Goal: Task Accomplishment & Management: Manage account settings

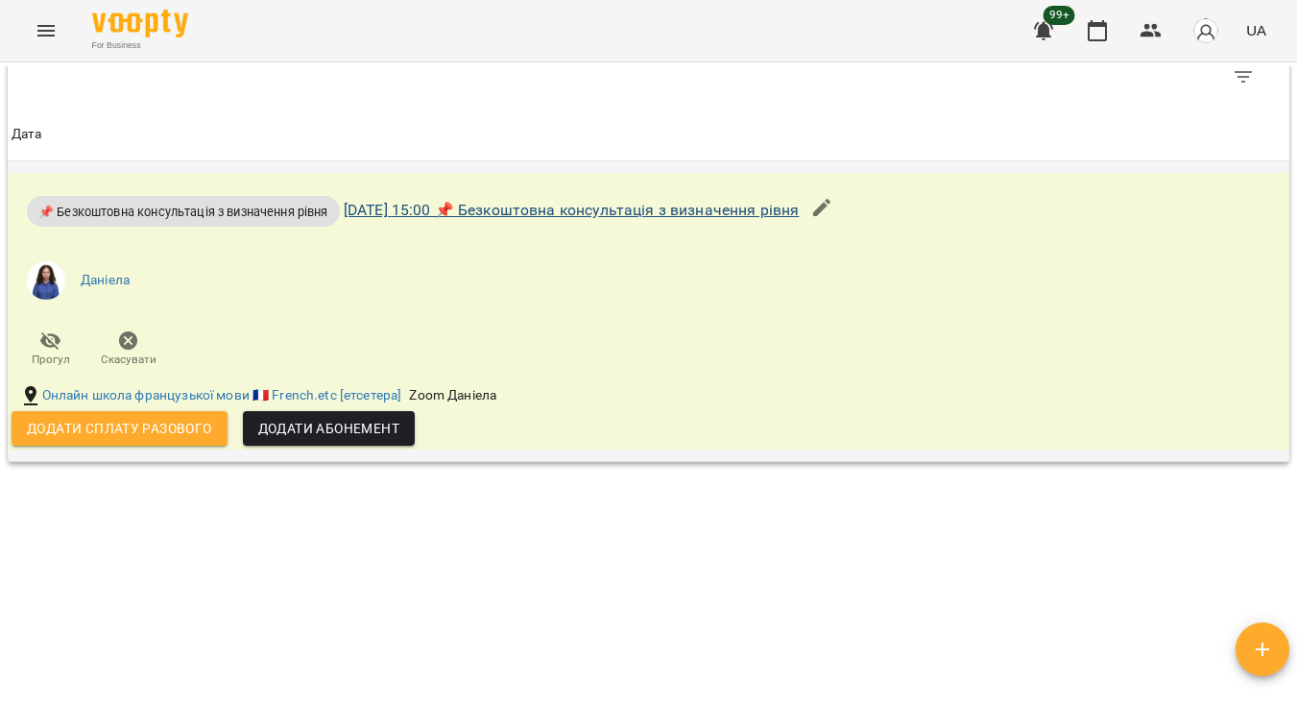
scroll to position [1114, 0]
click at [599, 201] on link "ср 15 жовт 2025 15:00 📌 Безкоштовна консультація з визначення рівня" at bounding box center [572, 210] width 456 height 18
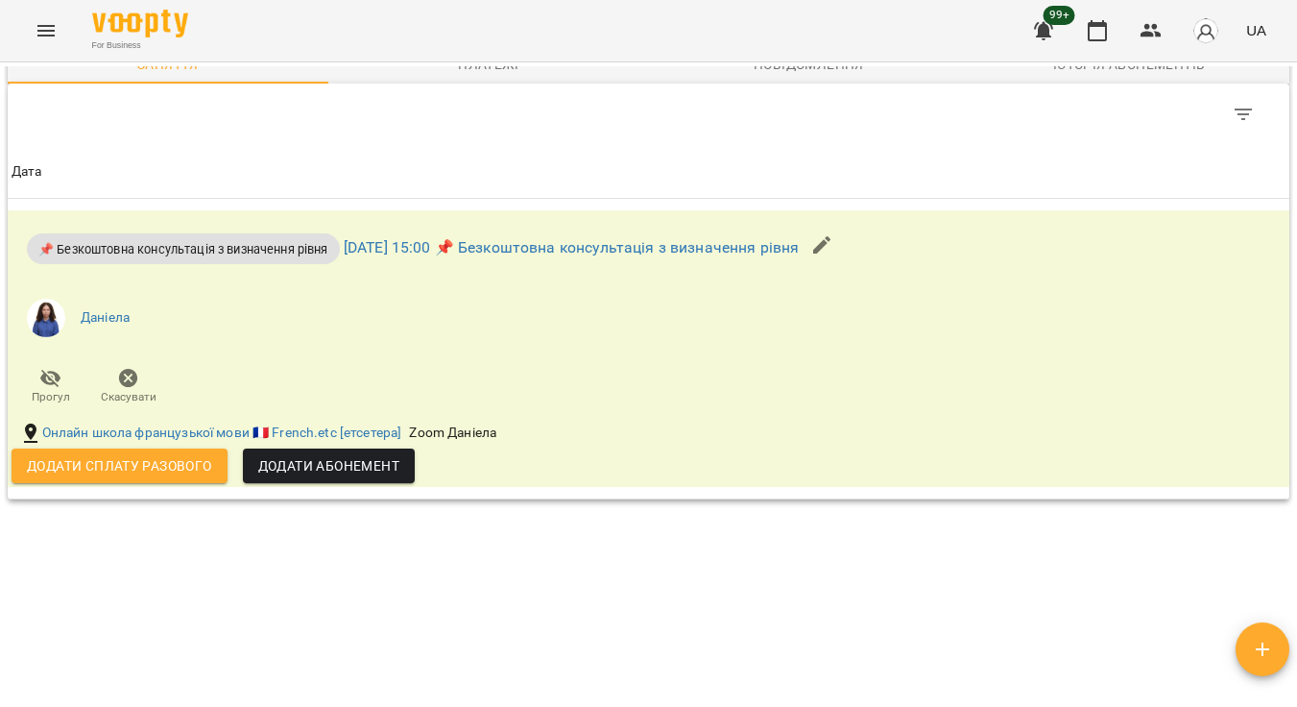
scroll to position [1026, 0]
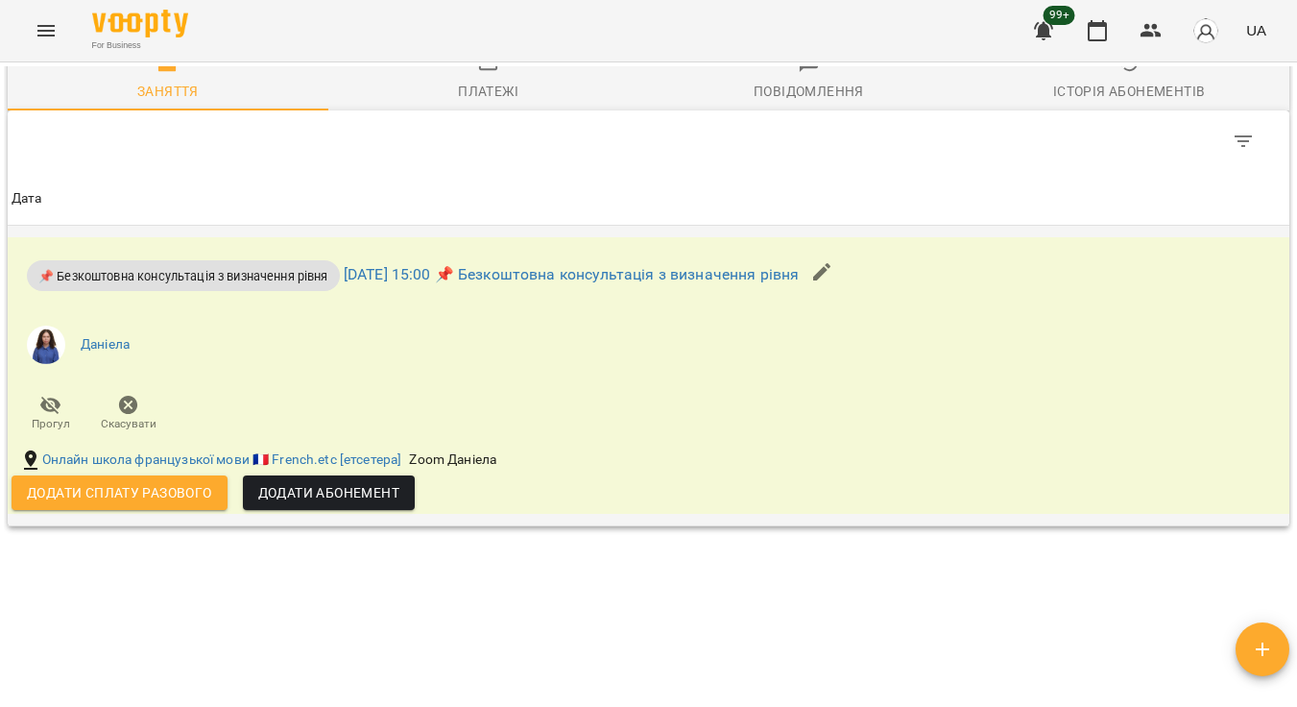
click at [154, 504] on span "Додати сплату разового" at bounding box center [119, 492] width 185 height 23
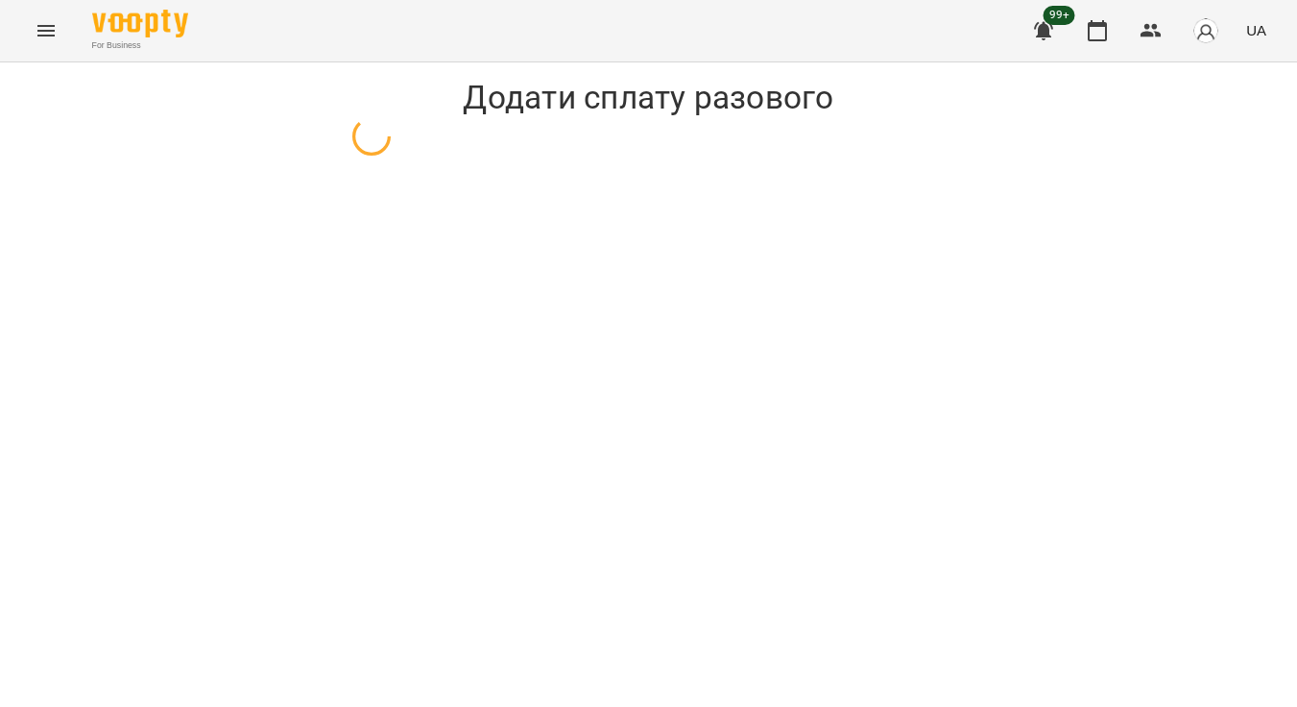
select select "**********"
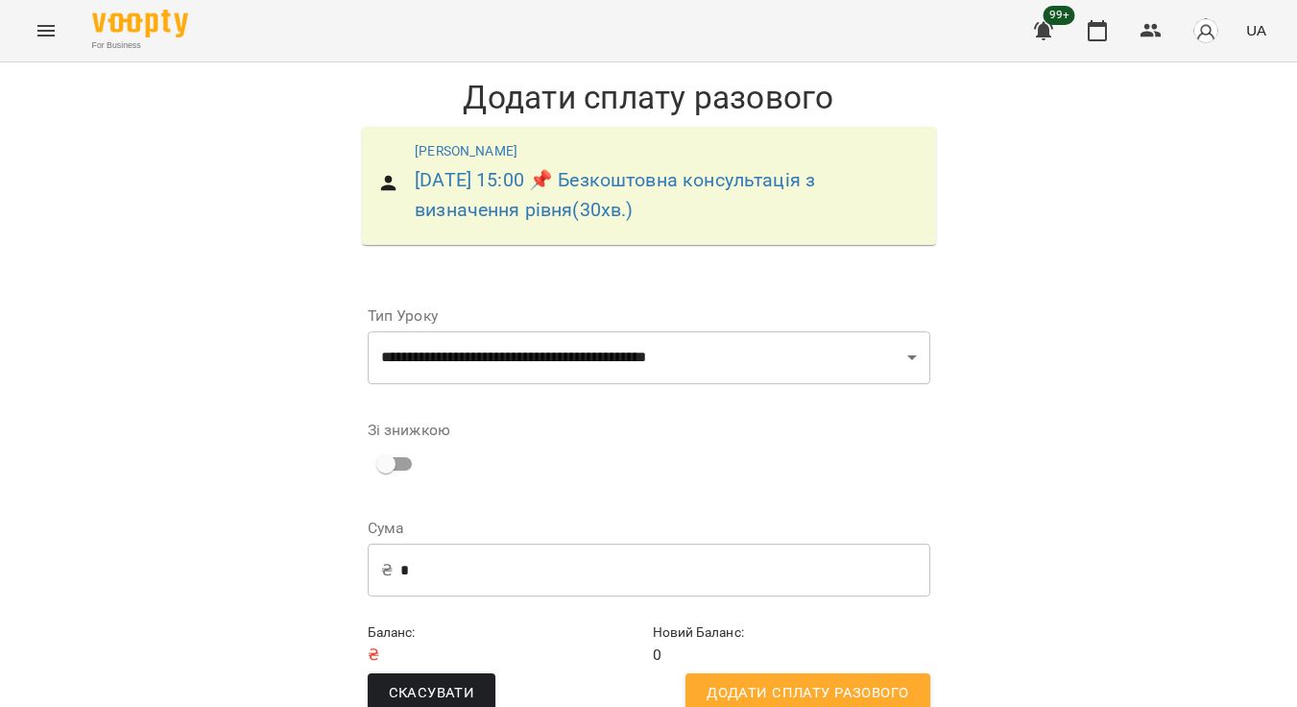
click at [784, 687] on span "Додати сплату разового" at bounding box center [808, 693] width 202 height 25
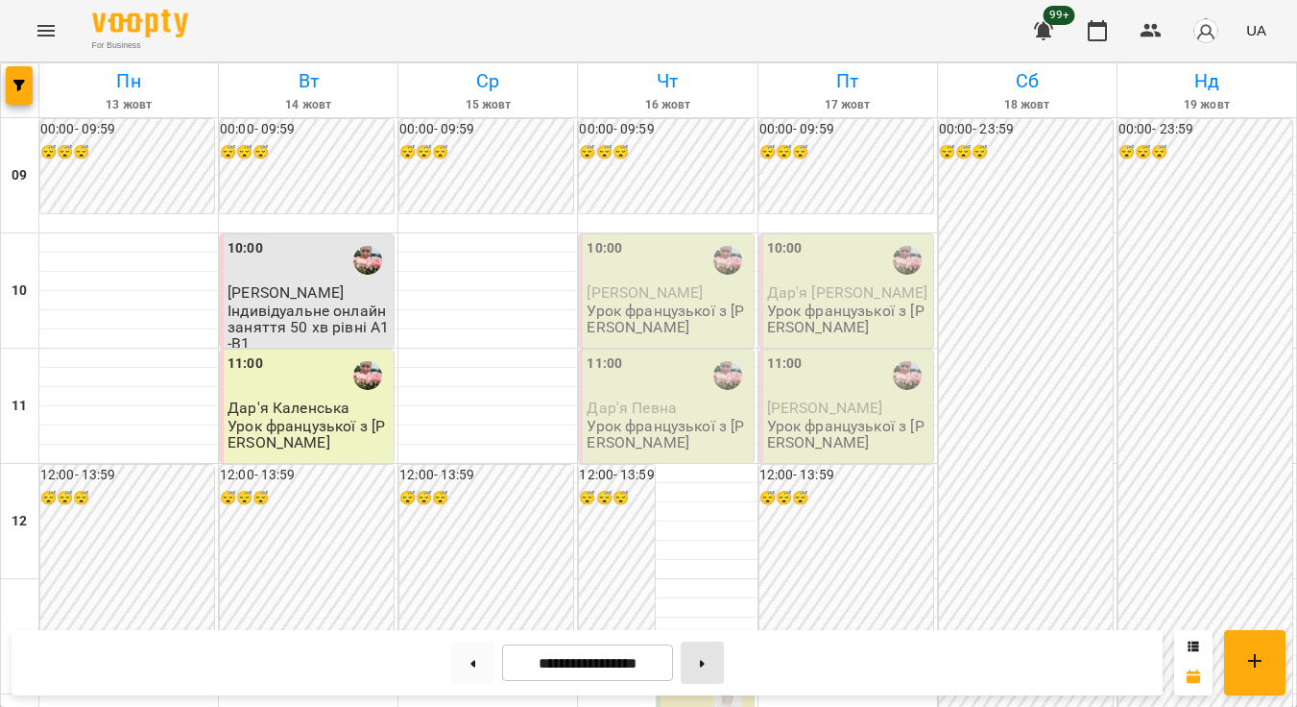
click at [705, 665] on icon at bounding box center [702, 664] width 5 height 8
type input "**********"
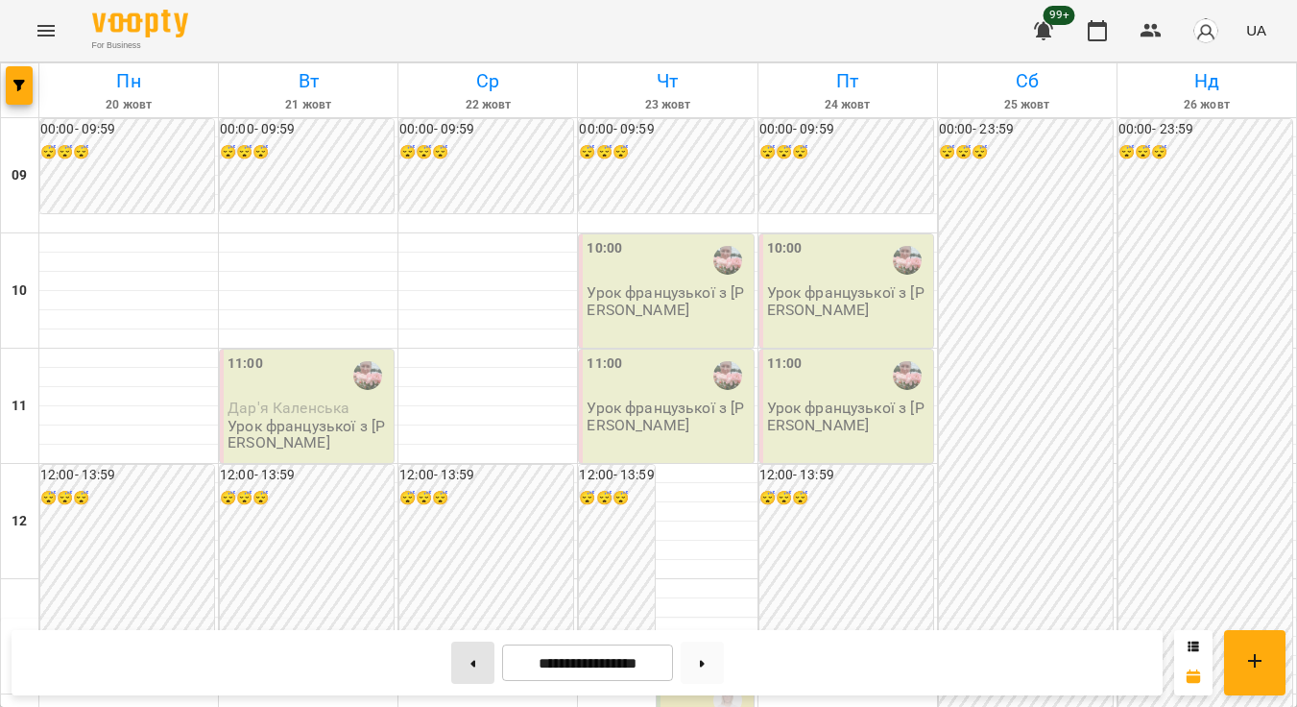
click at [460, 663] on button at bounding box center [472, 662] width 43 height 42
type input "**********"
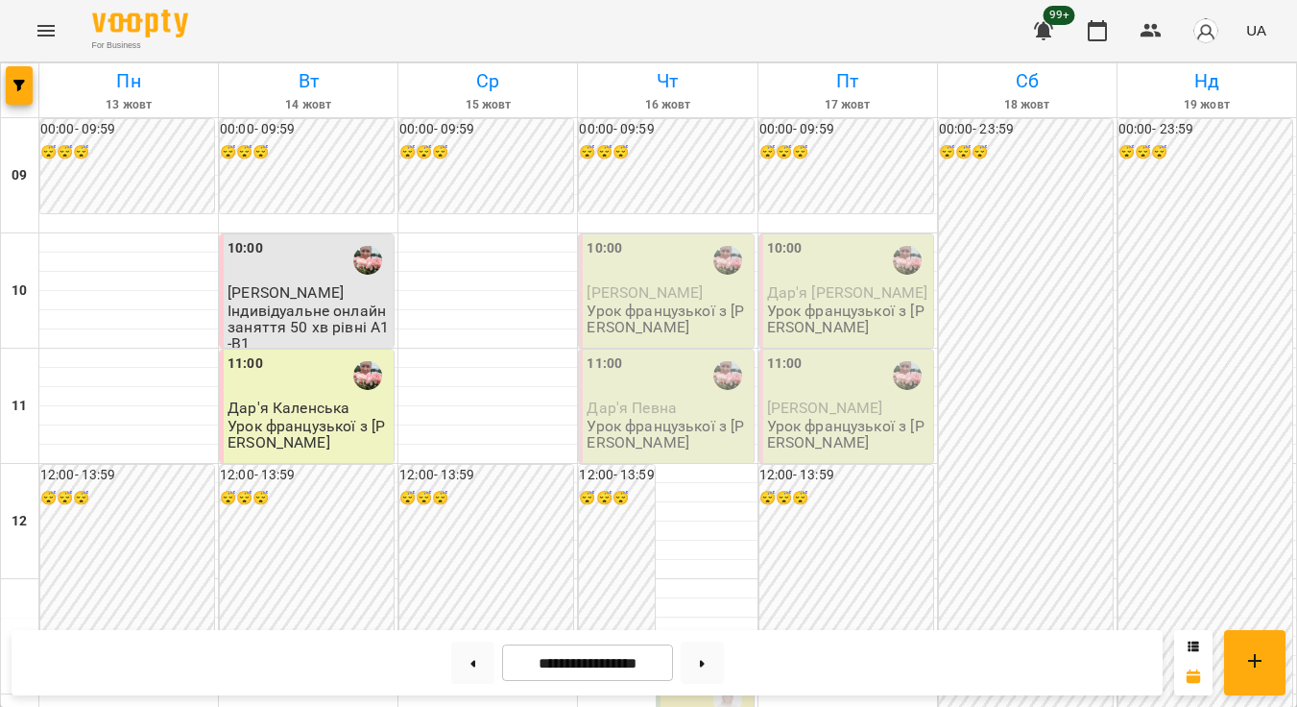
scroll to position [972, 0]
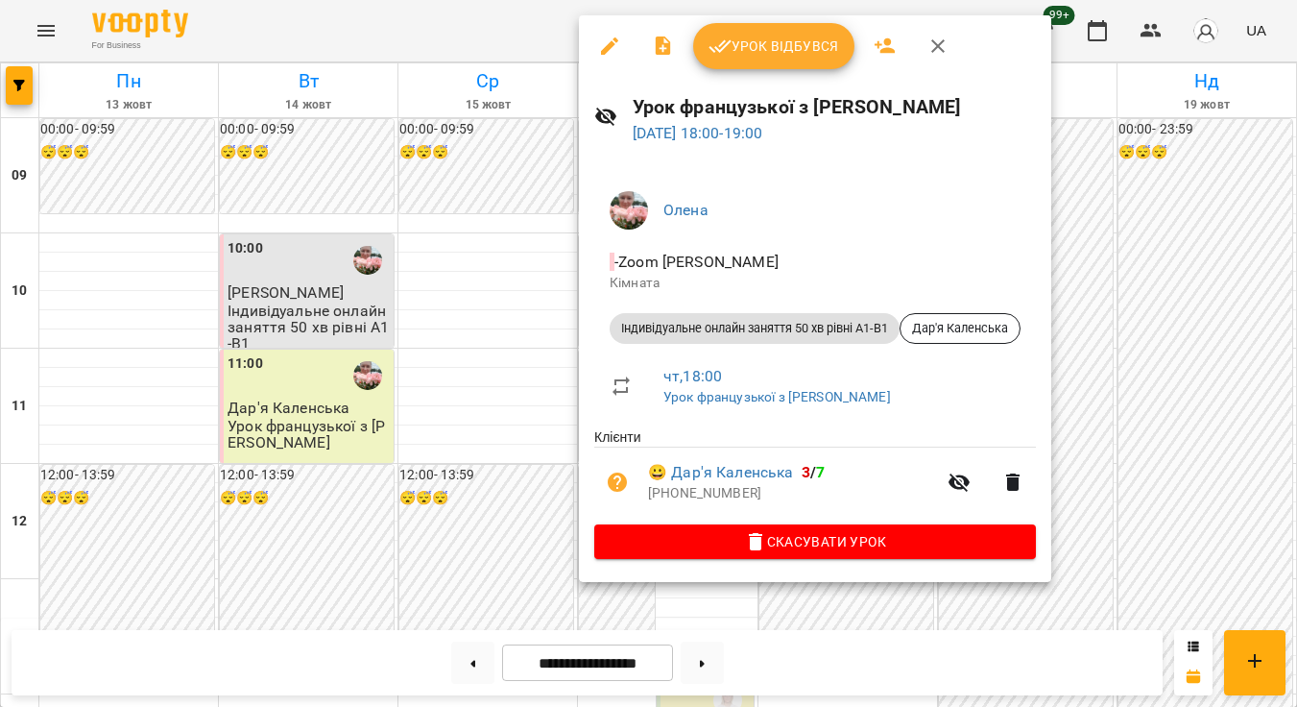
click at [508, 365] on div at bounding box center [648, 353] width 1297 height 707
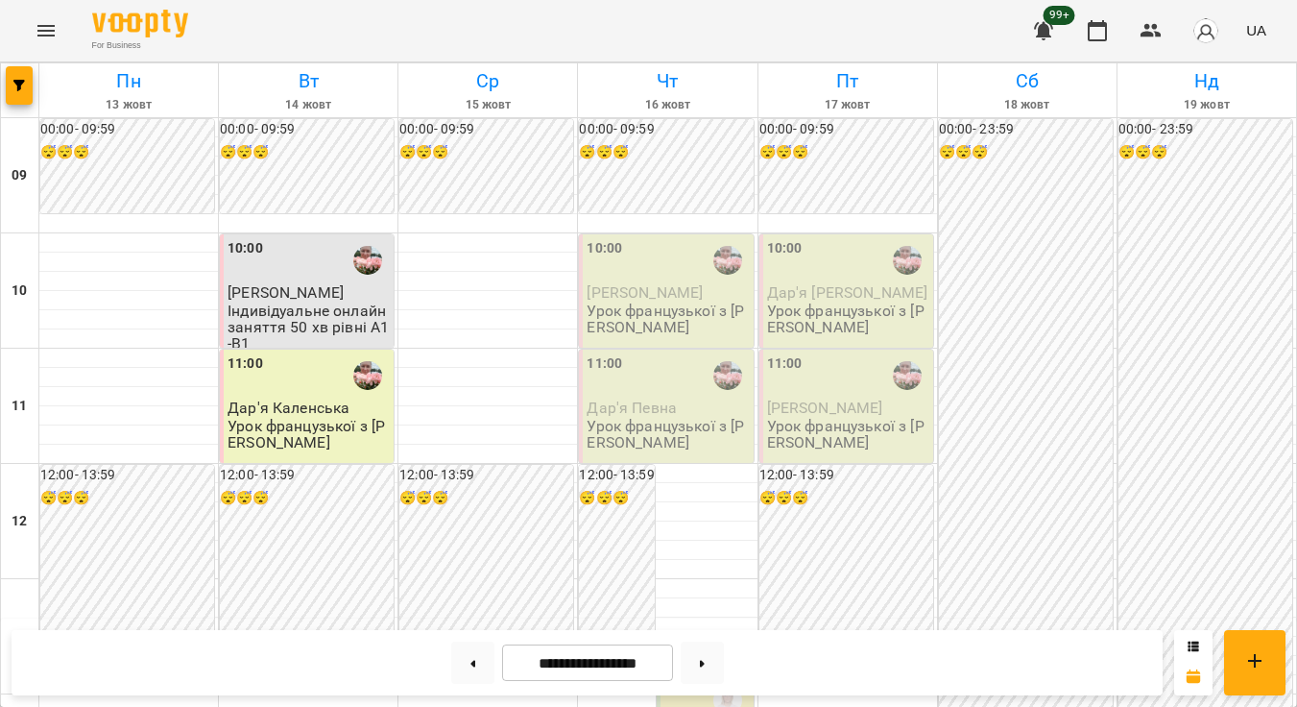
scroll to position [926, 0]
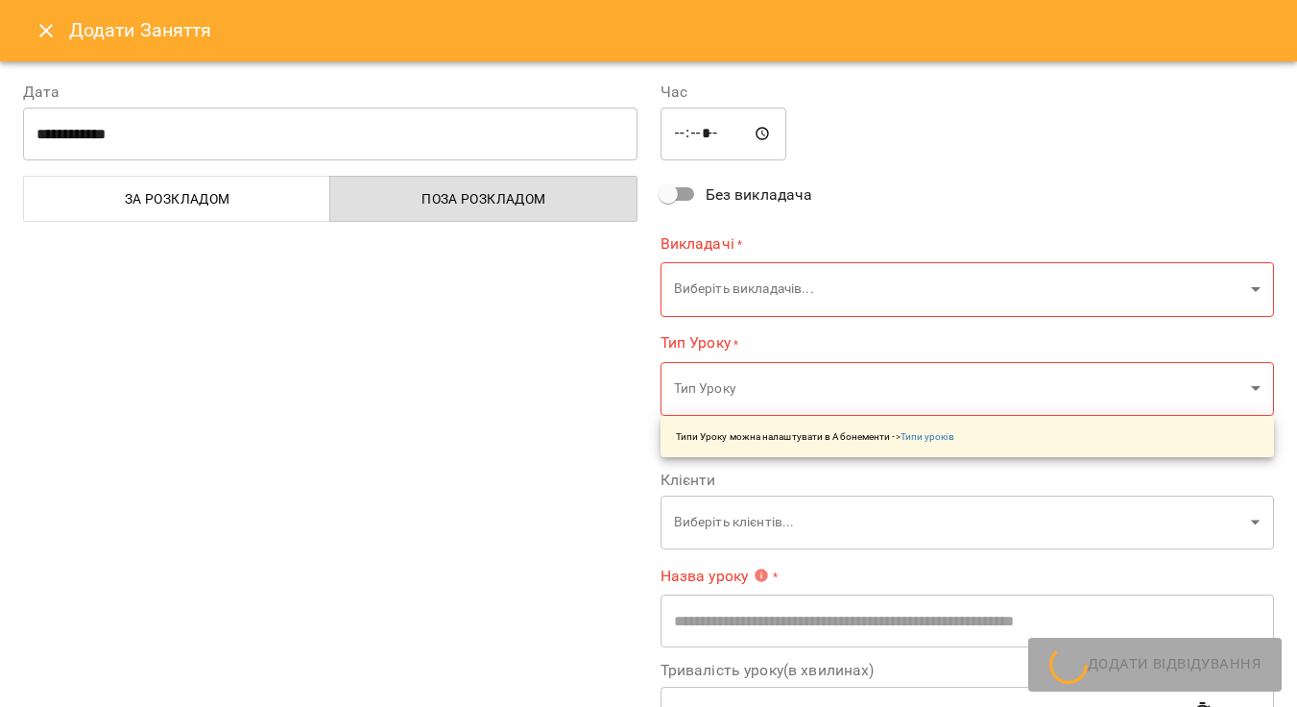
type input "**********"
click at [47, 36] on icon "Close" at bounding box center [46, 30] width 23 height 23
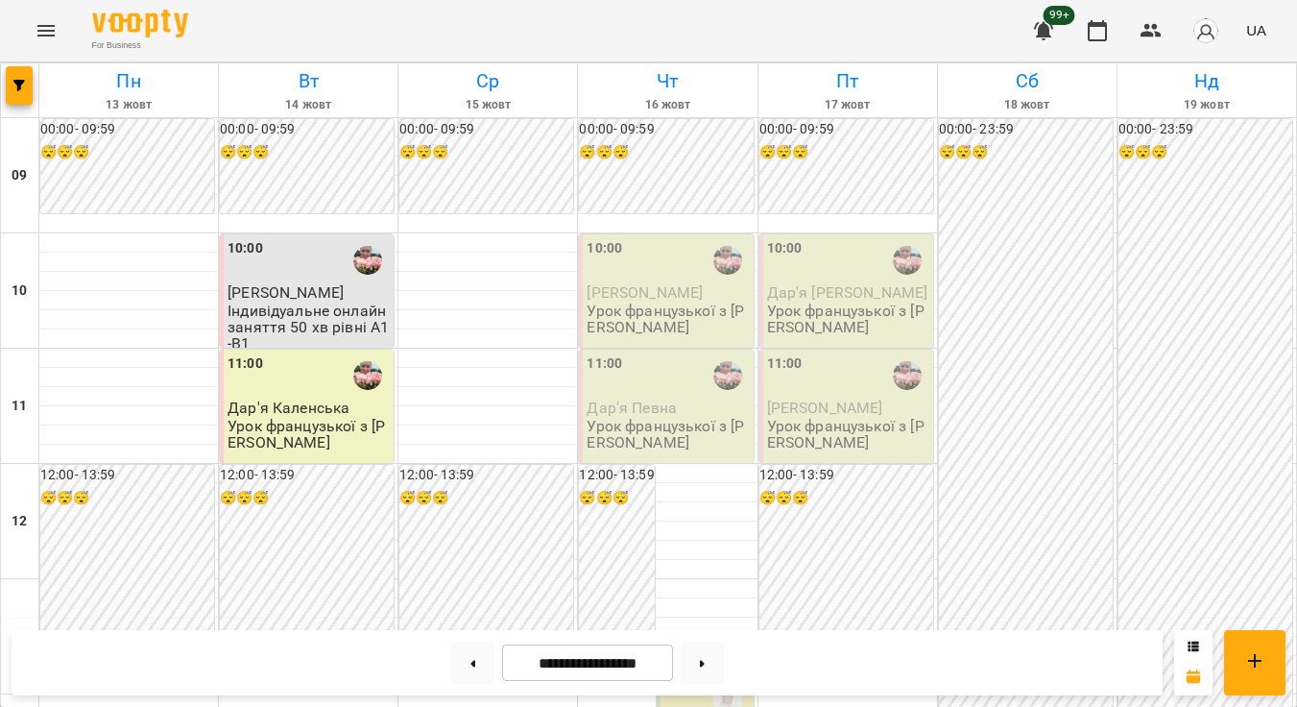
scroll to position [723, 0]
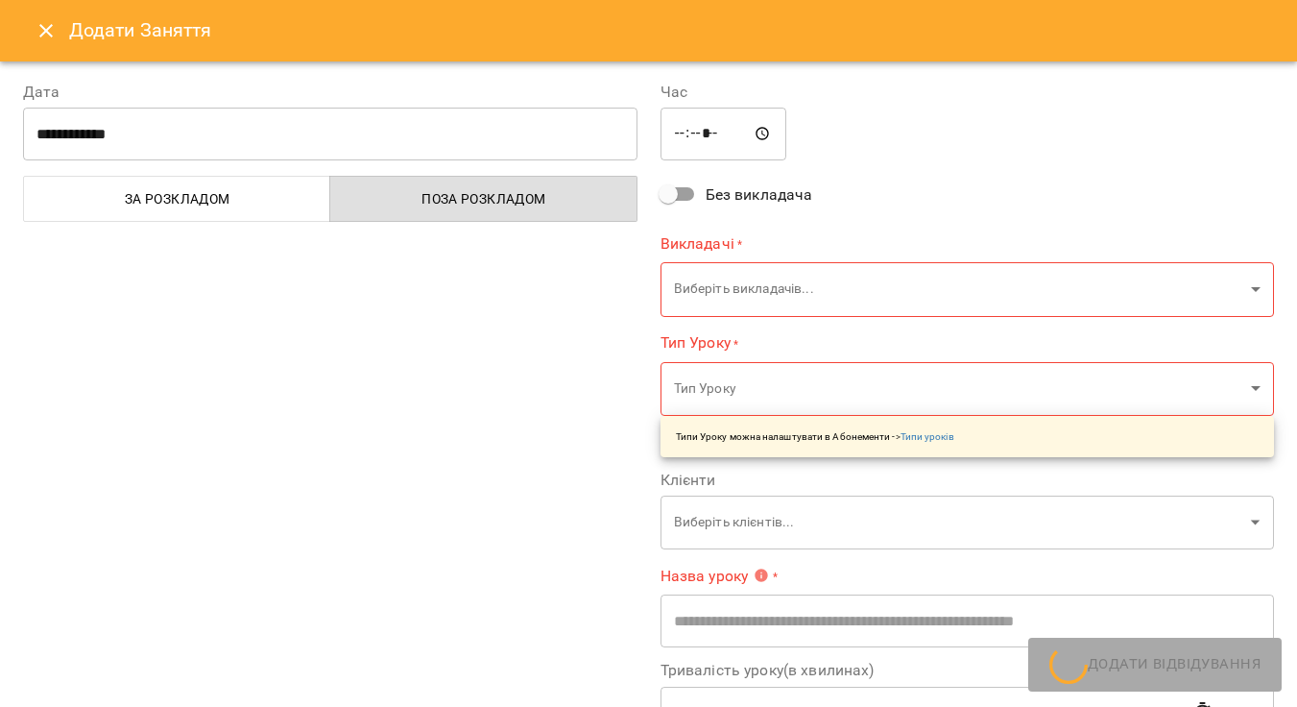
type input "**********"
click at [36, 31] on icon "Close" at bounding box center [46, 30] width 23 height 23
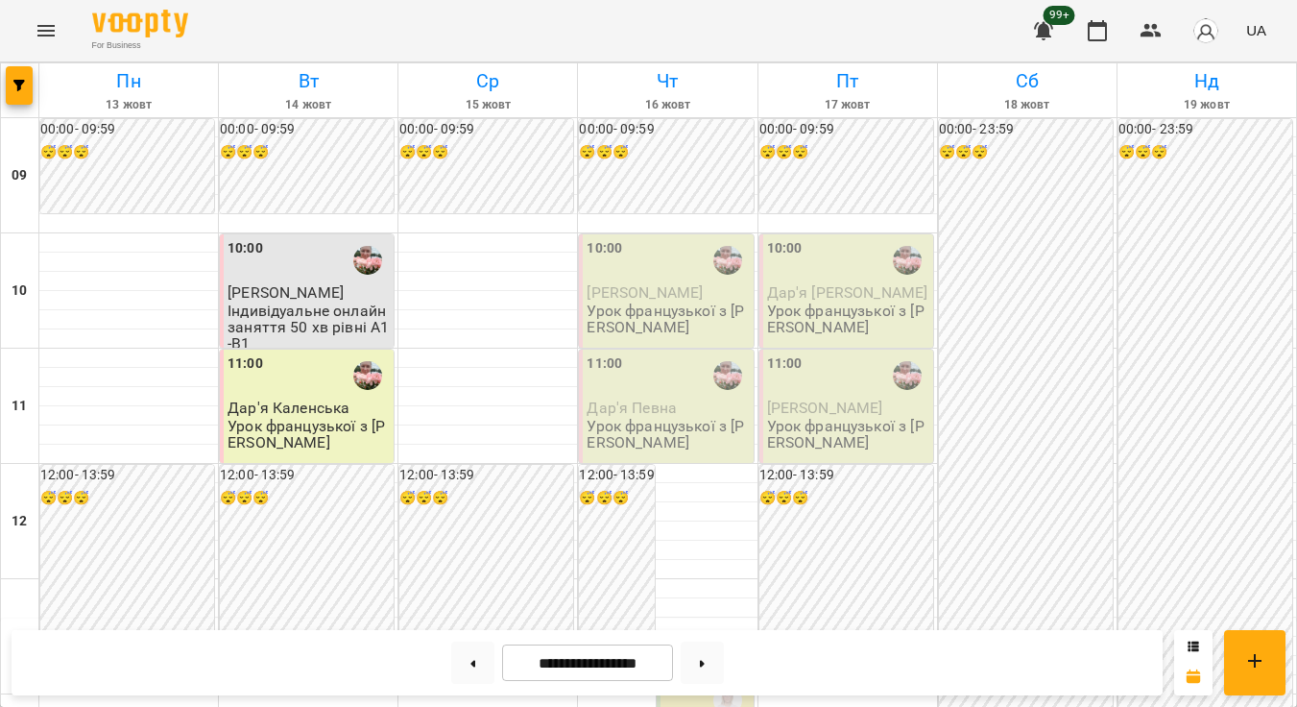
scroll to position [963, 0]
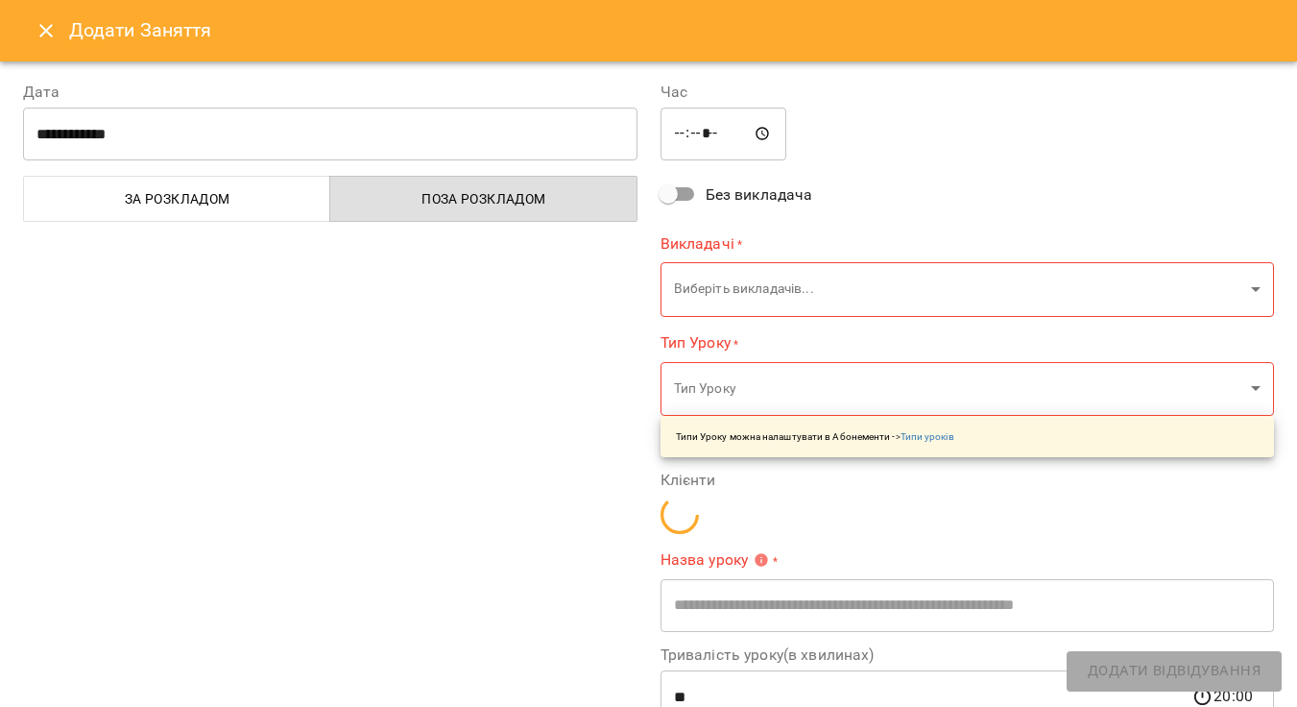
click at [54, 45] on button "Close" at bounding box center [46, 31] width 46 height 46
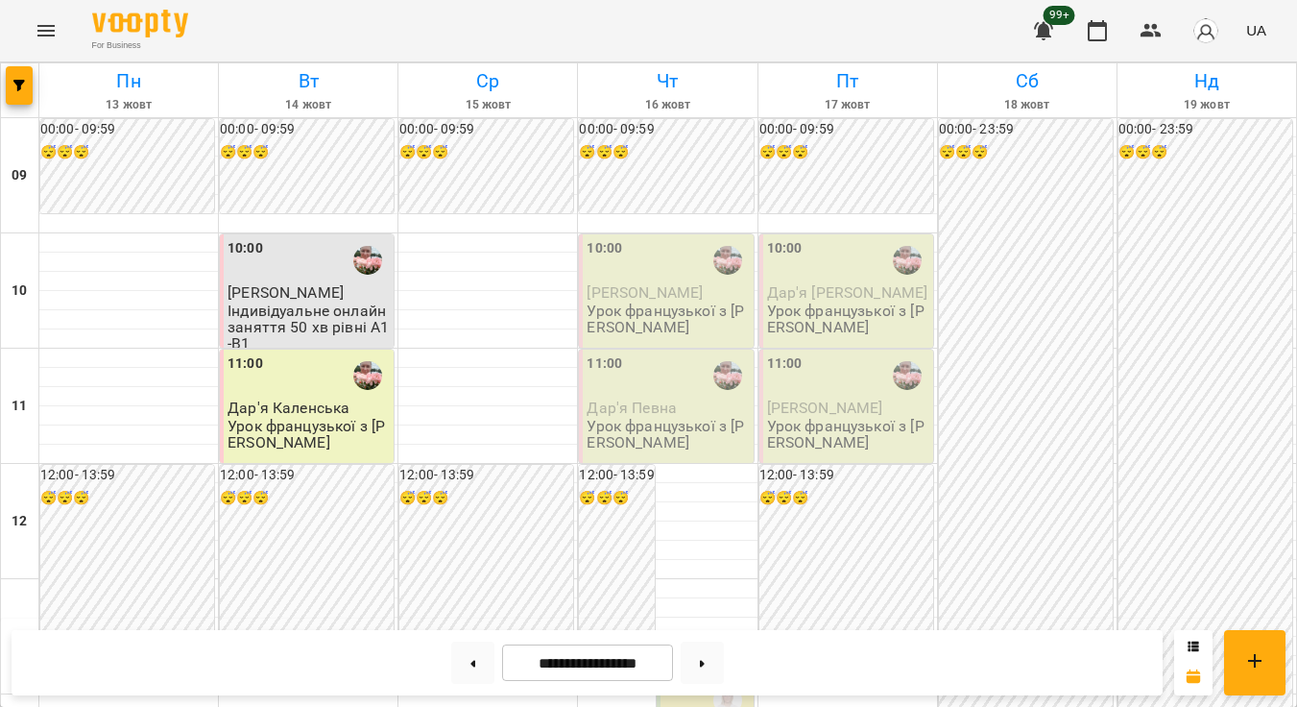
scroll to position [469, 0]
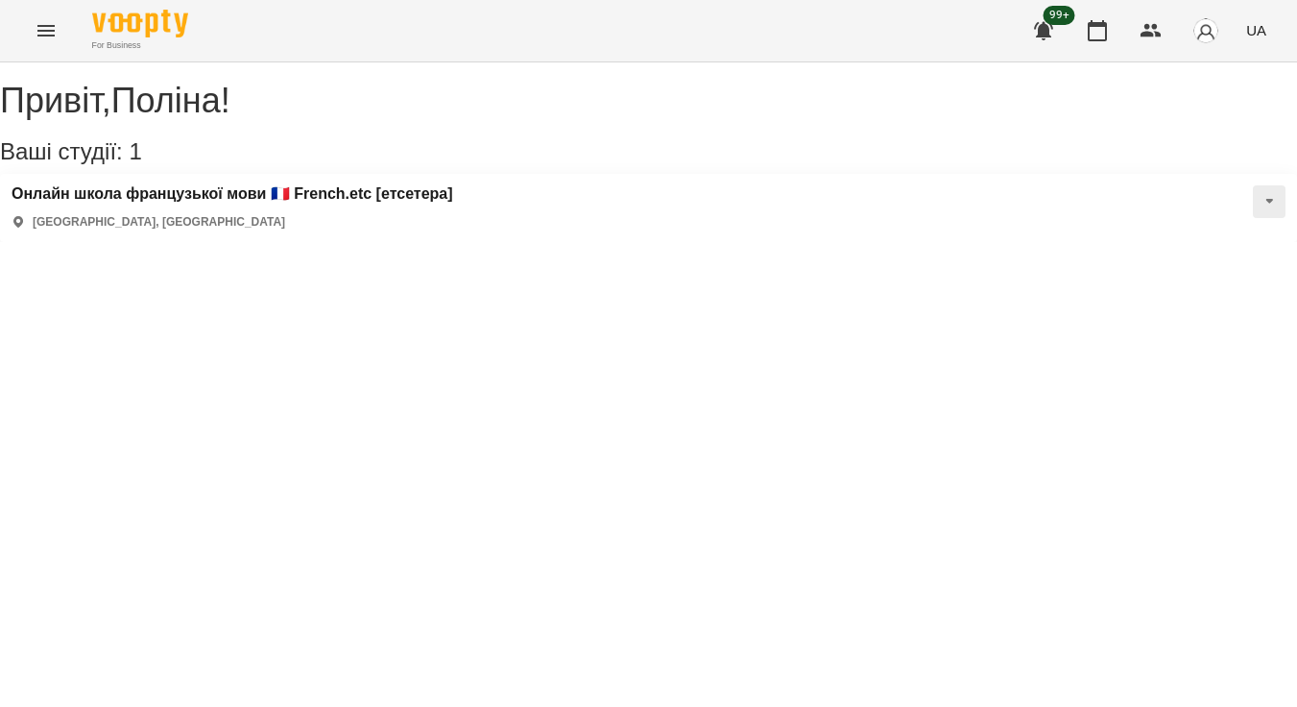
click at [1175, 32] on div "99+ UA" at bounding box center [1147, 31] width 253 height 50
click at [1152, 32] on icon "button" at bounding box center [1151, 30] width 23 height 23
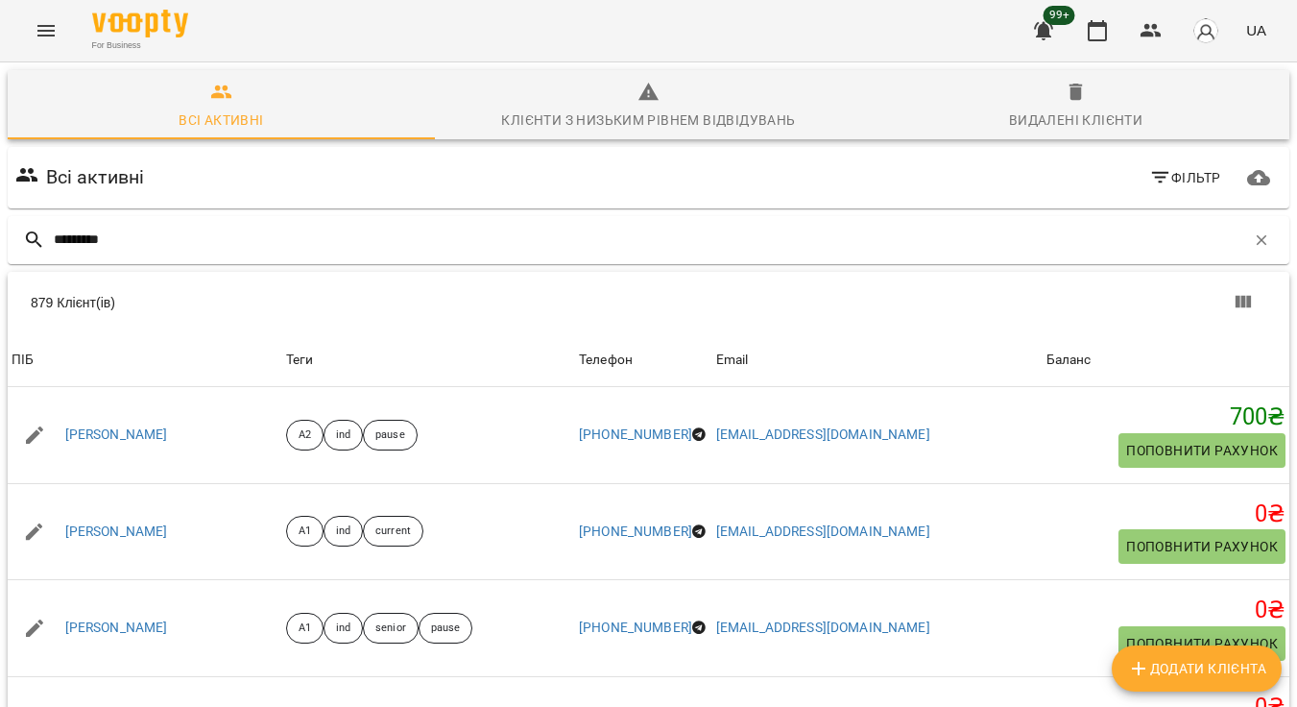
type input "*********"
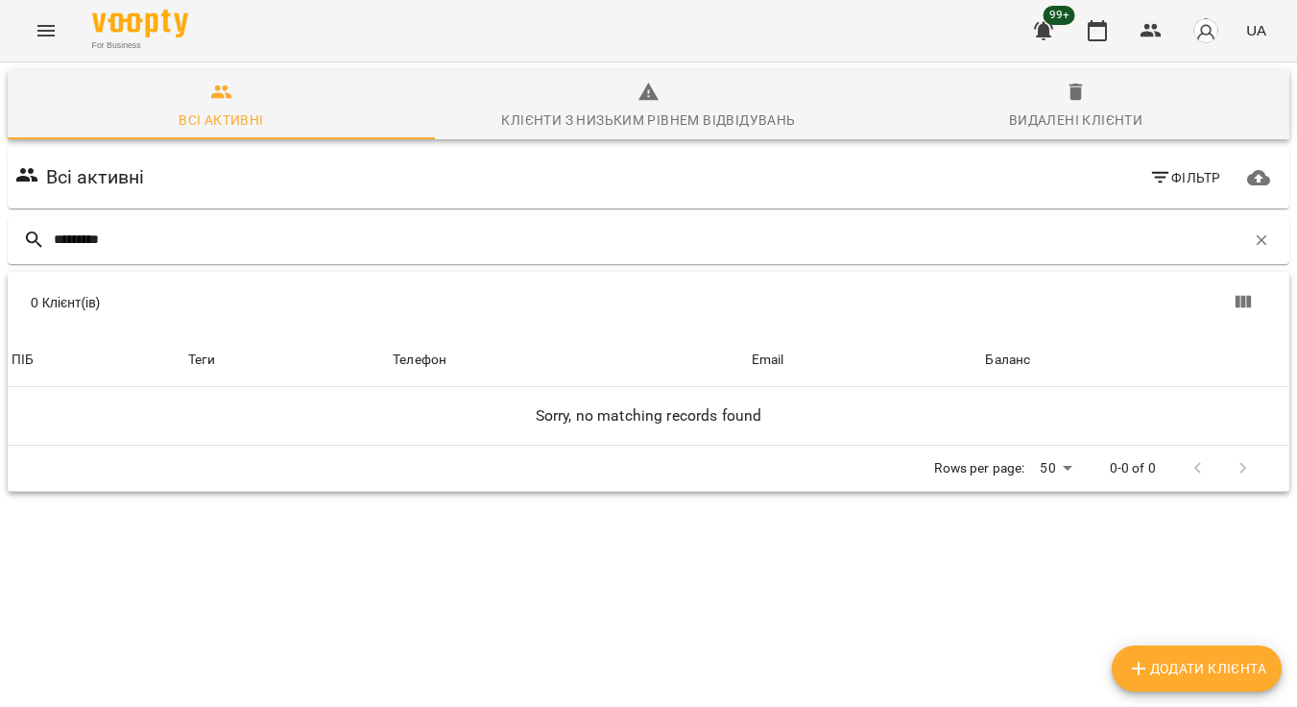
click at [1047, 117] on div "Видалені клієнти" at bounding box center [1075, 119] width 133 height 23
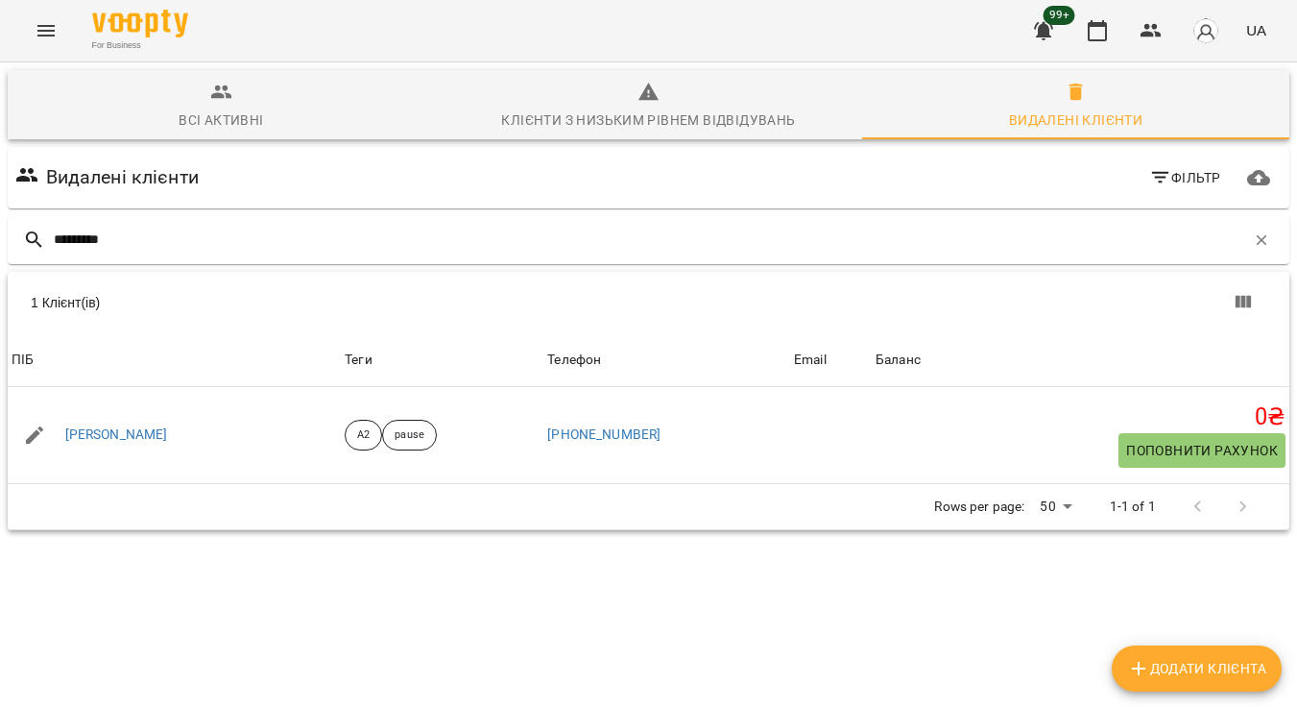
click at [222, 73] on button "Всі активні" at bounding box center [221, 104] width 427 height 69
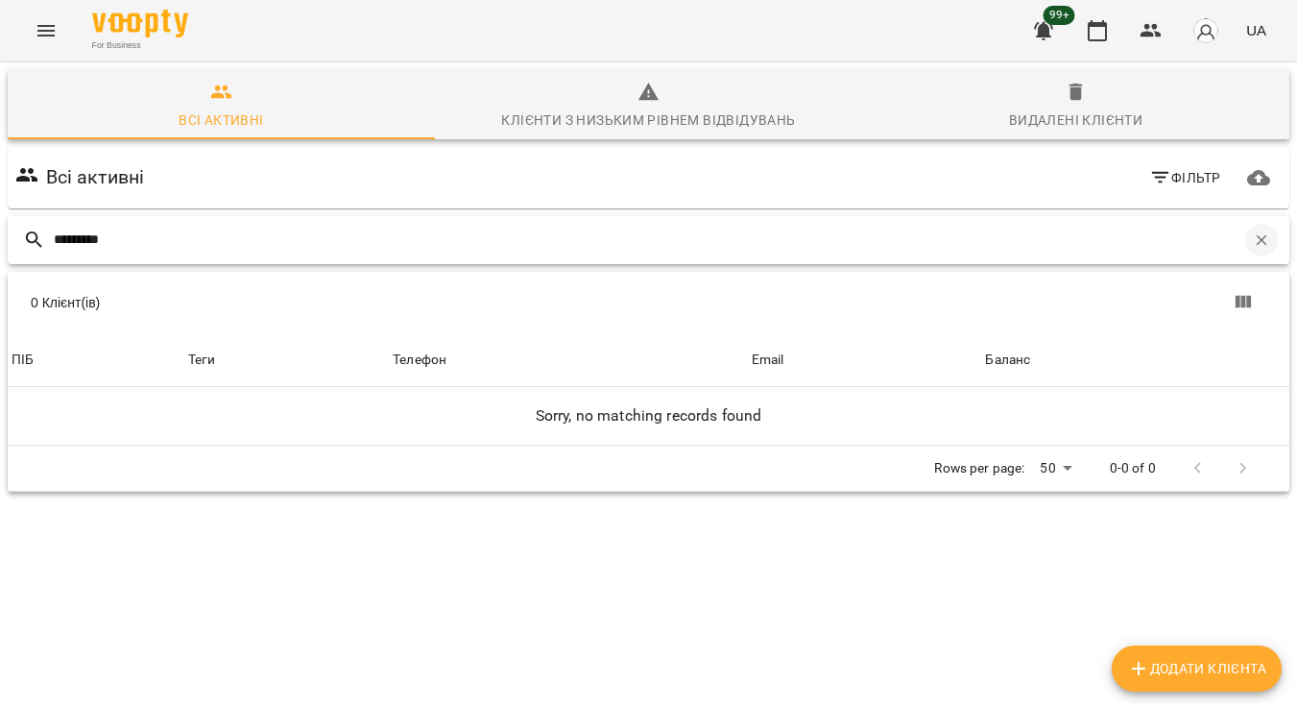
click at [1250, 239] on button "button" at bounding box center [1261, 240] width 33 height 33
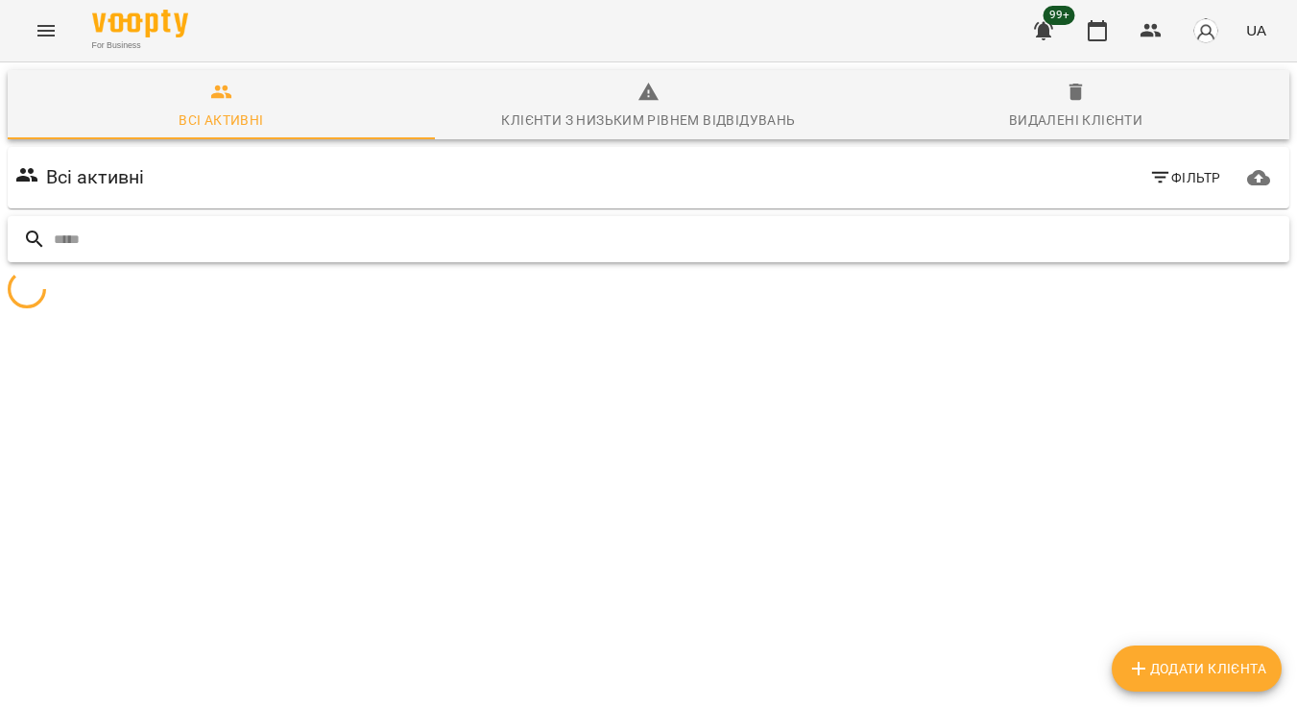
click at [940, 224] on input "text" at bounding box center [668, 240] width 1228 height 32
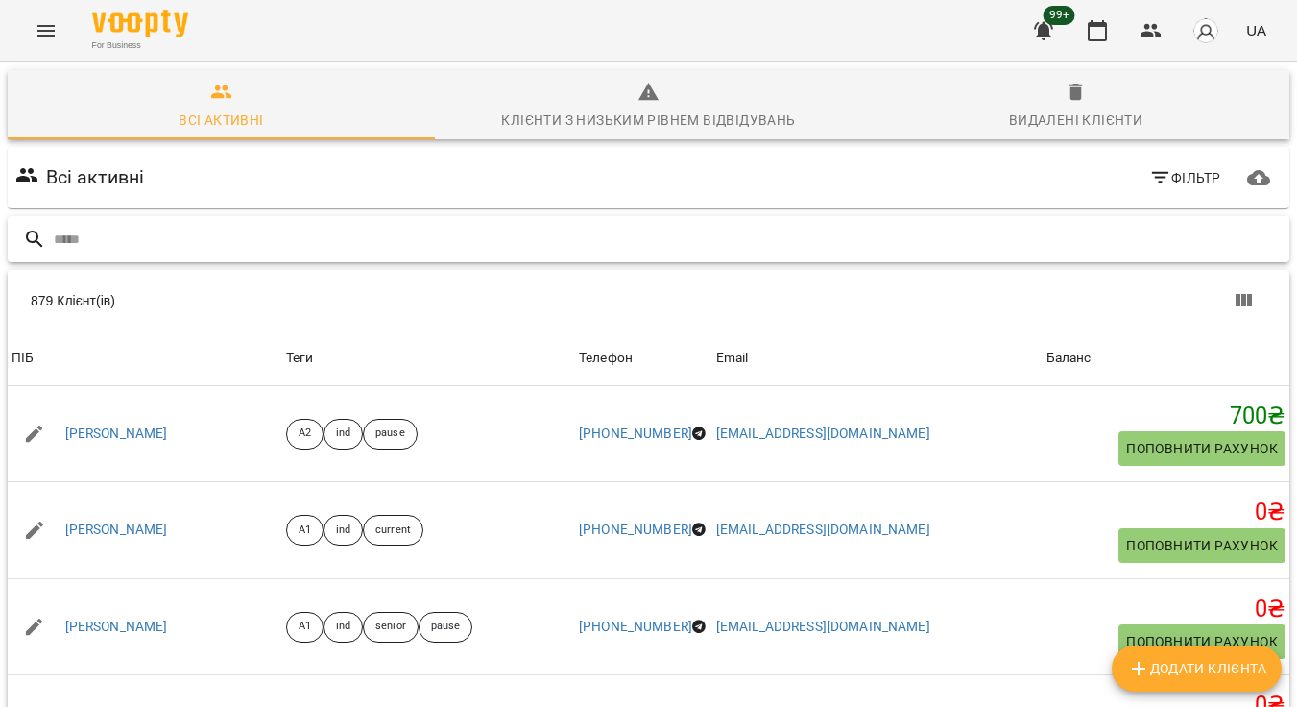
paste input "**********"
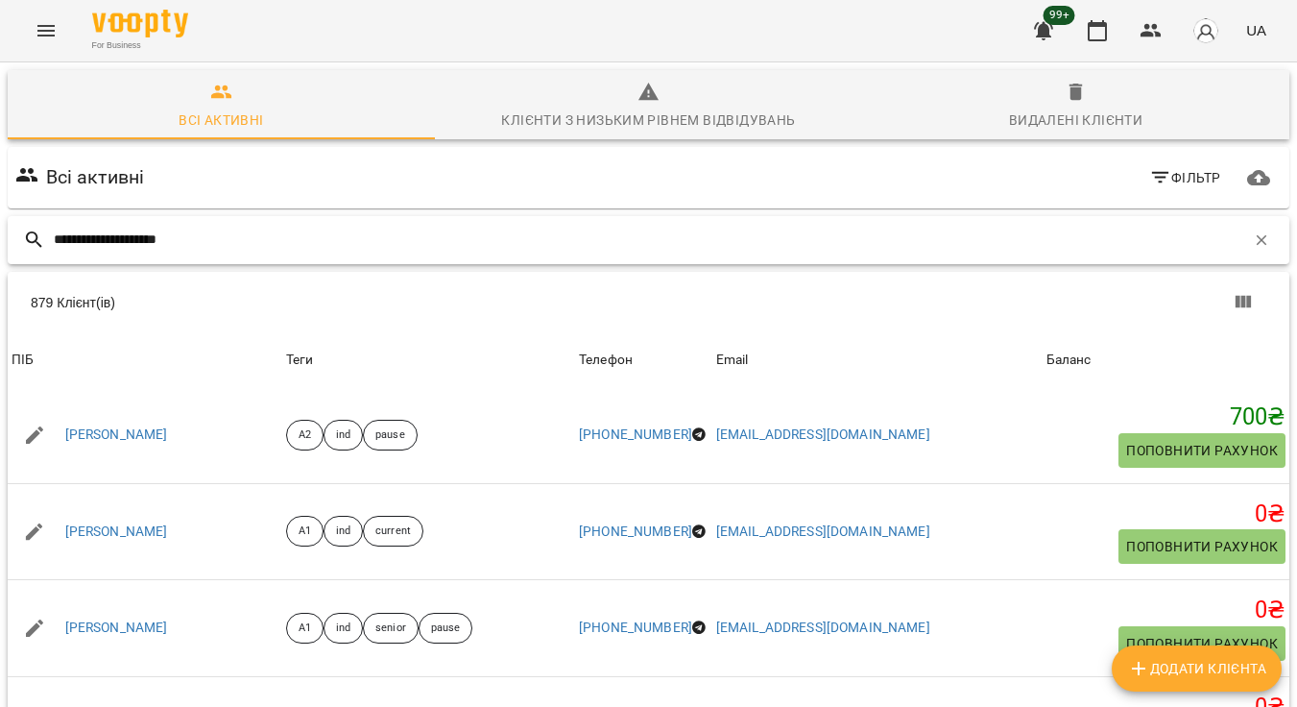
type input "**********"
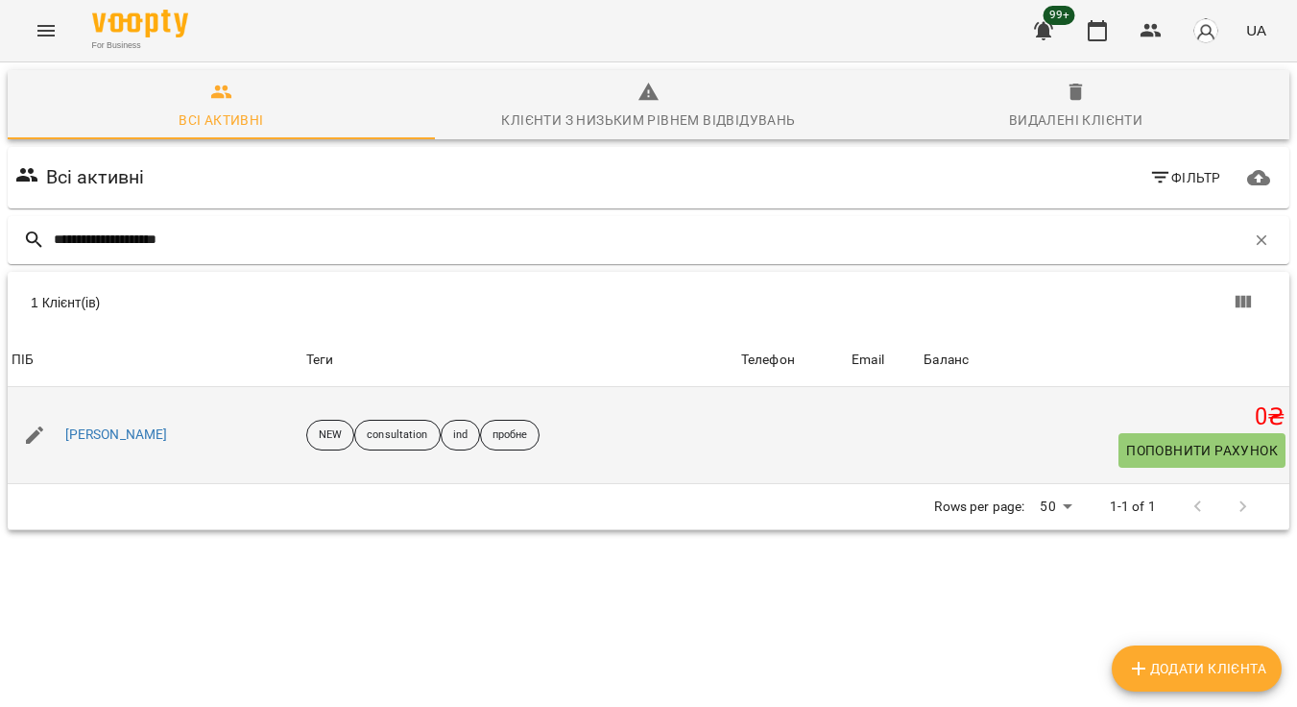
click at [172, 445] on div "[PERSON_NAME]" at bounding box center [116, 434] width 110 height 27
click at [168, 431] on link "[PERSON_NAME]" at bounding box center [116, 434] width 103 height 19
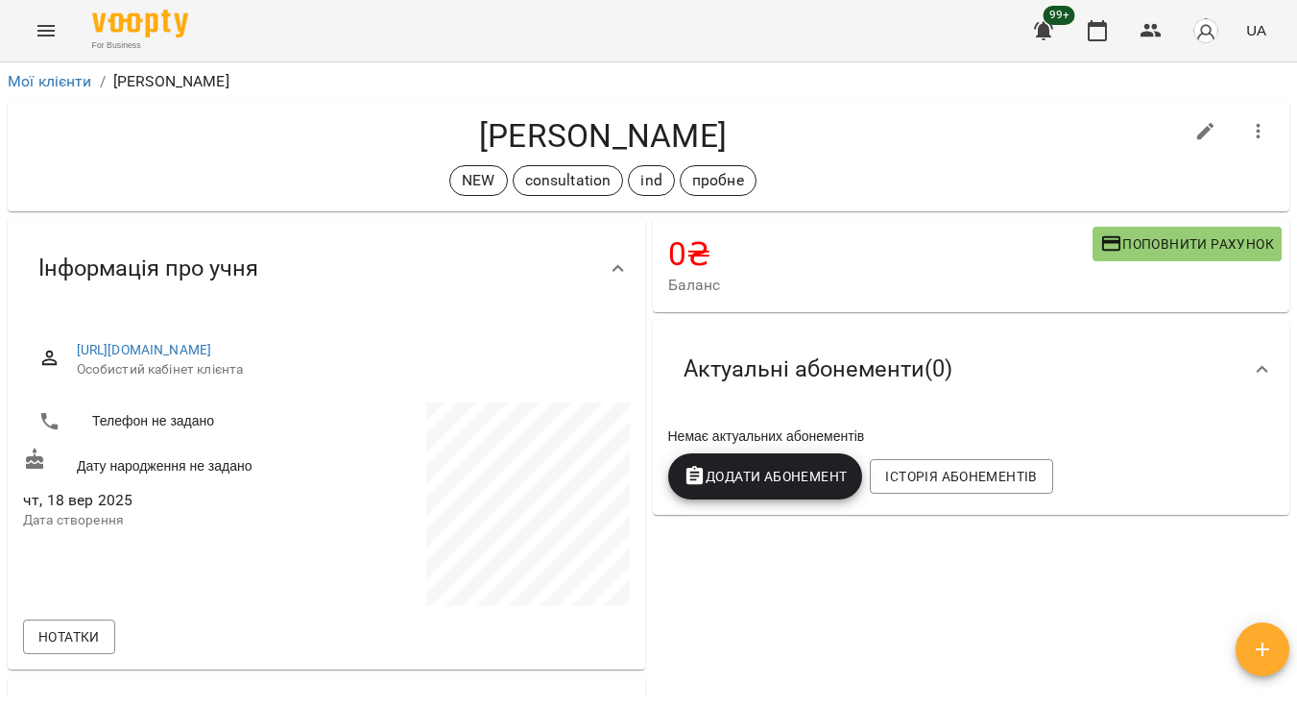
click at [1217, 130] on button "button" at bounding box center [1206, 131] width 46 height 46
select select "**"
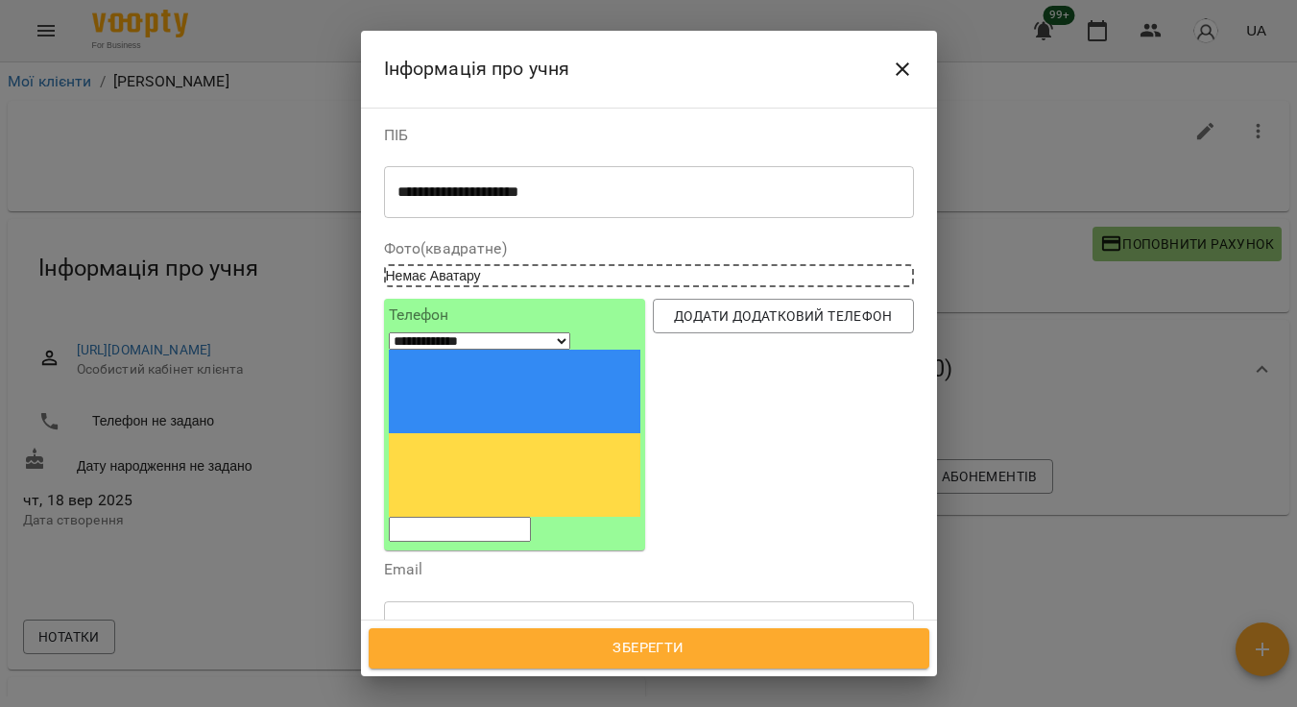
click at [661, 706] on icon at bounding box center [654, 716] width 13 height 13
click at [445, 706] on icon at bounding box center [439, 716] width 13 height 13
click at [464, 706] on div "consultation" at bounding box center [429, 718] width 69 height 22
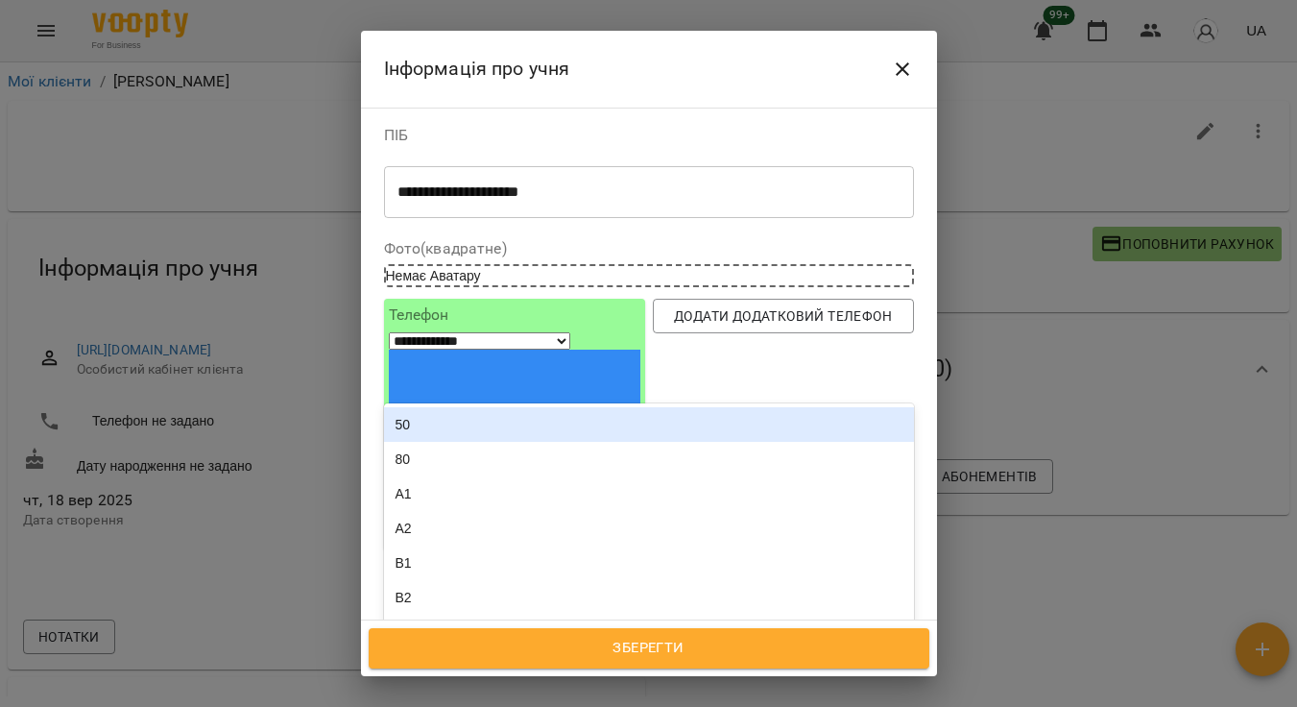
click at [478, 706] on icon at bounding box center [474, 717] width 7 height 7
click at [701, 407] on div "50" at bounding box center [649, 424] width 530 height 35
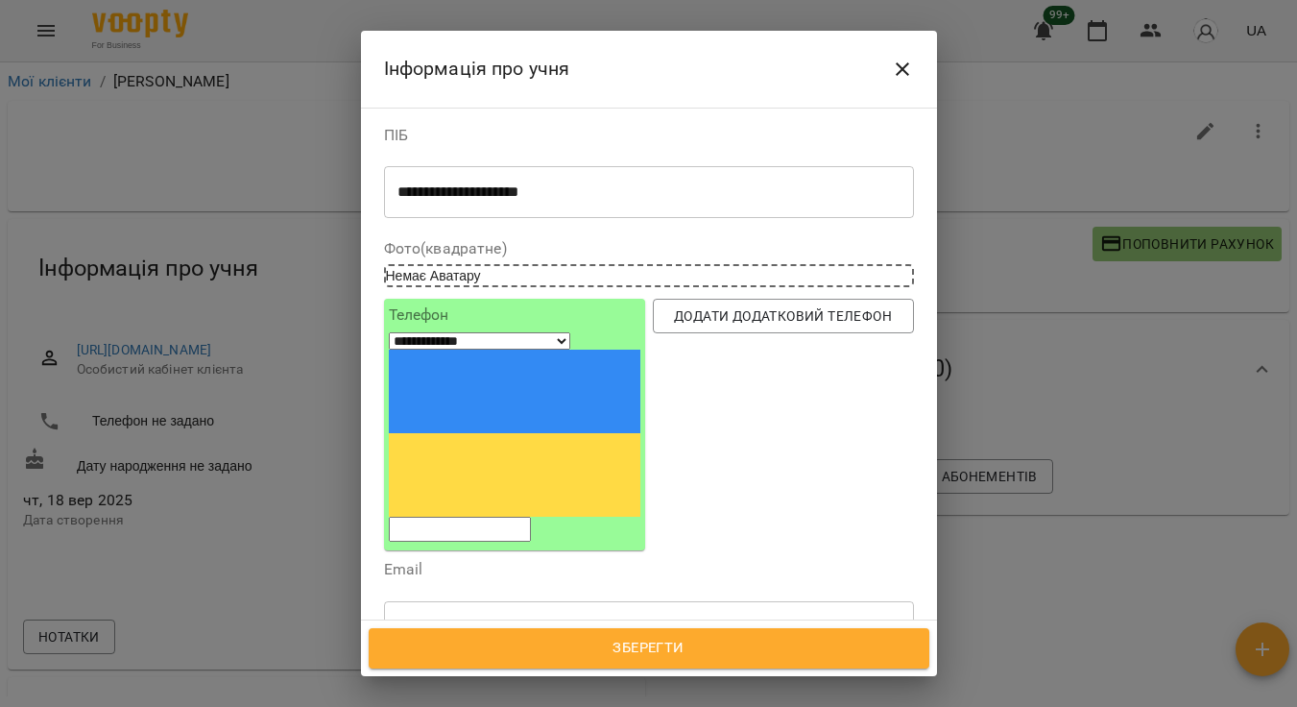
click at [569, 702] on div "ind 50" at bounding box center [614, 718] width 458 height 32
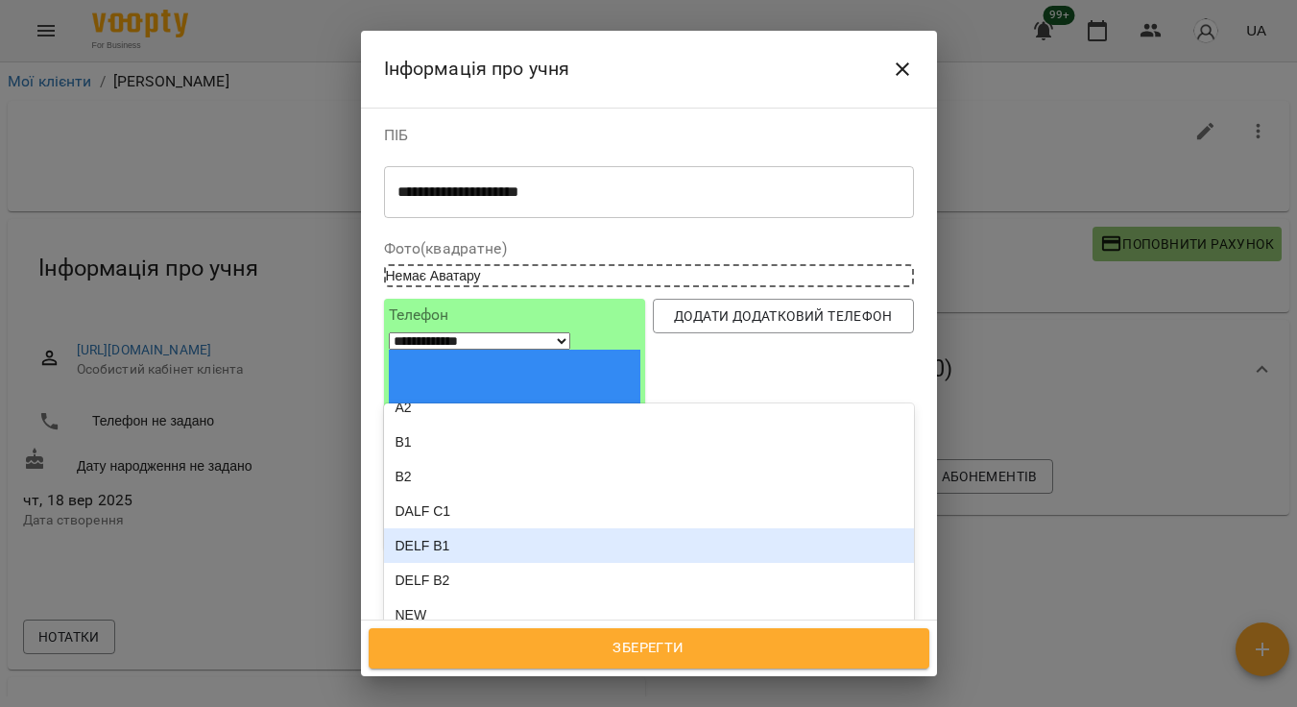
scroll to position [96, 0]
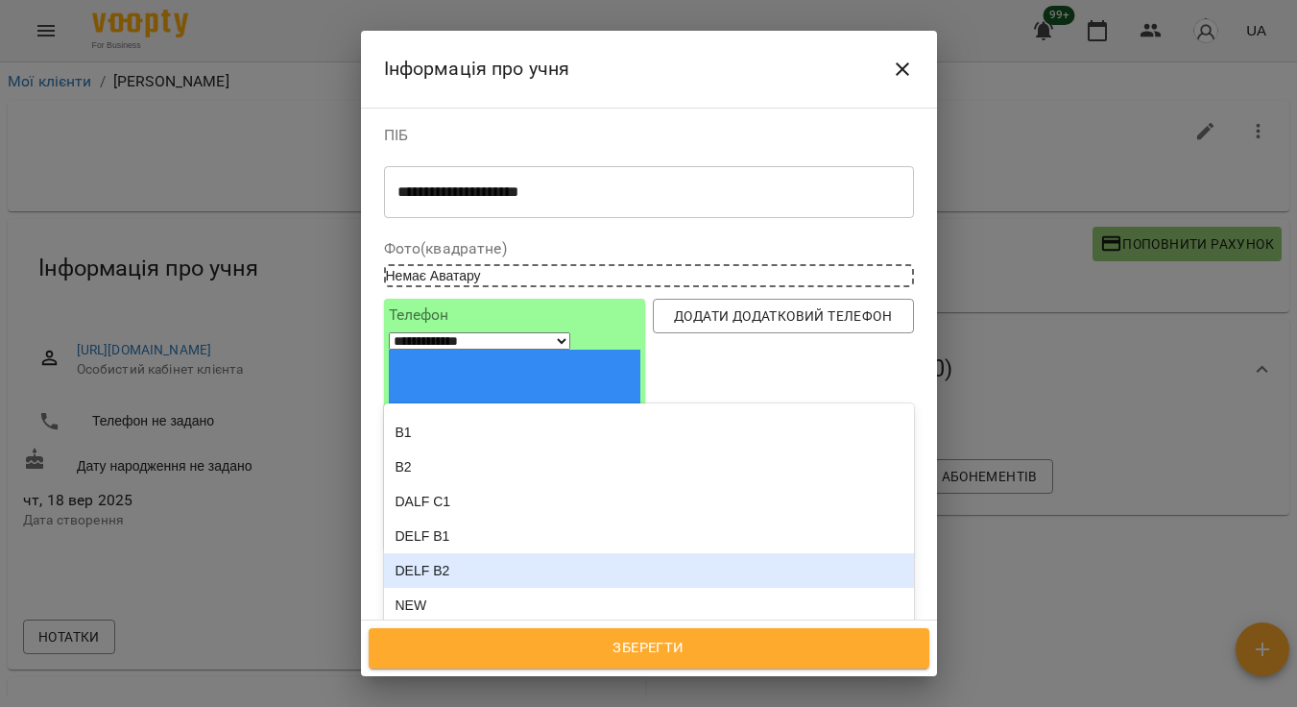
click at [580, 553] on div "DELF B2" at bounding box center [649, 570] width 530 height 35
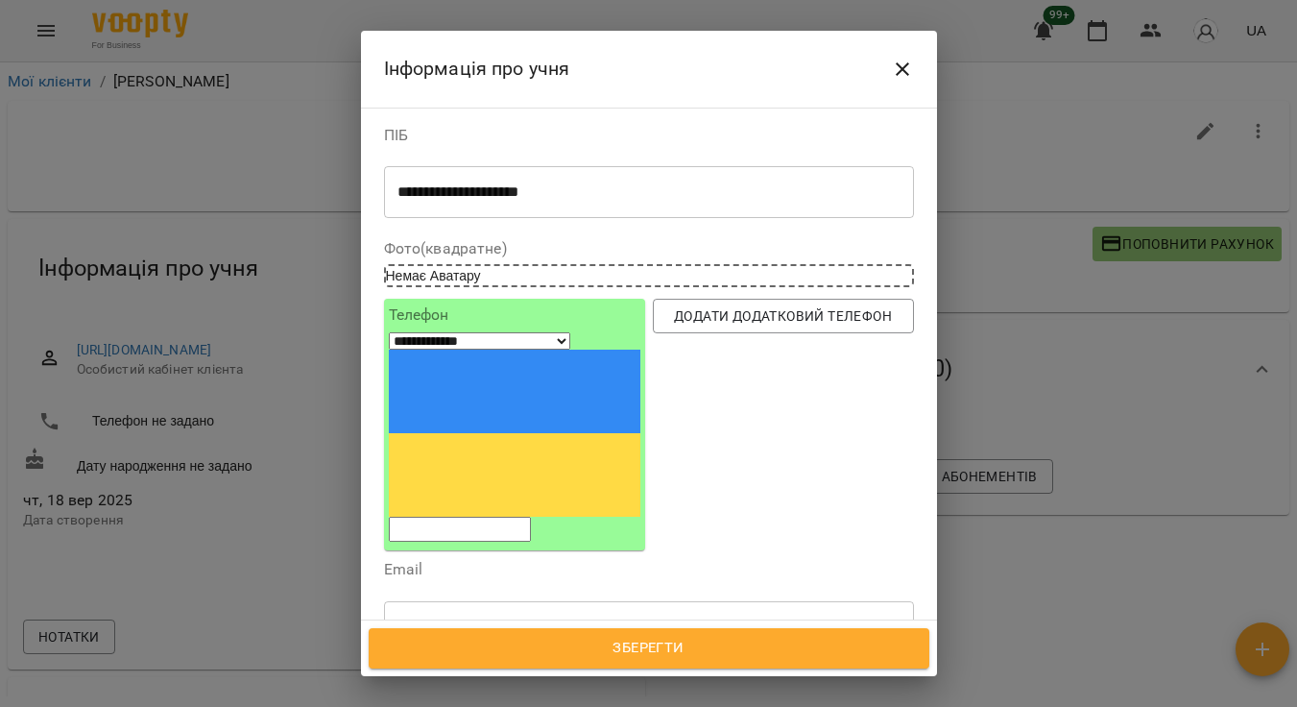
click at [620, 702] on div "ind 50 DELF B2" at bounding box center [614, 718] width 458 height 32
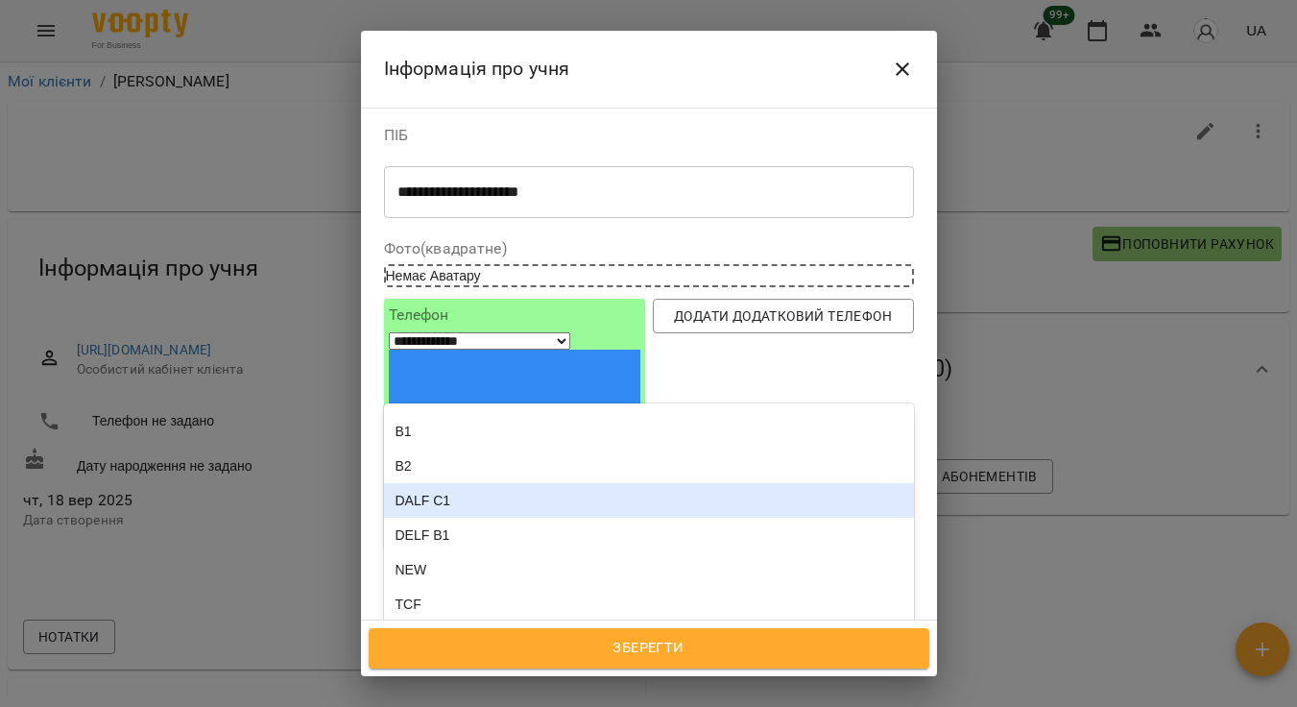
scroll to position [130, 0]
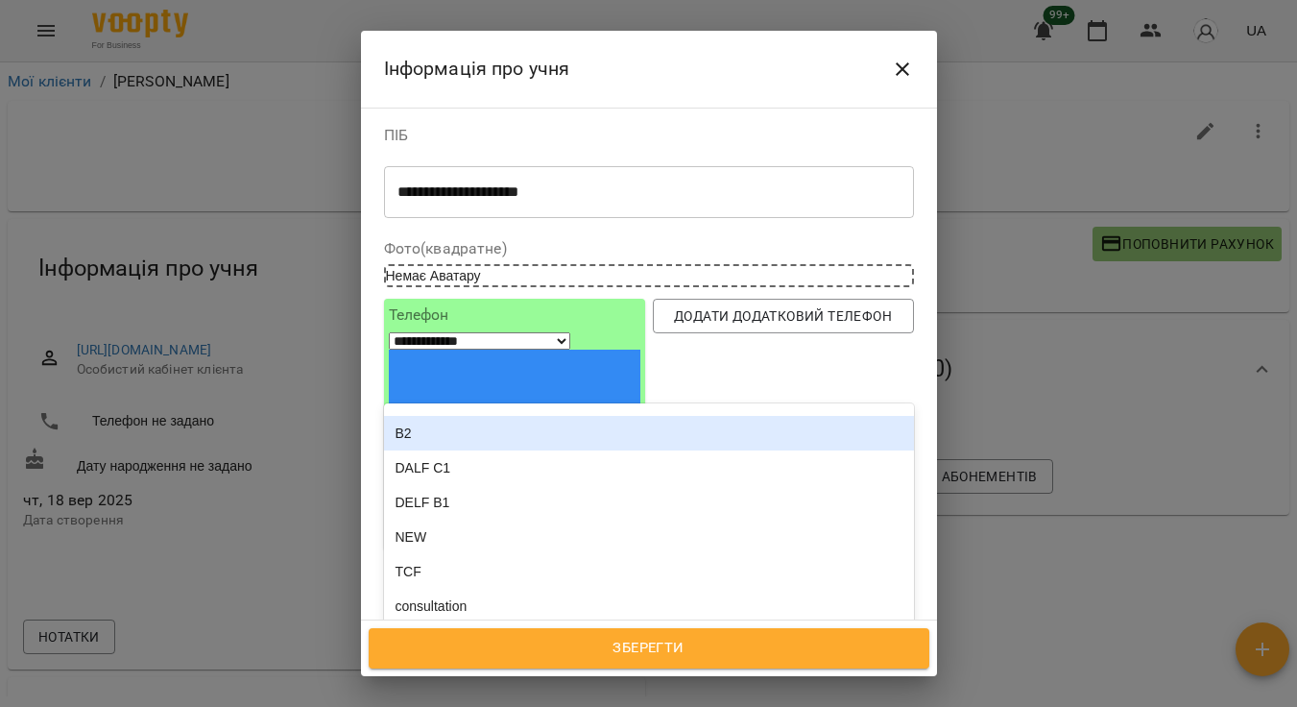
click at [674, 416] on div "B2" at bounding box center [649, 433] width 530 height 35
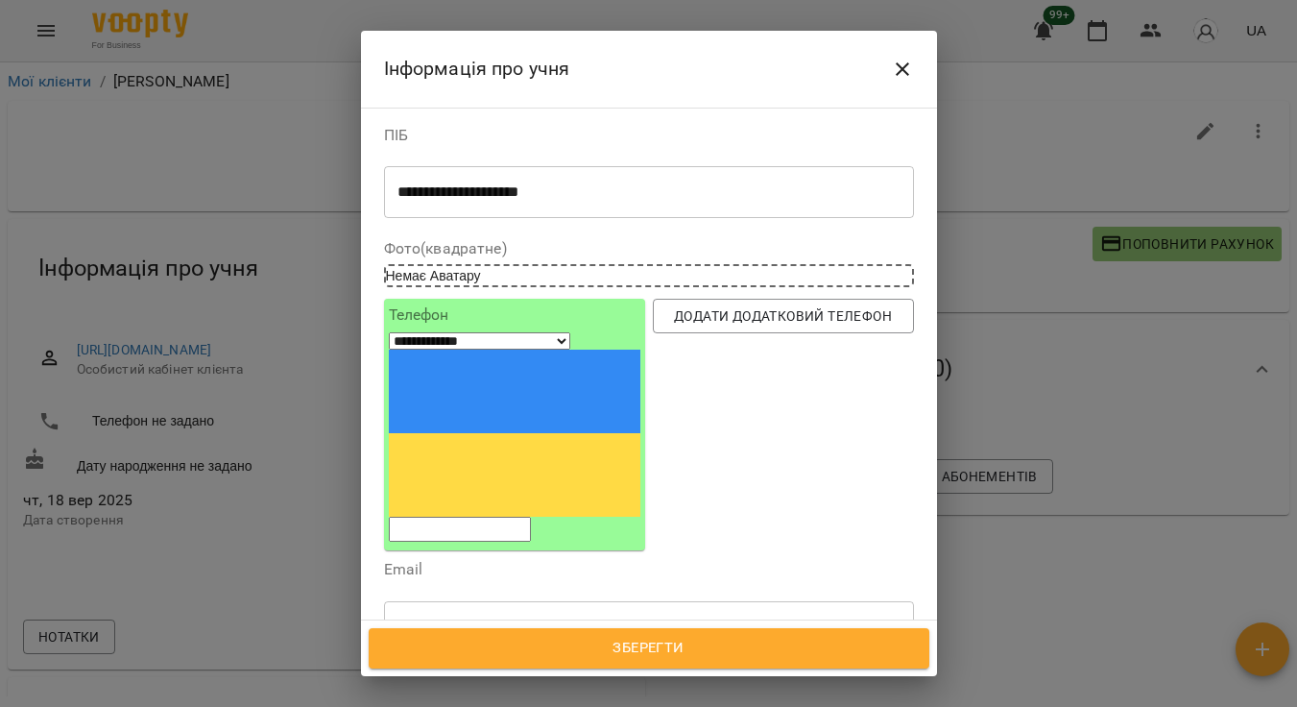
click at [691, 702] on div "ind 50 DELF B2 B2" at bounding box center [614, 718] width 458 height 32
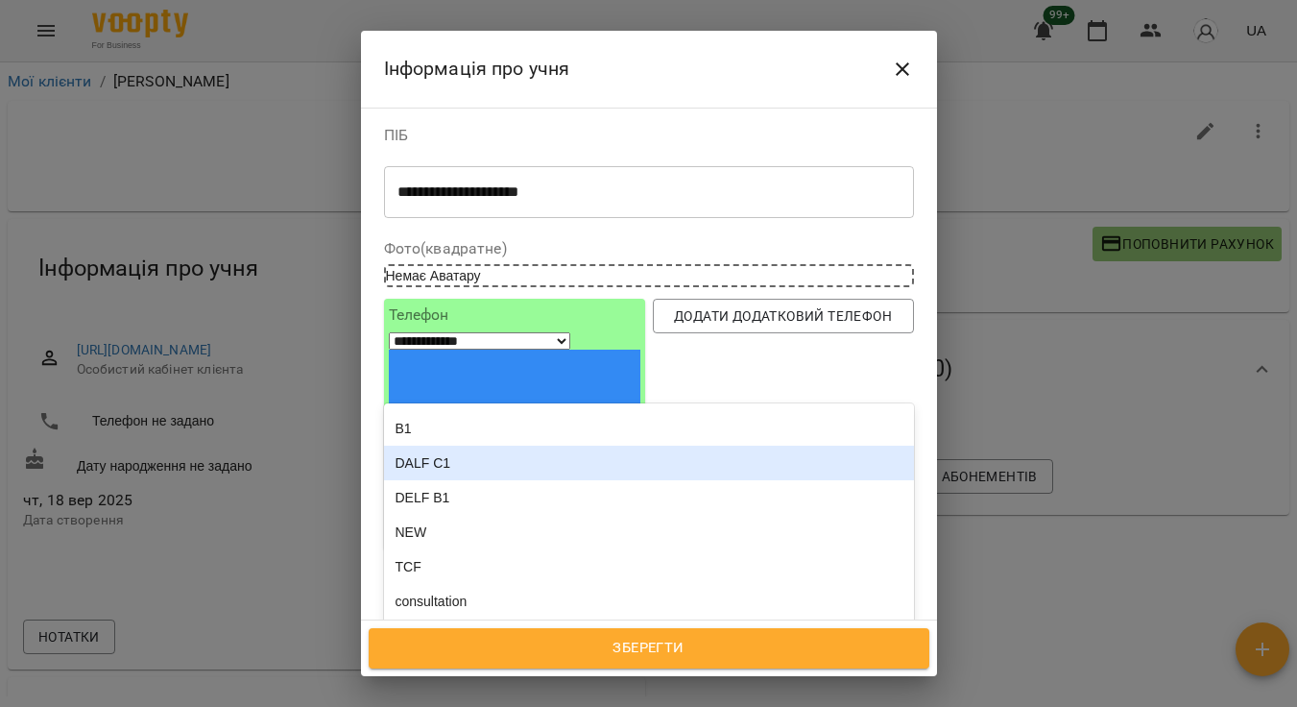
scroll to position [161, 0]
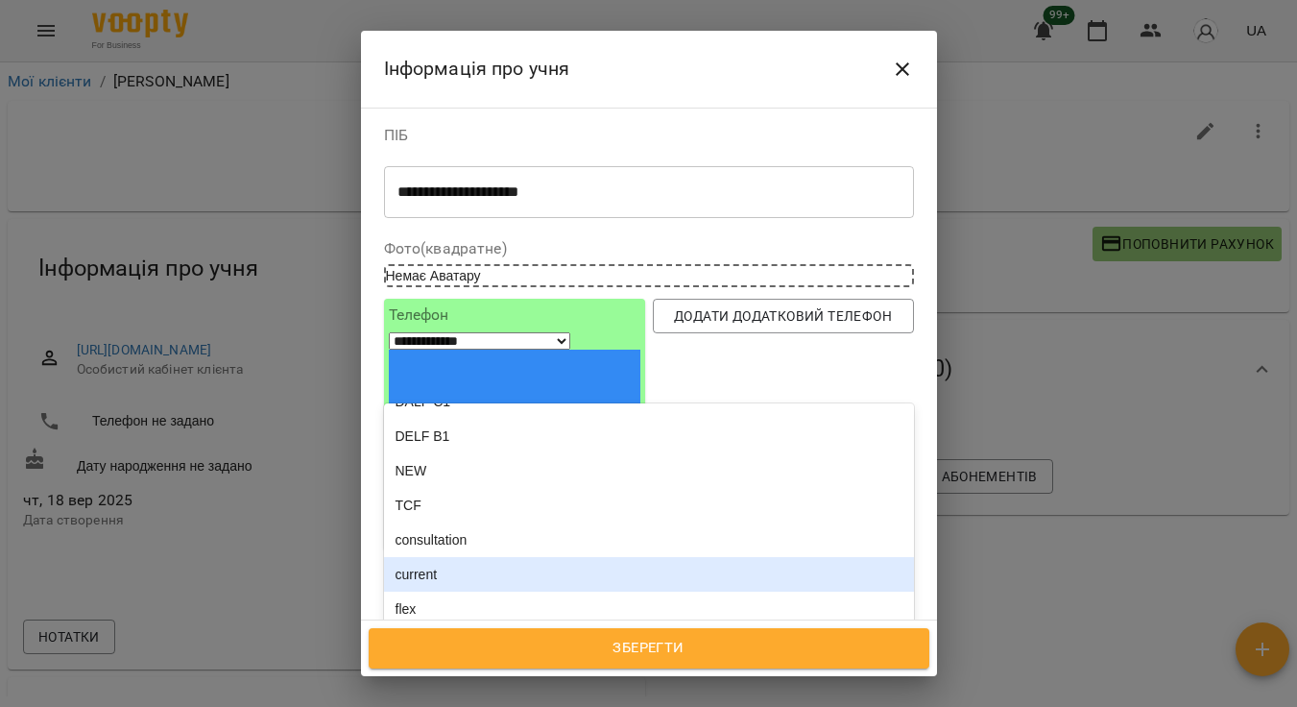
click at [692, 557] on div "current" at bounding box center [649, 574] width 530 height 35
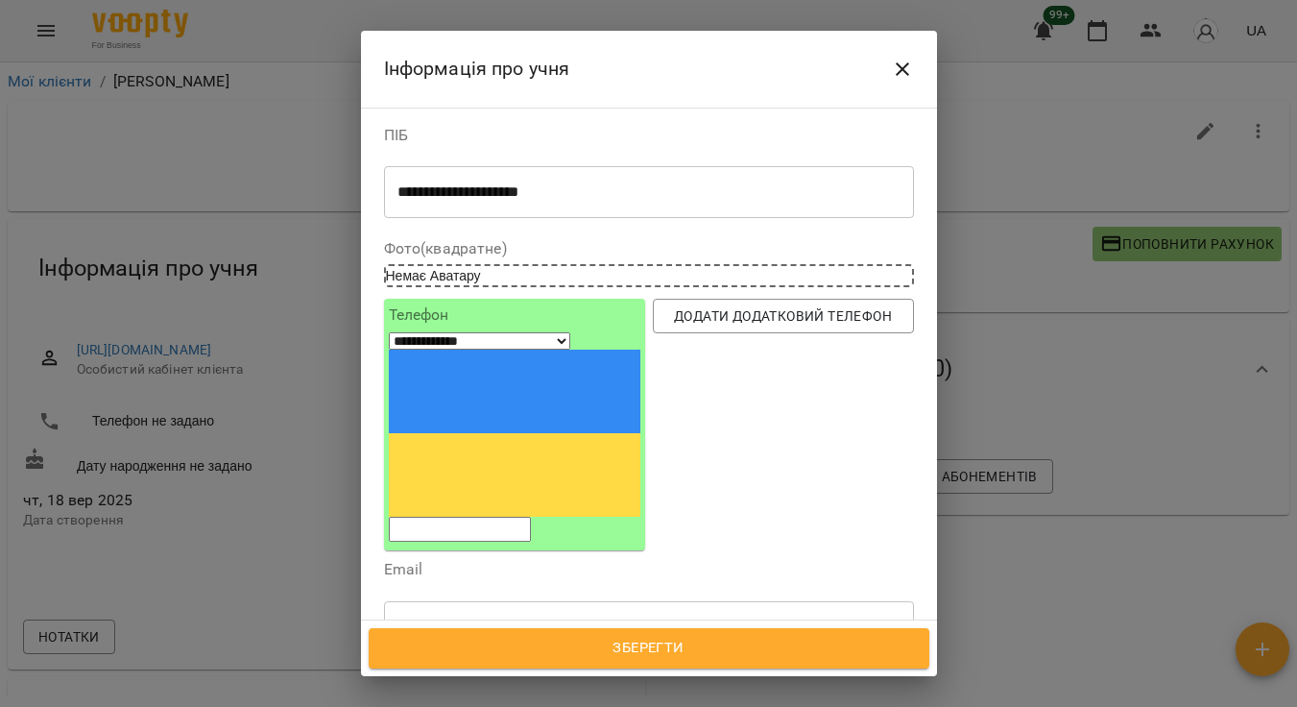
click at [780, 702] on div "ind 50 DELF B2 B2 current" at bounding box center [614, 718] width 458 height 32
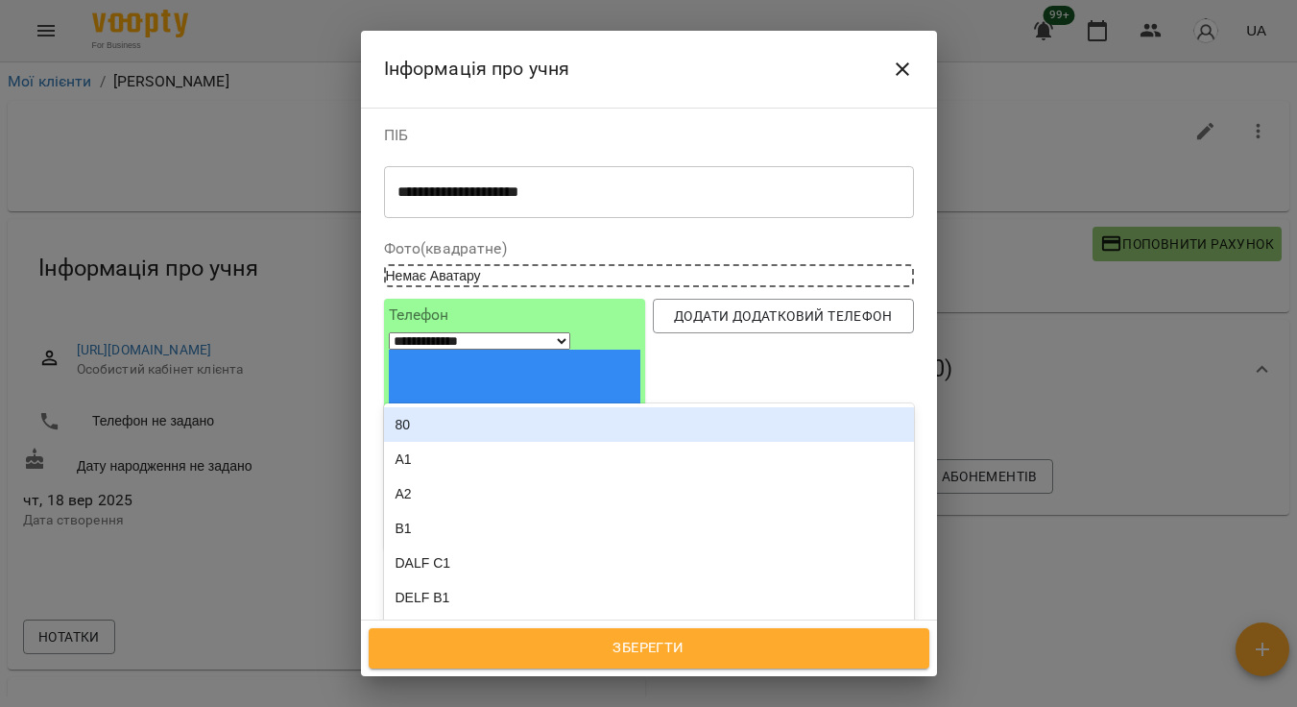
click at [780, 702] on div "ind 50 DELF B2 B2 current" at bounding box center [614, 718] width 458 height 32
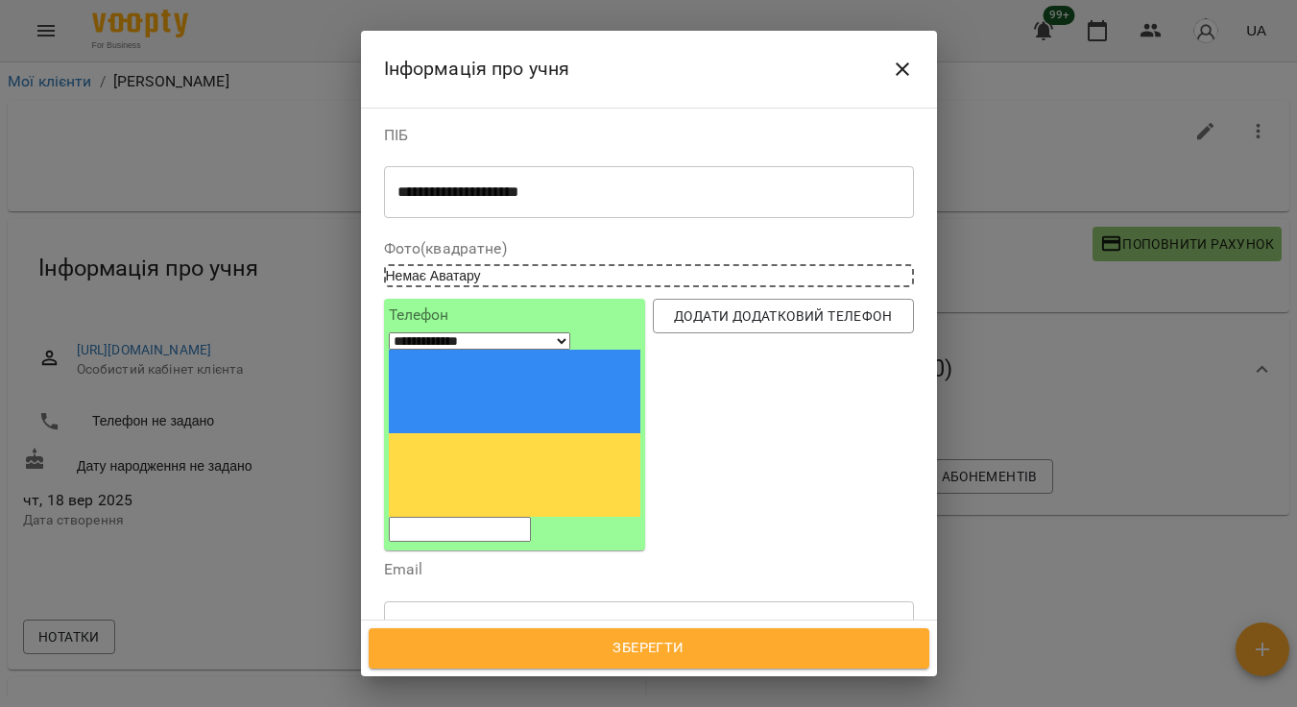
click at [763, 652] on span "Зберегти" at bounding box center [649, 648] width 518 height 25
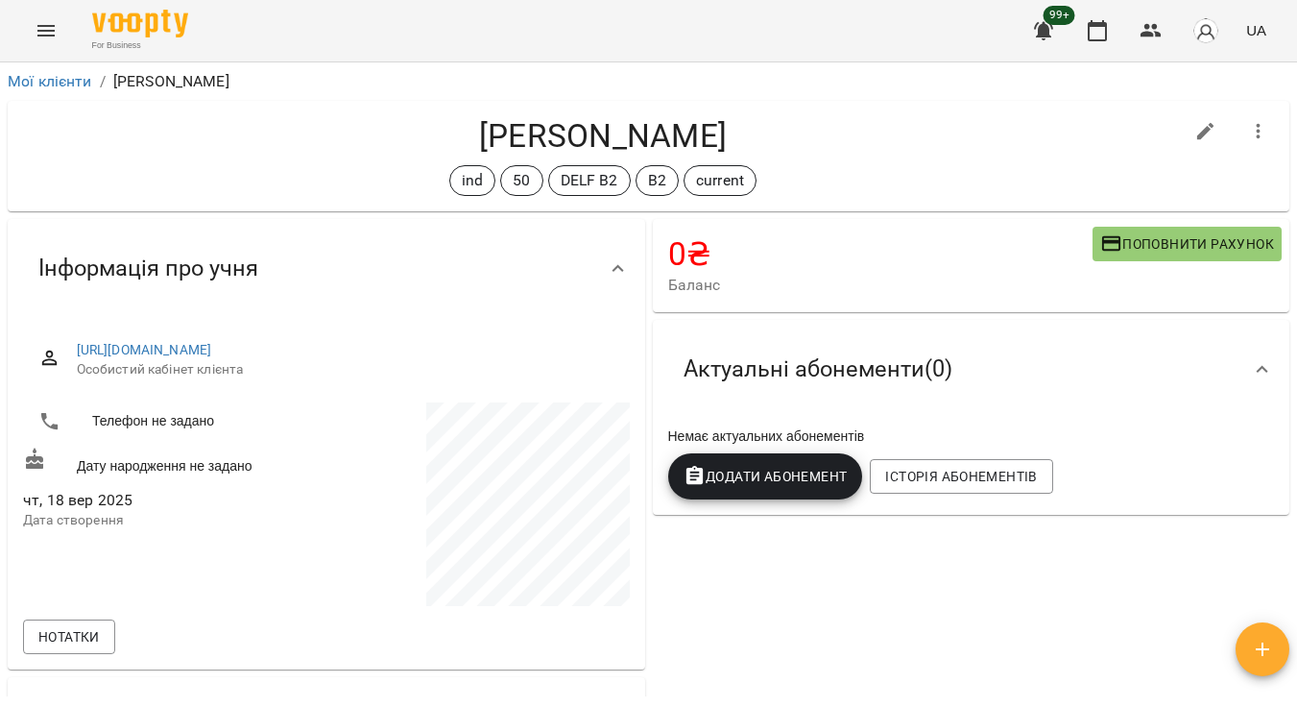
click at [1176, 246] on span "Поповнити рахунок" at bounding box center [1187, 243] width 174 height 23
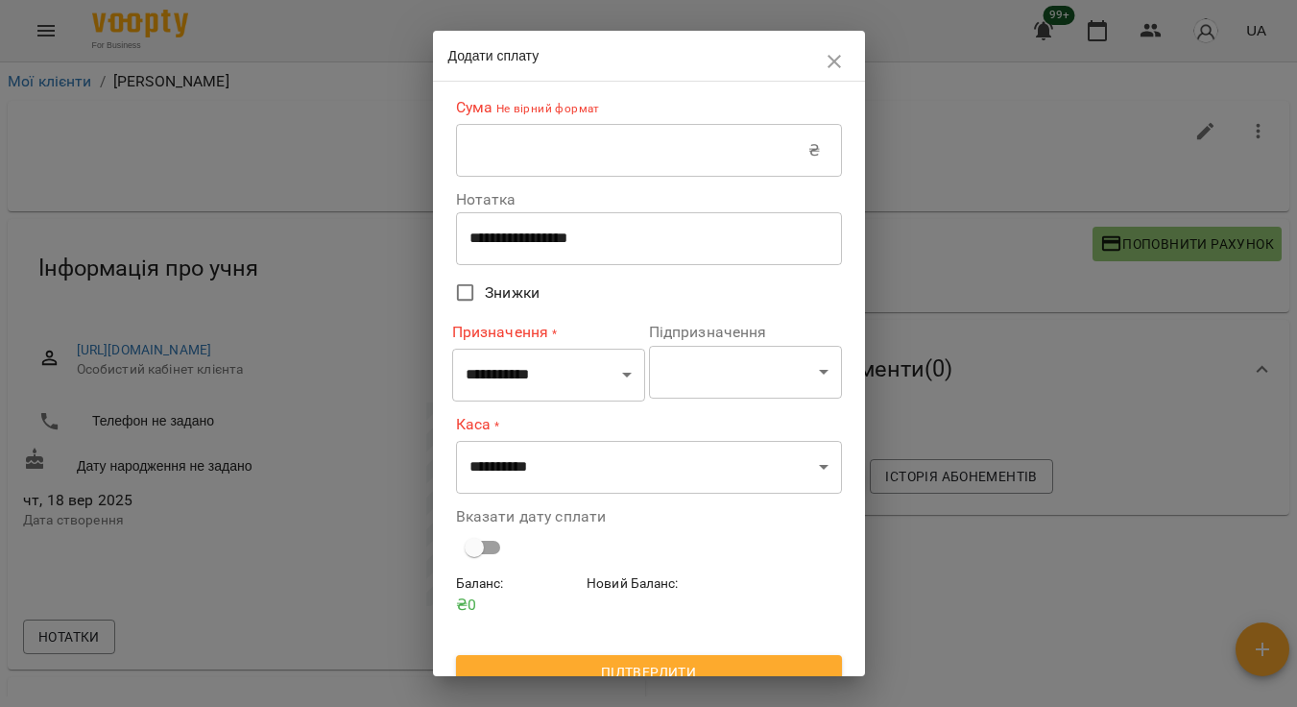
click at [832, 55] on icon "button" at bounding box center [834, 61] width 23 height 23
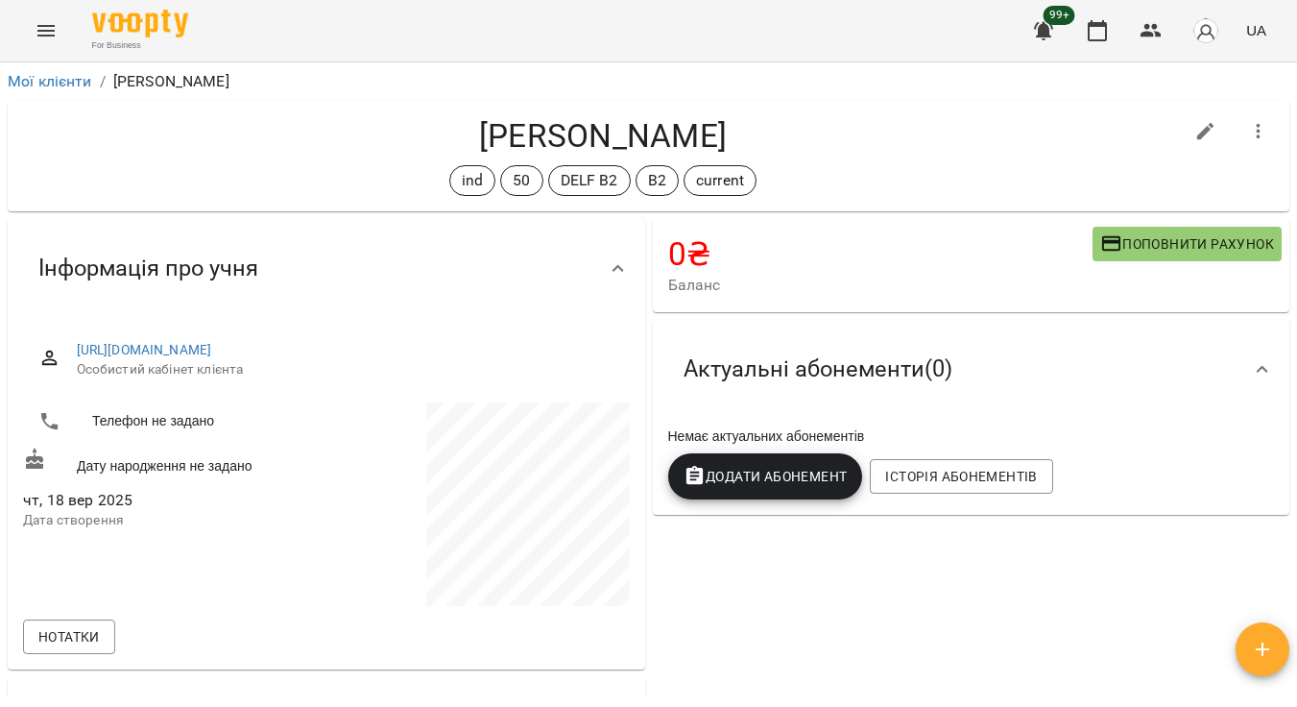
click at [1169, 239] on span "Поповнити рахунок" at bounding box center [1187, 243] width 174 height 23
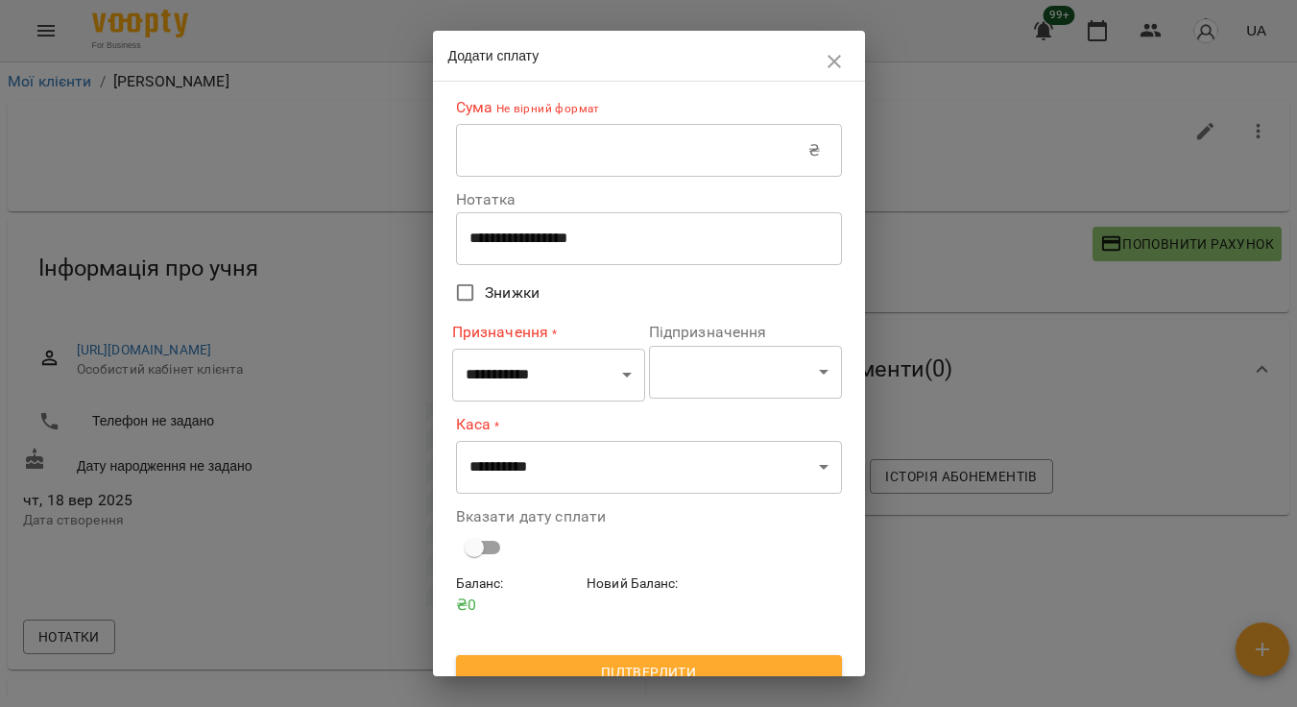
click at [550, 155] on input "text" at bounding box center [632, 151] width 353 height 54
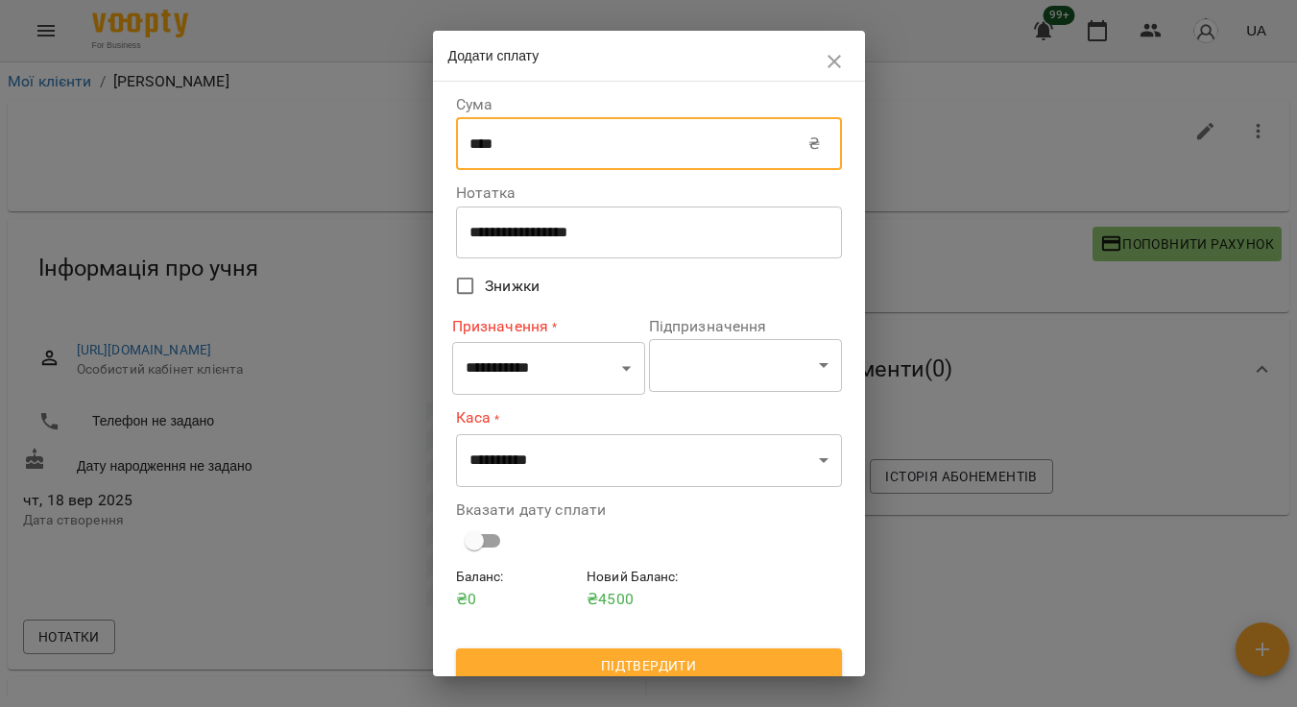
type input "****"
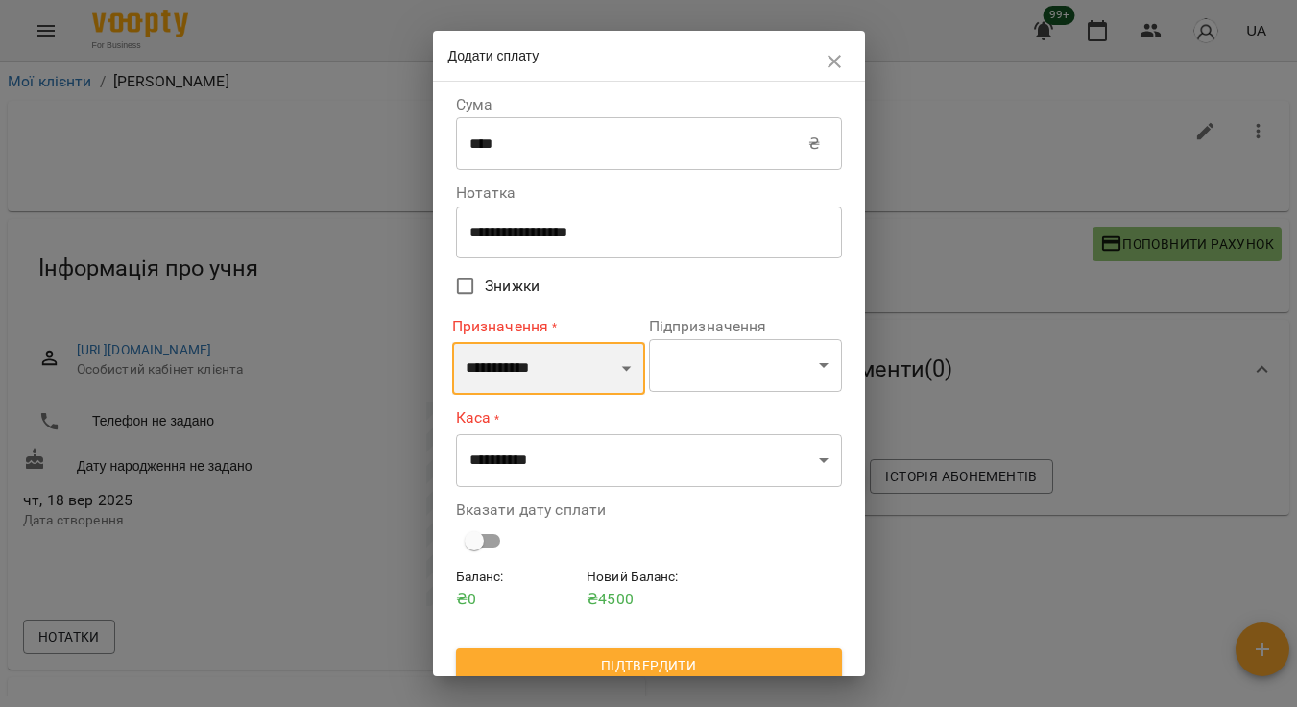
select select "*********"
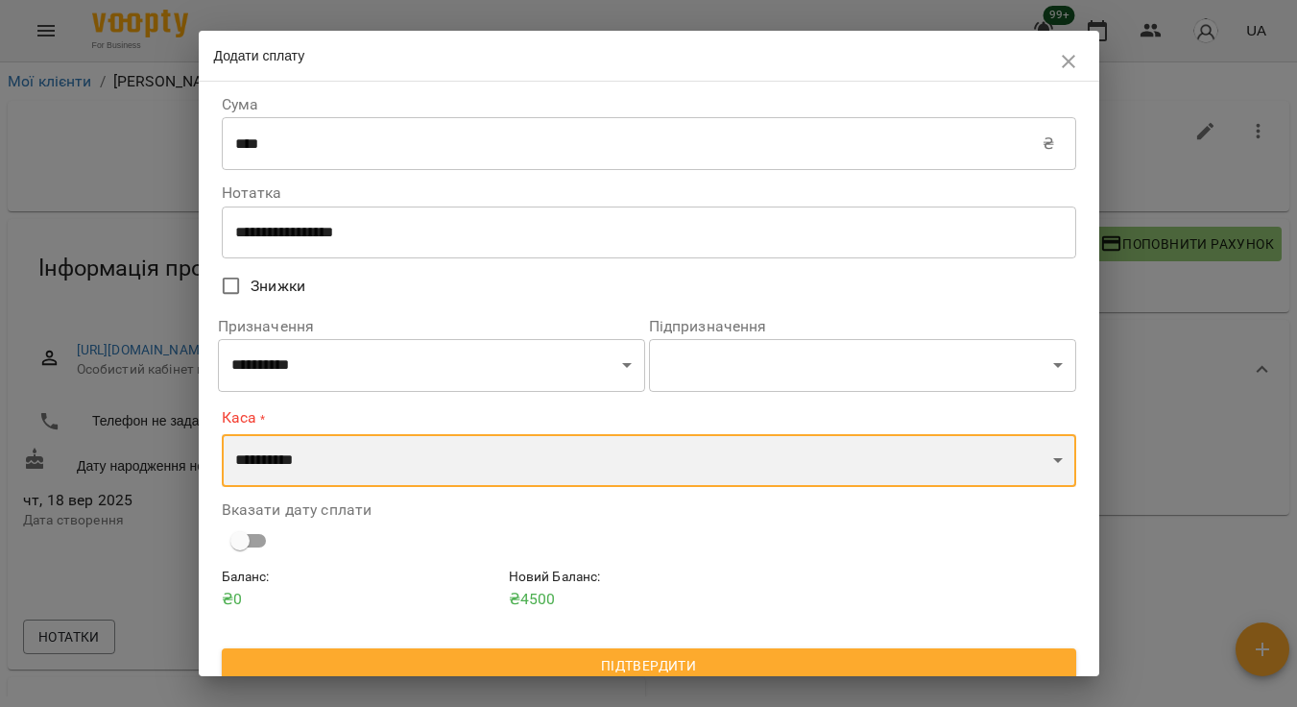
select select "****"
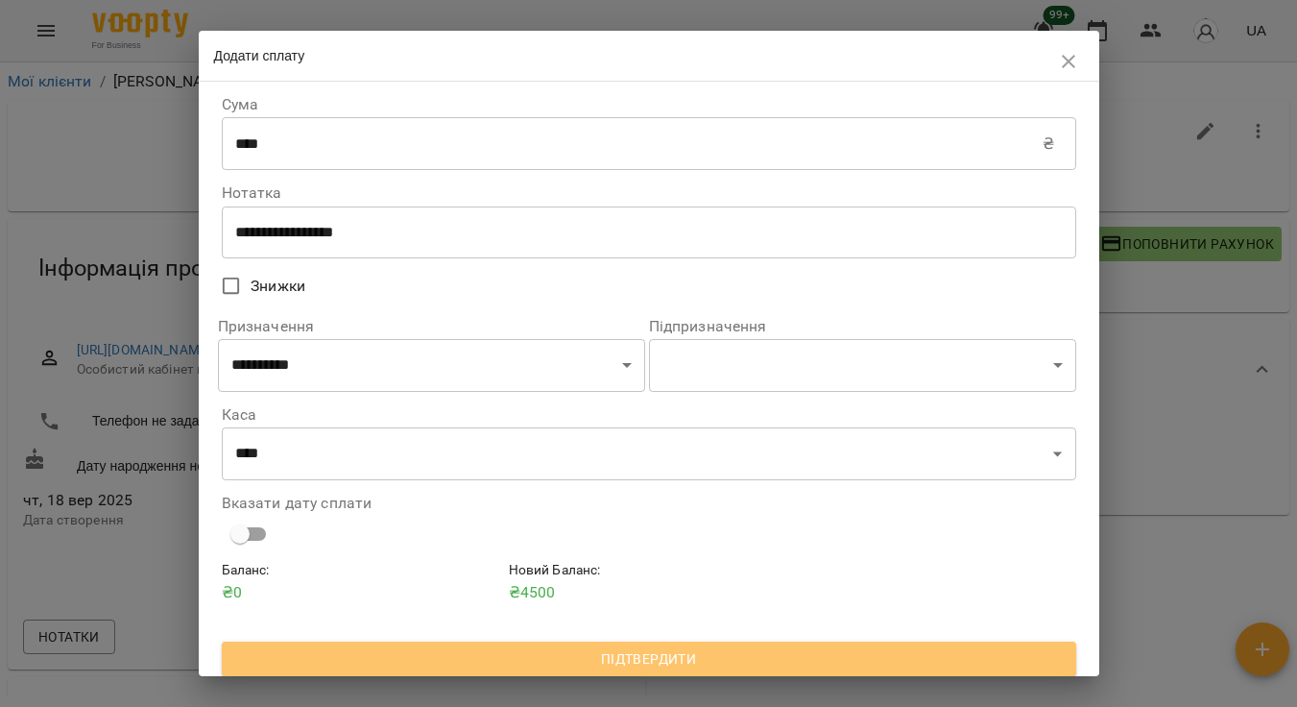
click at [589, 642] on button "Підтвердити" at bounding box center [649, 658] width 854 height 35
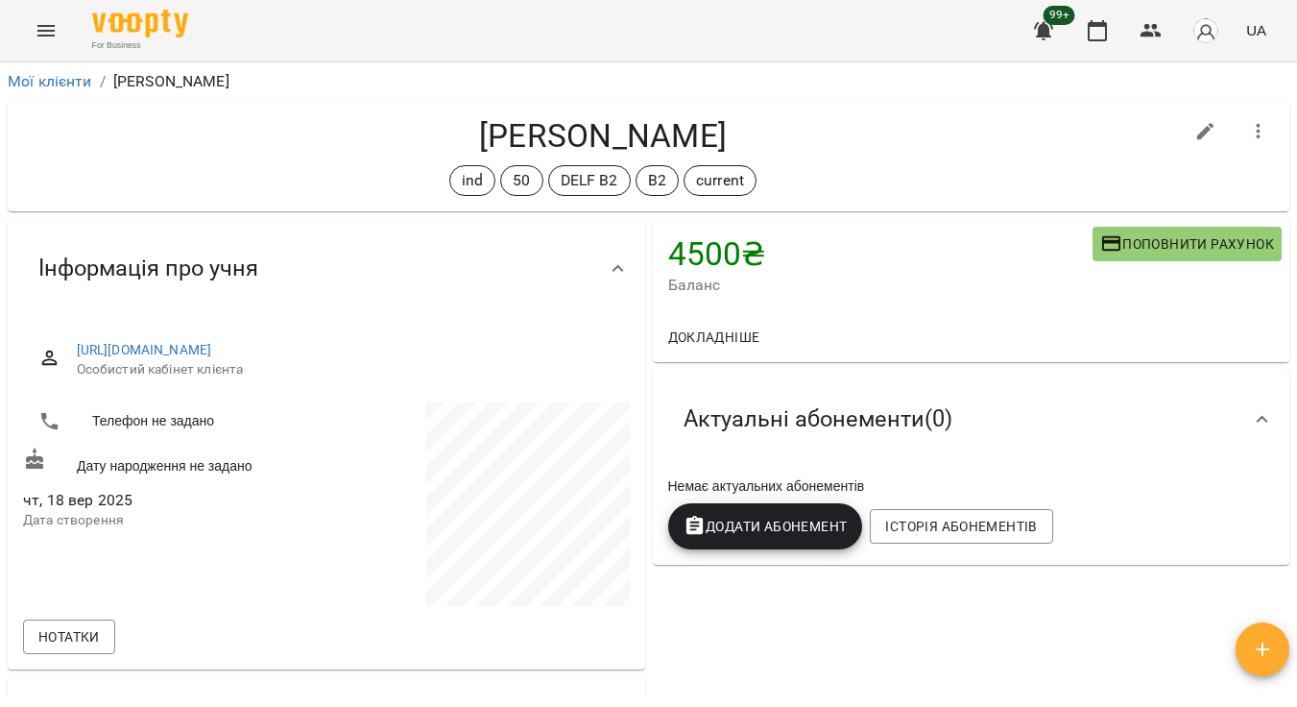
click at [806, 516] on span "Додати Абонемент" at bounding box center [766, 526] width 164 height 23
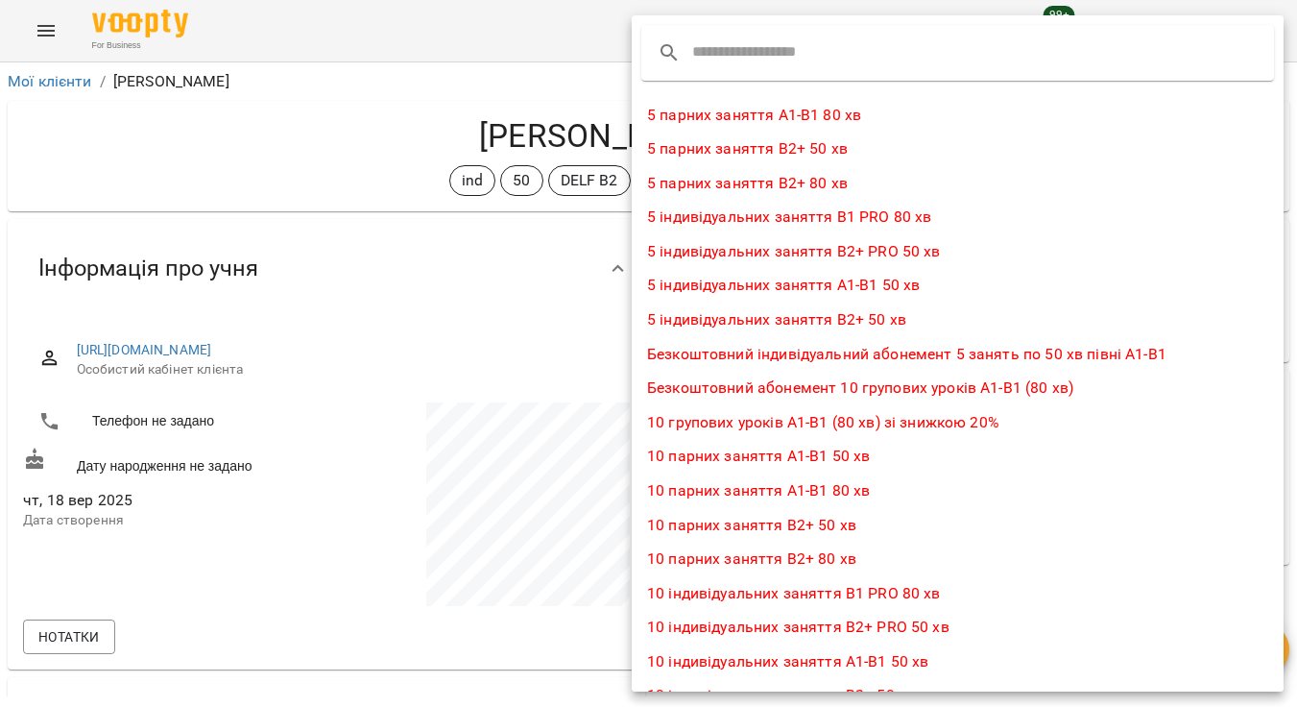
click at [844, 39] on input "text" at bounding box center [768, 52] width 152 height 31
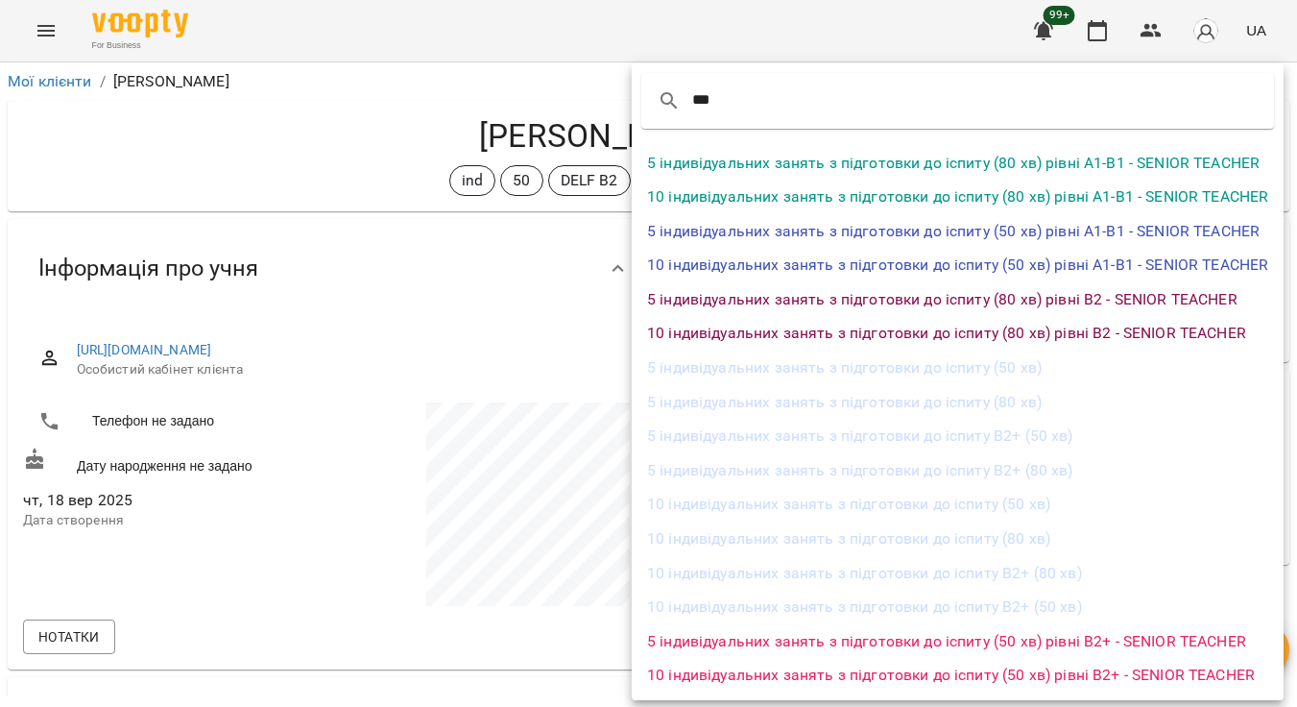
type input "***"
click at [1084, 433] on li "5 індивідуальних занять з підготовки до іспиту В2+ (50 хв)" at bounding box center [958, 436] width 652 height 35
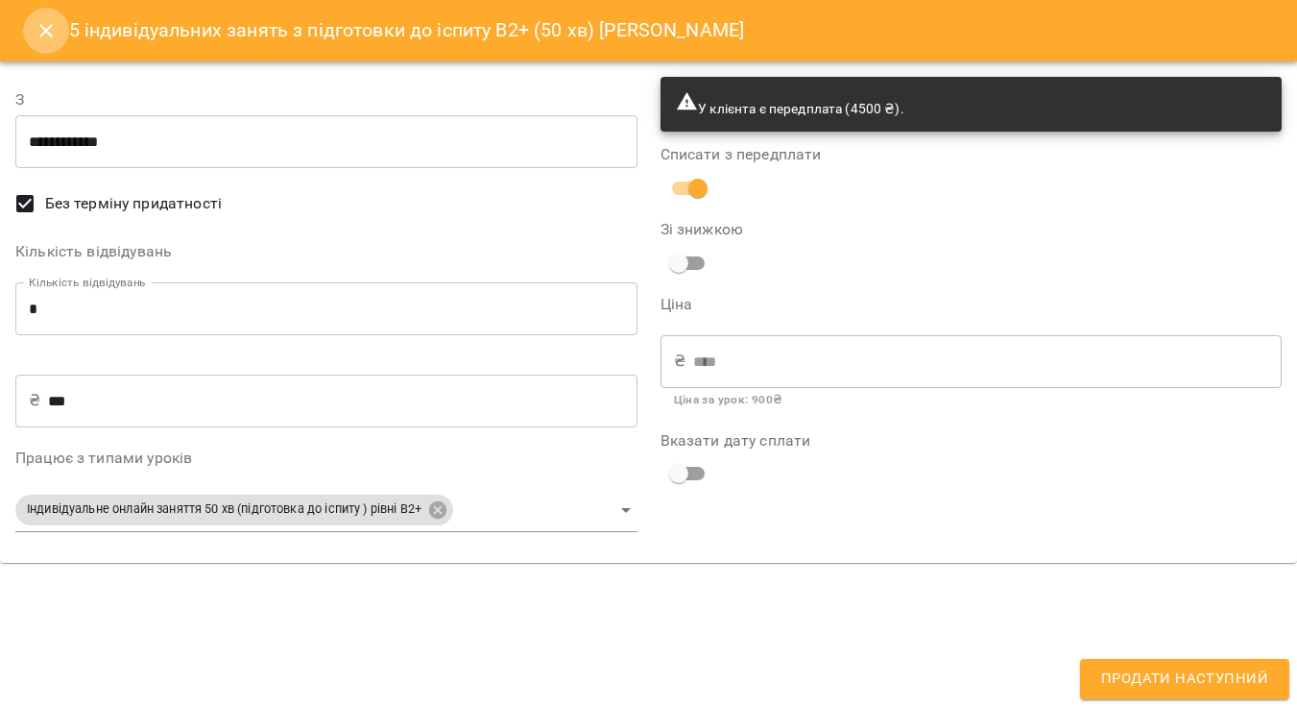
click at [48, 28] on icon "Close" at bounding box center [45, 30] width 13 height 13
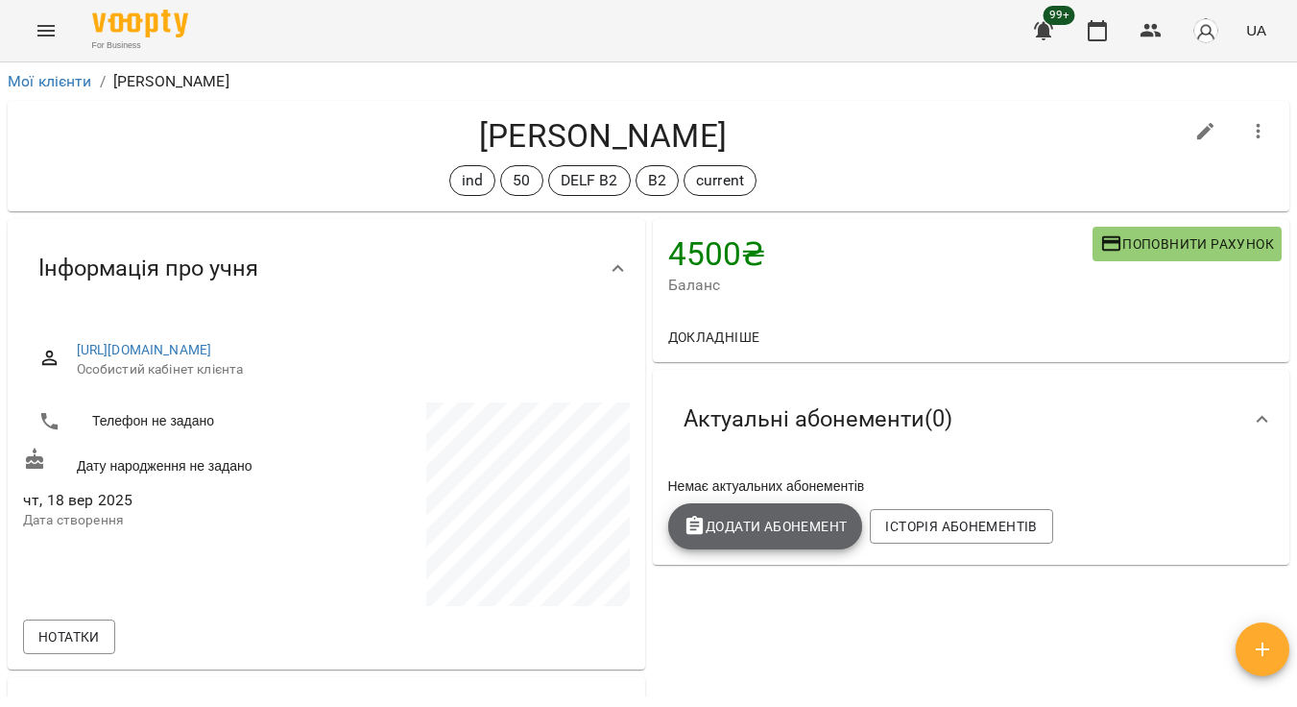
click at [806, 516] on span "Додати Абонемент" at bounding box center [766, 526] width 164 height 23
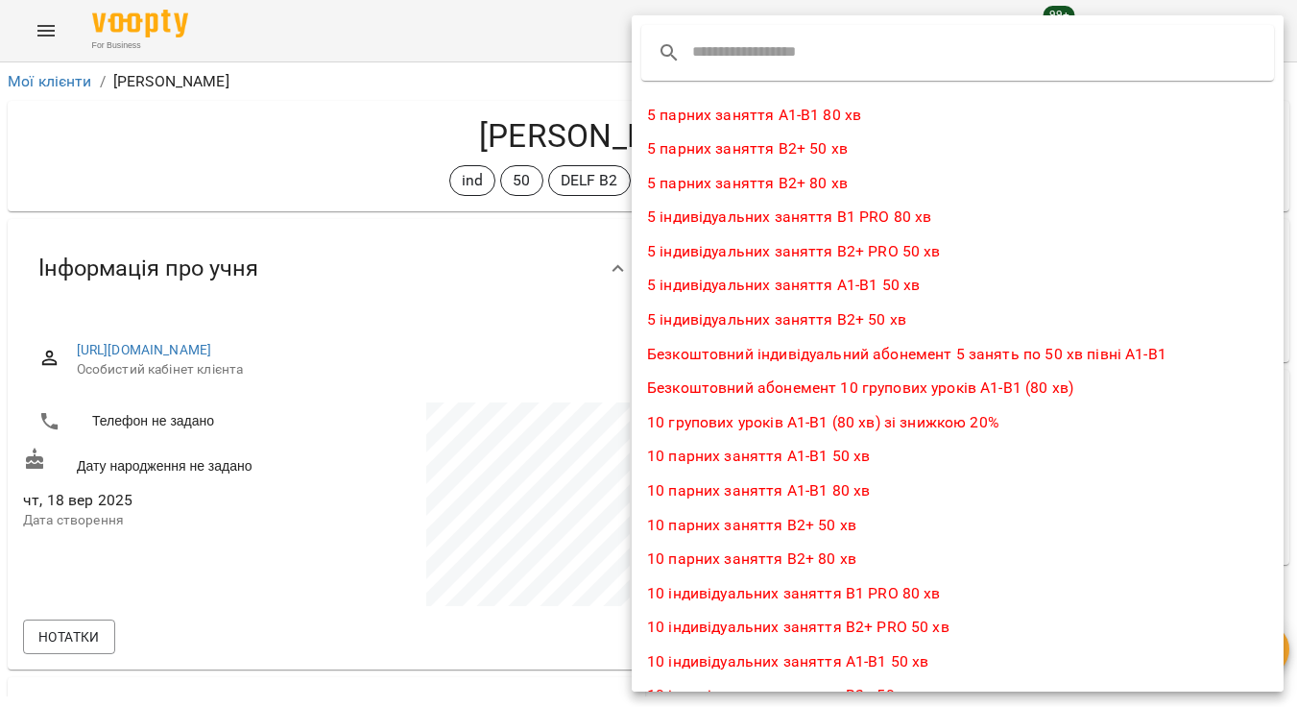
click at [784, 40] on input "text" at bounding box center [768, 52] width 152 height 31
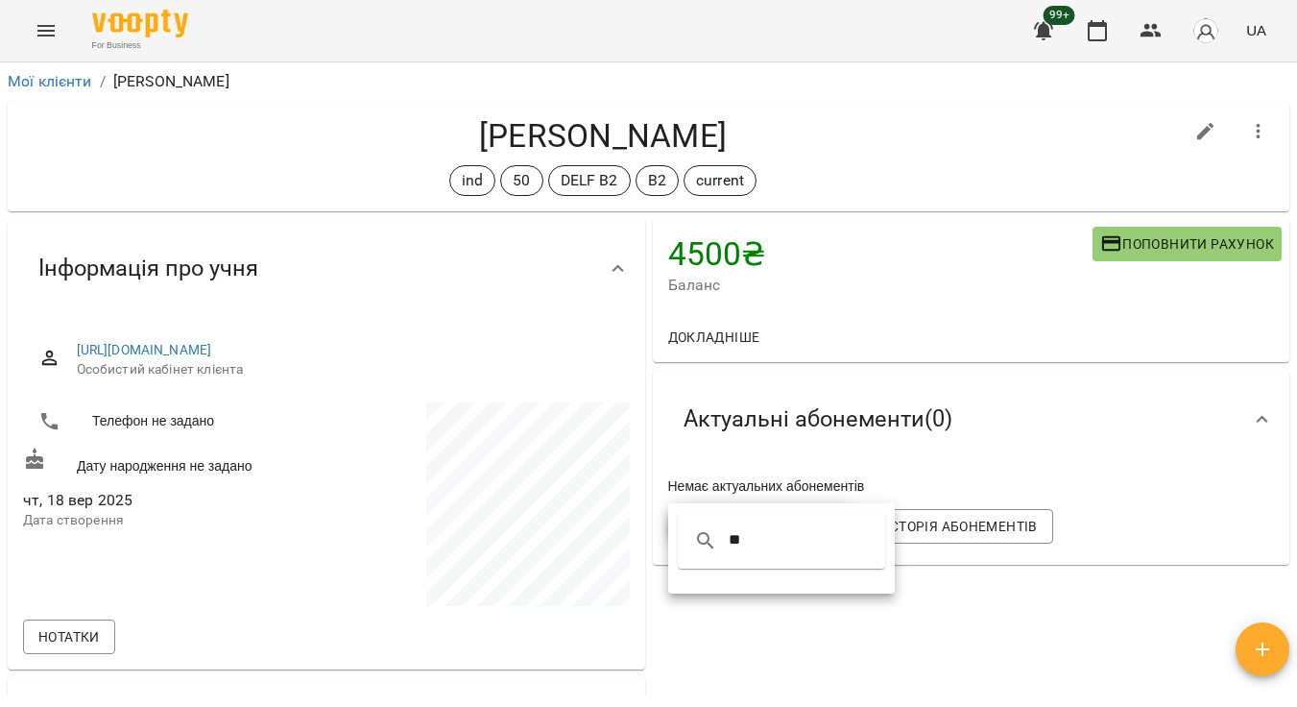
type input "*"
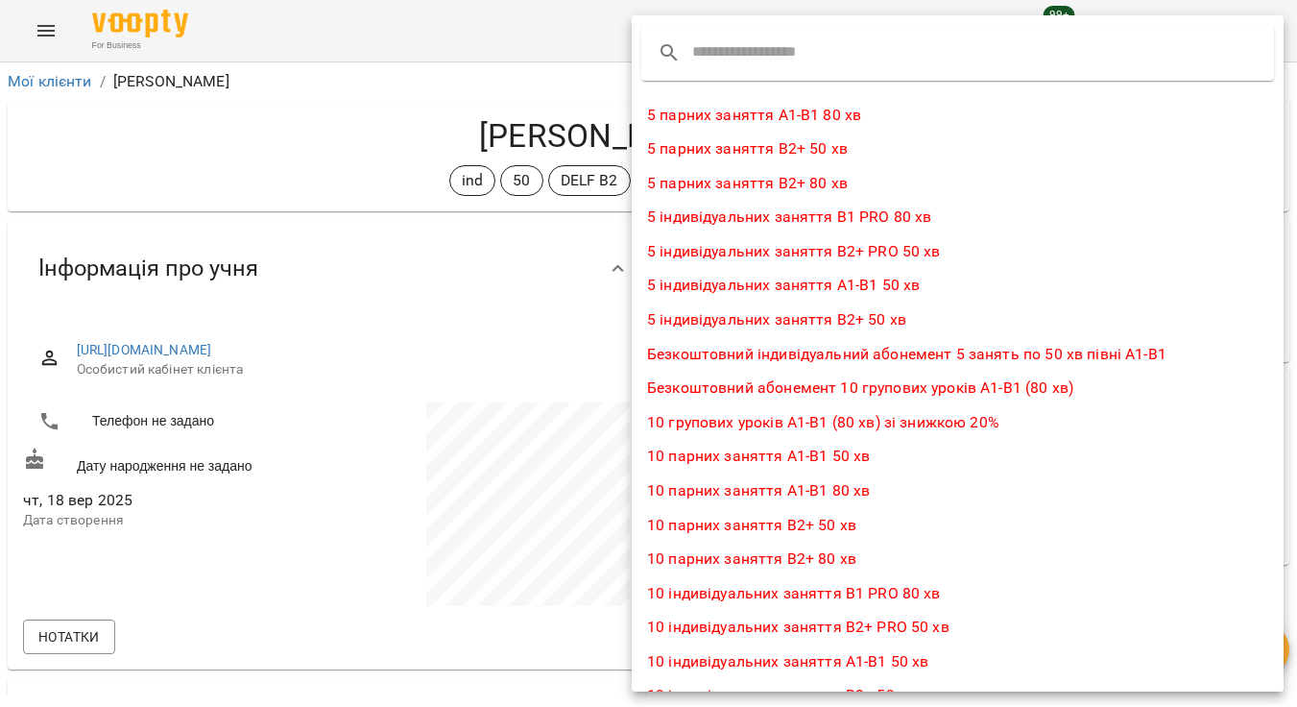
type input "*"
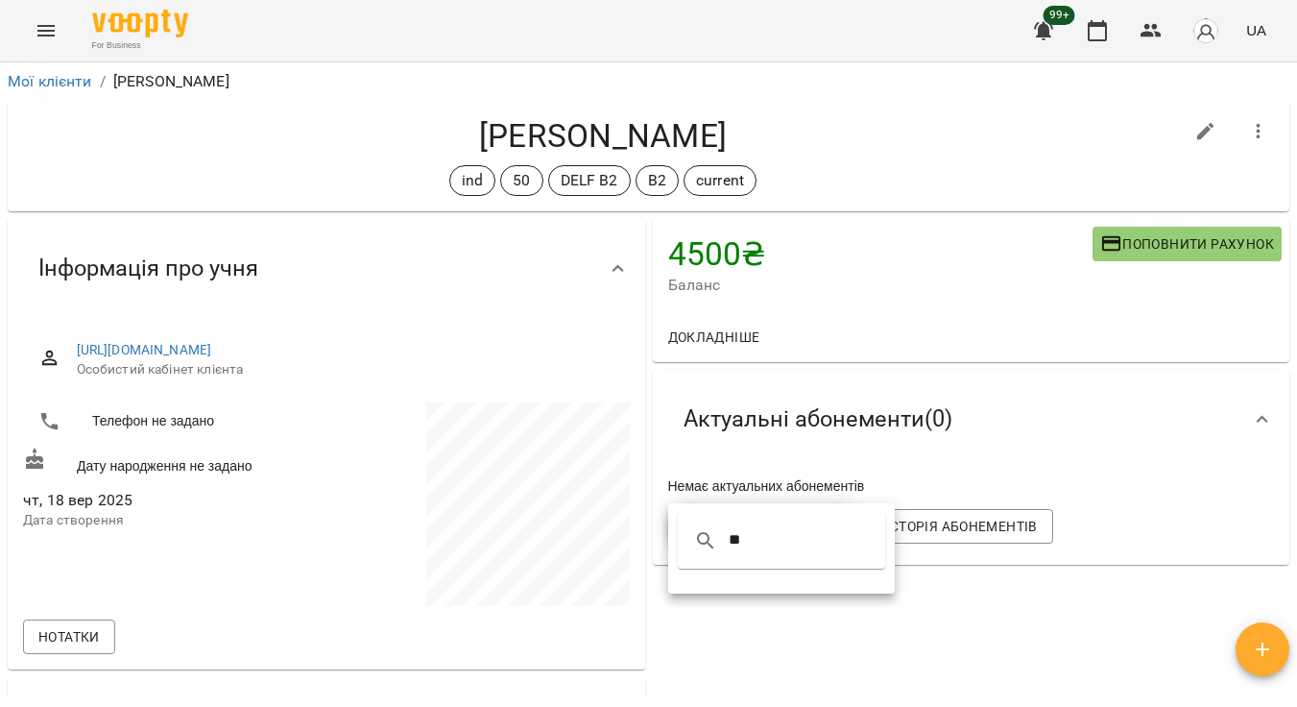
type input "*"
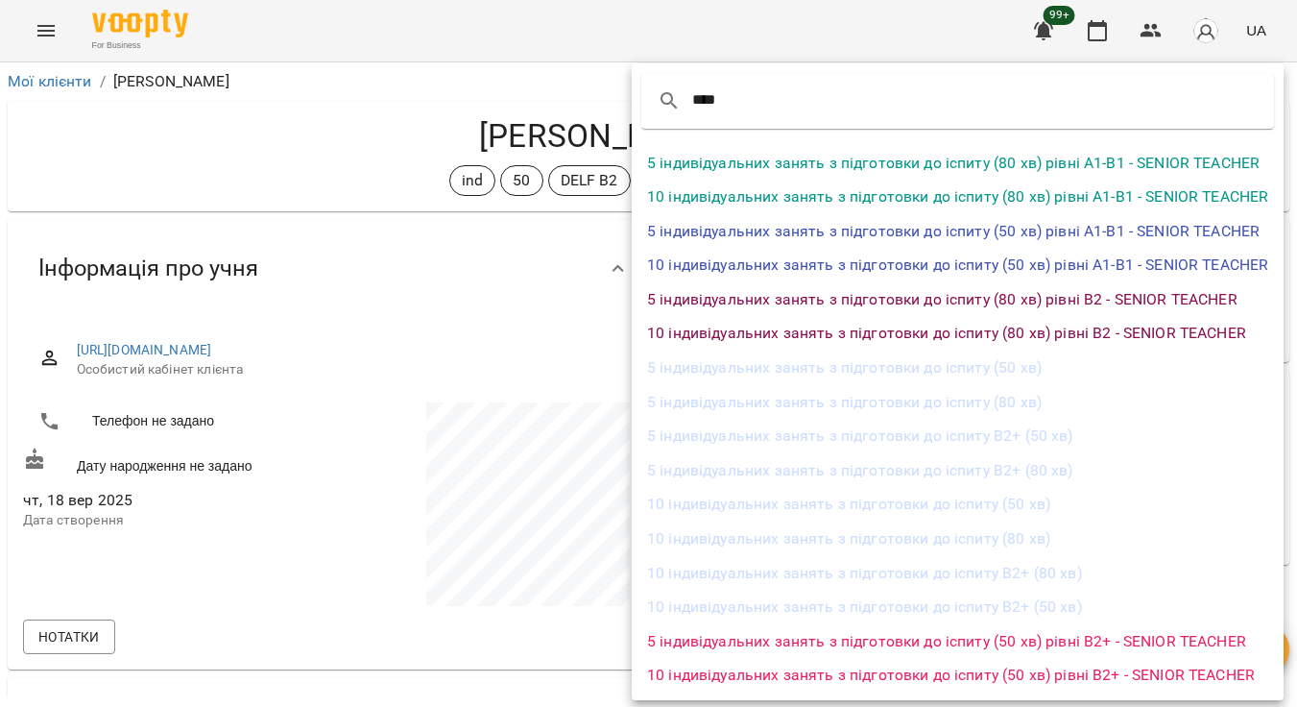
type input "****"
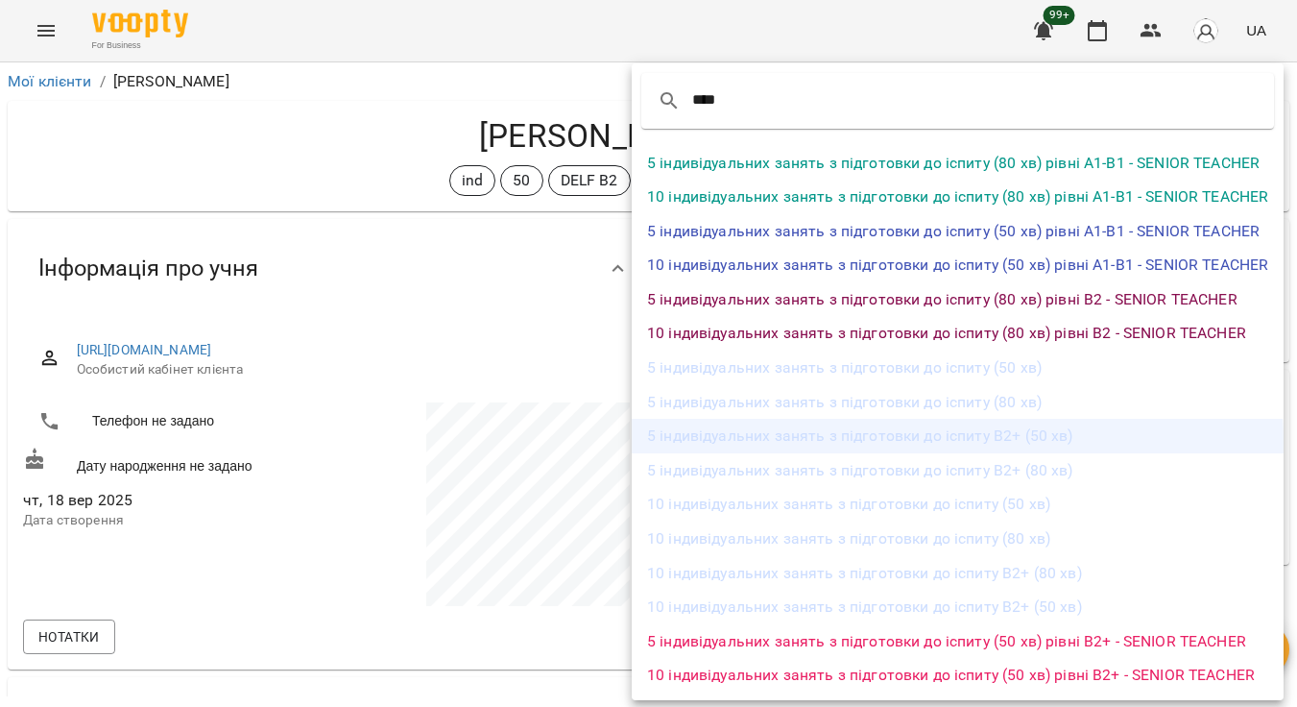
click at [874, 438] on li "5 індивідуальних занять з підготовки до іспиту В2+ (50 хв)" at bounding box center [958, 436] width 652 height 35
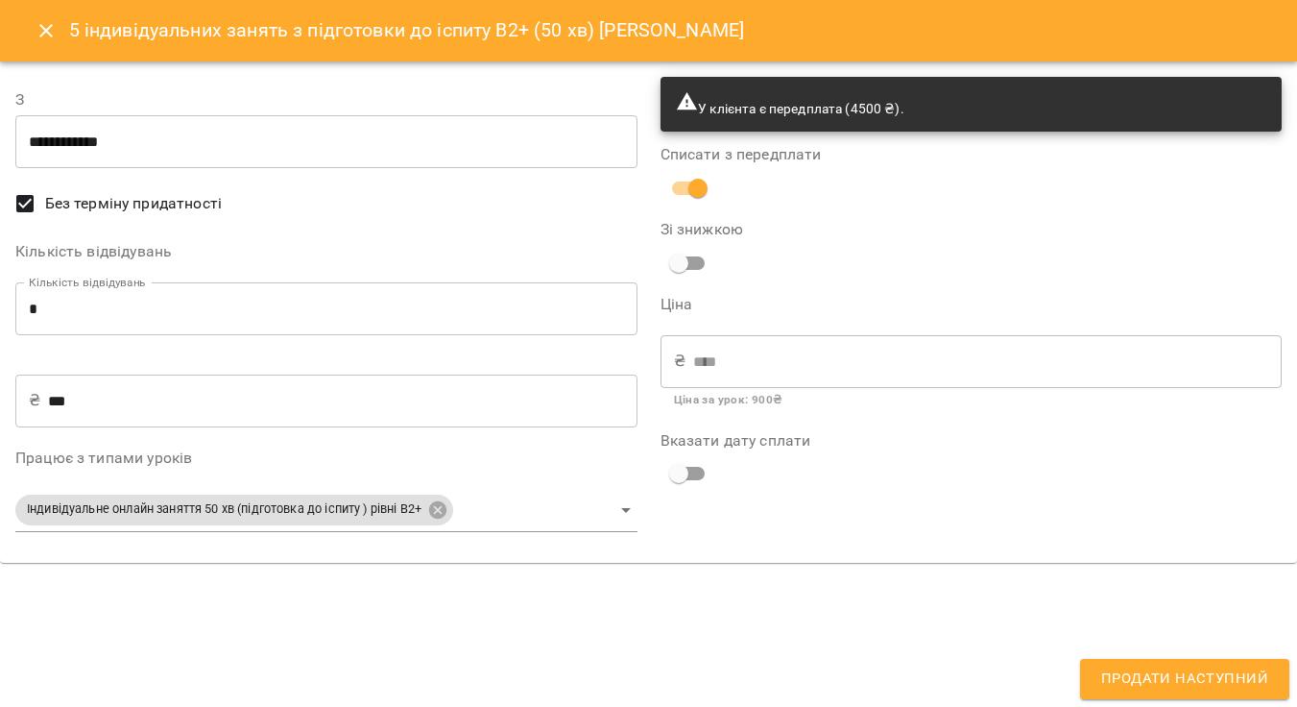
click at [1184, 681] on span "Продати наступний" at bounding box center [1184, 678] width 167 height 25
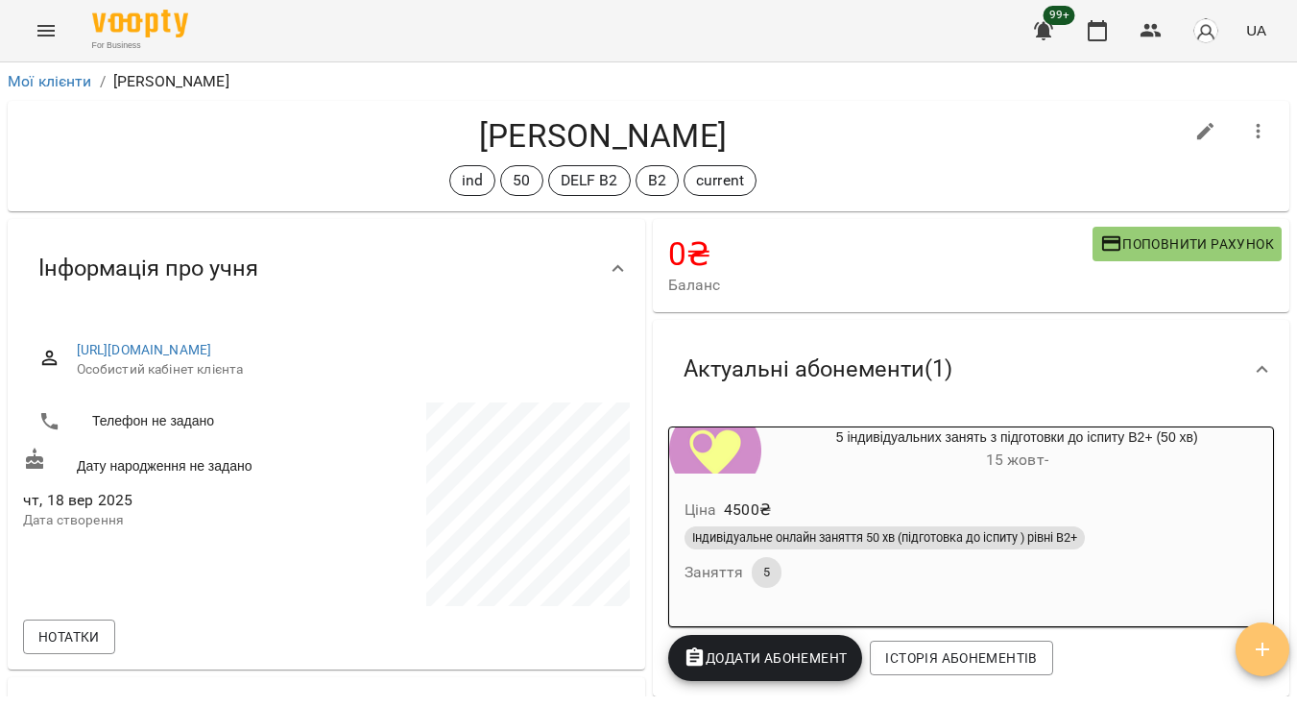
click at [1263, 647] on icon "button" at bounding box center [1262, 648] width 13 height 13
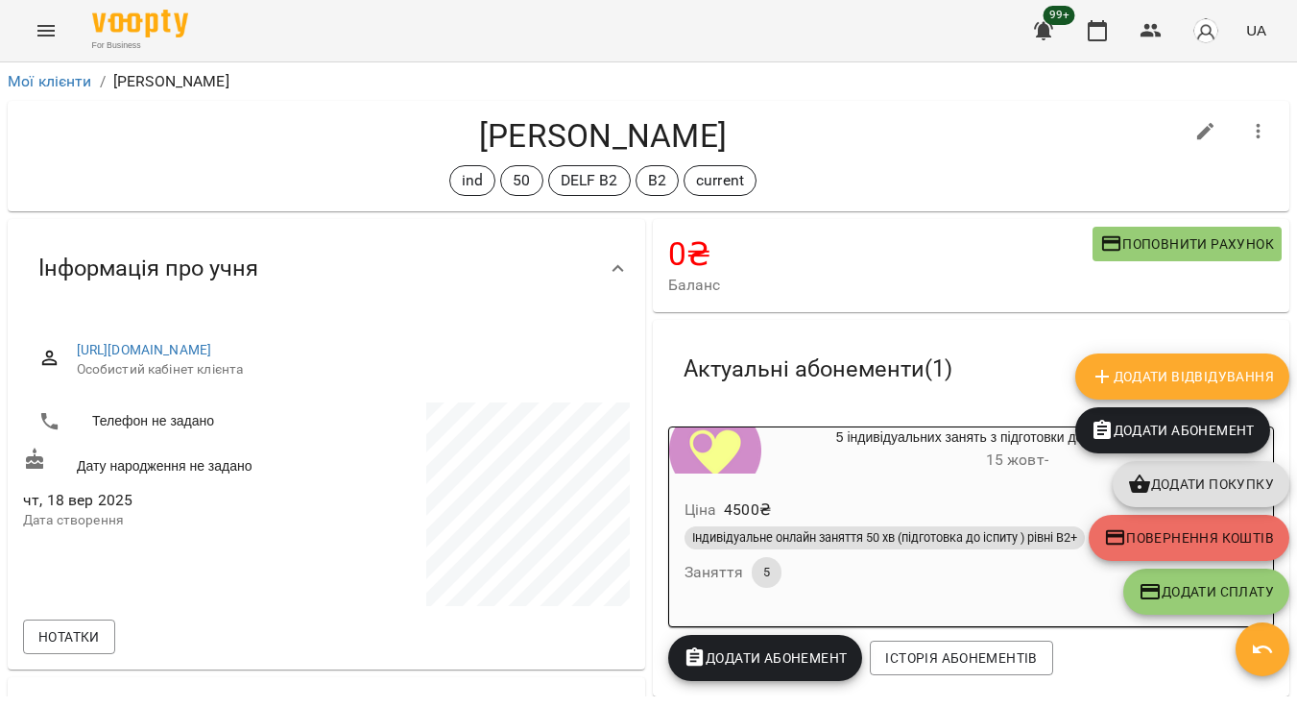
click at [1142, 374] on span "Додати Відвідування" at bounding box center [1182, 376] width 183 height 23
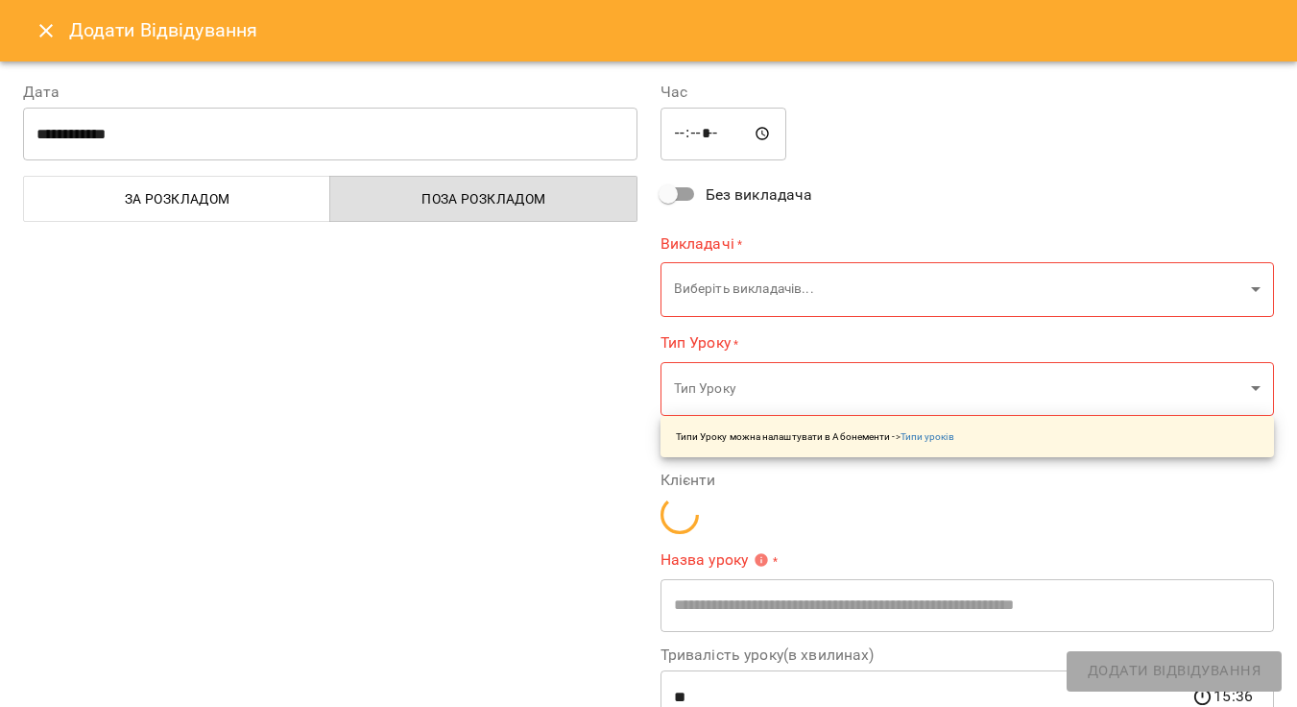
type input "**********"
click at [510, 136] on input "**********" at bounding box center [330, 135] width 614 height 54
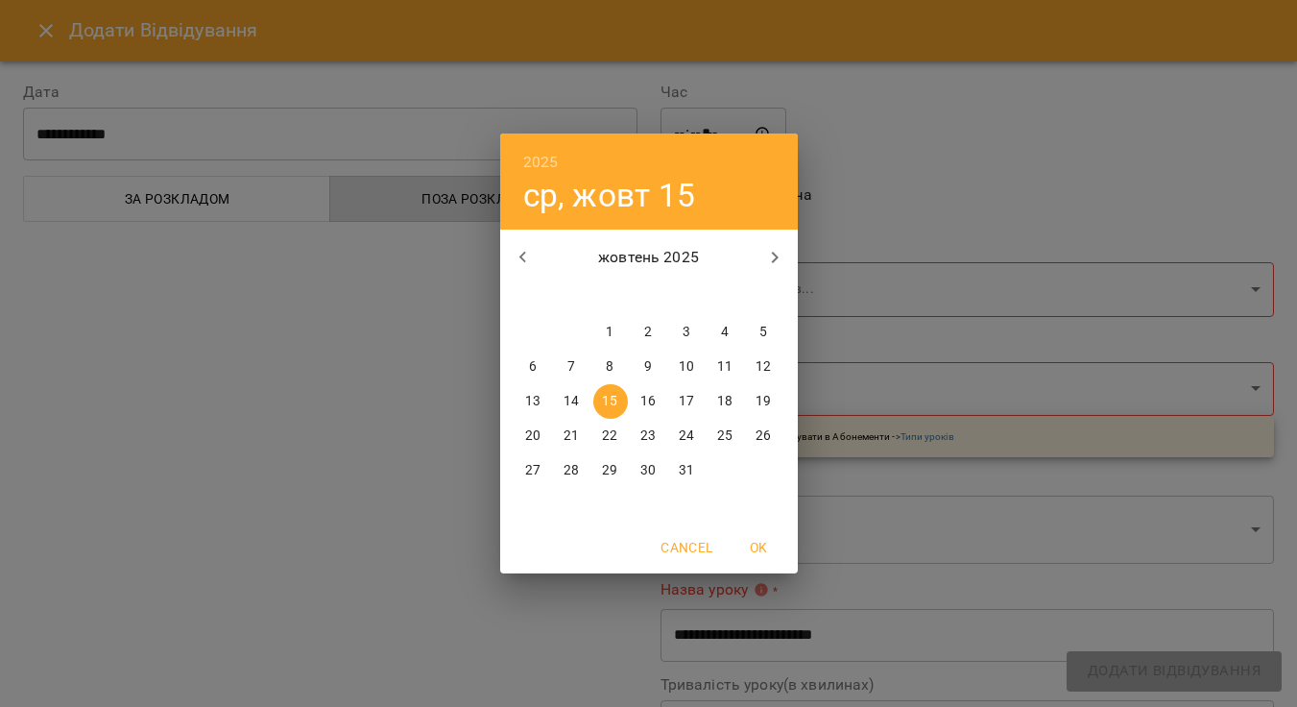
click at [651, 400] on p "16" at bounding box center [647, 401] width 15 height 19
type input "**********"
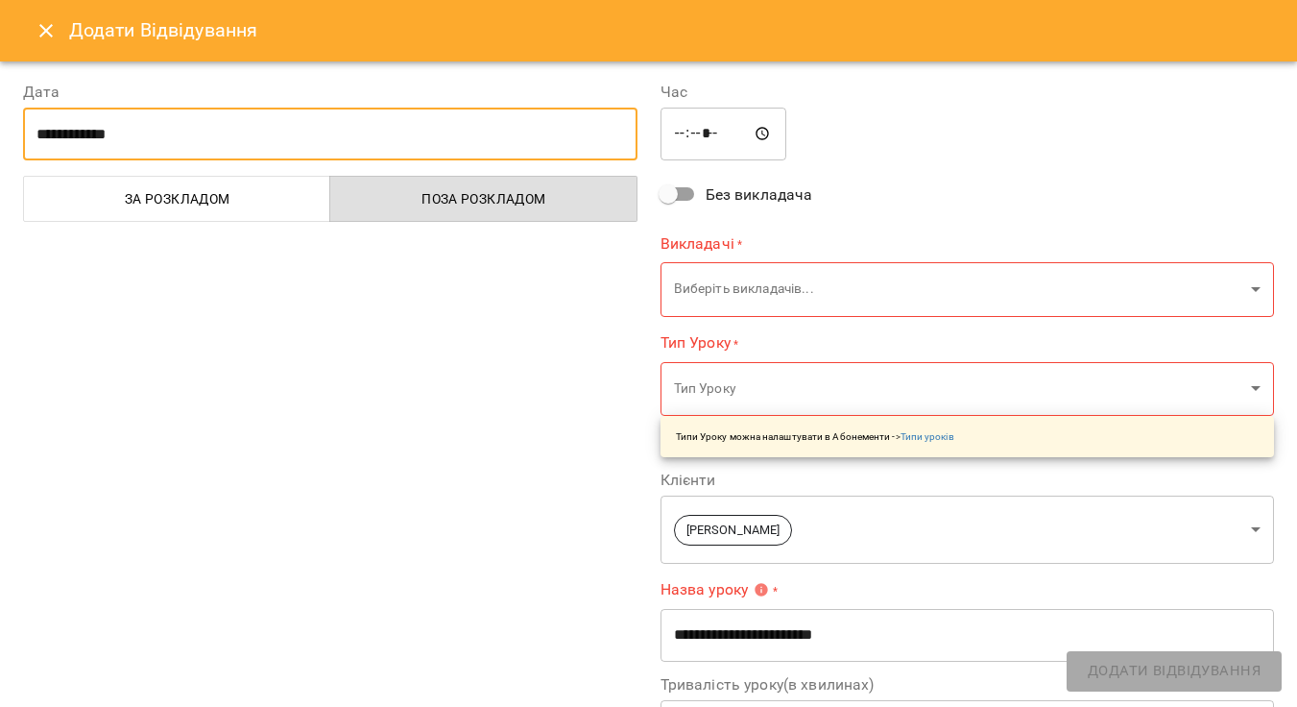
click at [685, 134] on input "*****" at bounding box center [724, 135] width 127 height 54
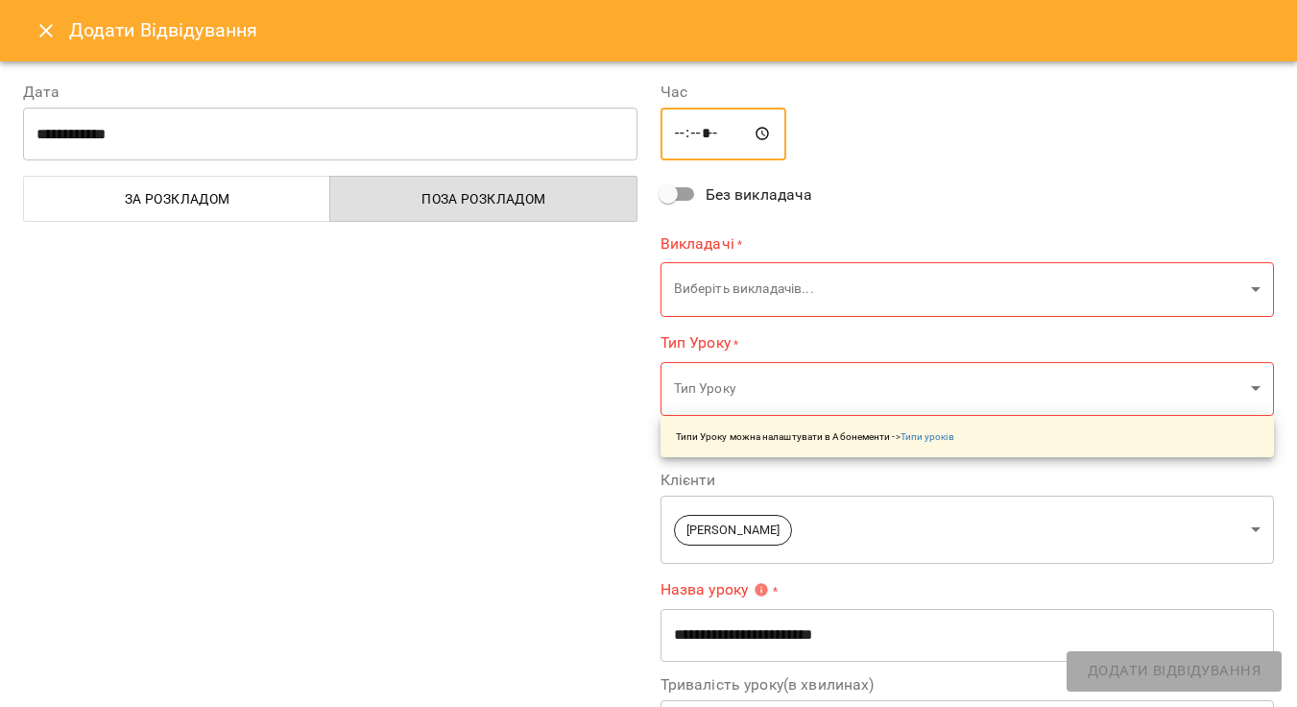
click at [706, 134] on input "*****" at bounding box center [724, 135] width 127 height 54
type input "*****"
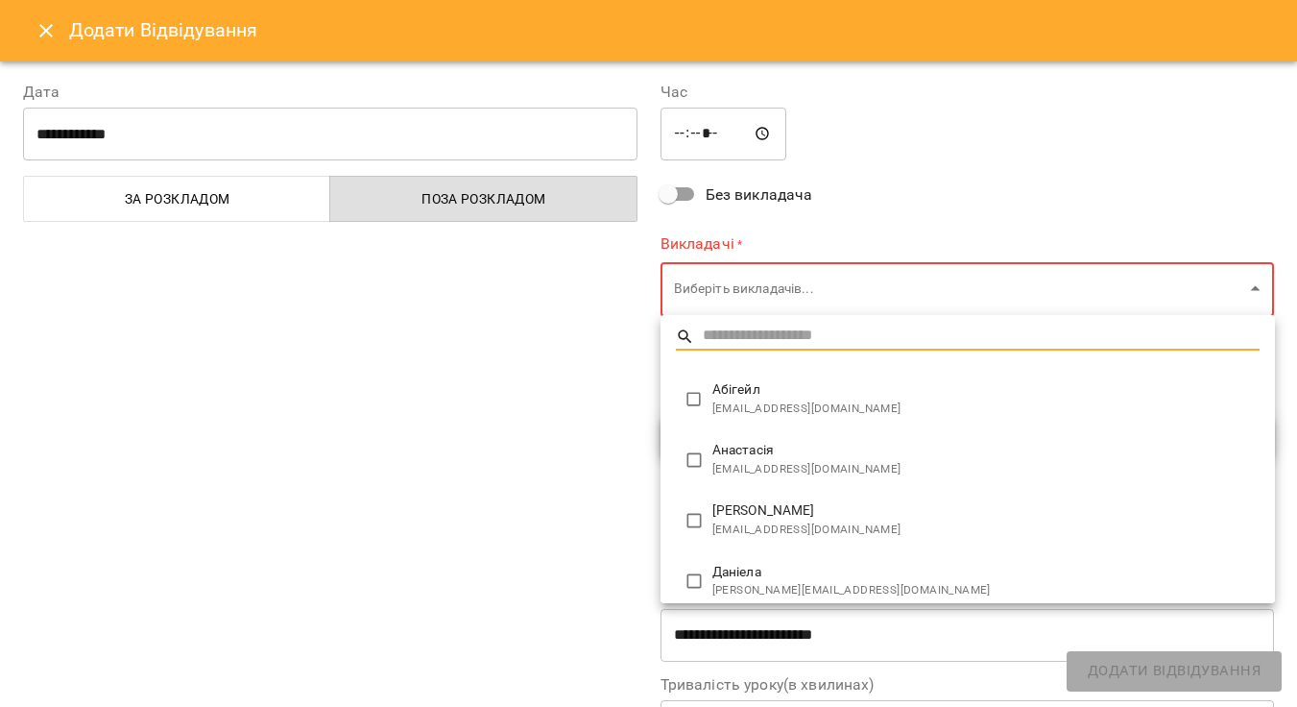
click at [751, 283] on body "For Business 99+ UA Мої клієнти / Євгенія Пантелімонова Євгенія Пантелімонова i…" at bounding box center [648, 384] width 1297 height 769
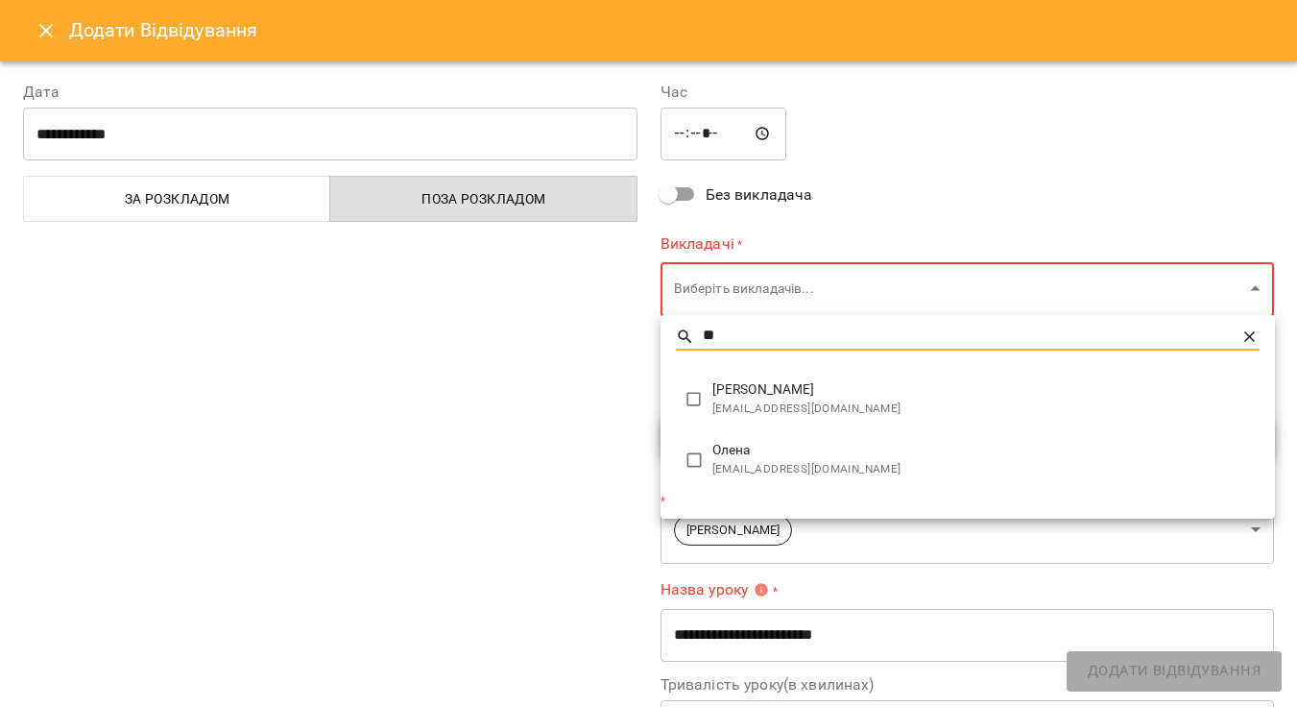
type input "**"
type input "**********"
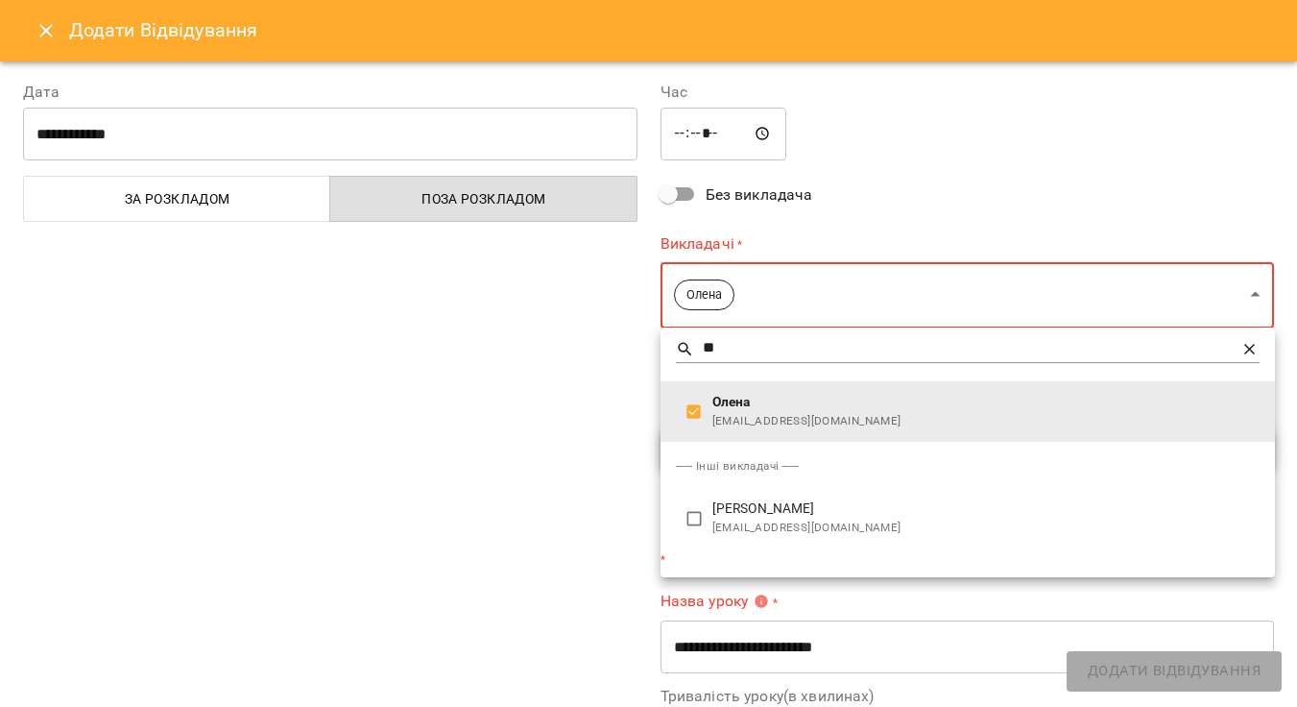
click at [910, 191] on div at bounding box center [648, 353] width 1297 height 707
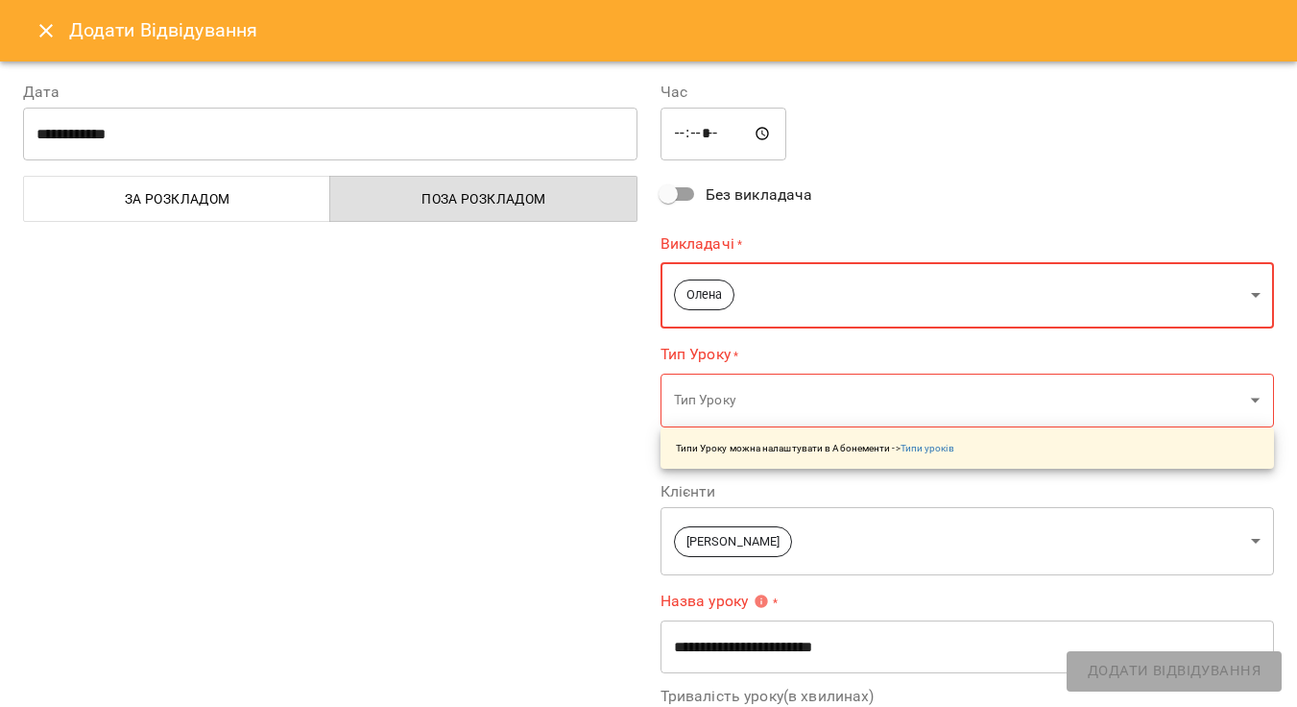
click at [842, 393] on body "For Business 99+ UA Мої клієнти / Євгенія Пантелімонова Євгенія Пантелімонова i…" at bounding box center [648, 384] width 1297 height 769
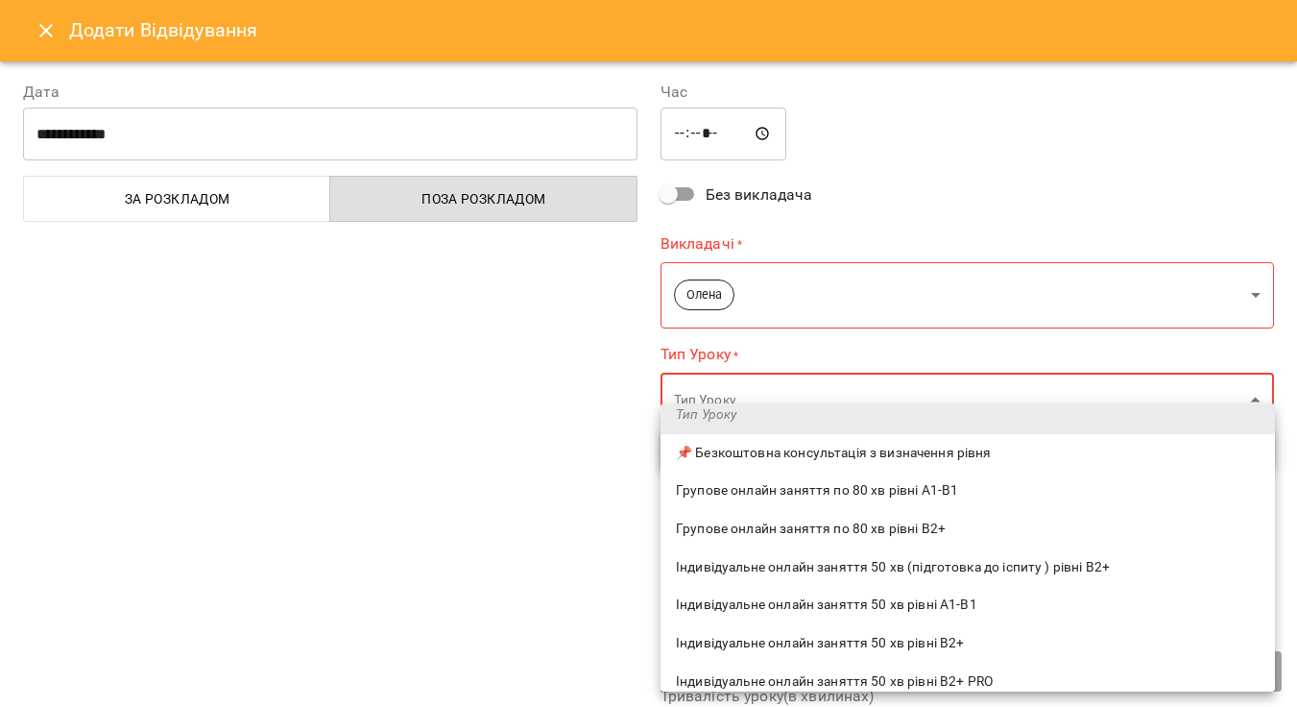
scroll to position [86, 0]
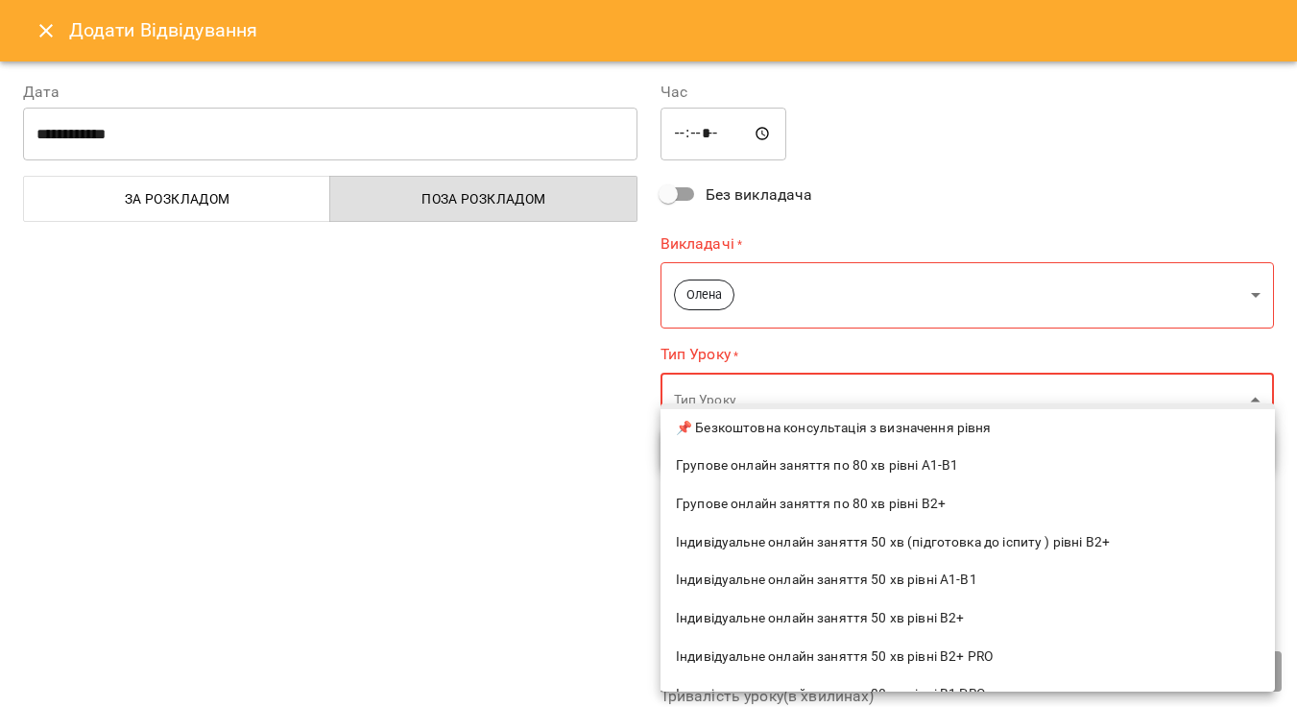
type input "*"
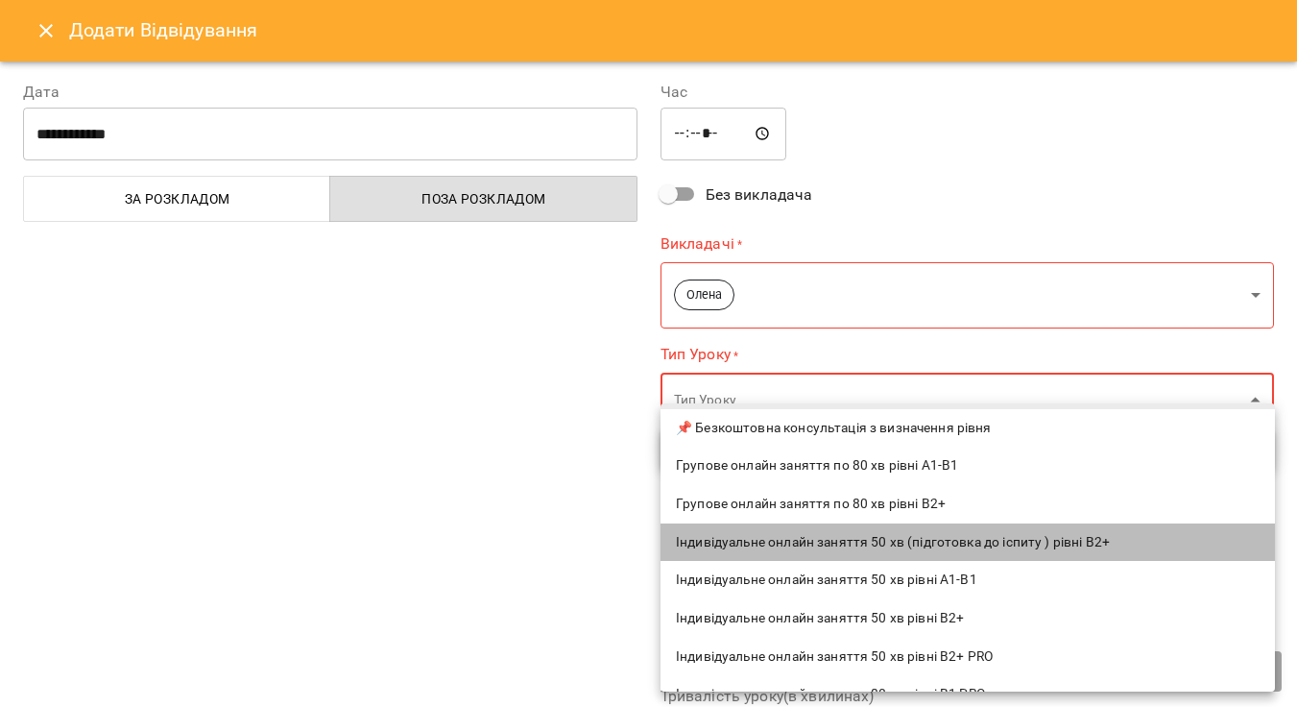
click at [980, 541] on span "Індивідуальне онлайн заняття 50 хв (підготовка до іспиту ) рівні В2+" at bounding box center [968, 542] width 584 height 19
type input "**********"
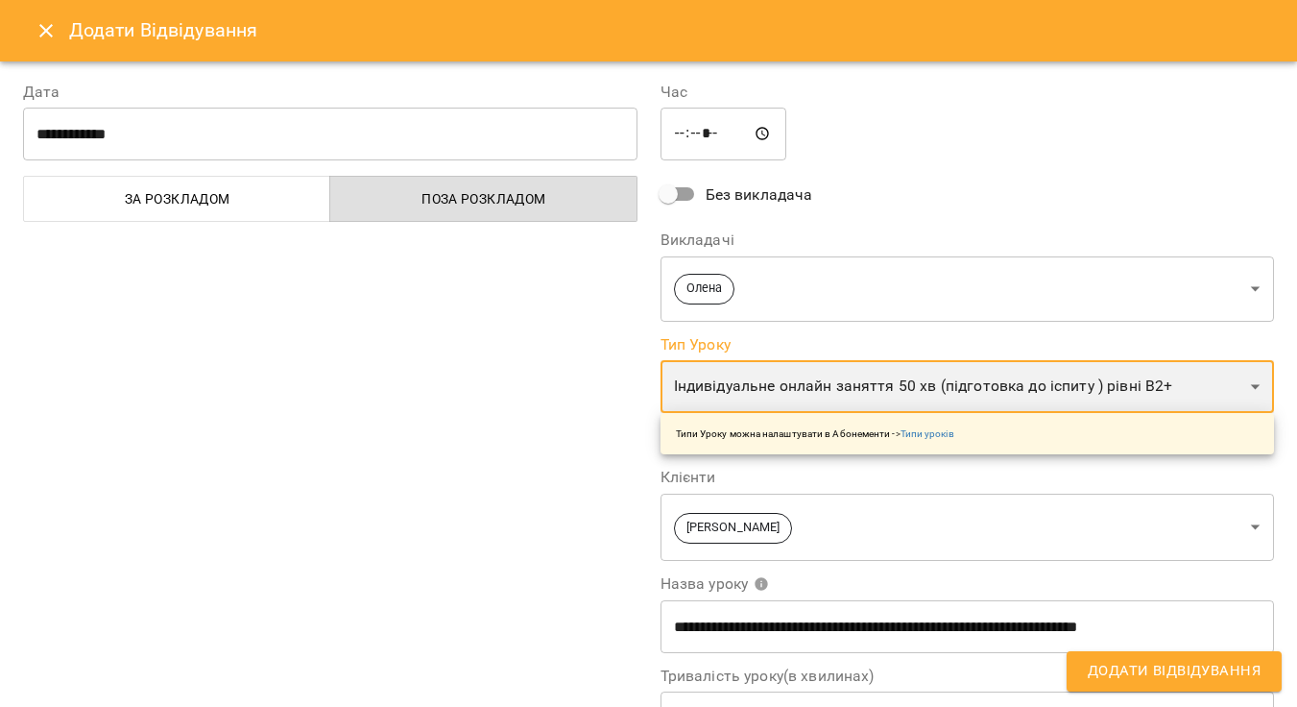
scroll to position [0, 0]
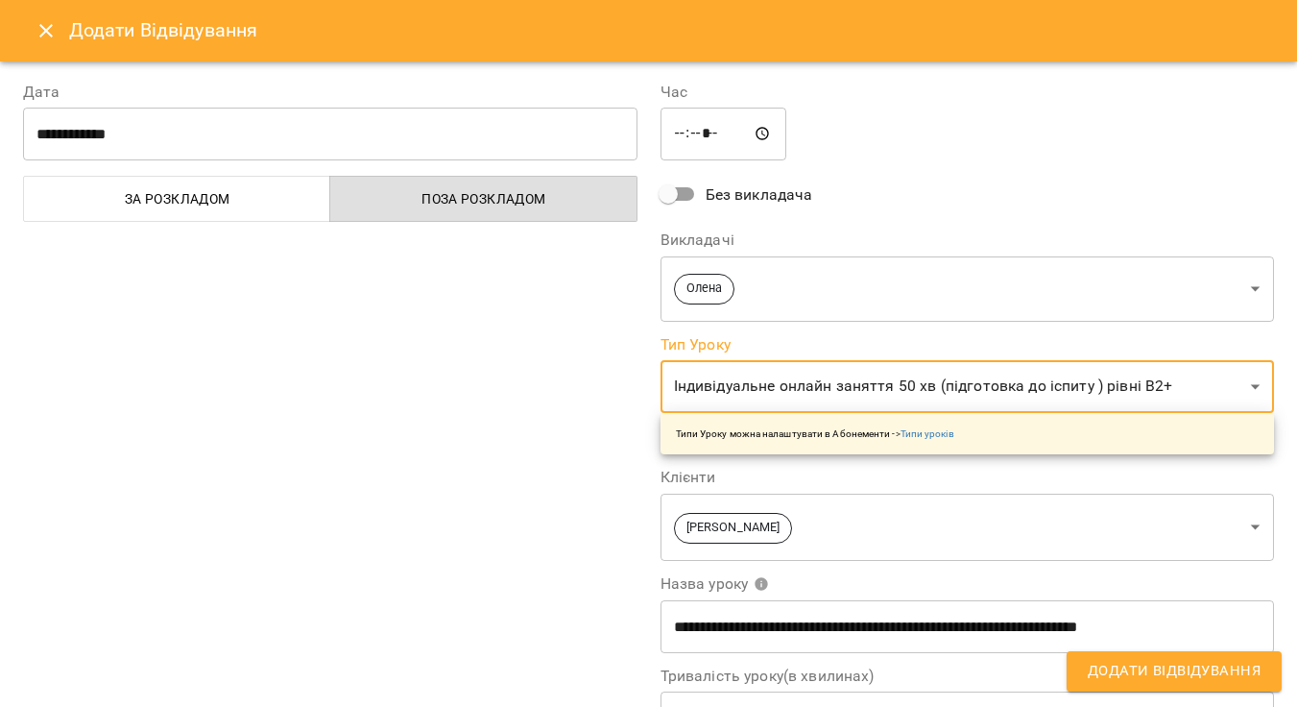
click at [1168, 670] on span "Додати Відвідування" at bounding box center [1174, 671] width 173 height 25
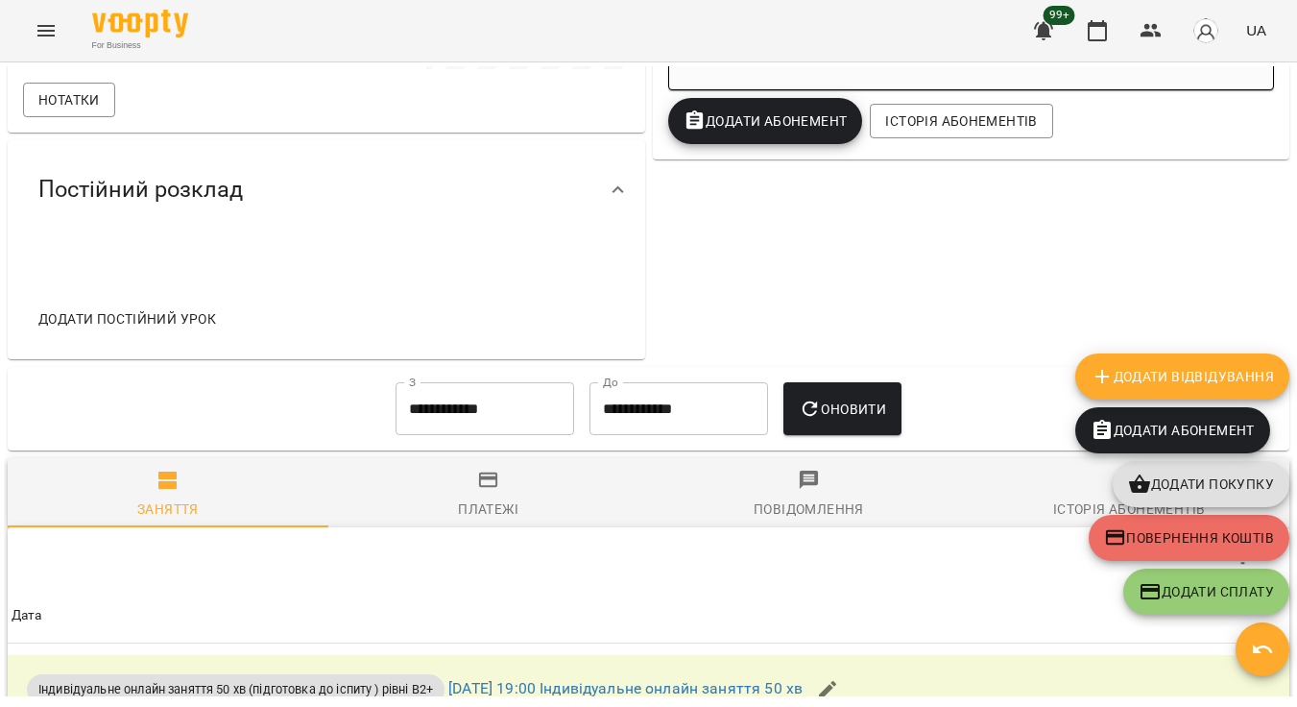
scroll to position [664, 0]
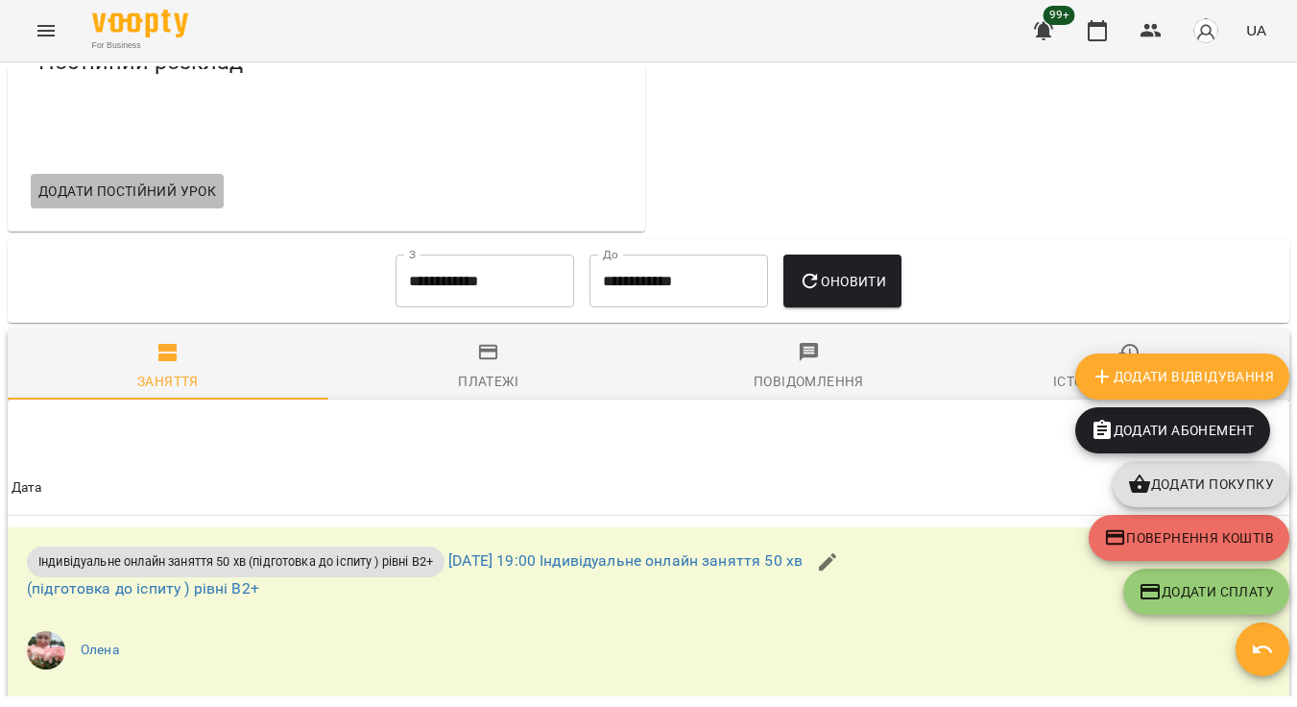
click at [182, 203] on span "Додати постійний урок" at bounding box center [127, 191] width 178 height 23
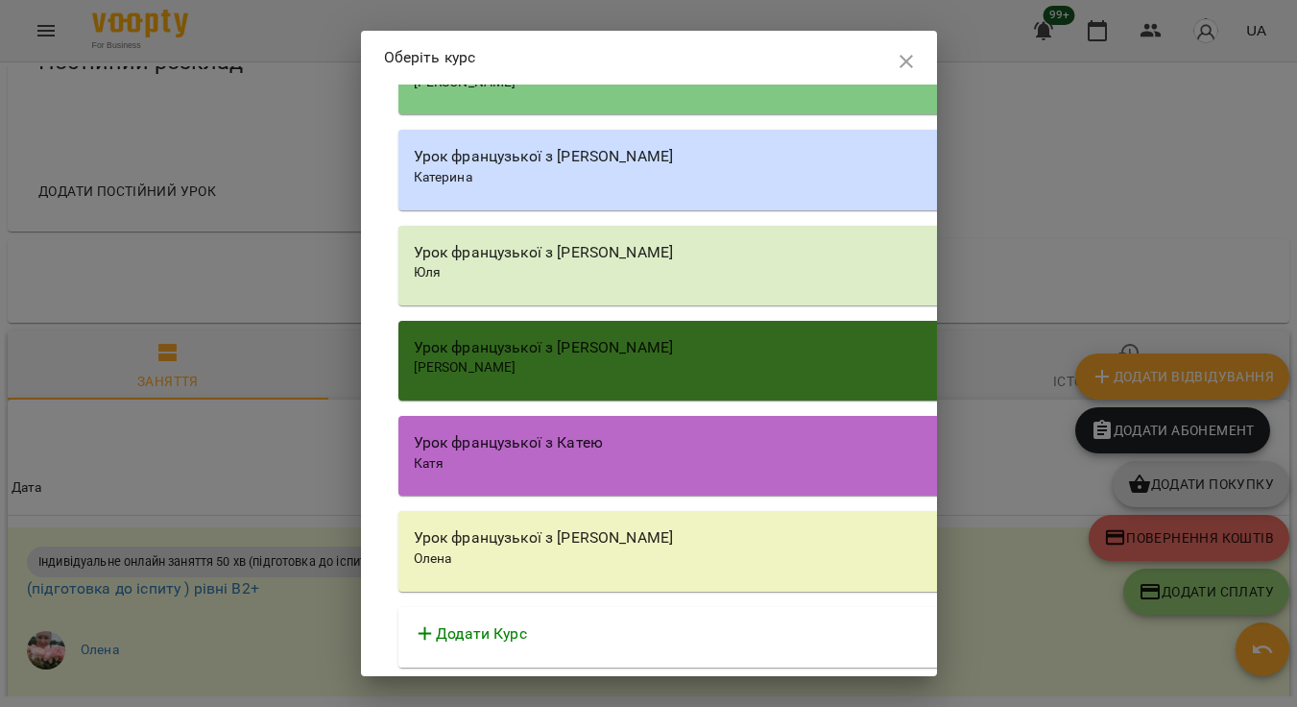
scroll to position [6461, 0]
click at [670, 568] on div "Олена" at bounding box center [946, 558] width 1064 height 19
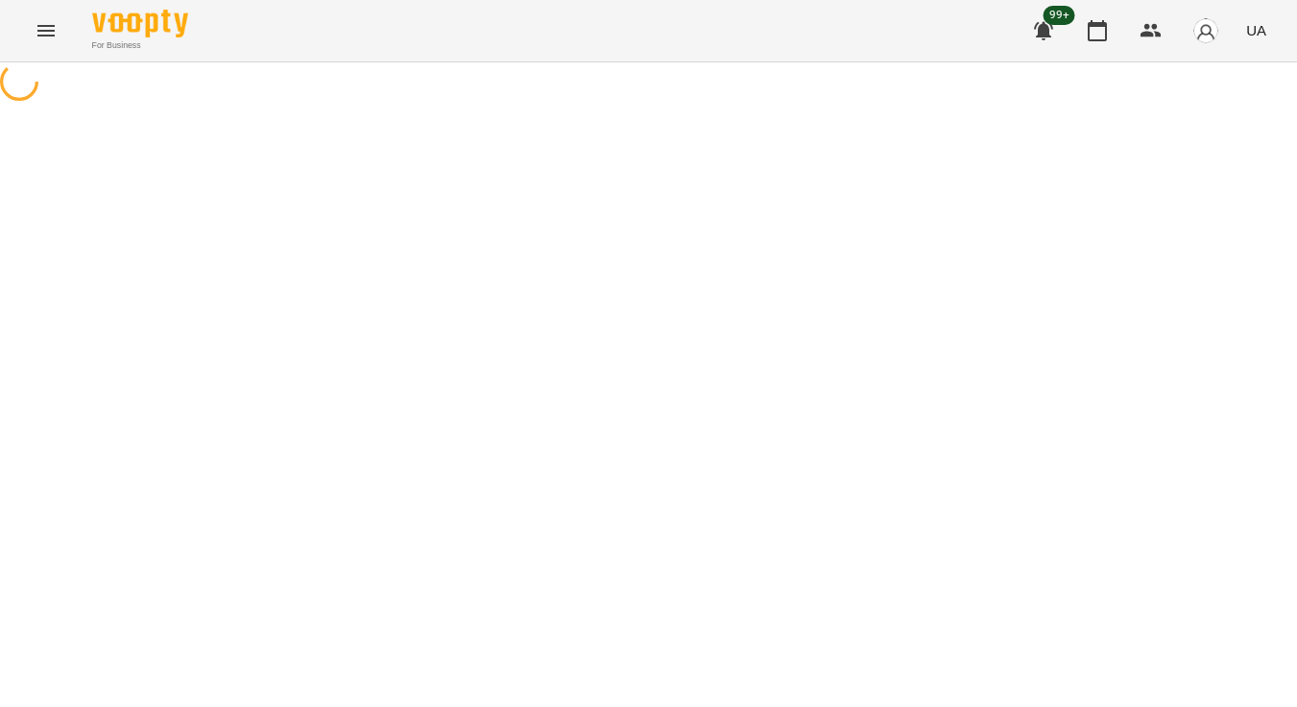
select select "********"
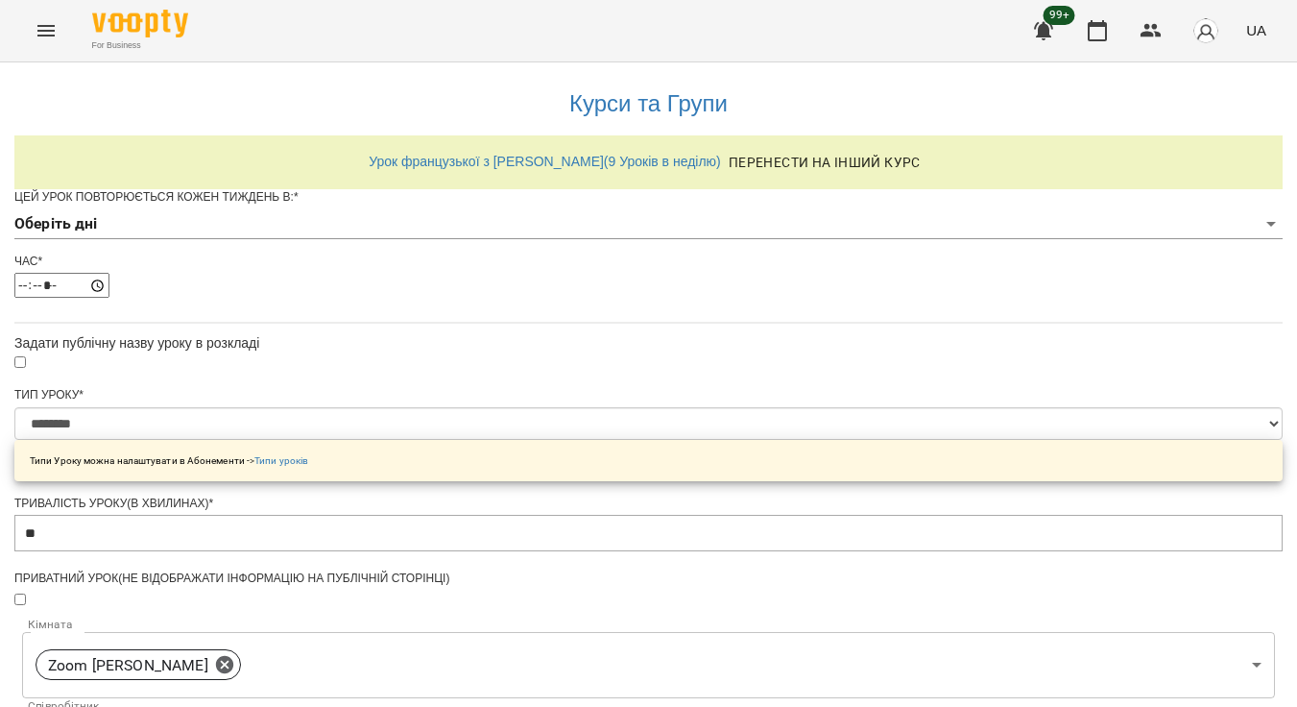
click at [595, 243] on div "Цей урок повторюється кожен тиждень в: * Оберіть дні" at bounding box center [648, 221] width 1268 height 64
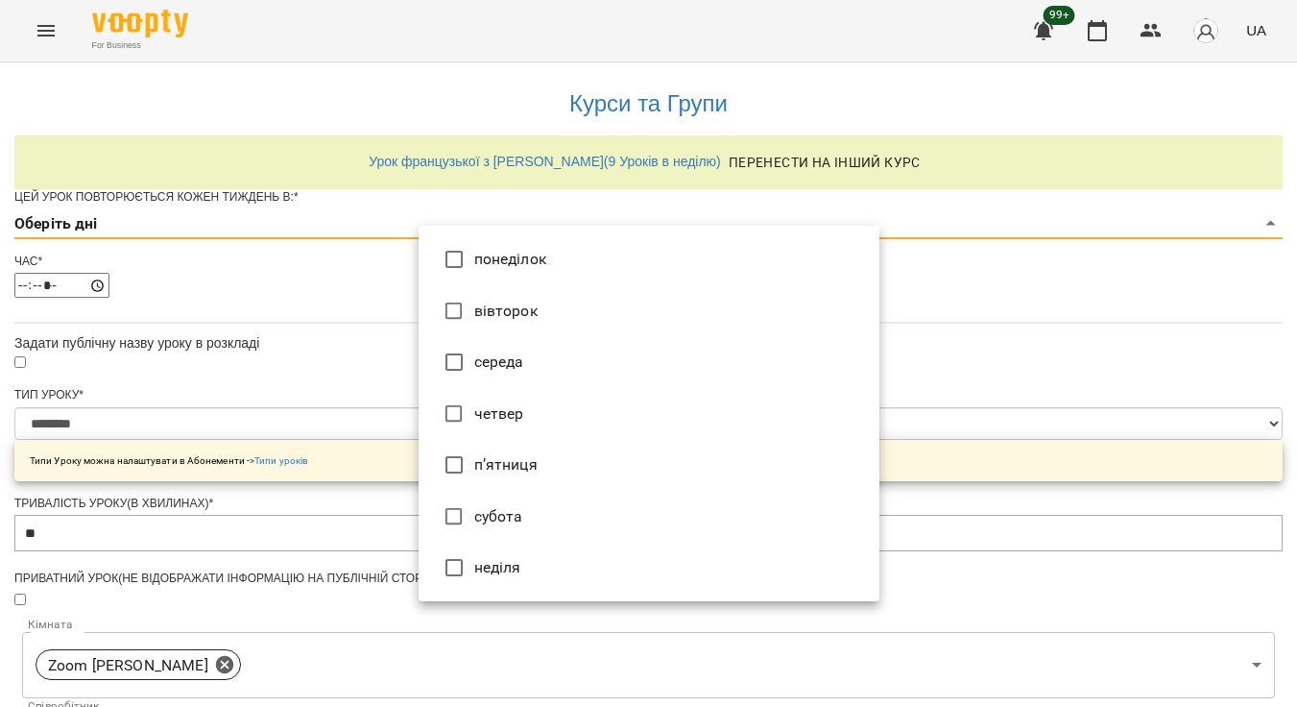
click at [585, 253] on body "**********" at bounding box center [648, 617] width 1297 height 1234
type input "*"
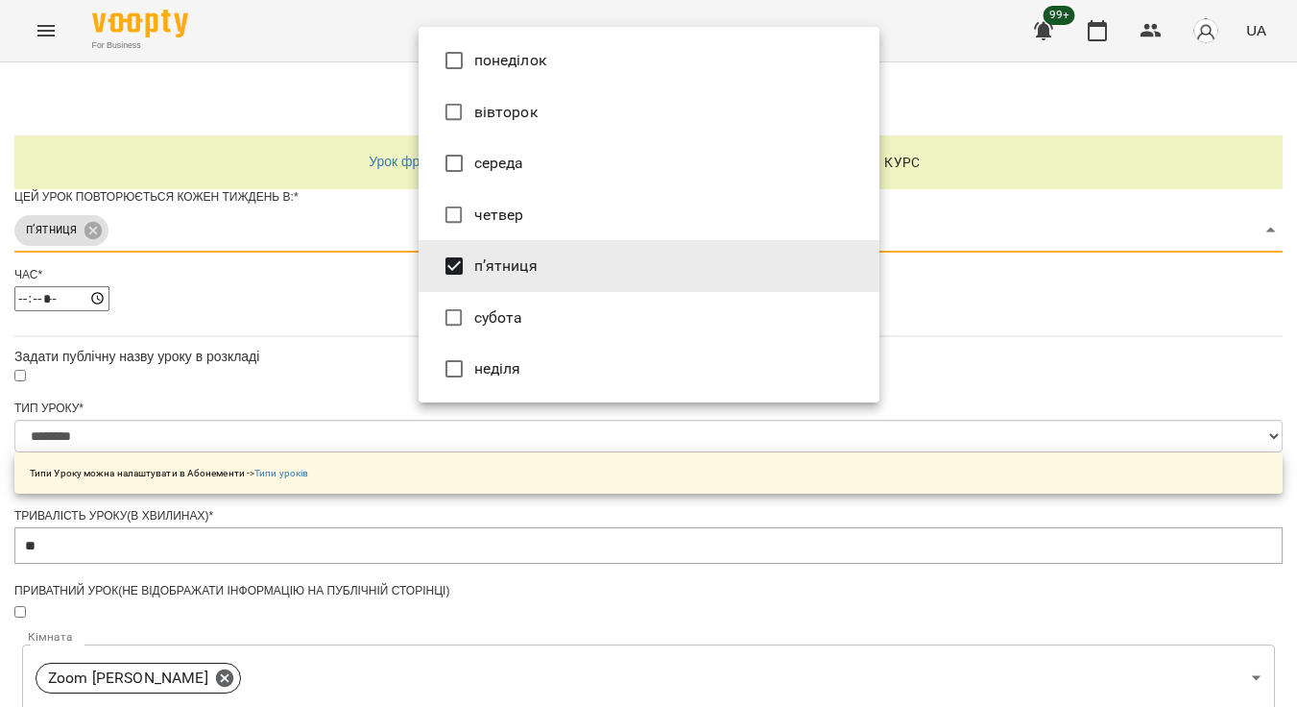
click at [893, 398] on div at bounding box center [648, 353] width 1297 height 707
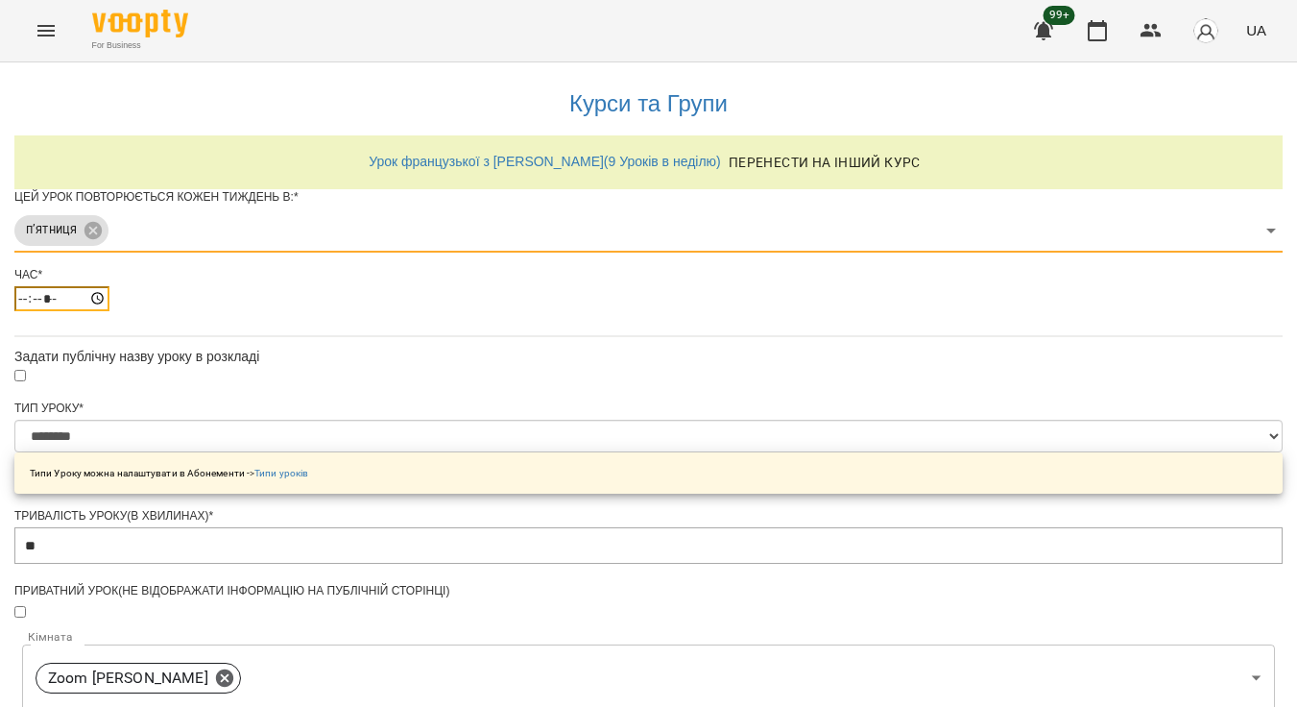
click at [109, 311] on input "*****" at bounding box center [61, 298] width 95 height 25
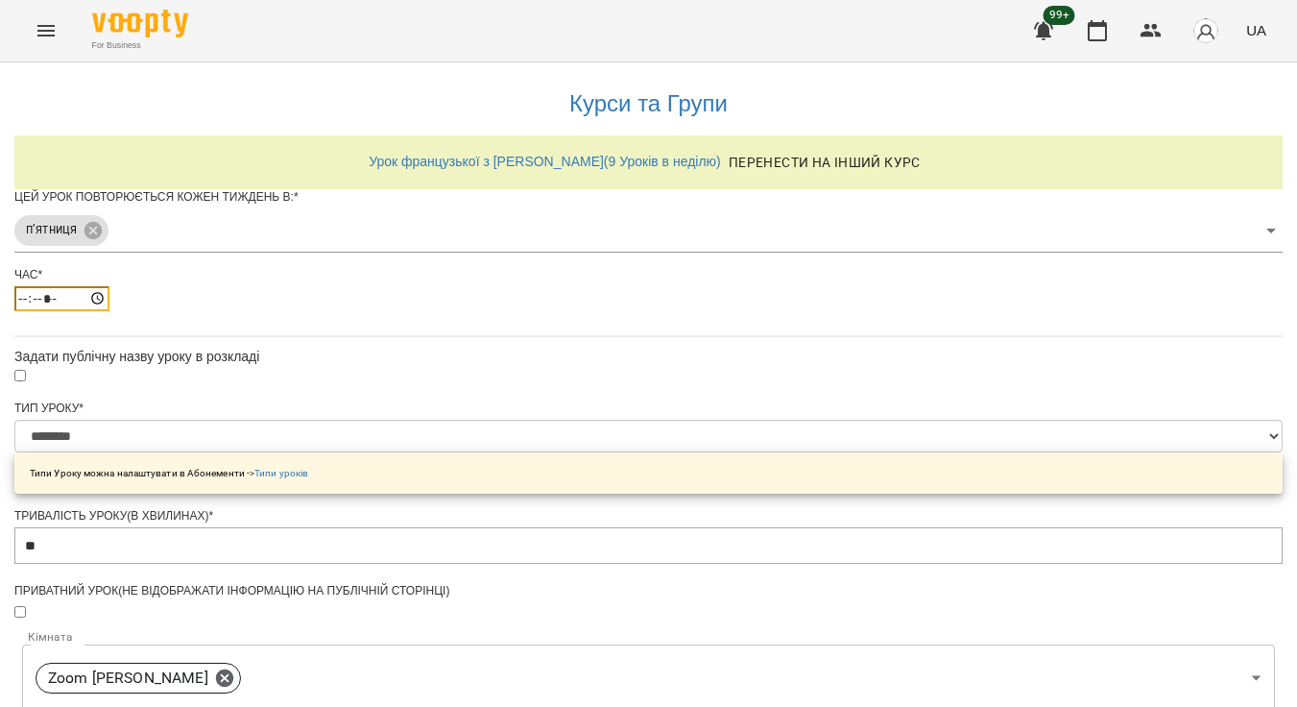
type input "*****"
click at [521, 311] on div "*****" at bounding box center [648, 298] width 1268 height 25
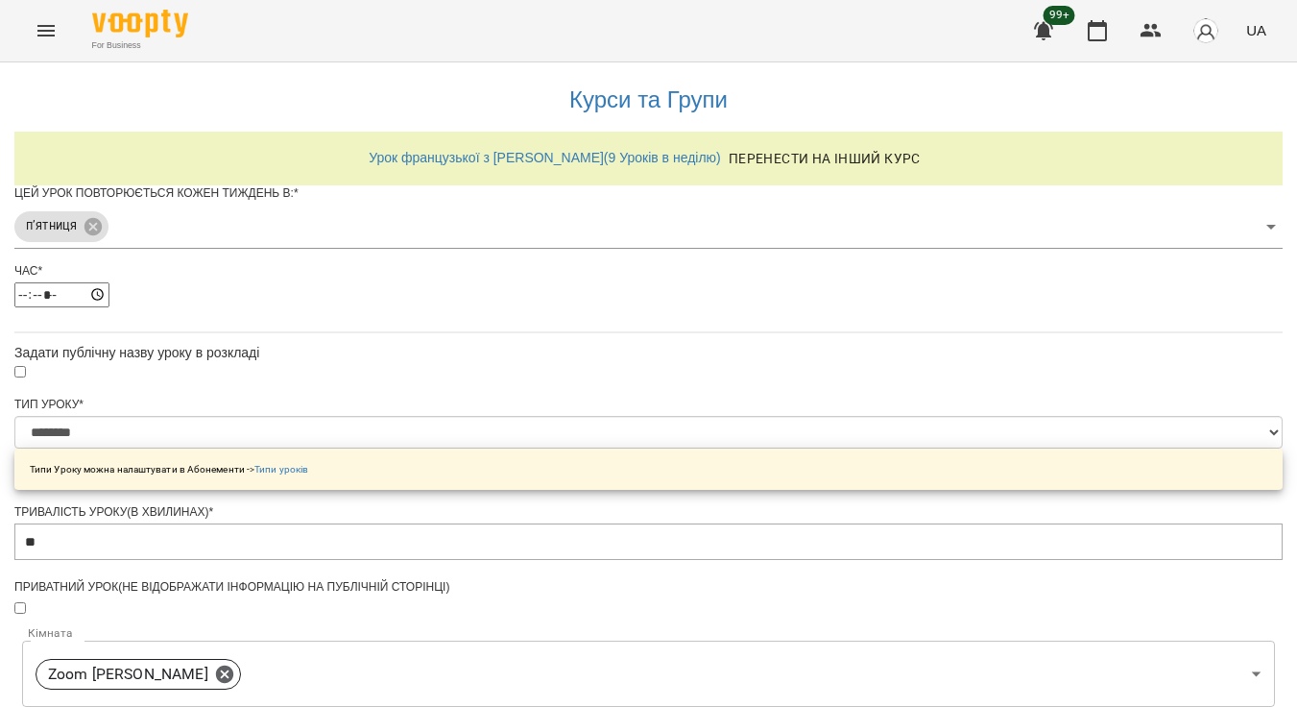
scroll to position [35, 0]
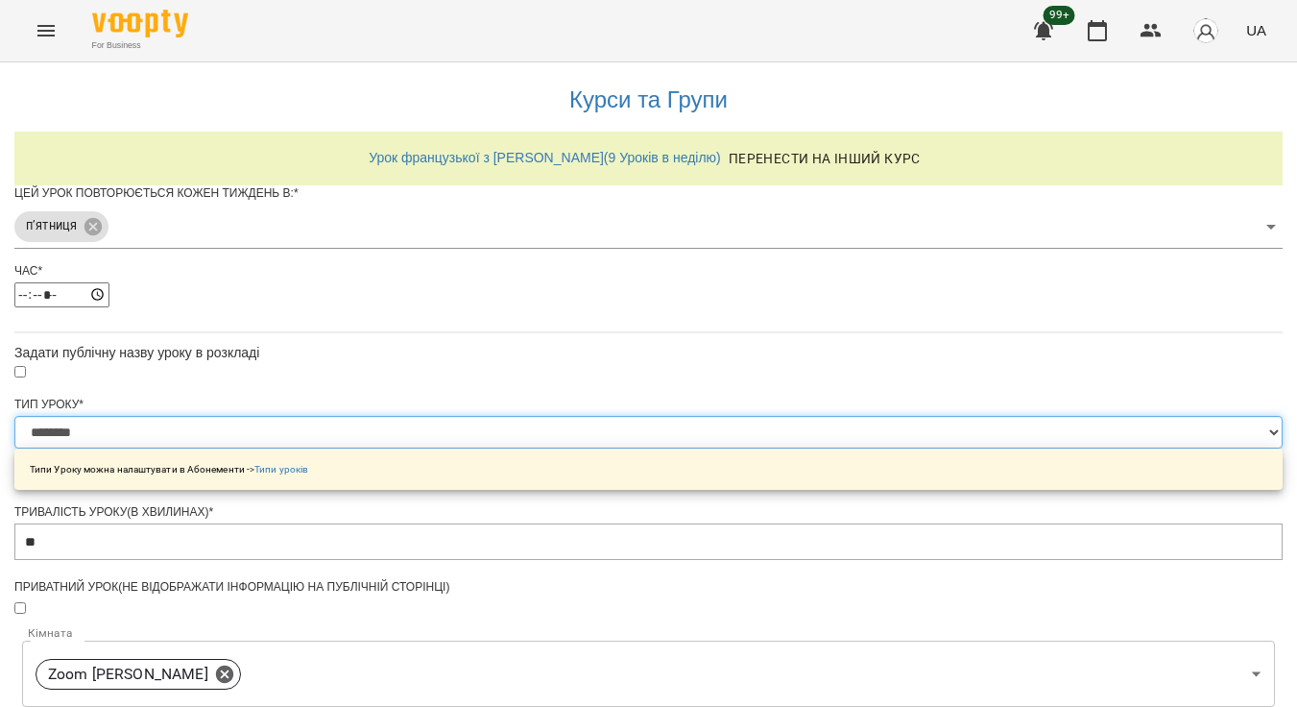
select select "**********"
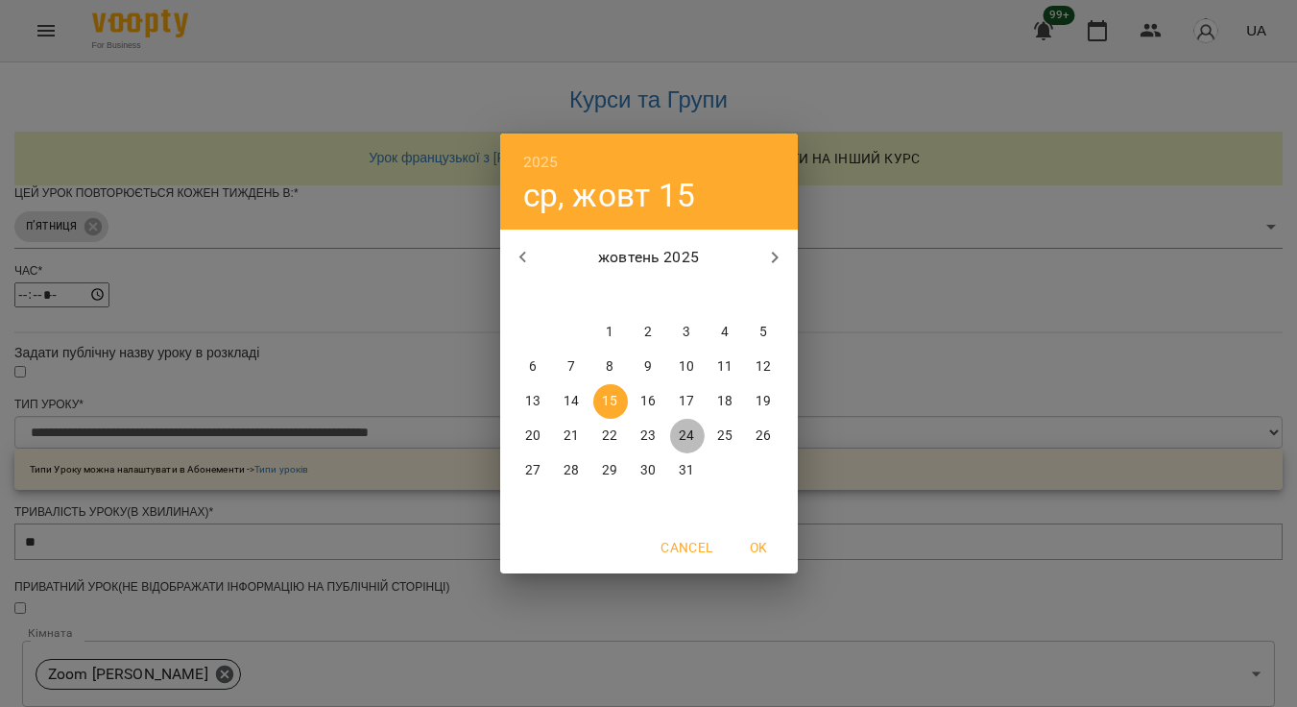
click at [688, 439] on p "24" at bounding box center [686, 435] width 15 height 19
type input "**********"
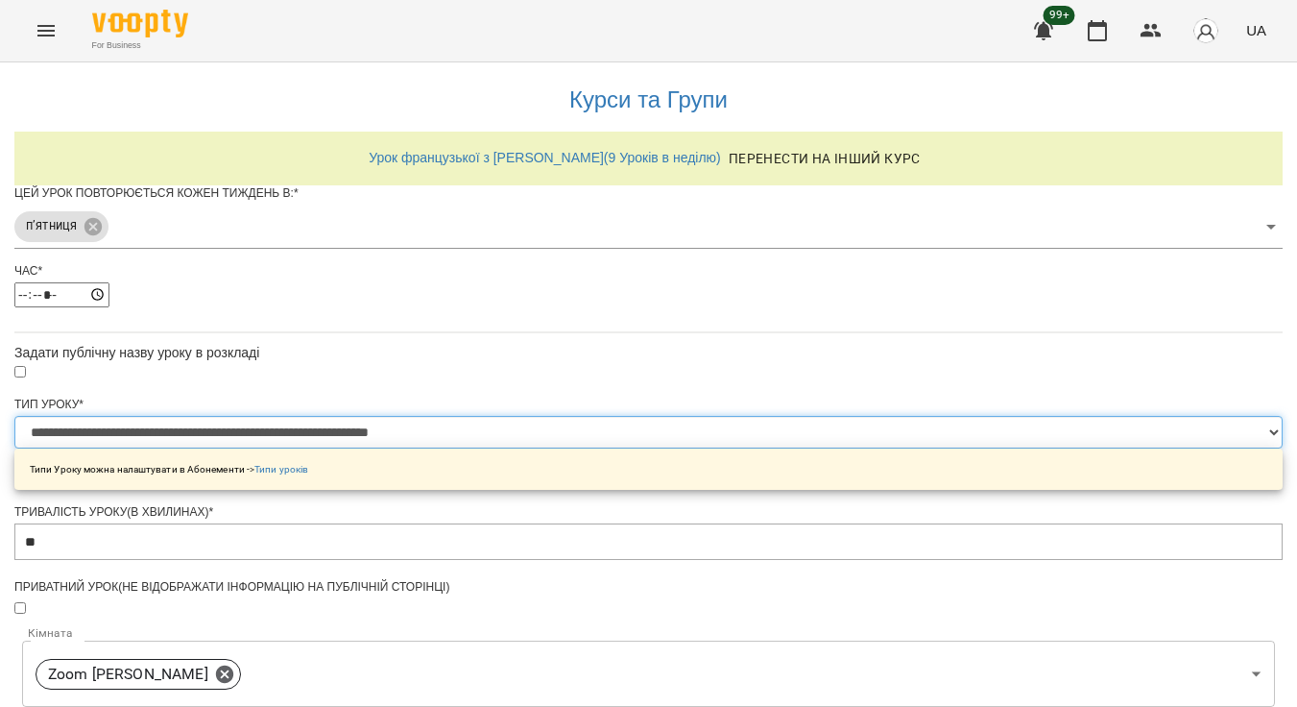
scroll to position [715, 0]
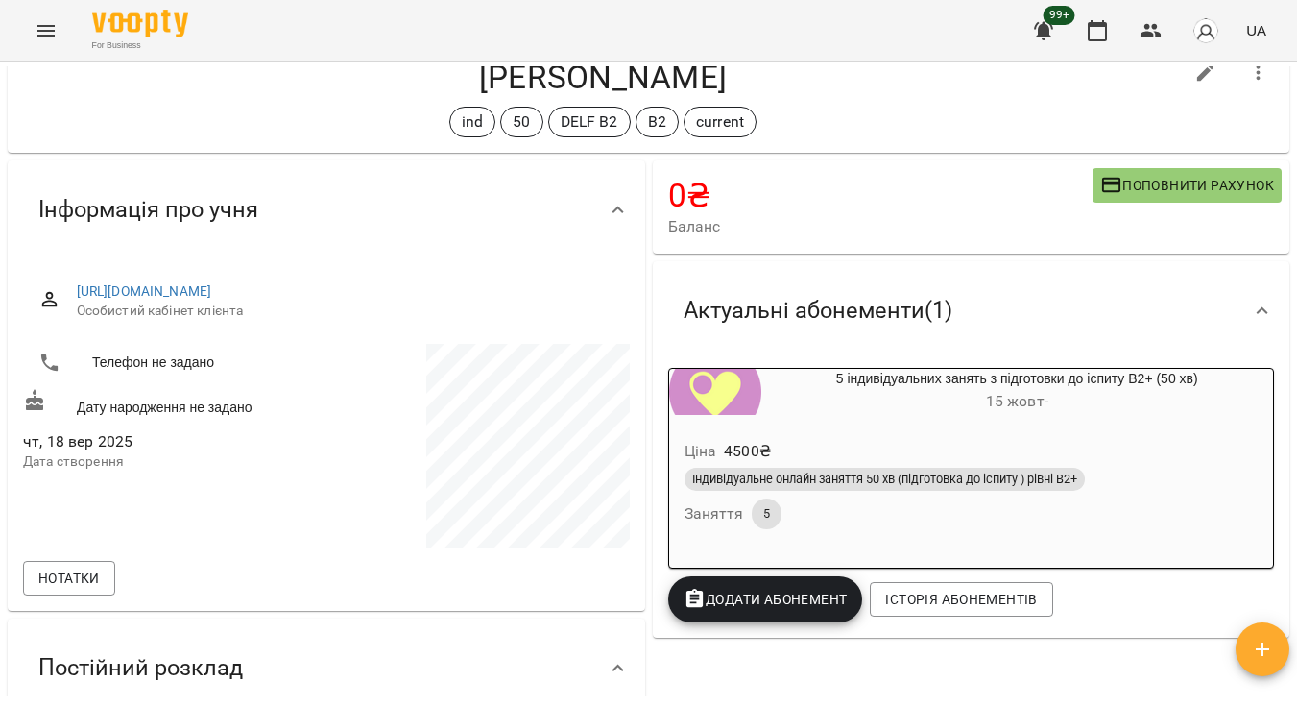
scroll to position [67, 0]
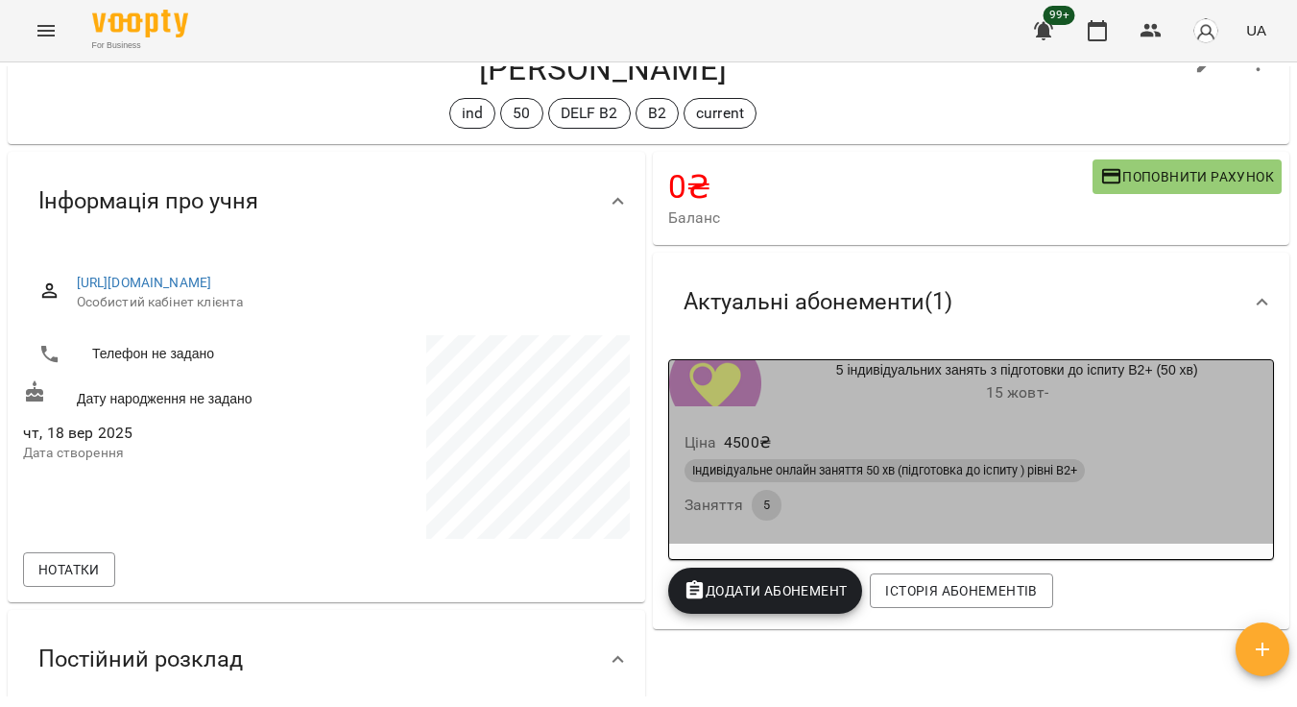
click at [854, 441] on div "Ціна 4500 ₴" at bounding box center [972, 442] width 582 height 35
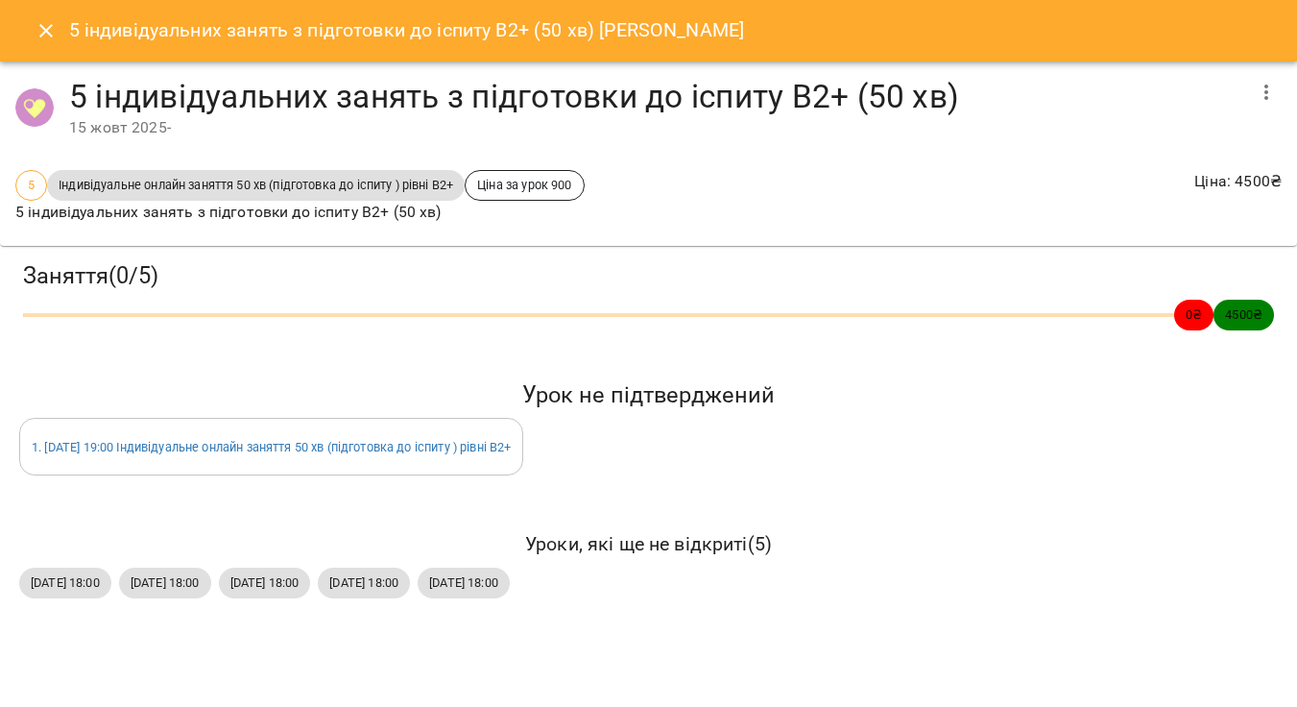
click at [56, 27] on icon "Close" at bounding box center [46, 30] width 23 height 23
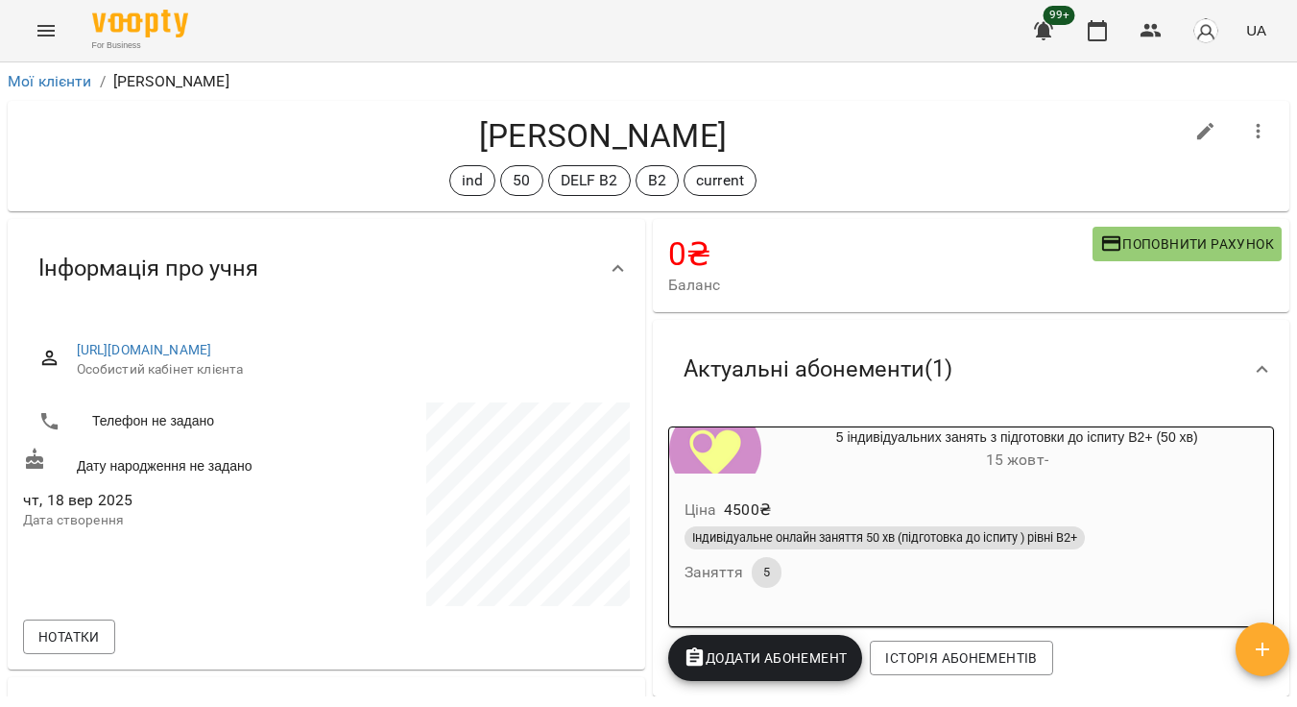
scroll to position [0, 0]
click at [1207, 133] on icon "button" at bounding box center [1205, 131] width 23 height 23
select select "**"
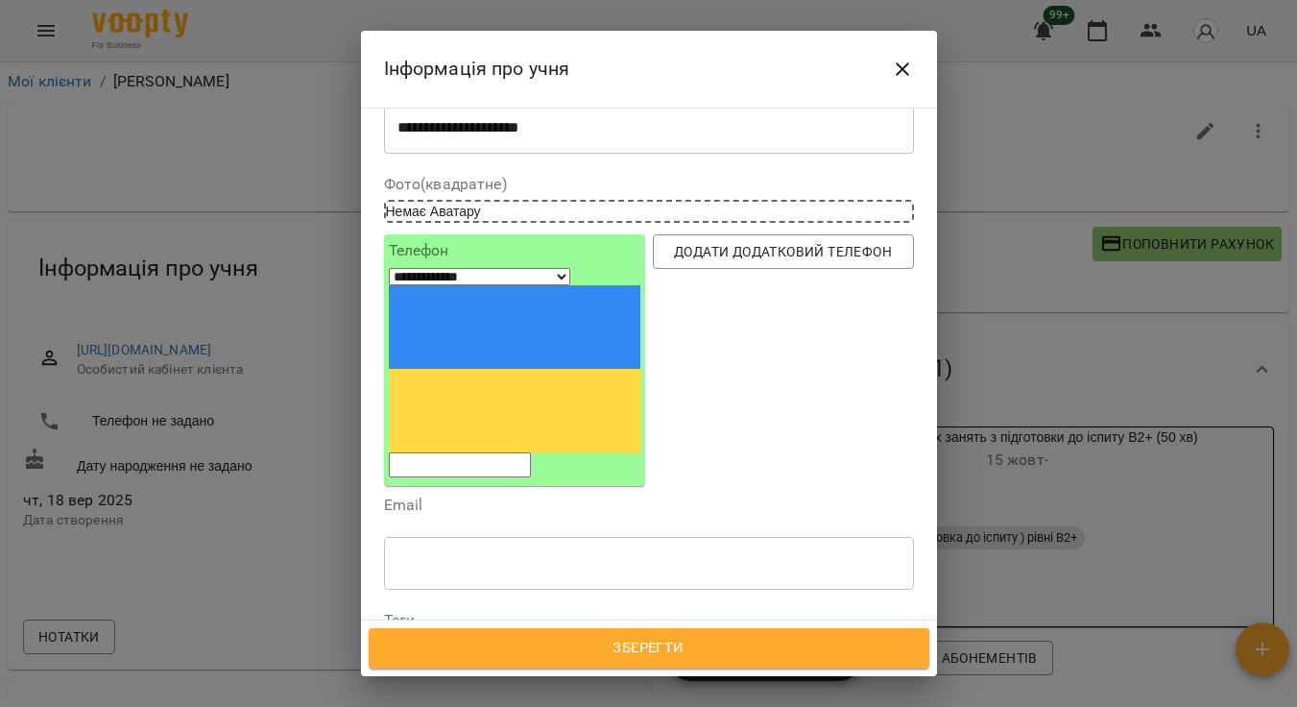
scroll to position [79, 0]
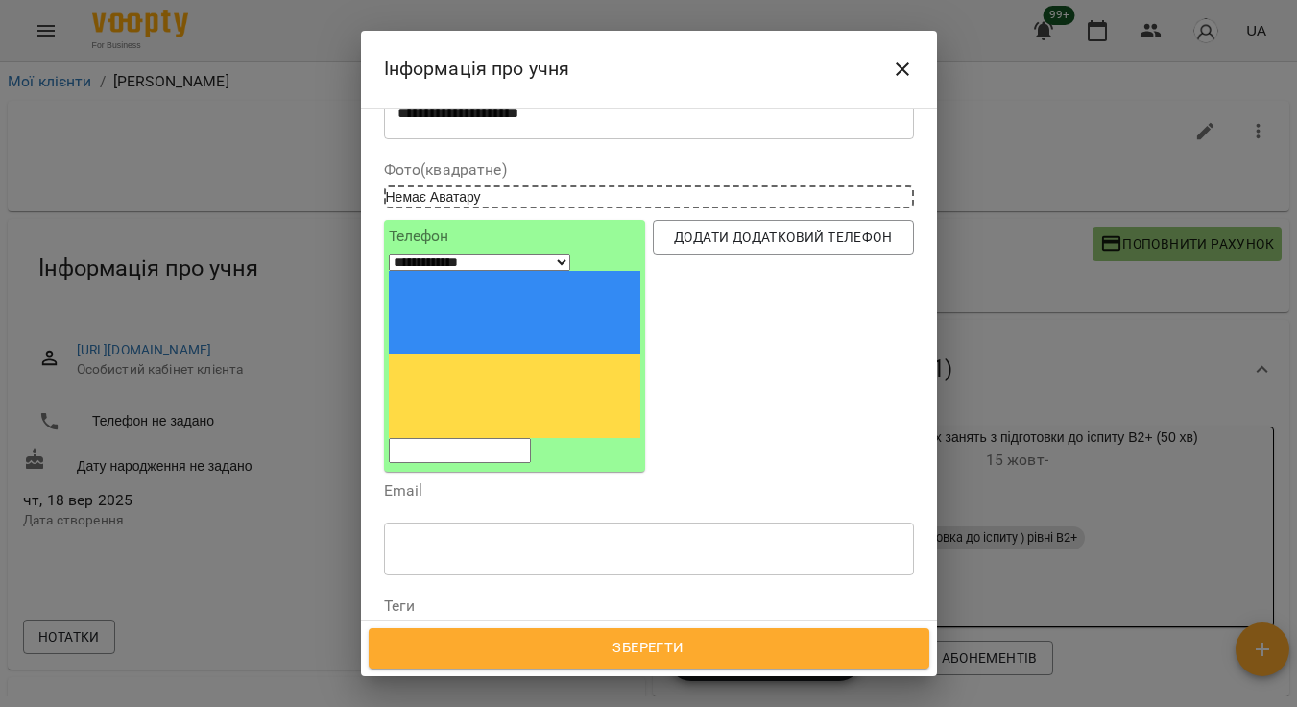
paste input "**********"
type input "**********"
click at [531, 438] on input "**********" at bounding box center [460, 450] width 142 height 25
click at [556, 475] on div "Email ​" at bounding box center [649, 532] width 538 height 114
click at [566, 521] on input "text" at bounding box center [649, 548] width 530 height 54
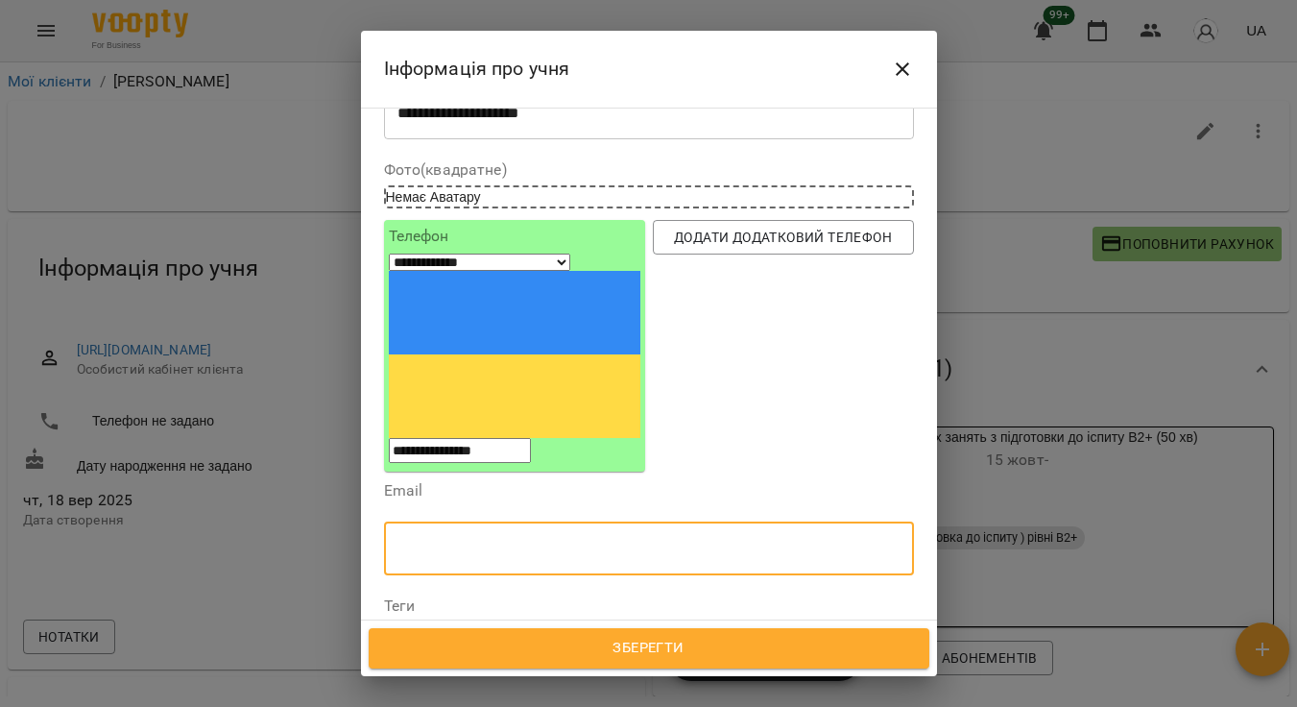
paste input "**********"
type input "**********"
click at [555, 654] on span "Зберегти" at bounding box center [649, 648] width 518 height 25
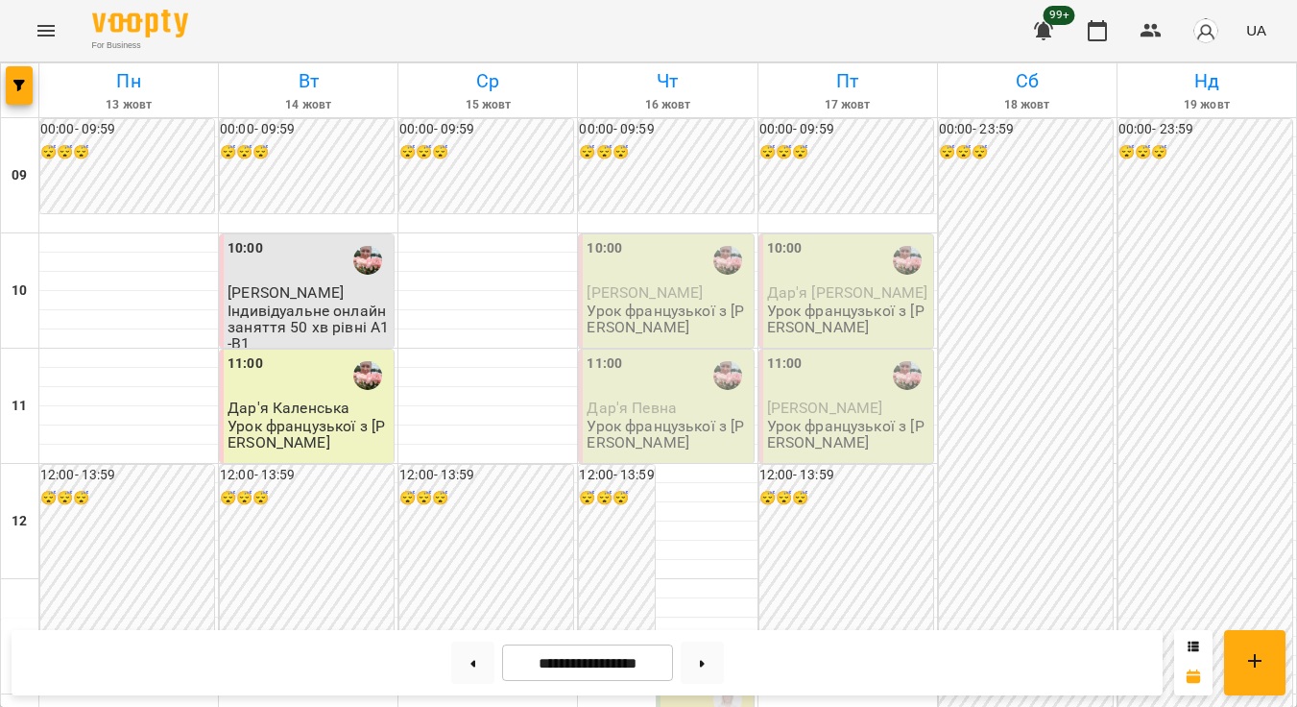
scroll to position [990, 0]
click at [713, 673] on button at bounding box center [702, 662] width 43 height 42
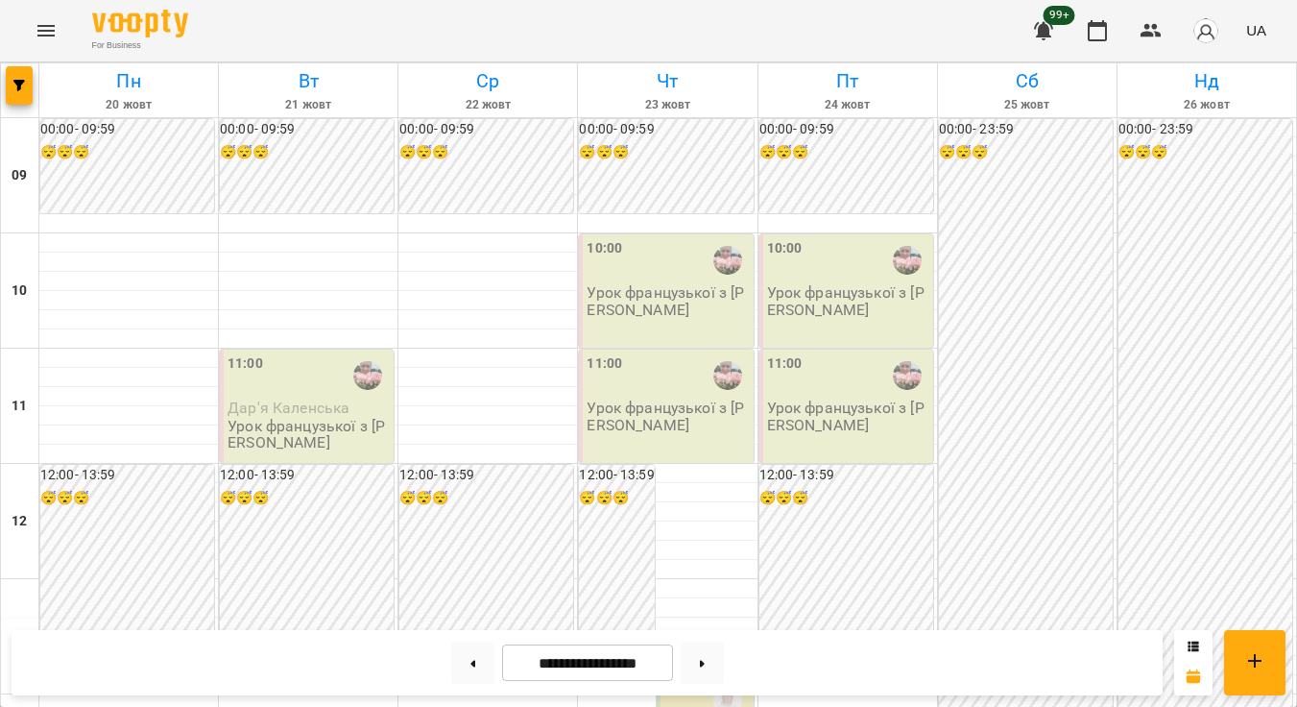
scroll to position [974, 0]
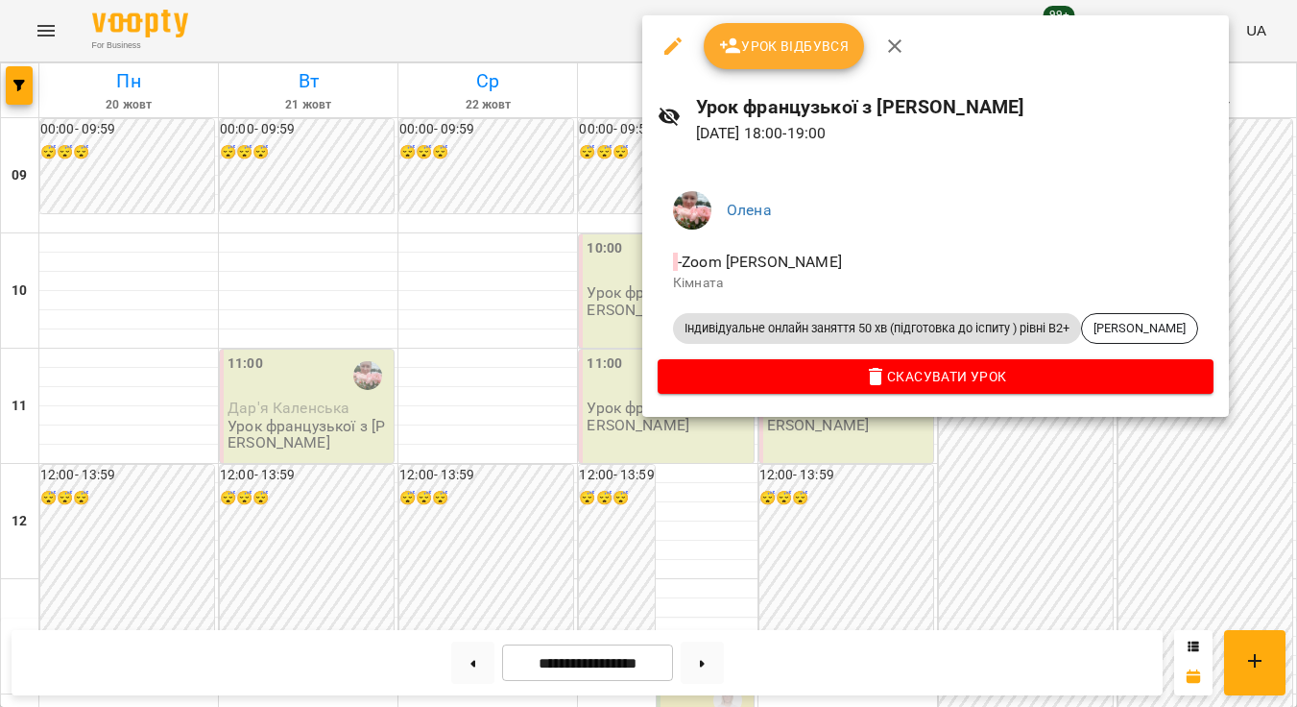
click at [527, 334] on div at bounding box center [648, 353] width 1297 height 707
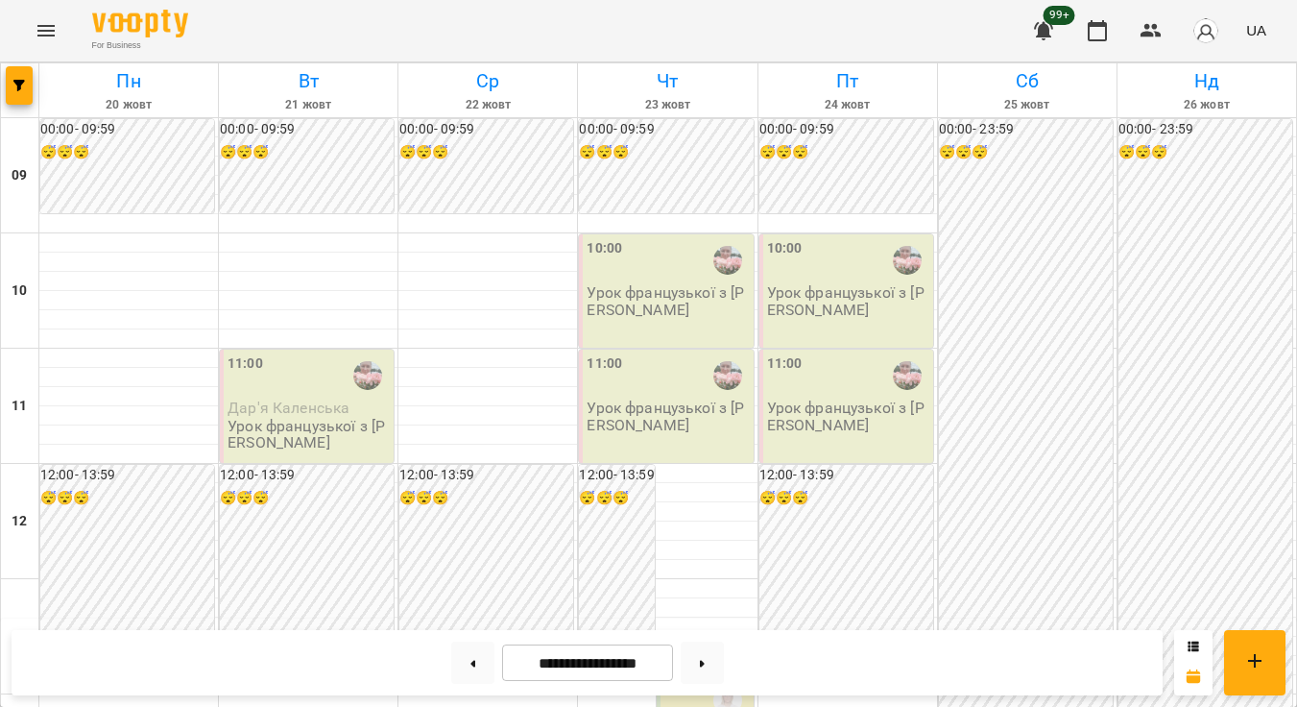
scroll to position [883, 0]
click at [24, 93] on button "button" at bounding box center [19, 85] width 27 height 38
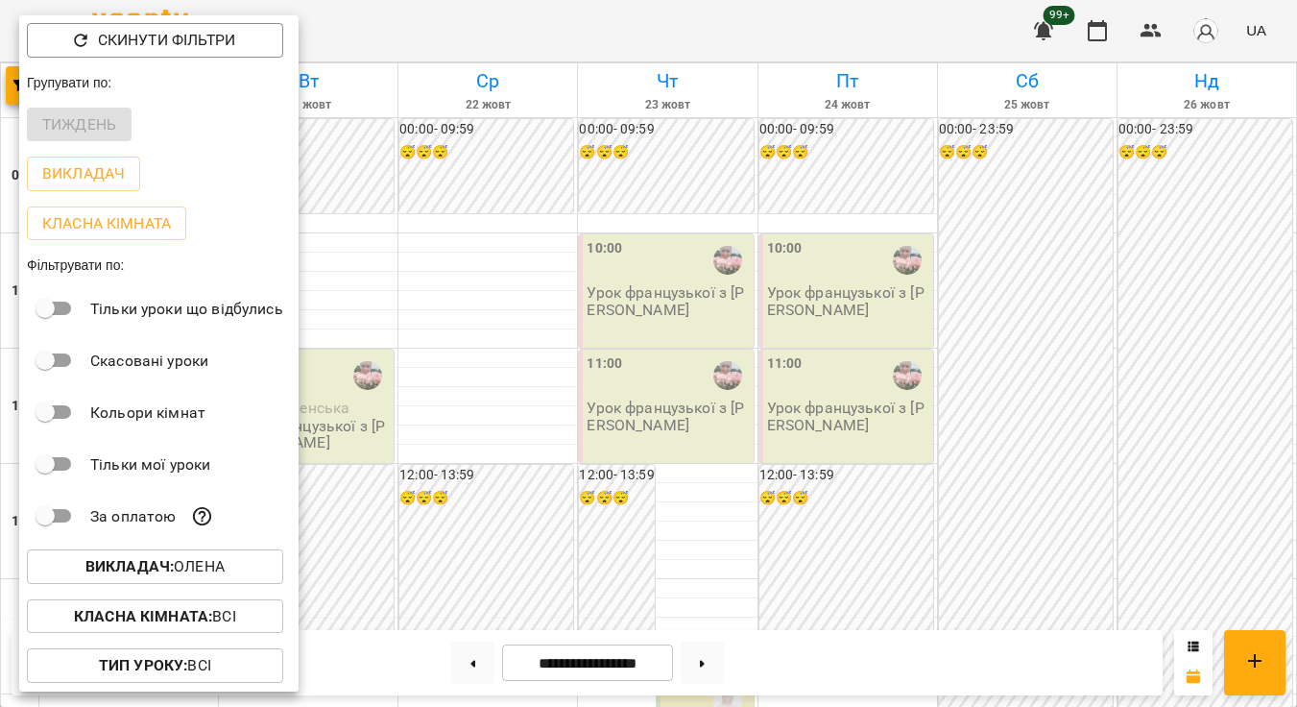
click at [185, 560] on p "Викладач : Олена" at bounding box center [154, 566] width 139 height 23
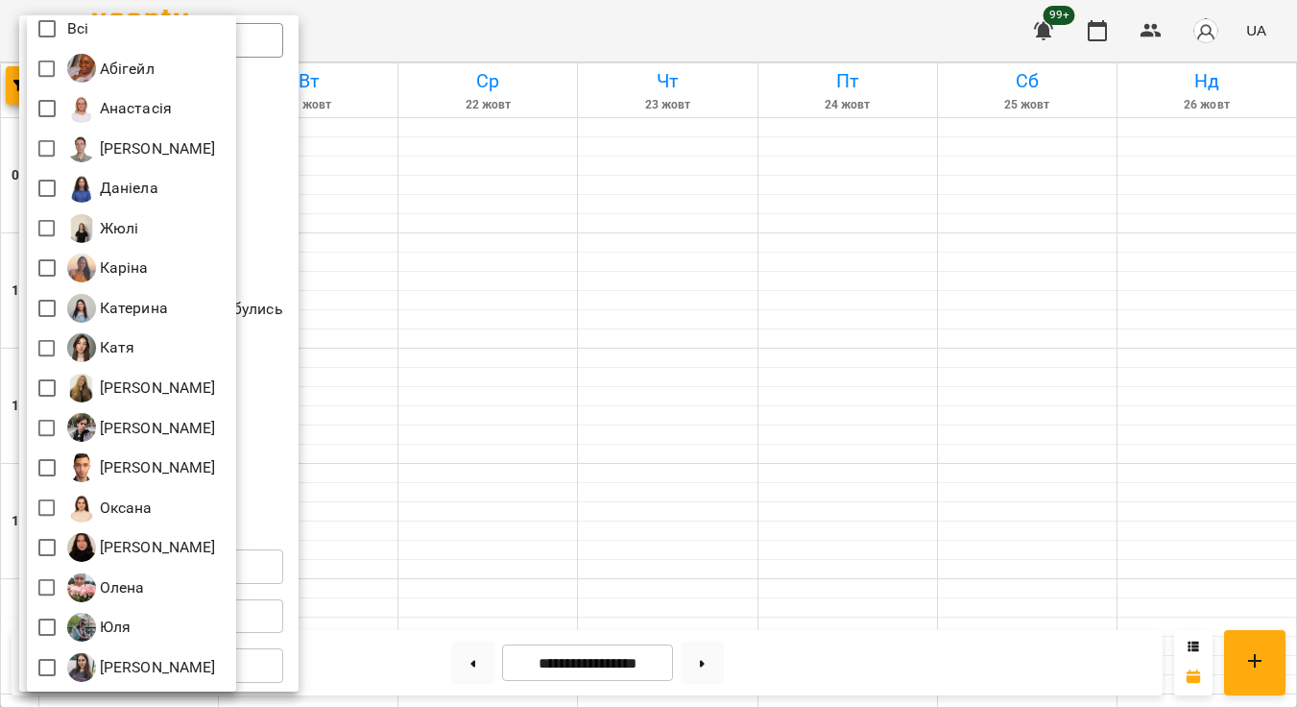
scroll to position [58, 0]
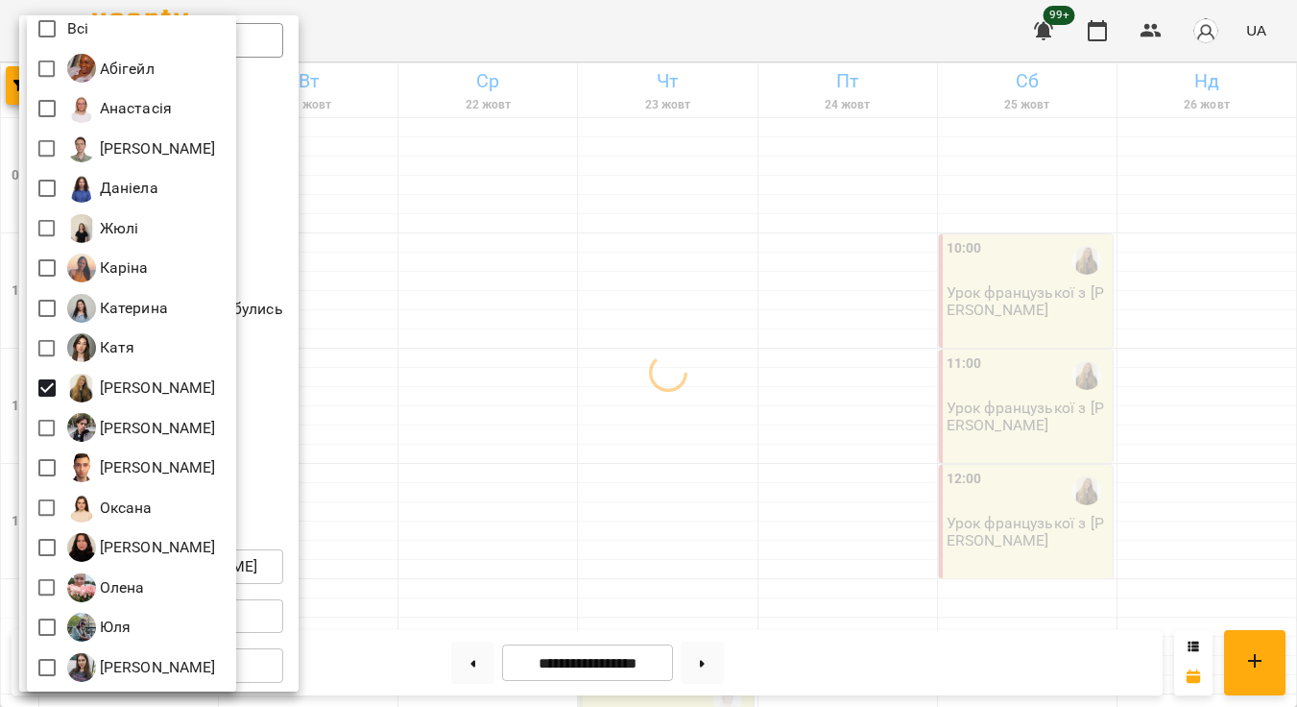
click at [621, 419] on div at bounding box center [648, 353] width 1297 height 707
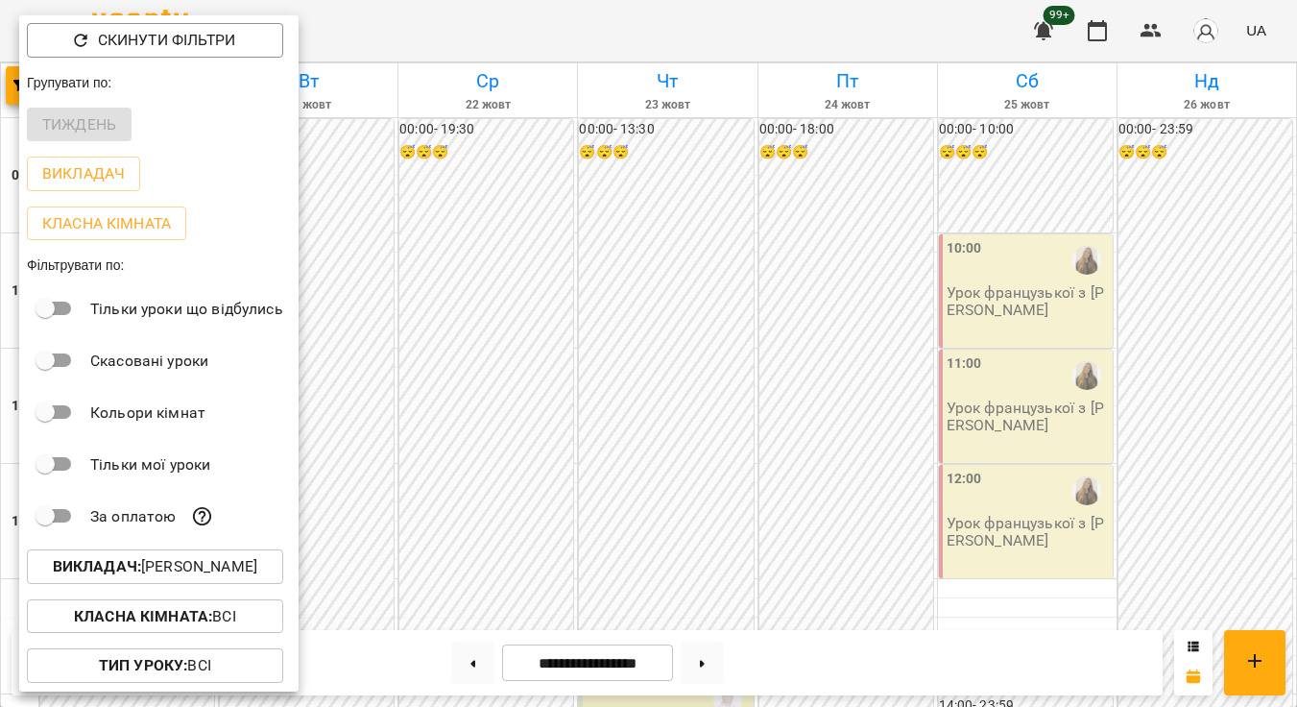
click at [893, 427] on div "Всі [PERSON_NAME] [PERSON_NAME] [PERSON_NAME] [PERSON_NAME] [PERSON_NAME] [PERS…" at bounding box center [648, 353] width 1297 height 707
click at [823, 439] on div at bounding box center [648, 353] width 1297 height 707
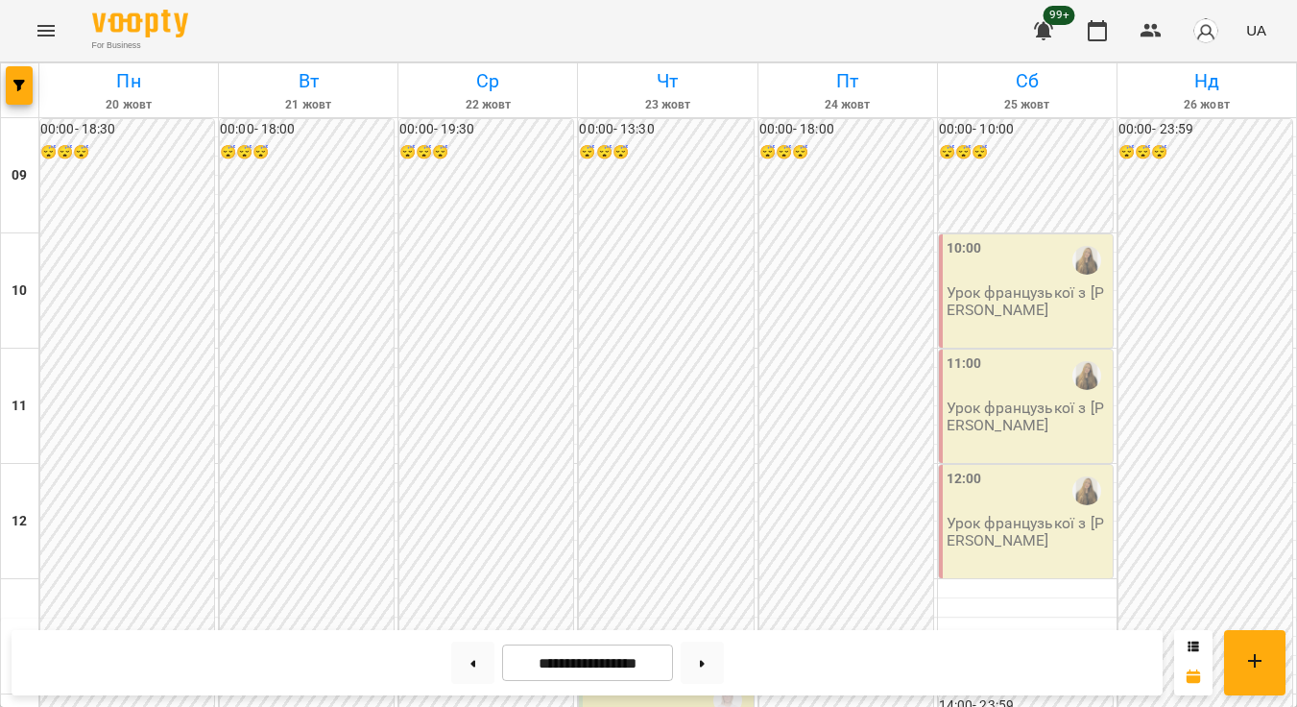
scroll to position [891, 0]
click at [468, 656] on button at bounding box center [472, 662] width 43 height 42
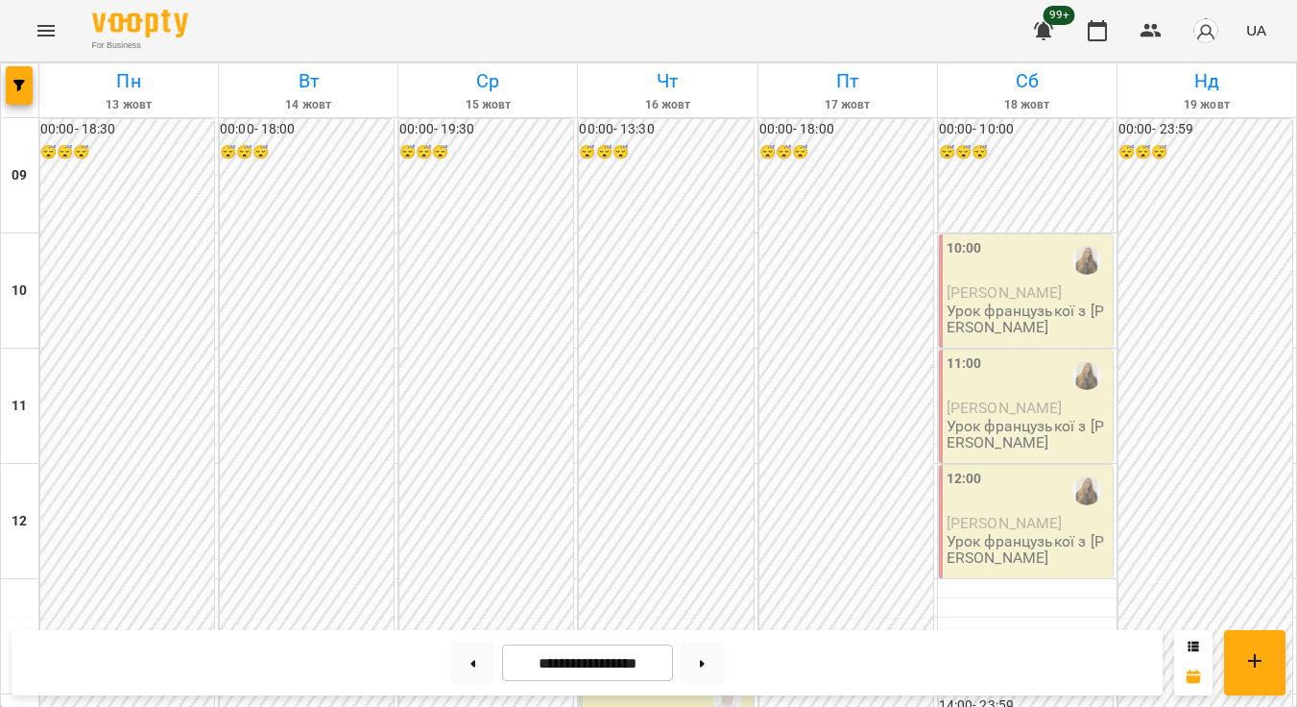
scroll to position [931, 0]
click at [16, 92] on button "button" at bounding box center [19, 85] width 27 height 38
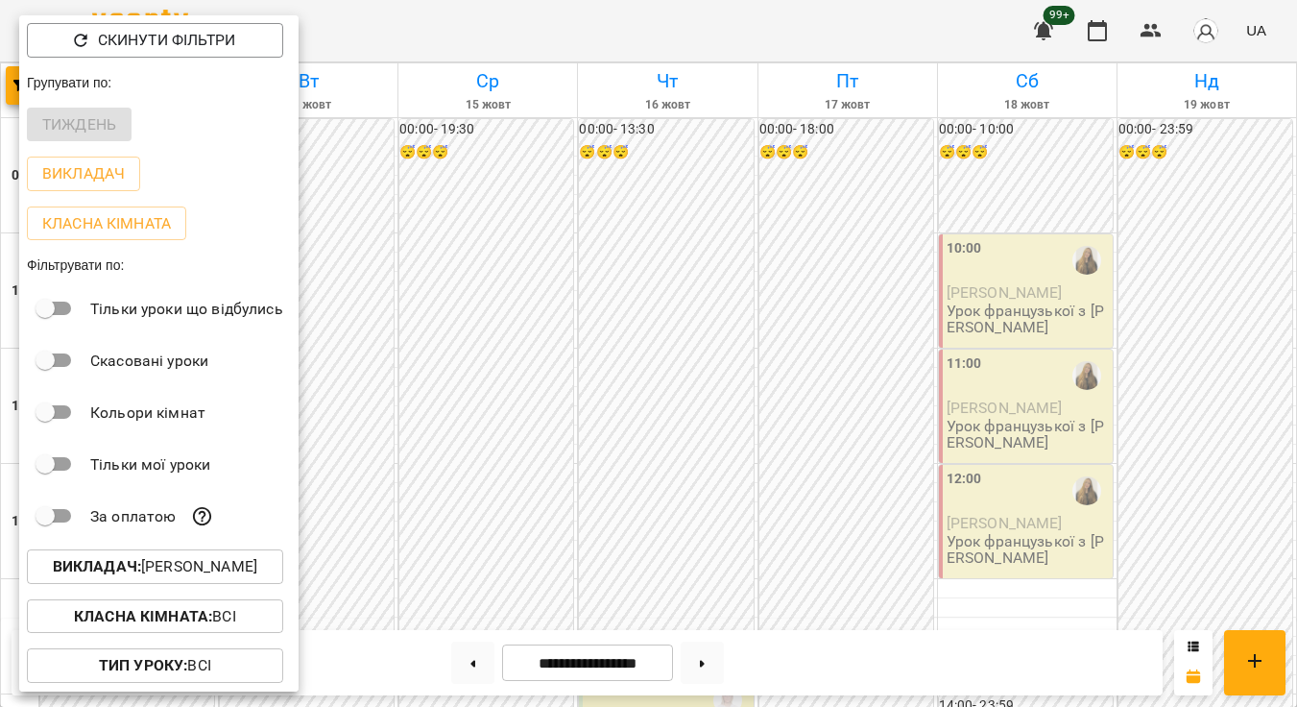
click at [141, 569] on b "Викладач :" at bounding box center [97, 566] width 88 height 18
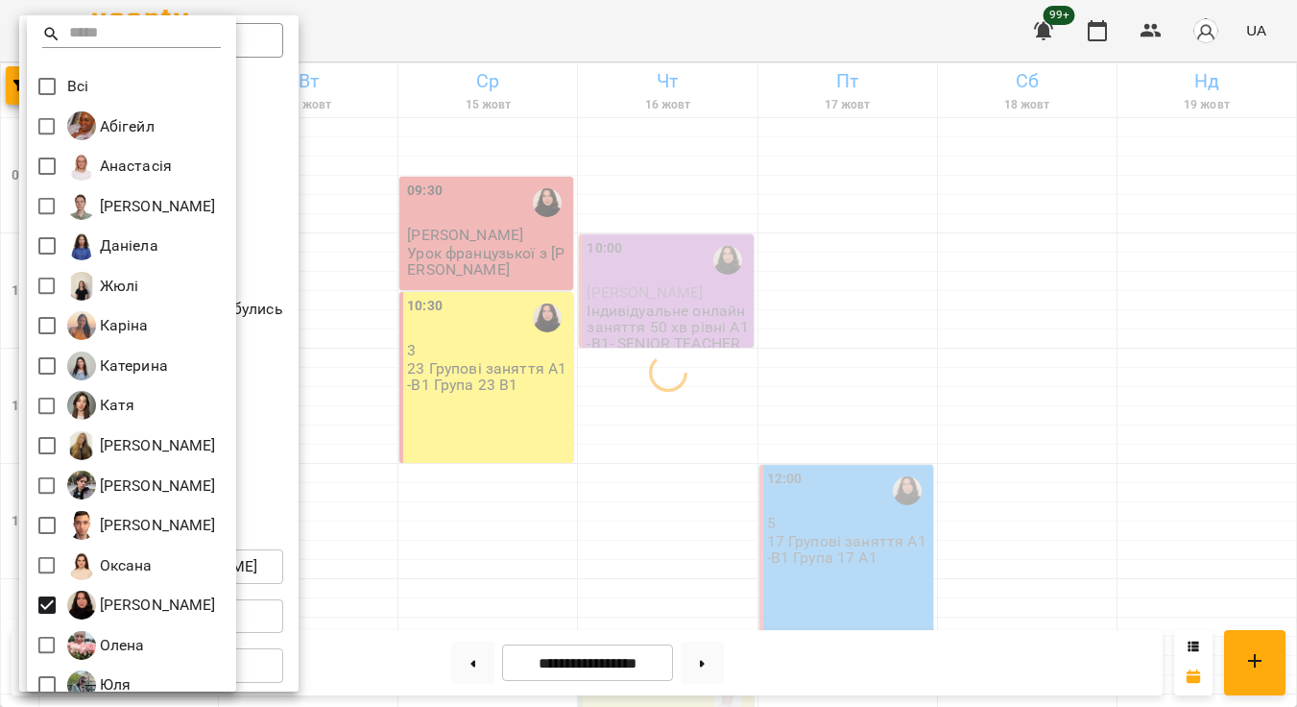
click at [728, 450] on div at bounding box center [648, 353] width 1297 height 707
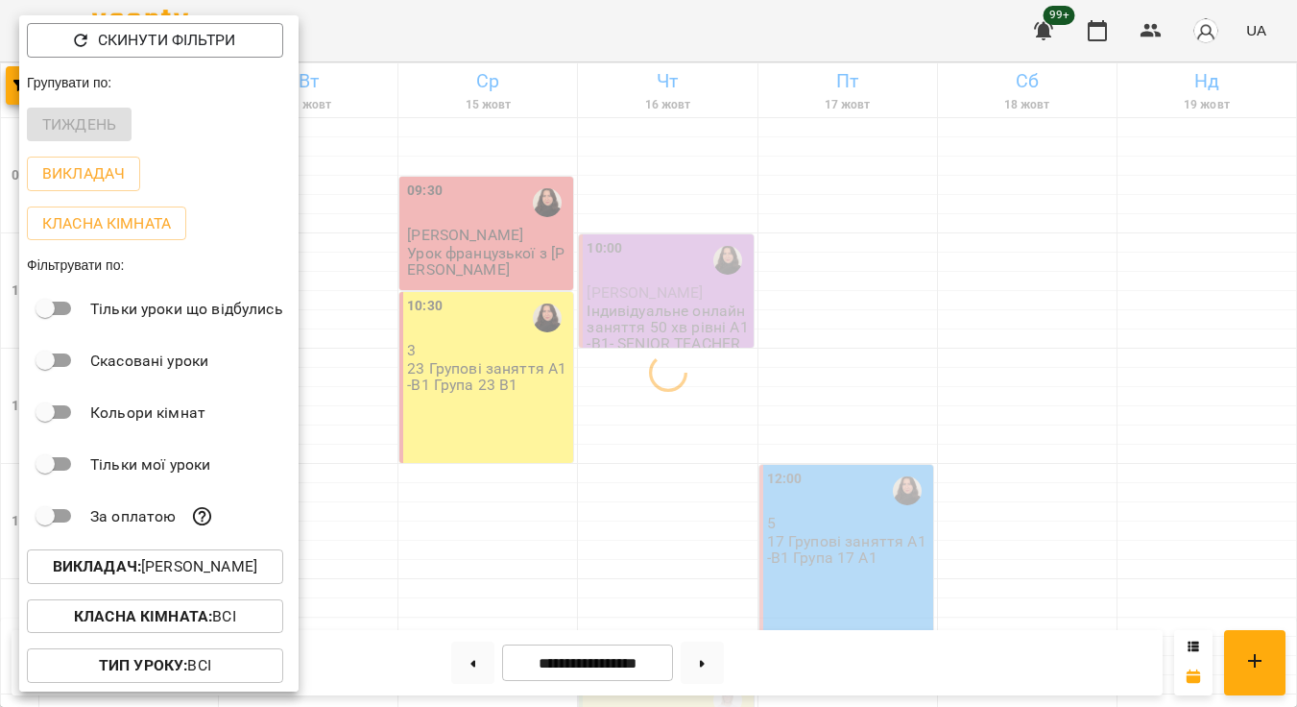
click at [970, 383] on div at bounding box center [648, 353] width 1297 height 707
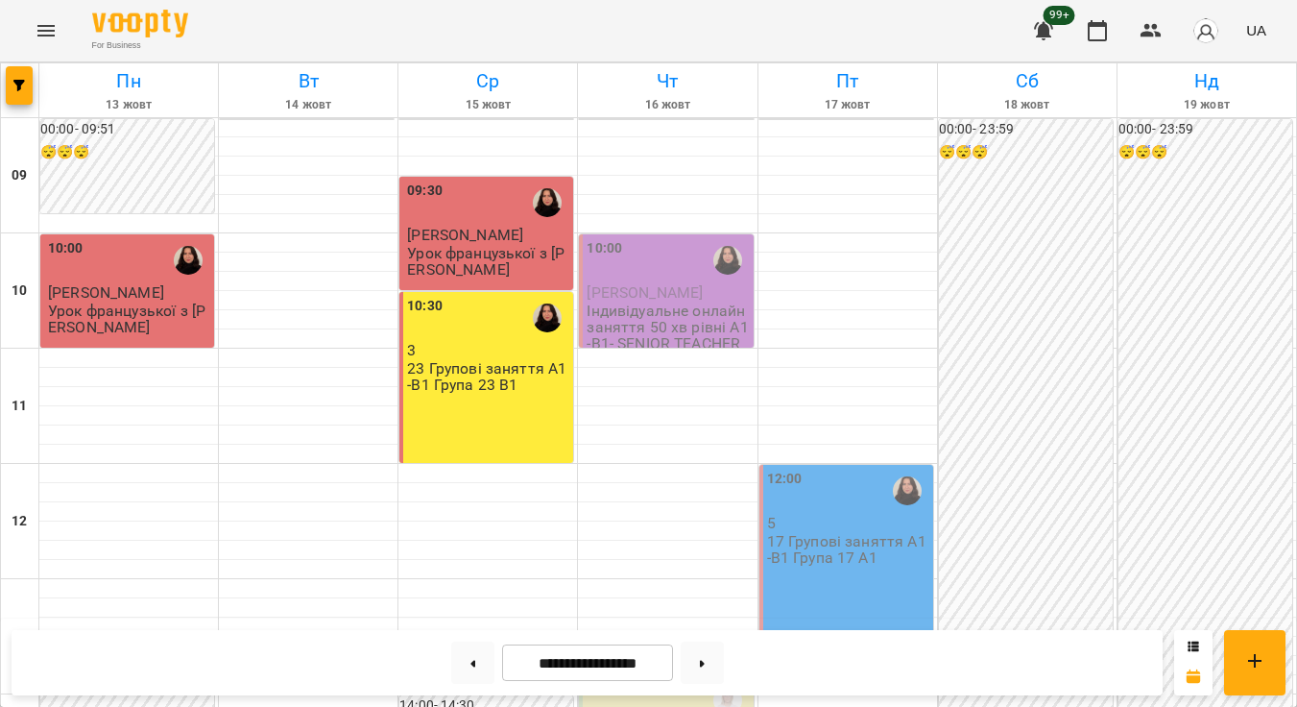
scroll to position [782, 0]
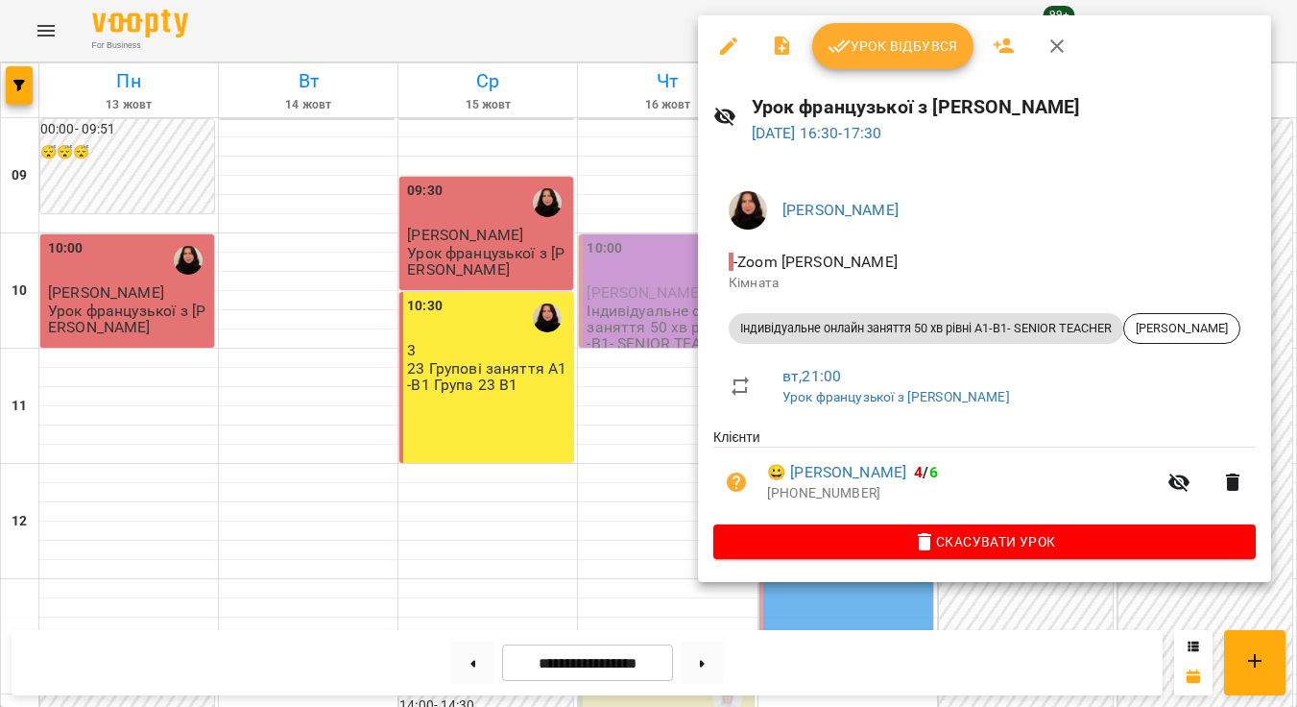
click at [661, 285] on div at bounding box center [648, 353] width 1297 height 707
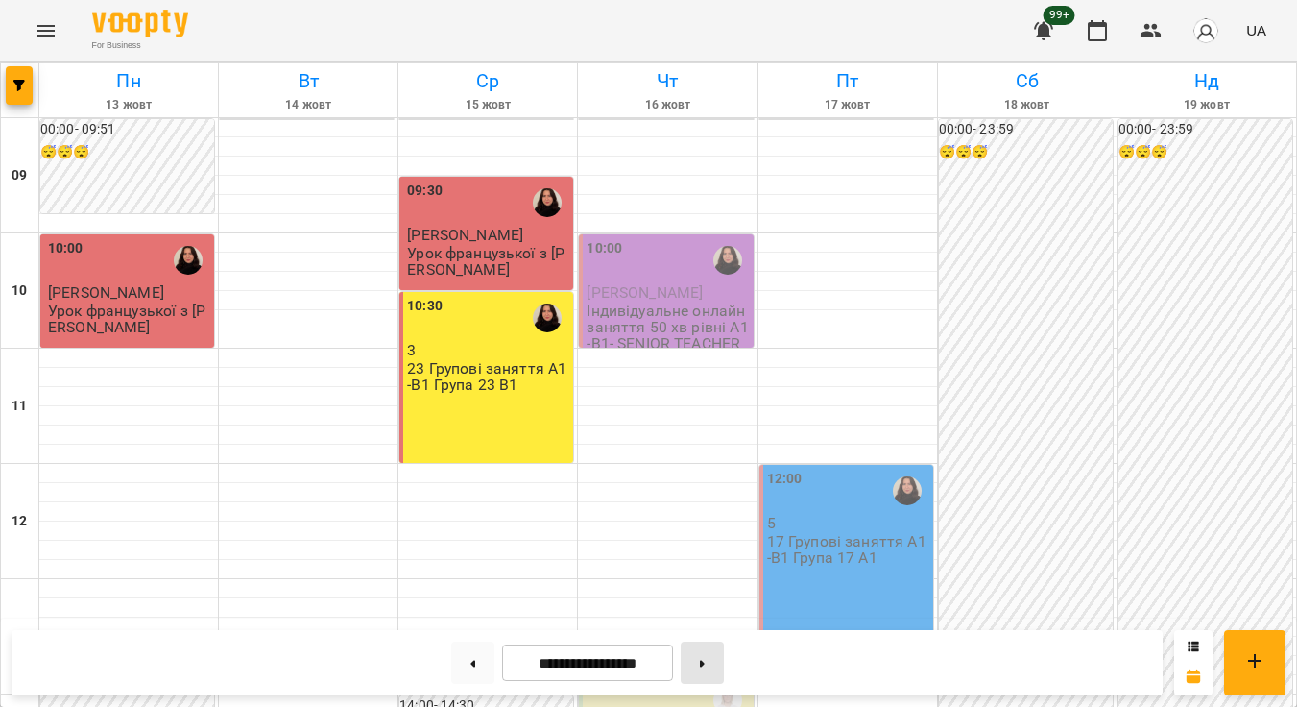
click at [708, 668] on button at bounding box center [702, 662] width 43 height 42
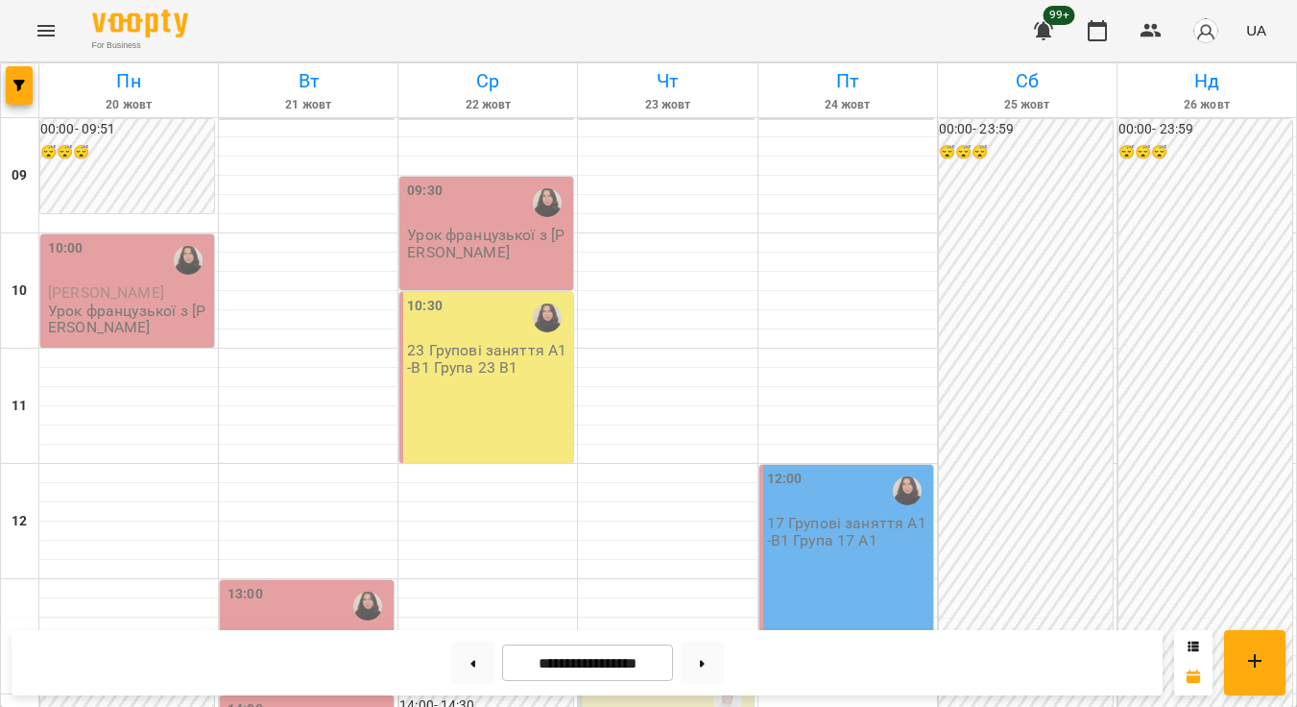
scroll to position [696, 0]
click at [458, 661] on button at bounding box center [472, 662] width 43 height 42
type input "**********"
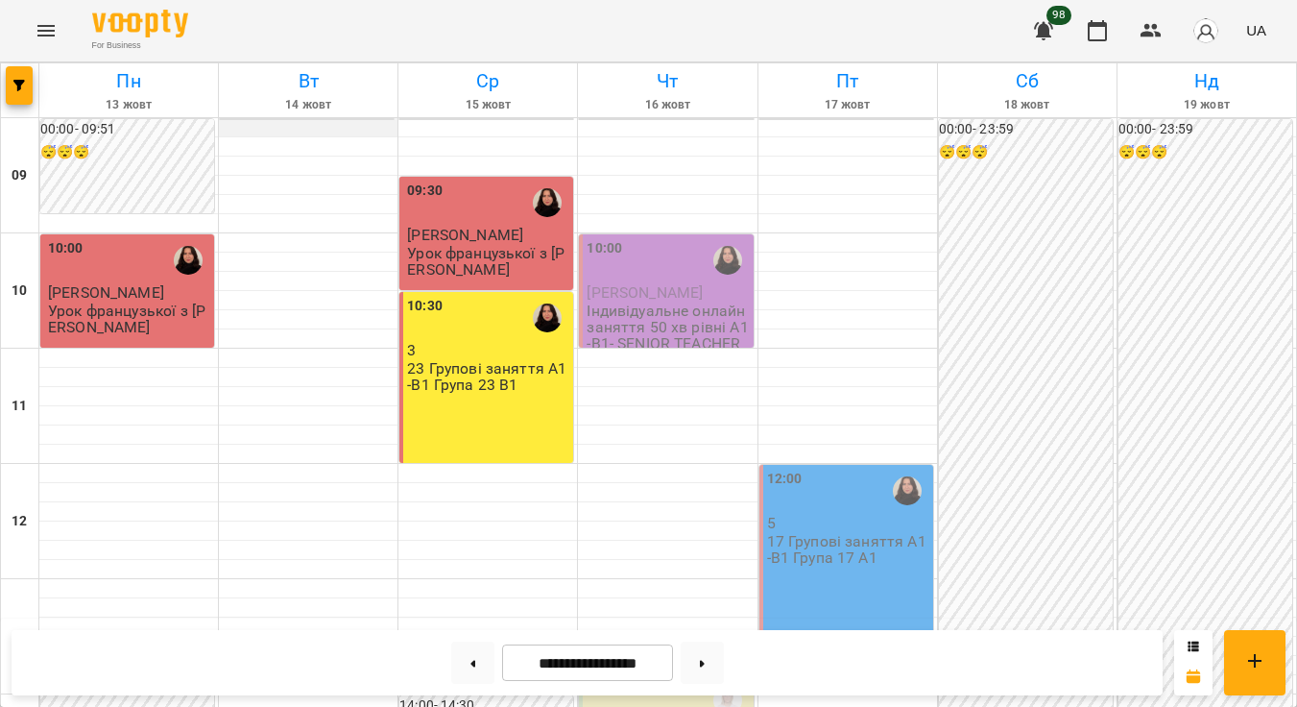
scroll to position [0, 0]
click at [31, 85] on span "button" at bounding box center [19, 86] width 27 height 12
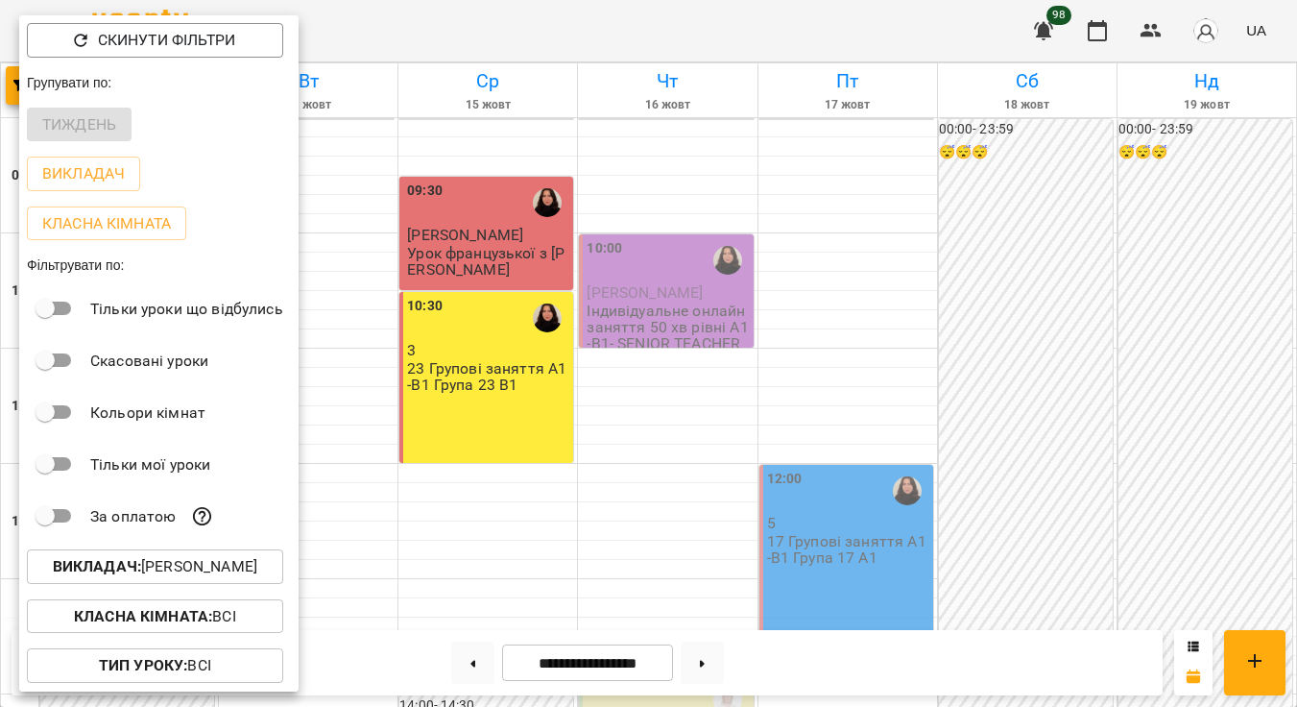
click at [180, 565] on p "Викладач : Олександра" at bounding box center [155, 566] width 204 height 23
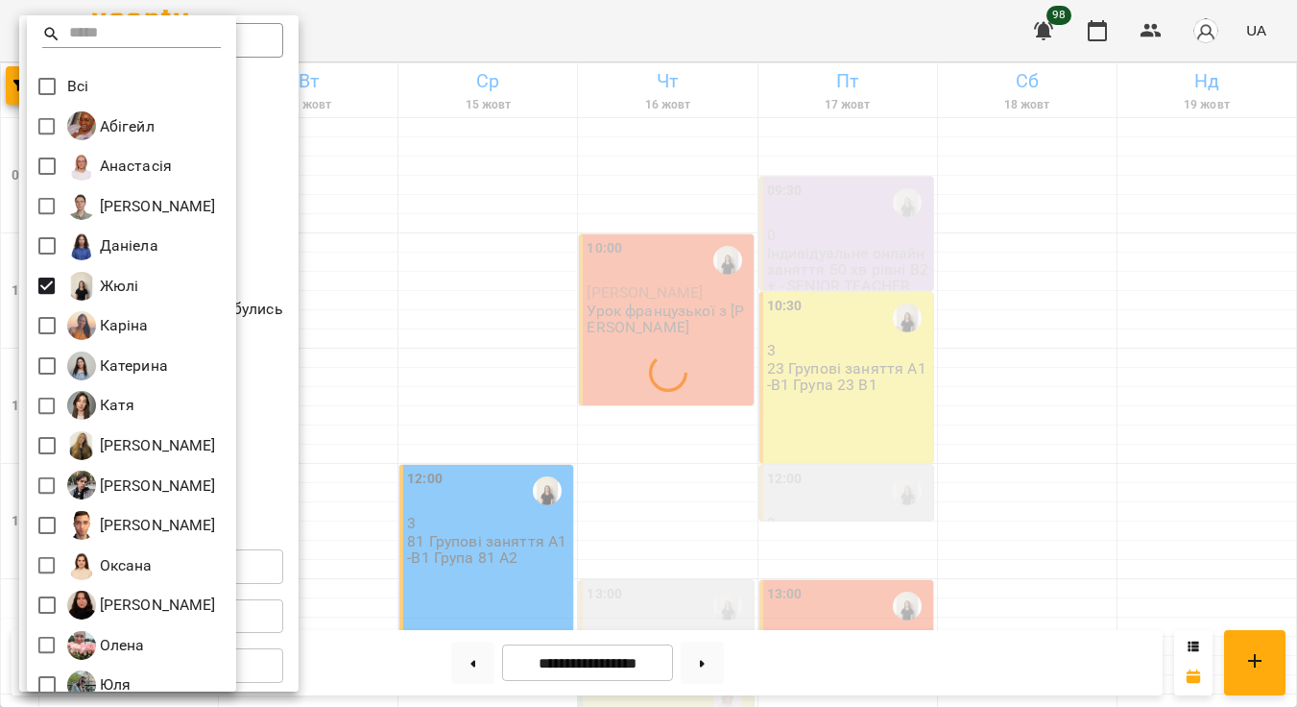
click at [658, 313] on div at bounding box center [648, 353] width 1297 height 707
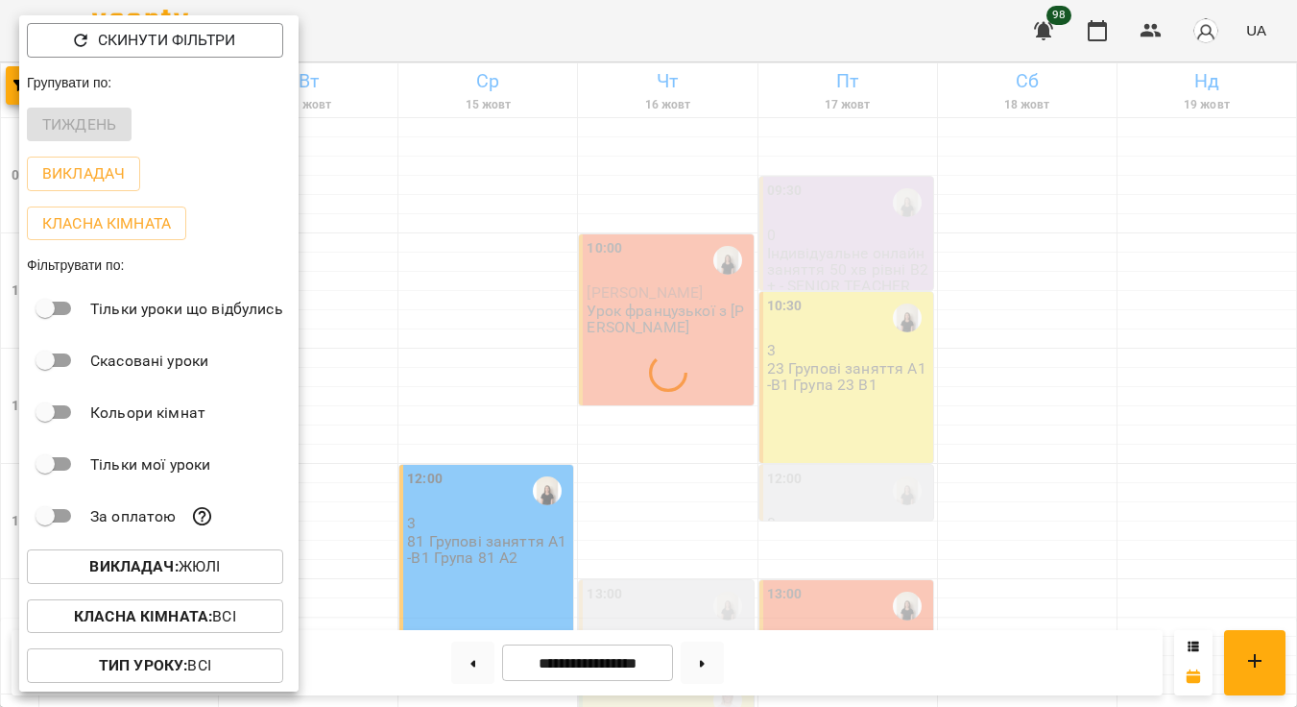
click at [687, 462] on div at bounding box center [648, 353] width 1297 height 707
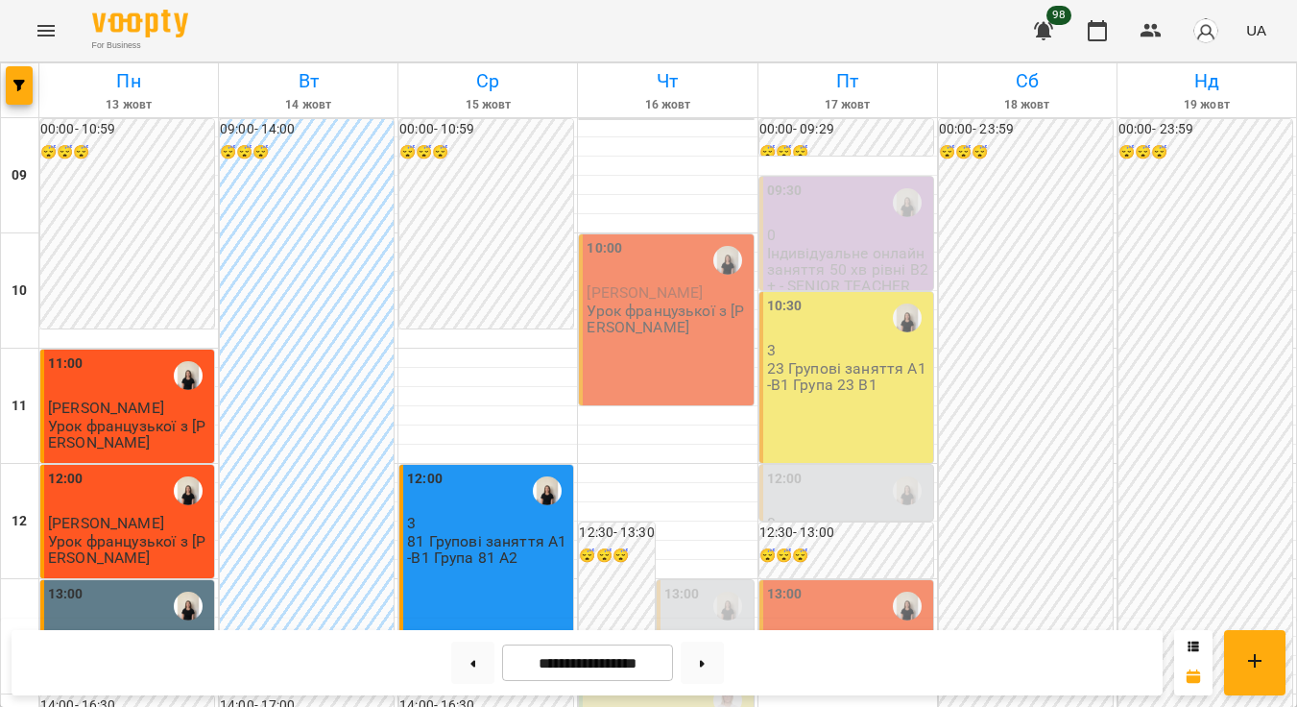
scroll to position [894, 0]
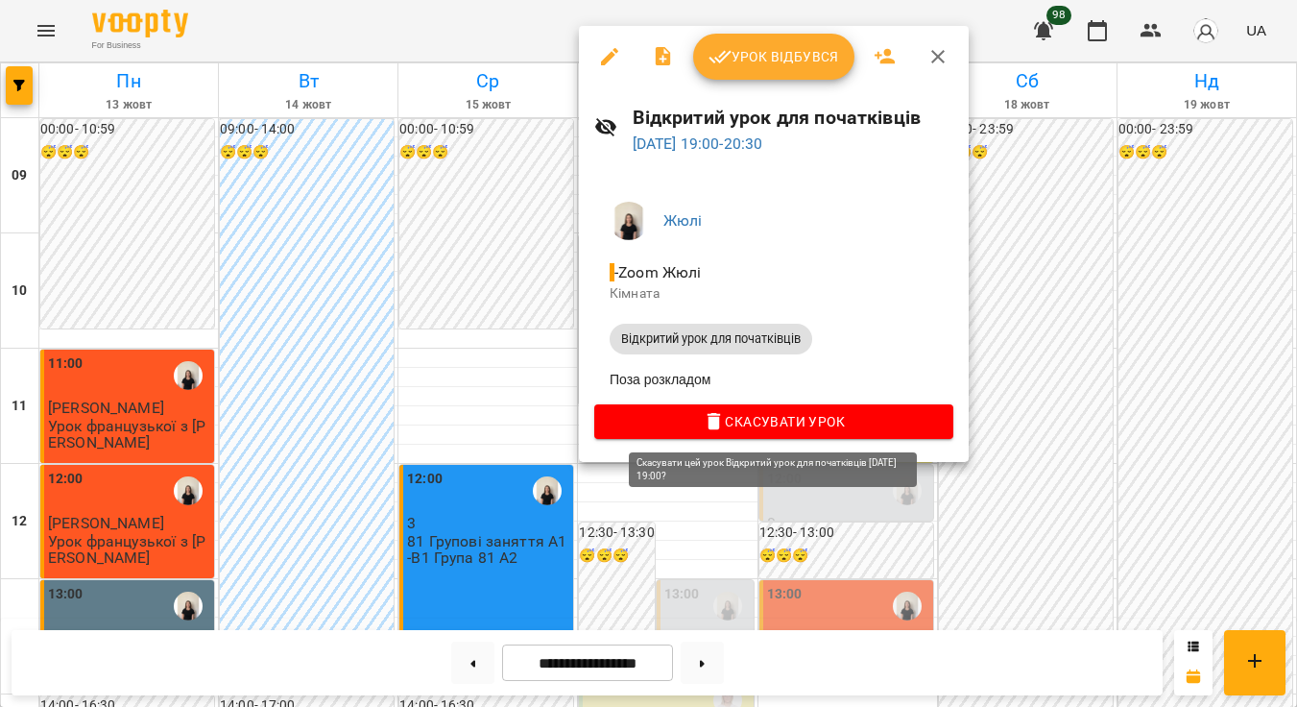
click at [742, 421] on span "Скасувати Урок" at bounding box center [774, 421] width 328 height 23
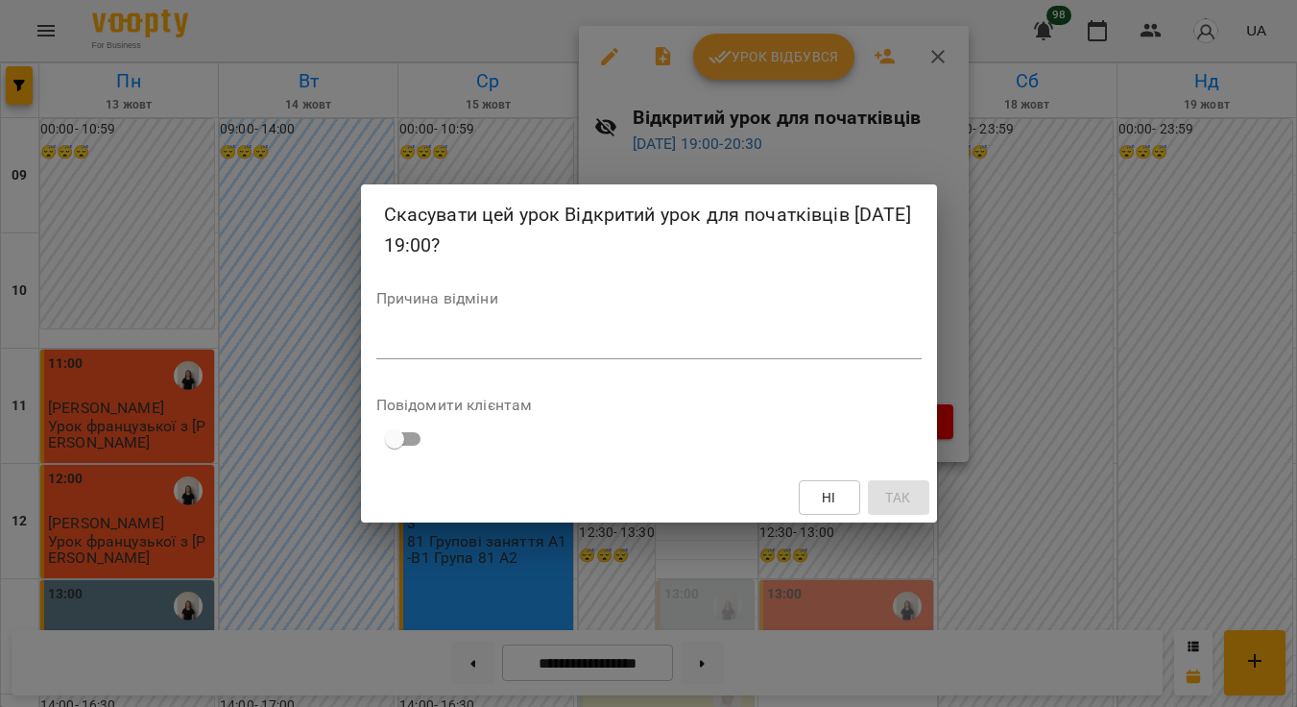
click at [722, 335] on textarea at bounding box center [648, 343] width 545 height 17
click at [481, 343] on textarea at bounding box center [648, 343] width 545 height 17
type textarea "*"
click at [905, 509] on button "Так" at bounding box center [898, 497] width 61 height 35
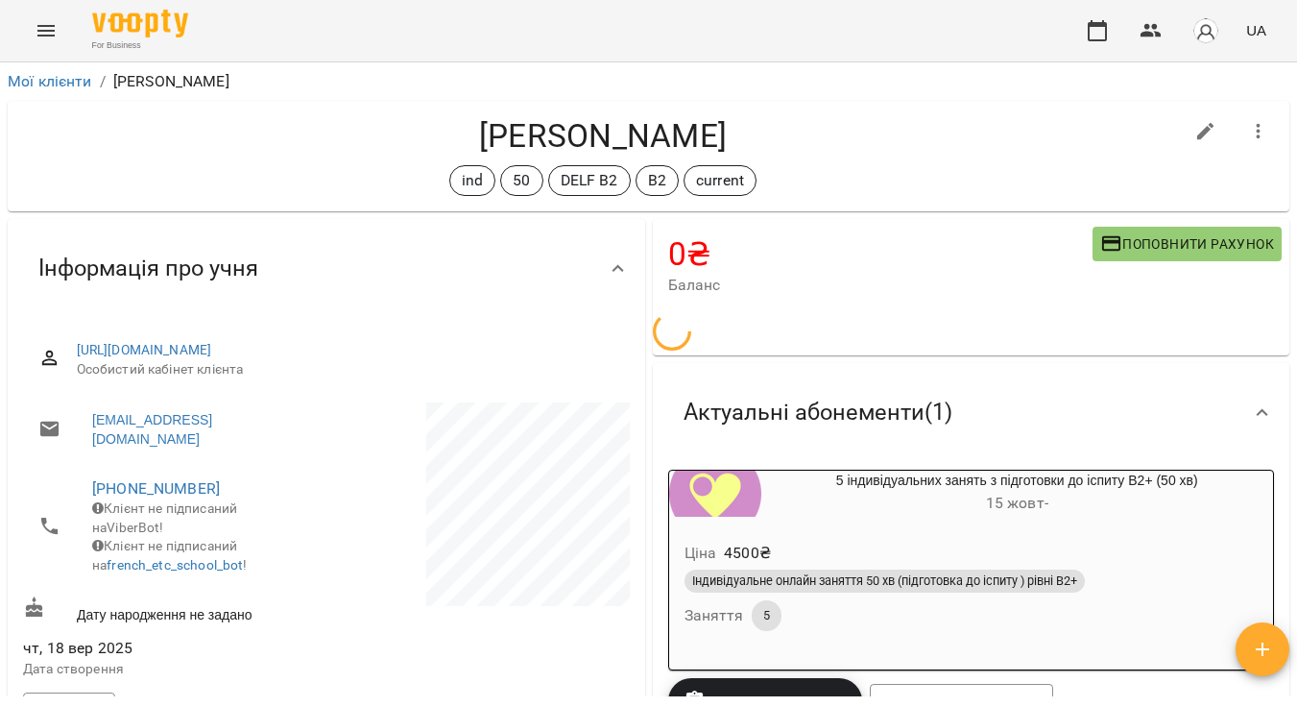
scroll to position [23, 0]
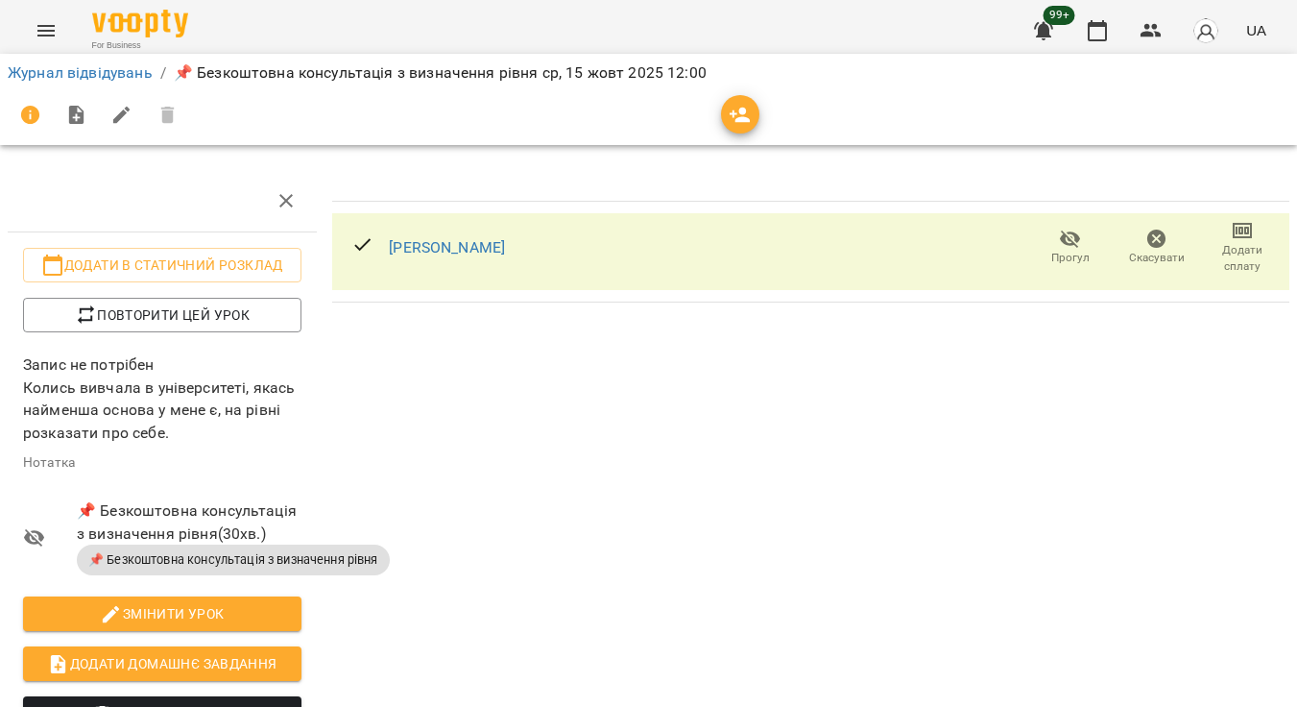
click at [168, 32] on img at bounding box center [140, 24] width 96 height 28
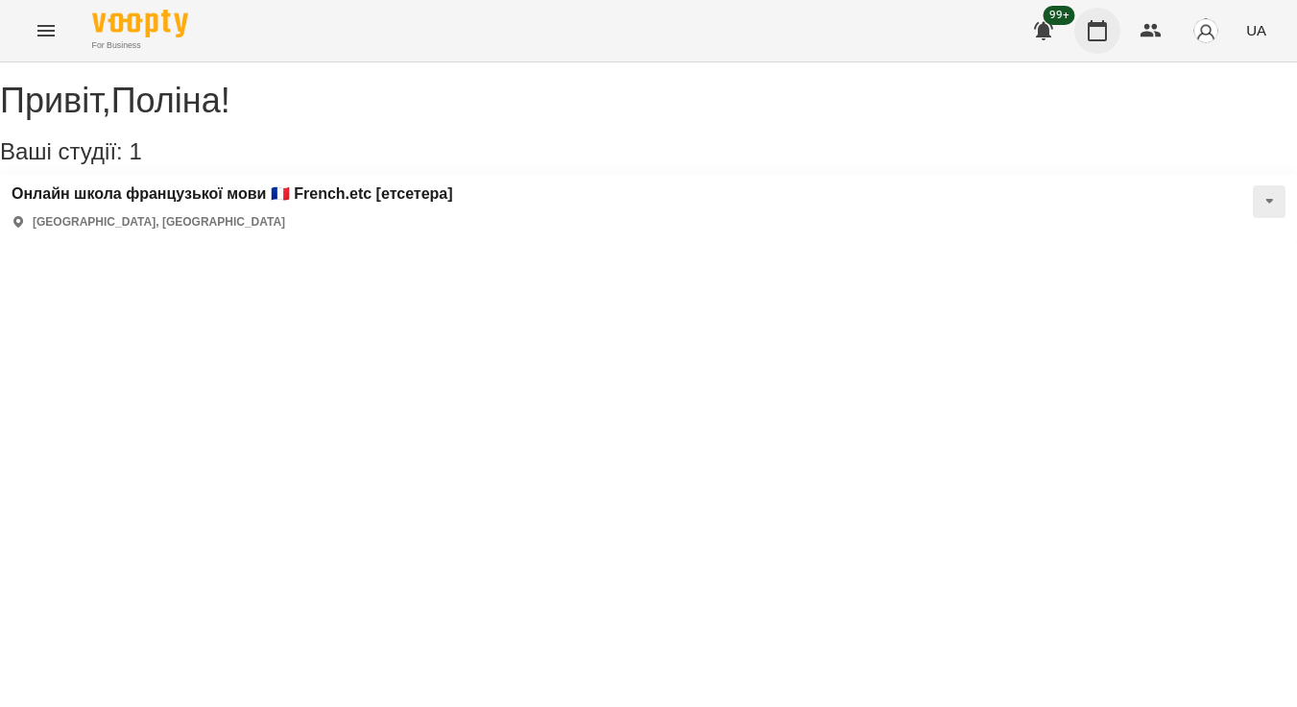
click at [1102, 40] on icon "button" at bounding box center [1097, 30] width 19 height 21
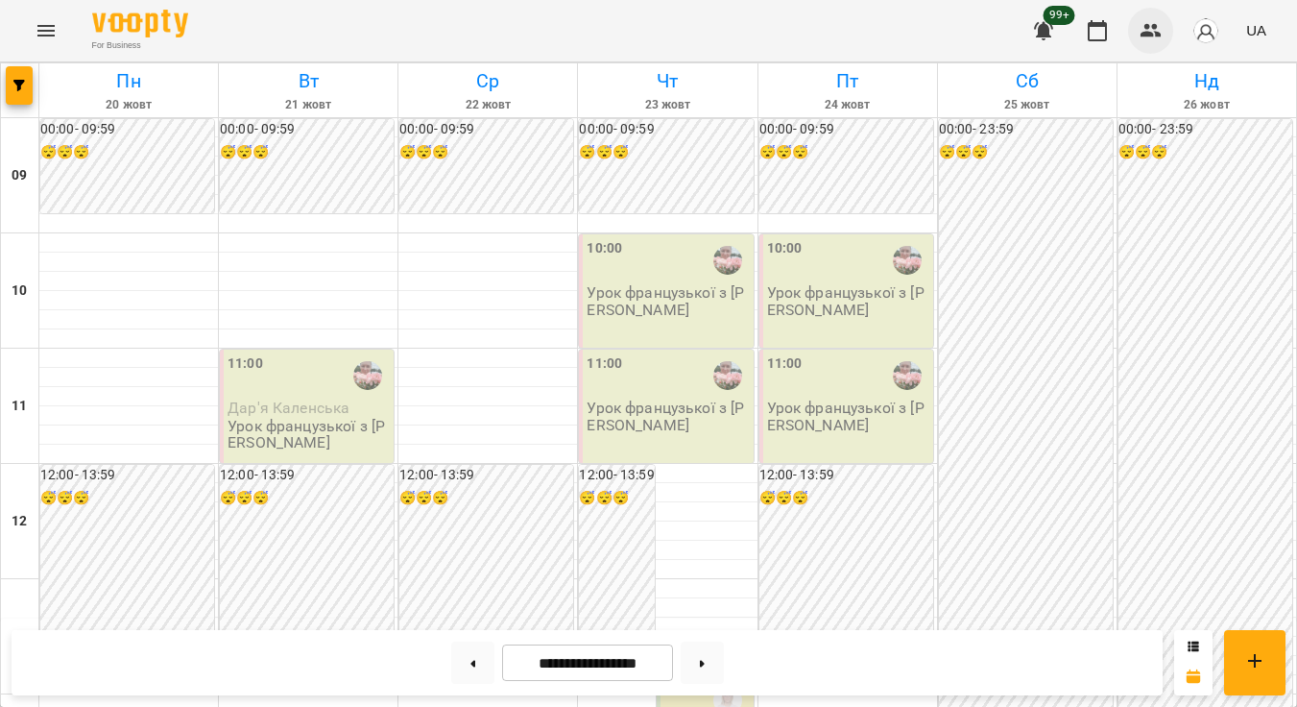
click at [1147, 34] on icon "button" at bounding box center [1151, 30] width 21 height 13
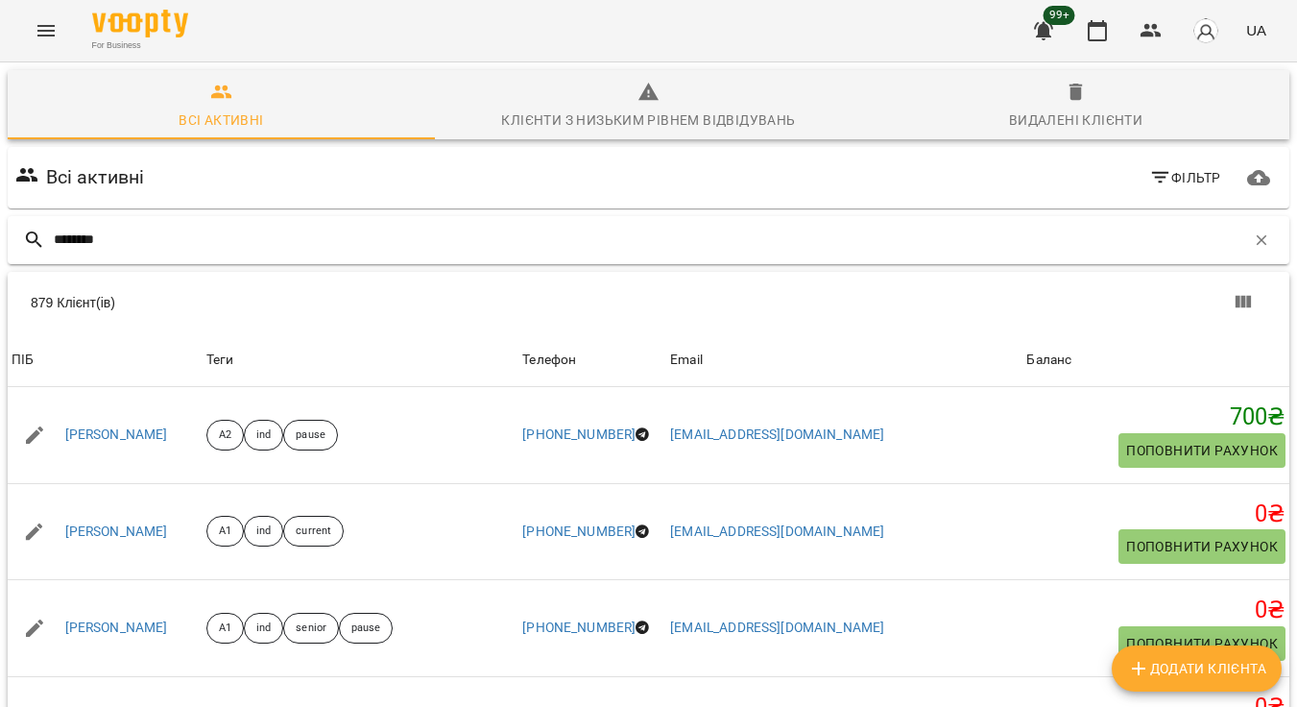
type input "********"
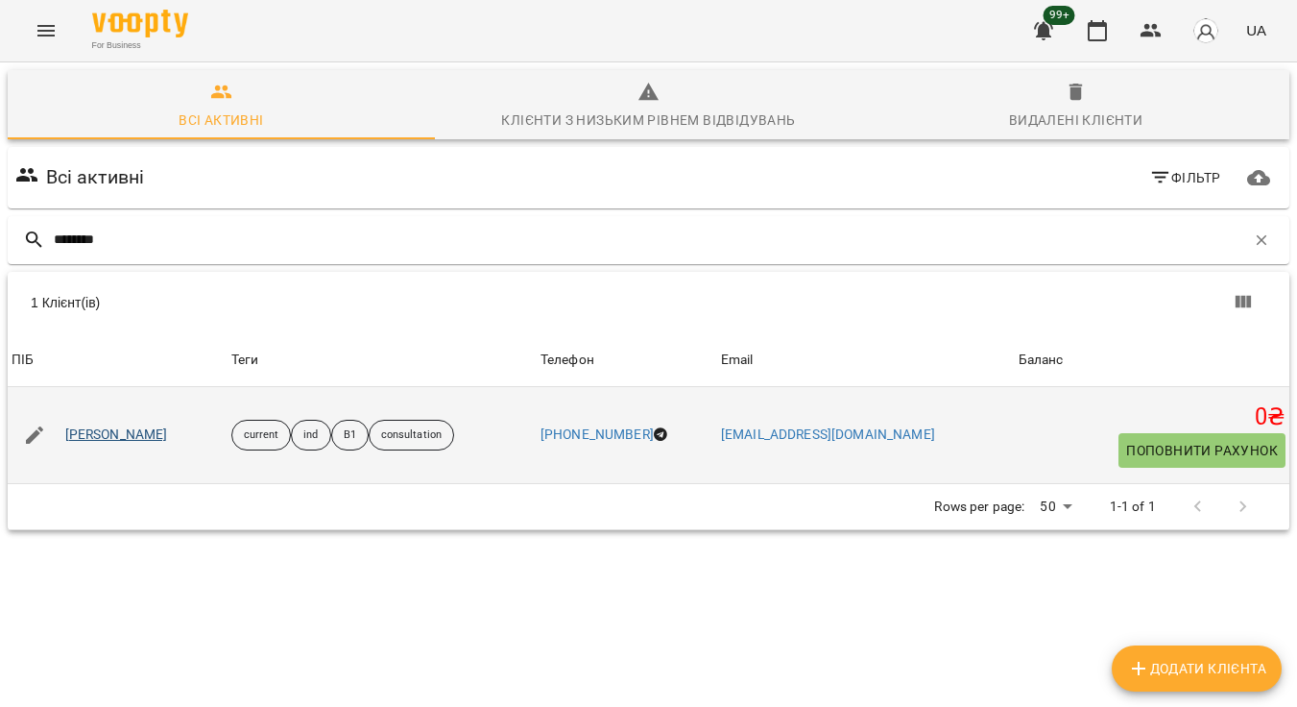
click at [99, 431] on link "[PERSON_NAME]" at bounding box center [116, 434] width 103 height 19
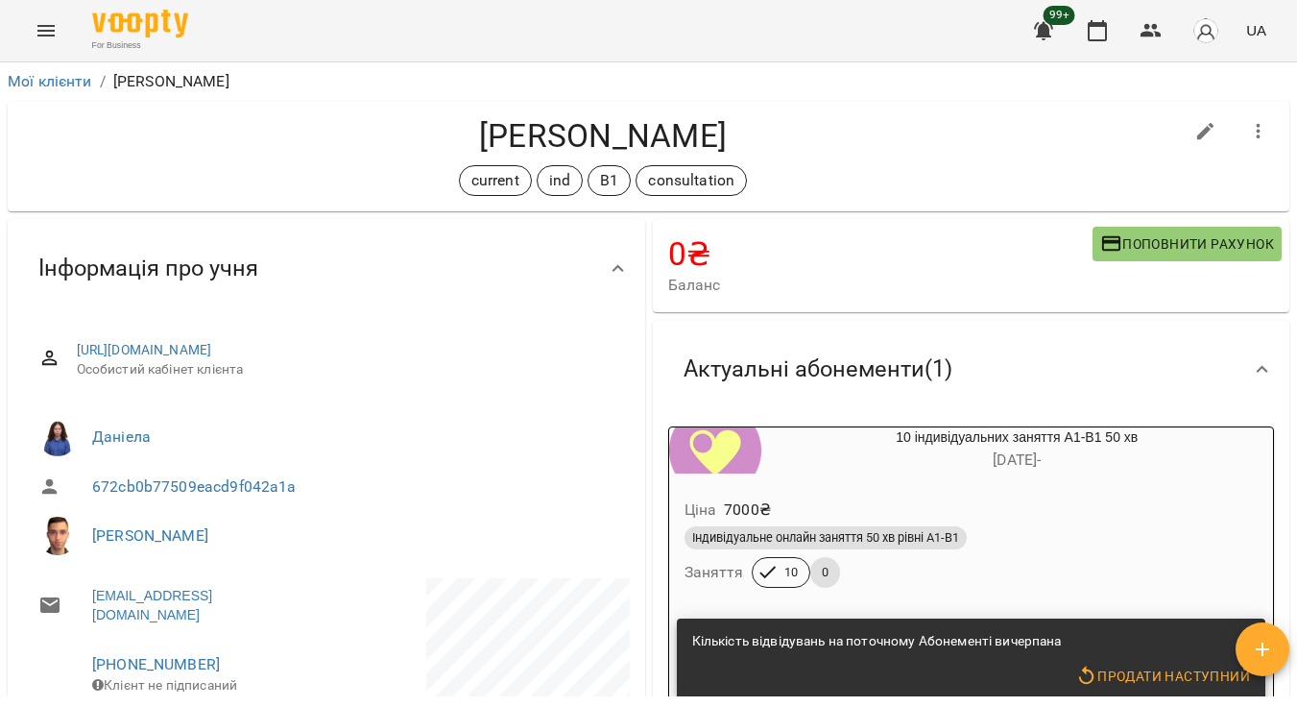
scroll to position [60, 0]
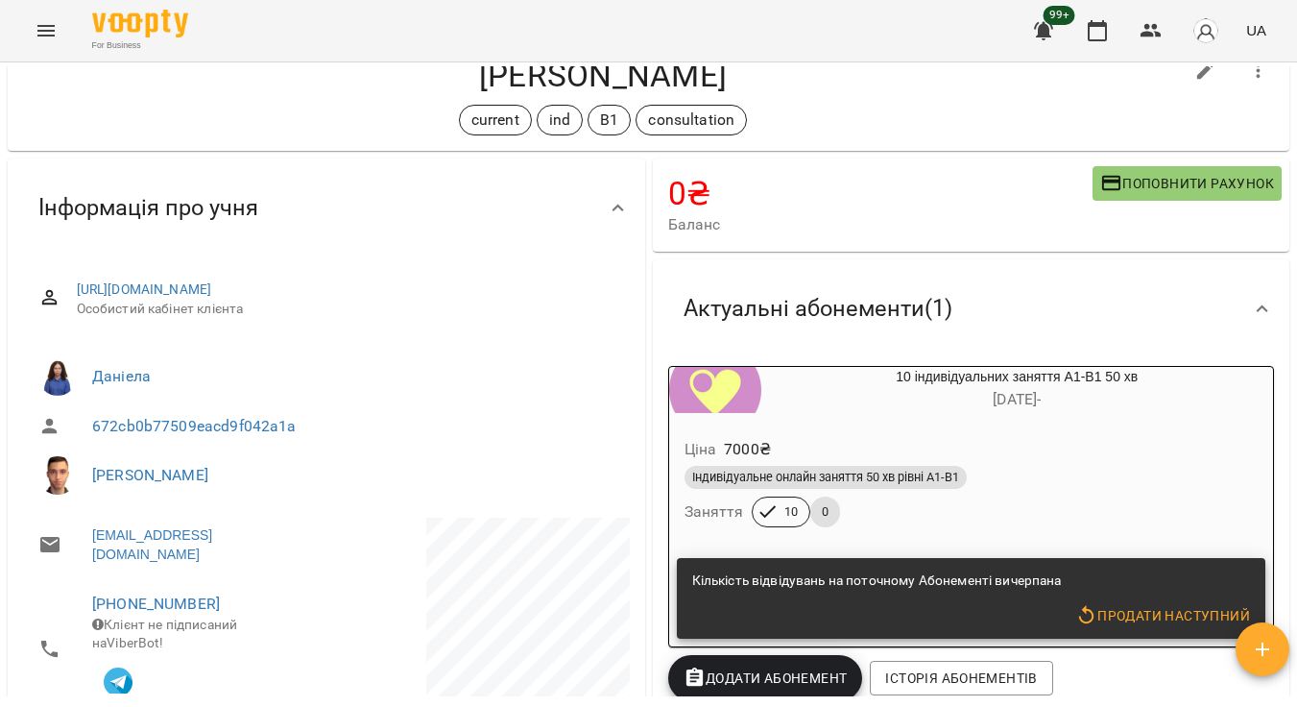
click at [1191, 180] on span "Поповнити рахунок" at bounding box center [1187, 183] width 174 height 23
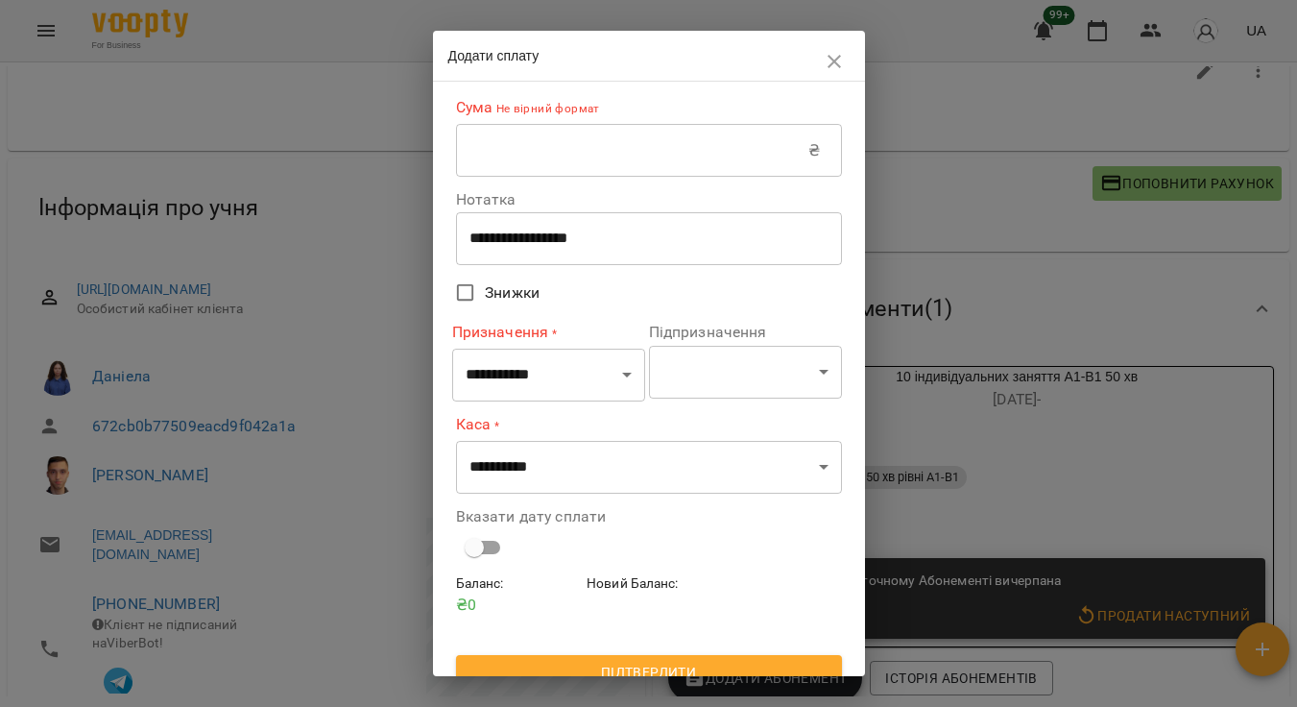
click at [572, 167] on input "text" at bounding box center [632, 151] width 353 height 54
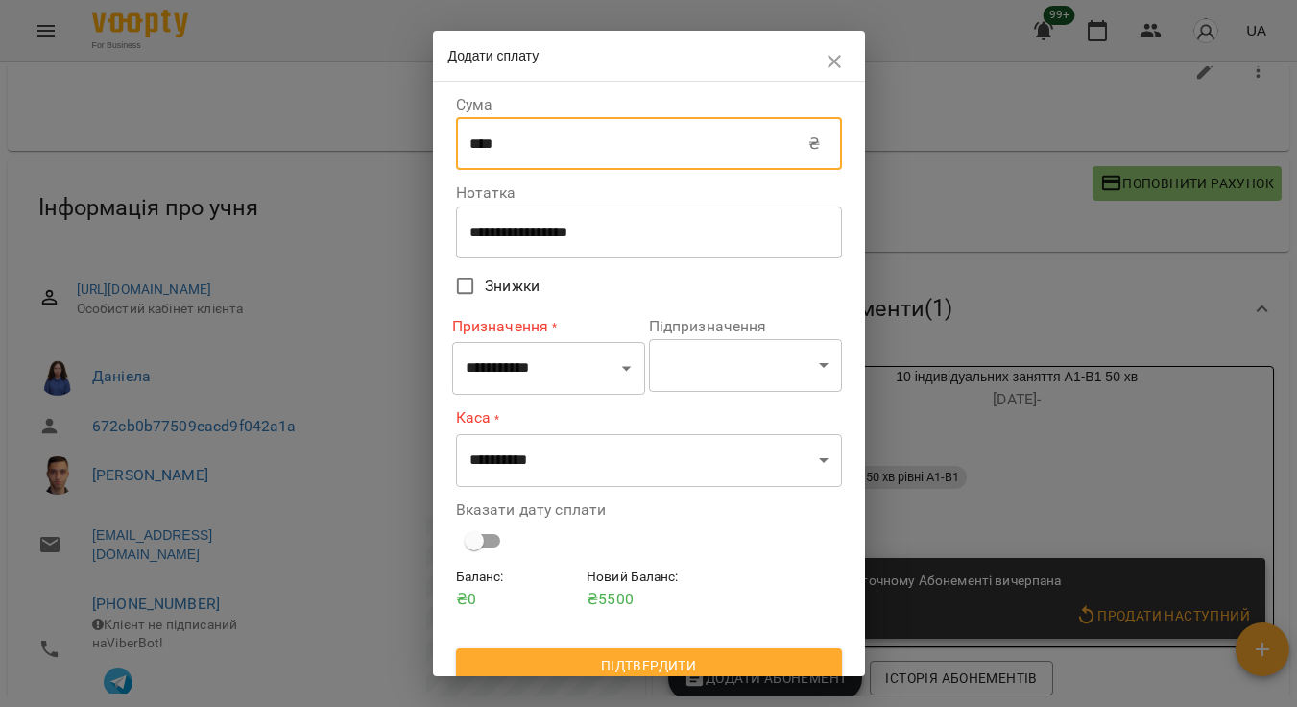
type input "****"
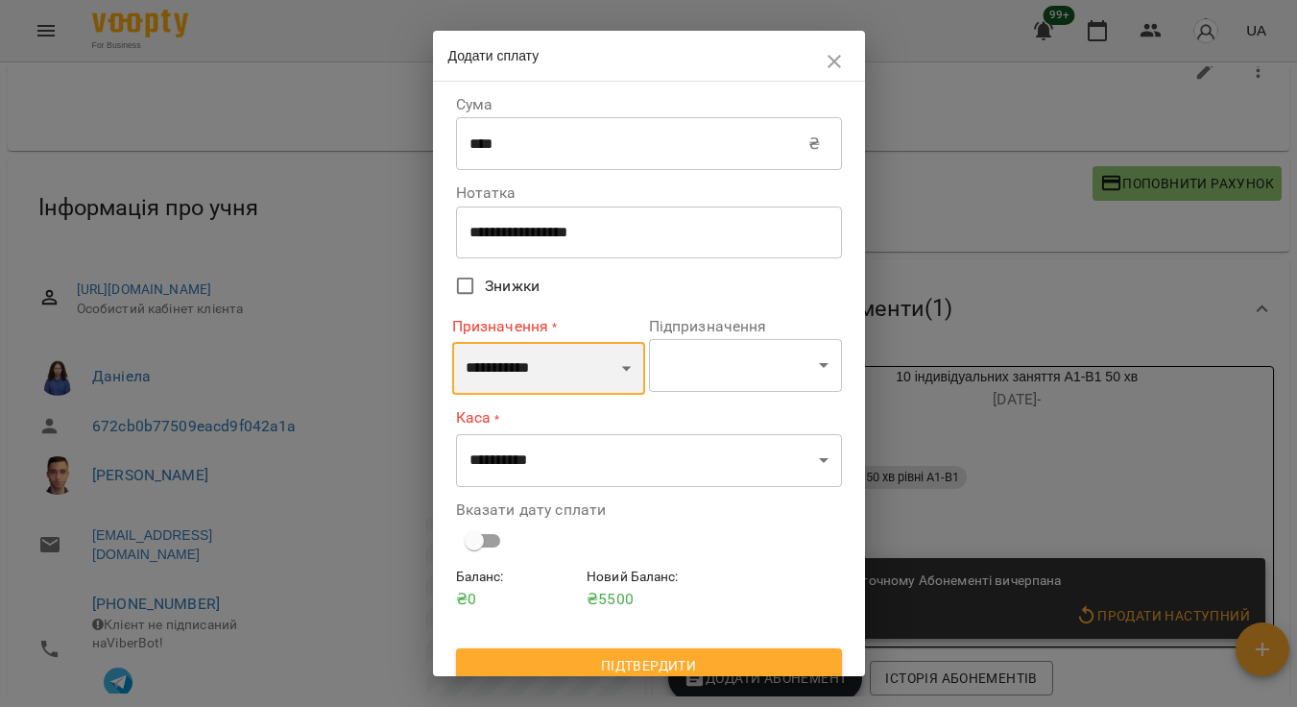
select select "*********"
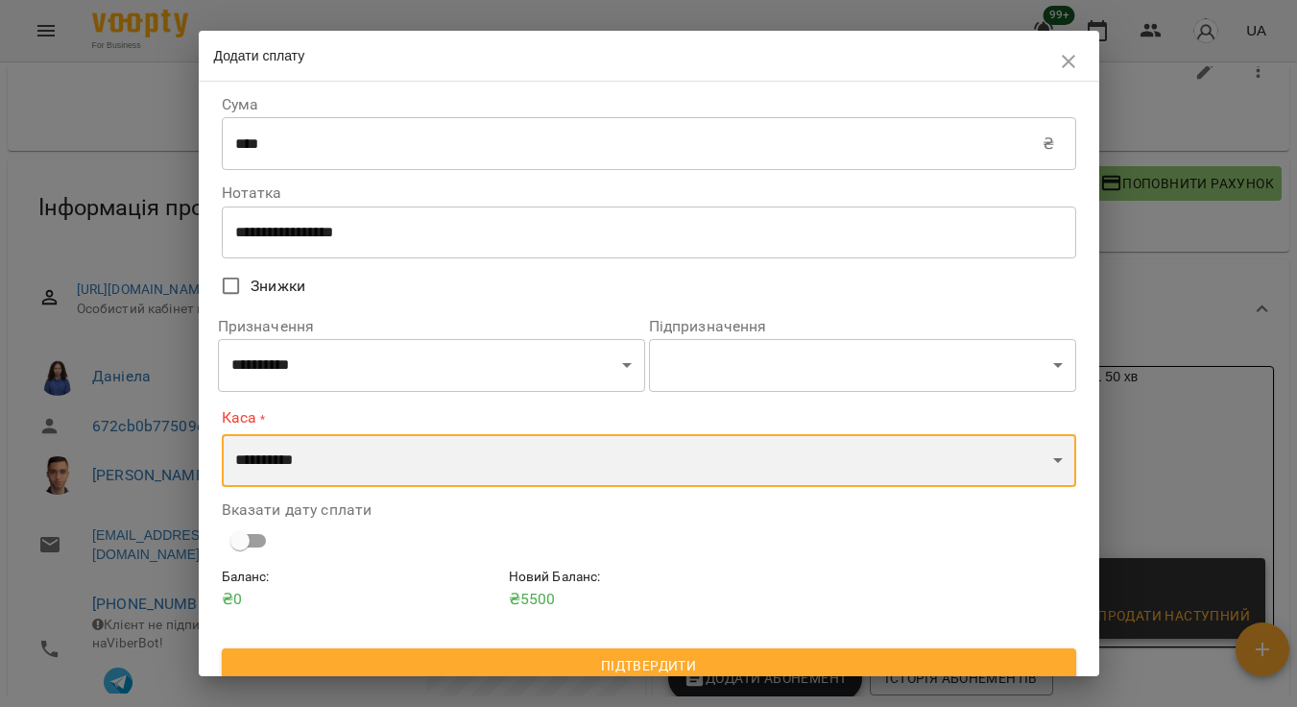
select select "*********"
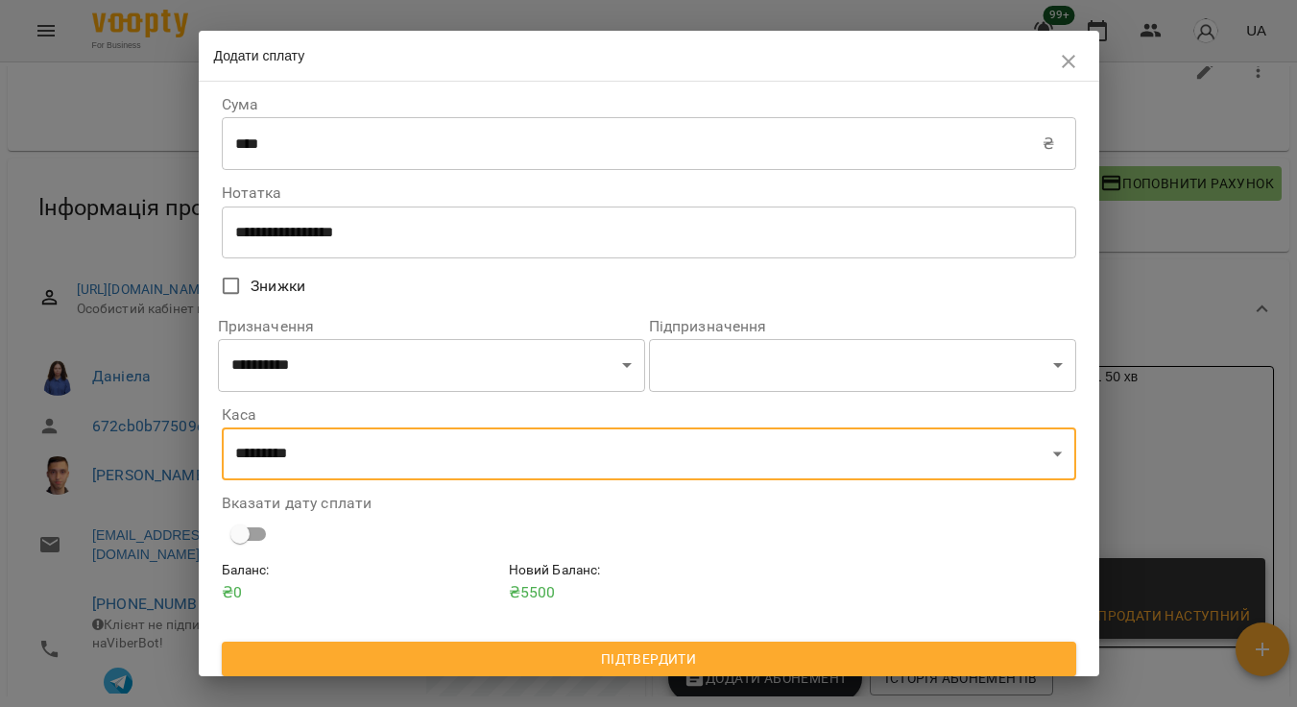
click at [572, 650] on span "Підтвердити" at bounding box center [649, 658] width 824 height 23
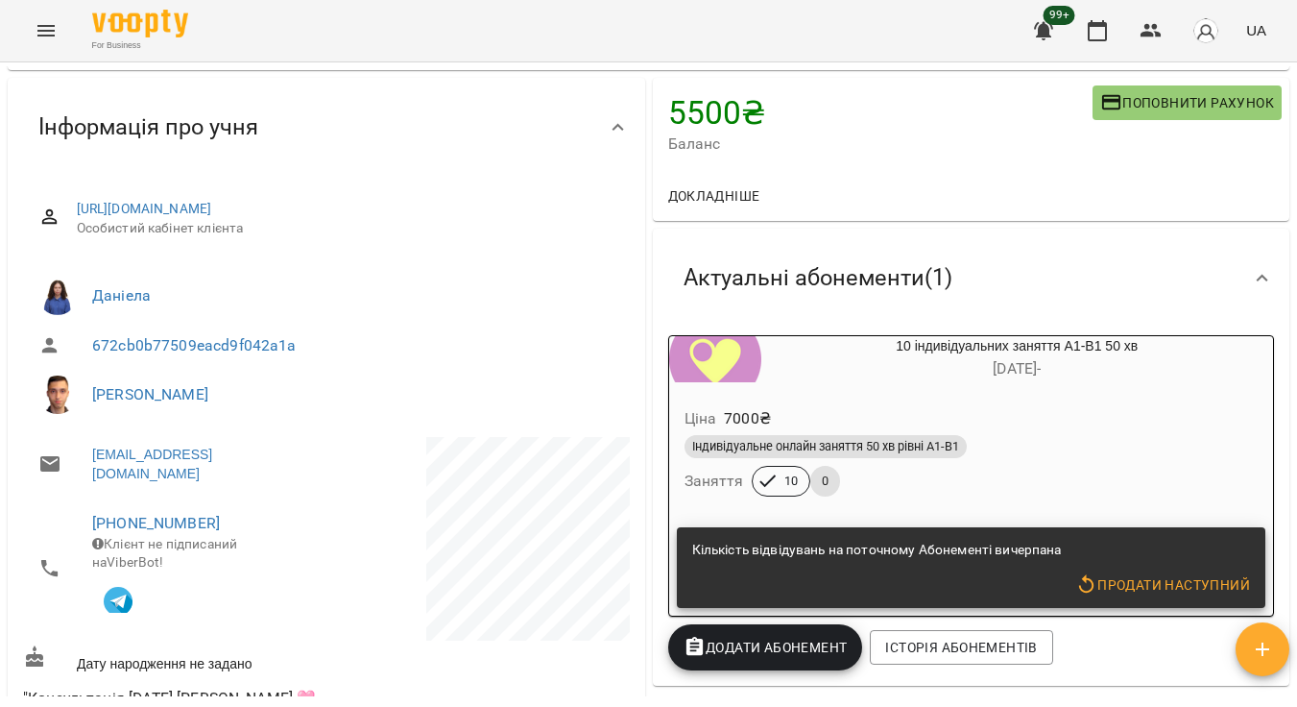
scroll to position [156, 0]
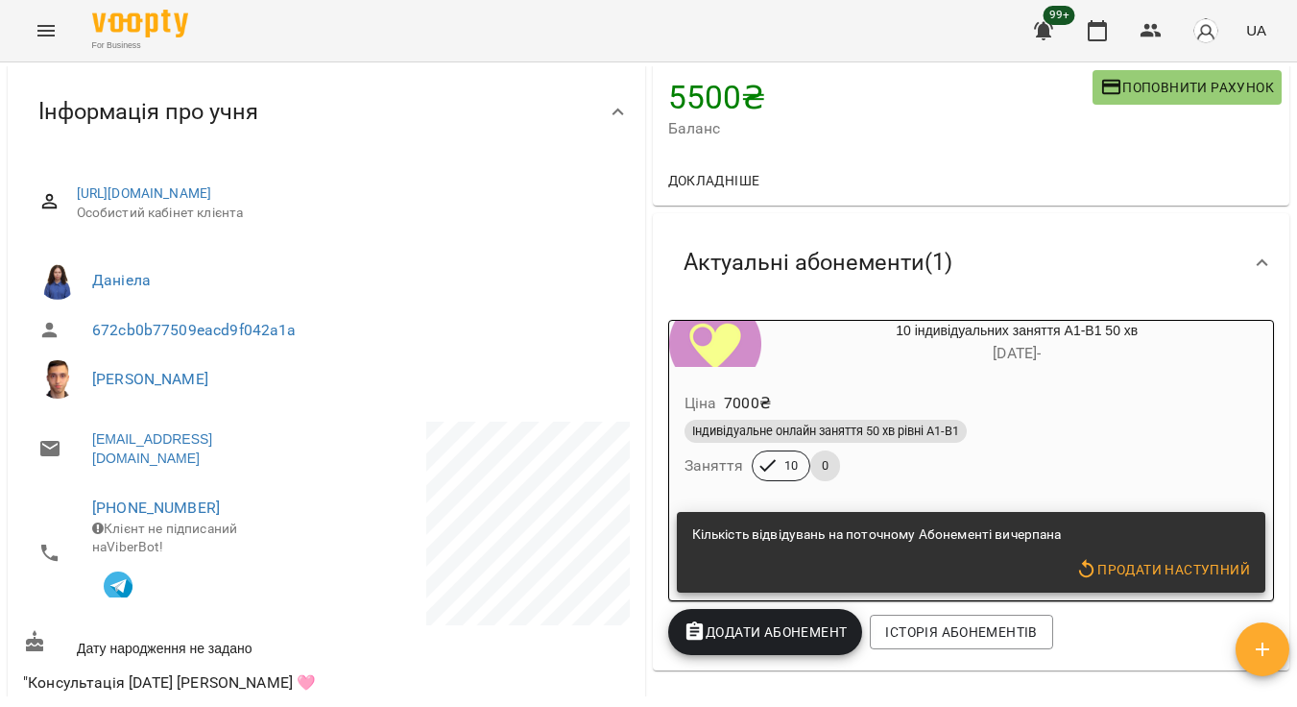
click at [761, 630] on span "Додати Абонемент" at bounding box center [766, 631] width 164 height 23
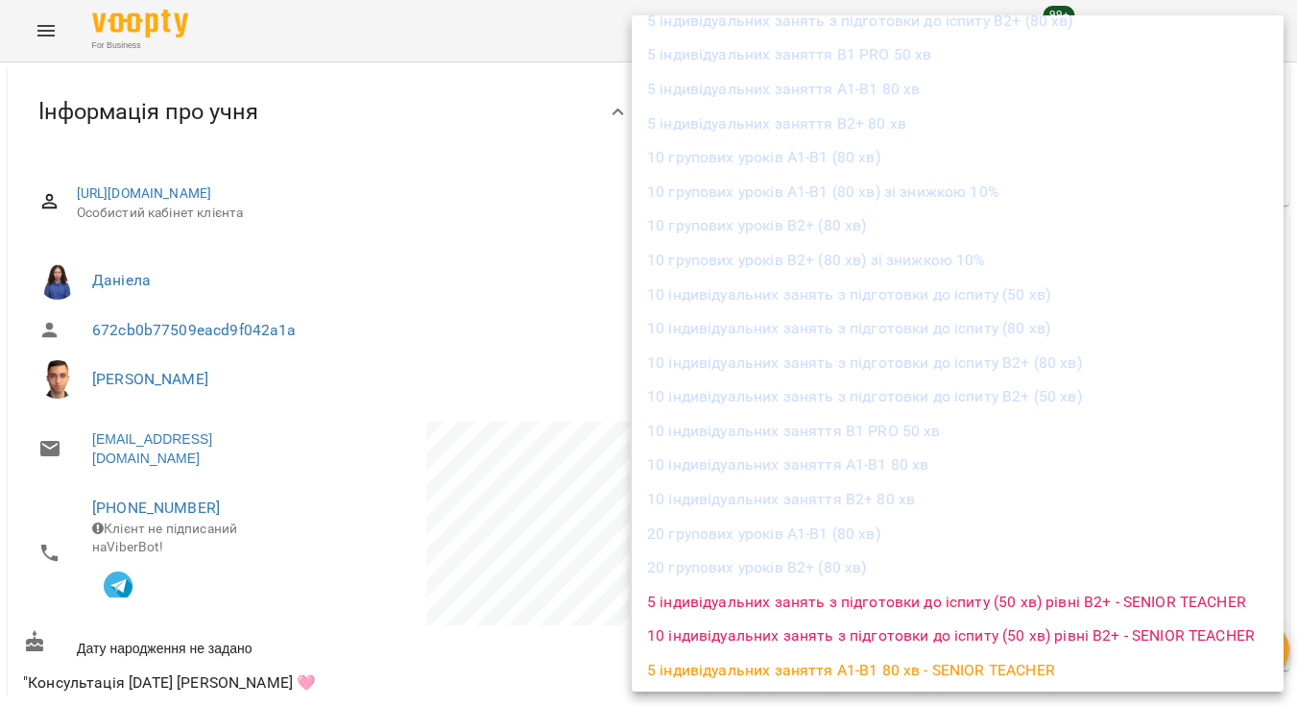
scroll to position [1767, 0]
click at [1104, 586] on li "5 індивідуальних занять з підготовки до іспиту (50 хв) рівні В2+ - SENIOR TEACH…" at bounding box center [958, 603] width 652 height 35
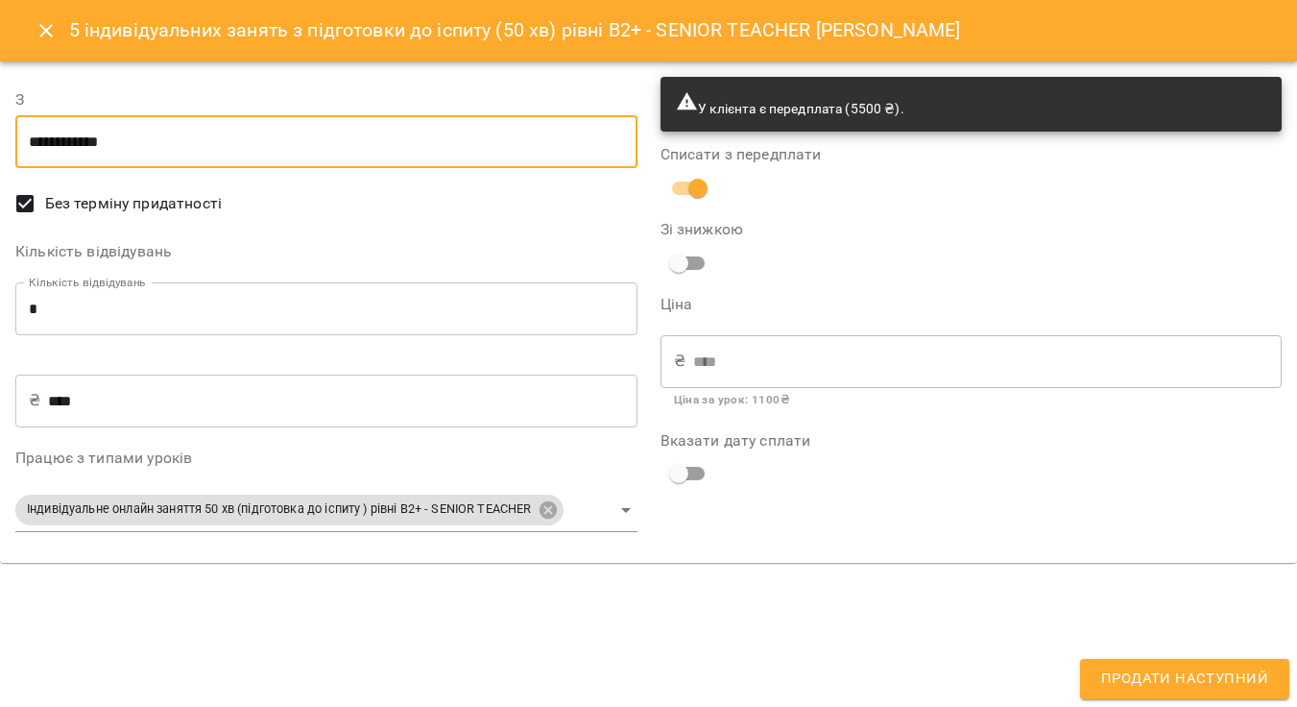
click at [385, 144] on input "**********" at bounding box center [326, 142] width 622 height 54
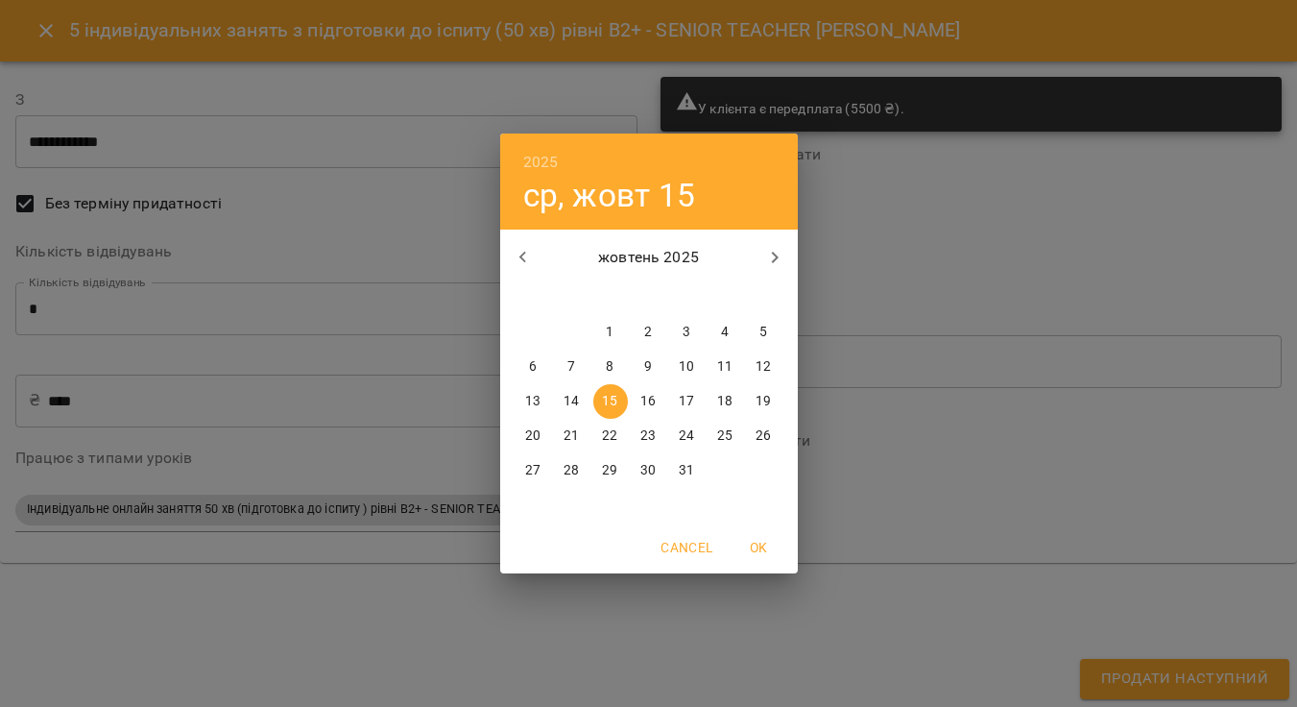
click at [766, 555] on span "OK" at bounding box center [759, 547] width 46 height 23
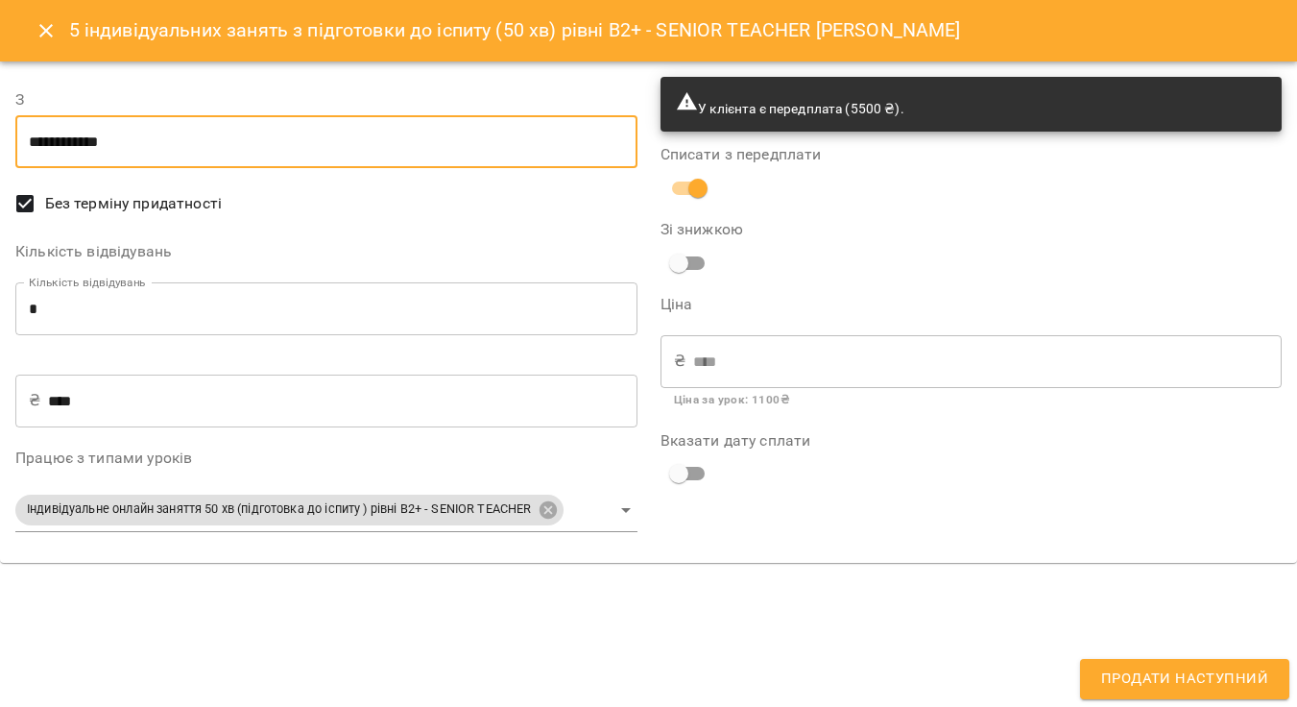
click at [1183, 684] on span "Продати наступний" at bounding box center [1184, 678] width 167 height 25
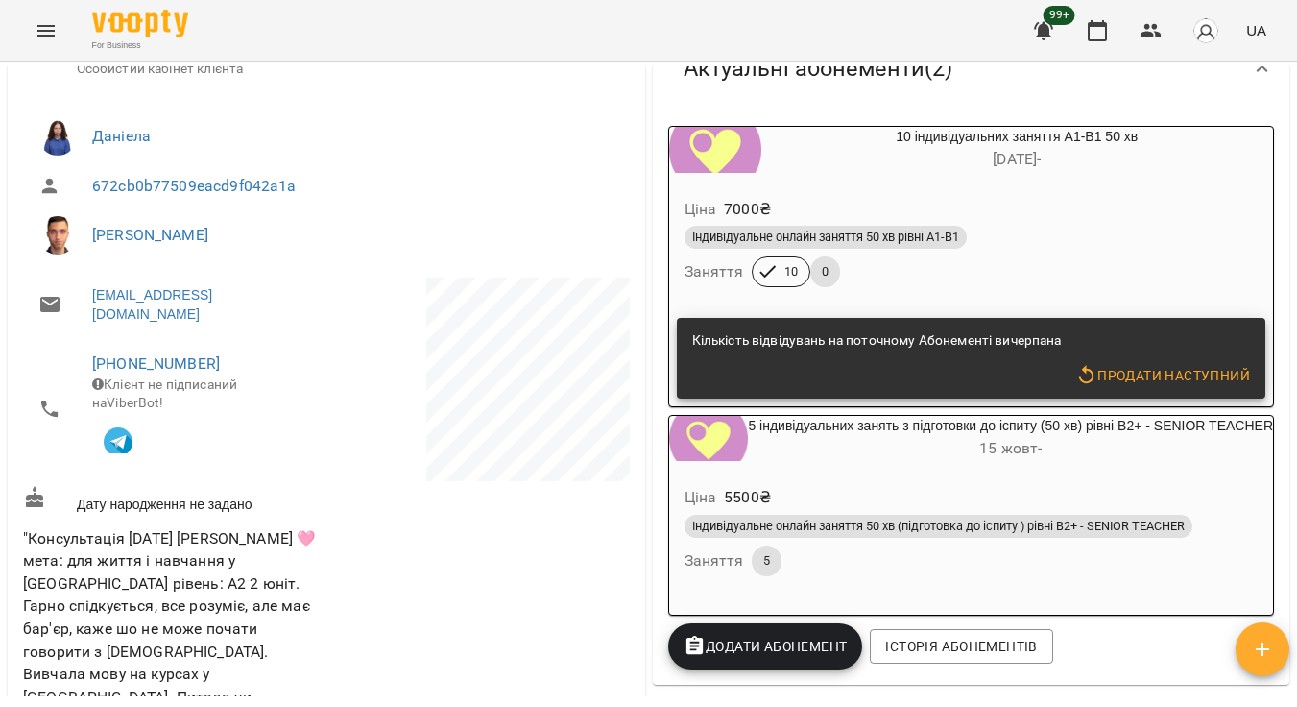
scroll to position [351, 0]
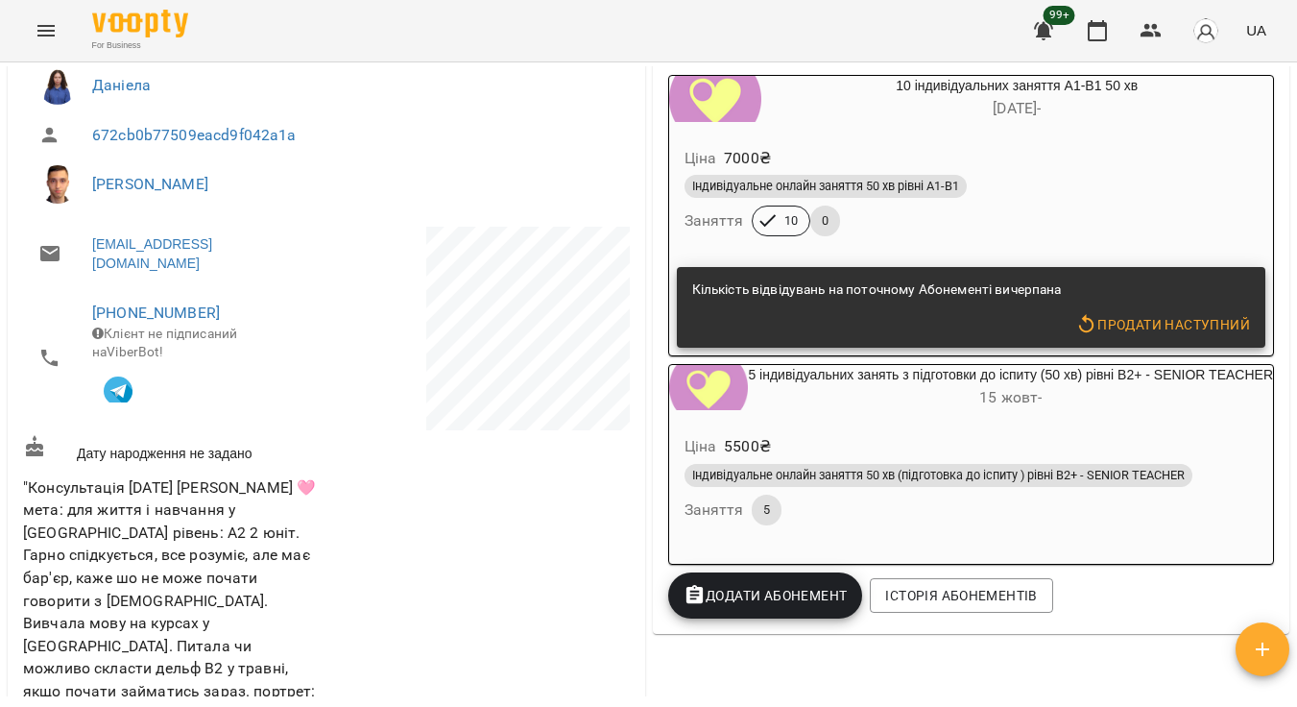
click at [1121, 218] on div "Індивідуальне онлайн заняття 50 хв рівні А1-В1 Заняття 10 0" at bounding box center [972, 205] width 582 height 69
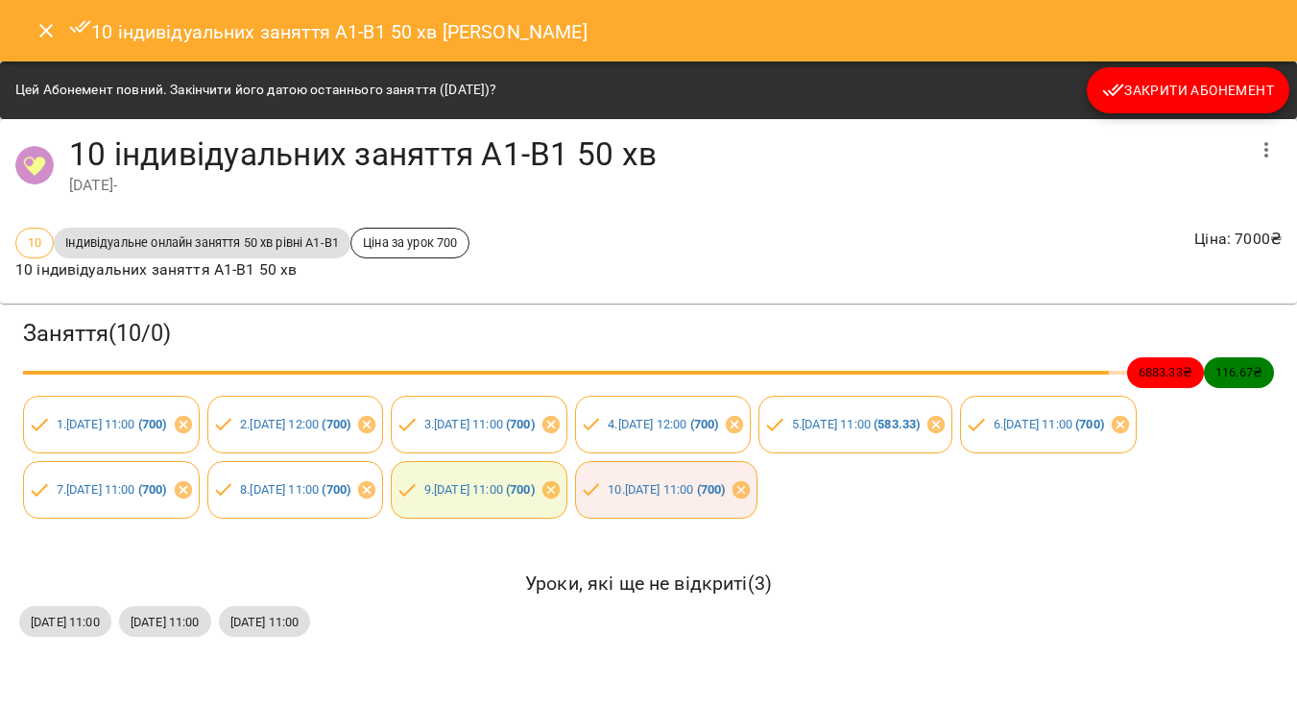
click at [1210, 93] on span "Закрити Абонемент" at bounding box center [1188, 90] width 172 height 23
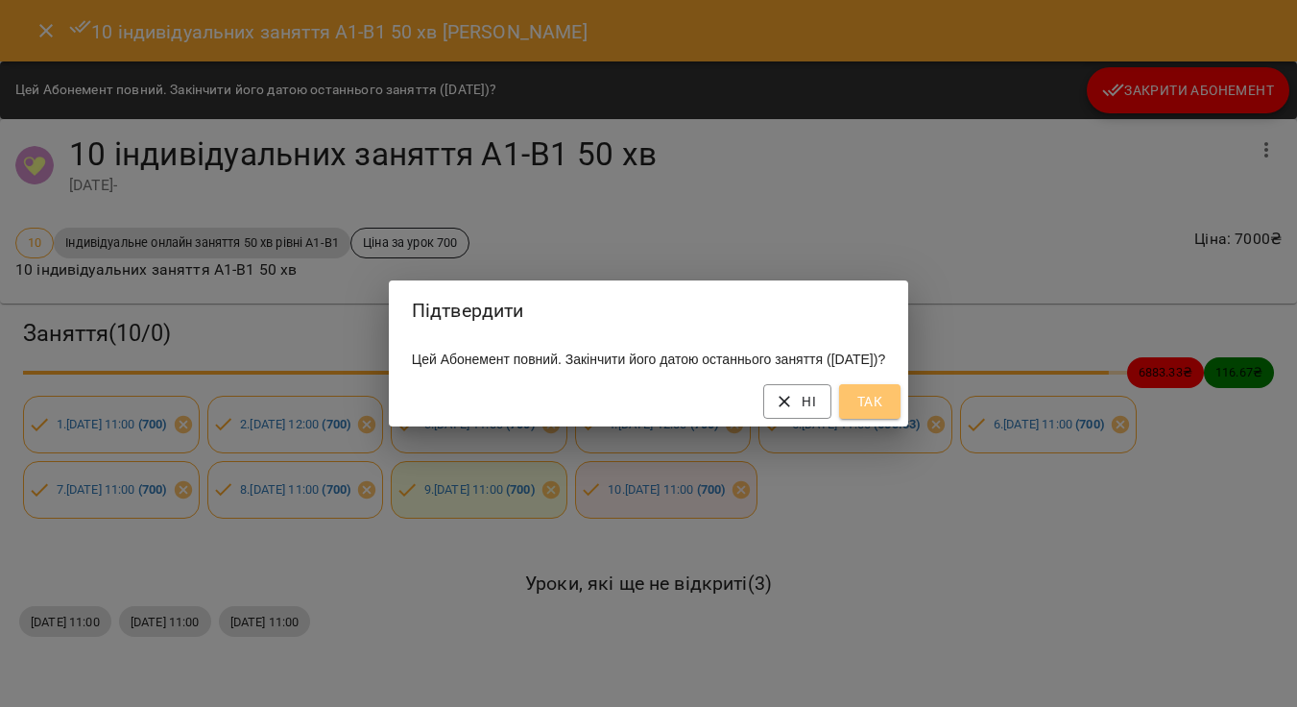
click at [885, 410] on span "Так" at bounding box center [869, 401] width 31 height 23
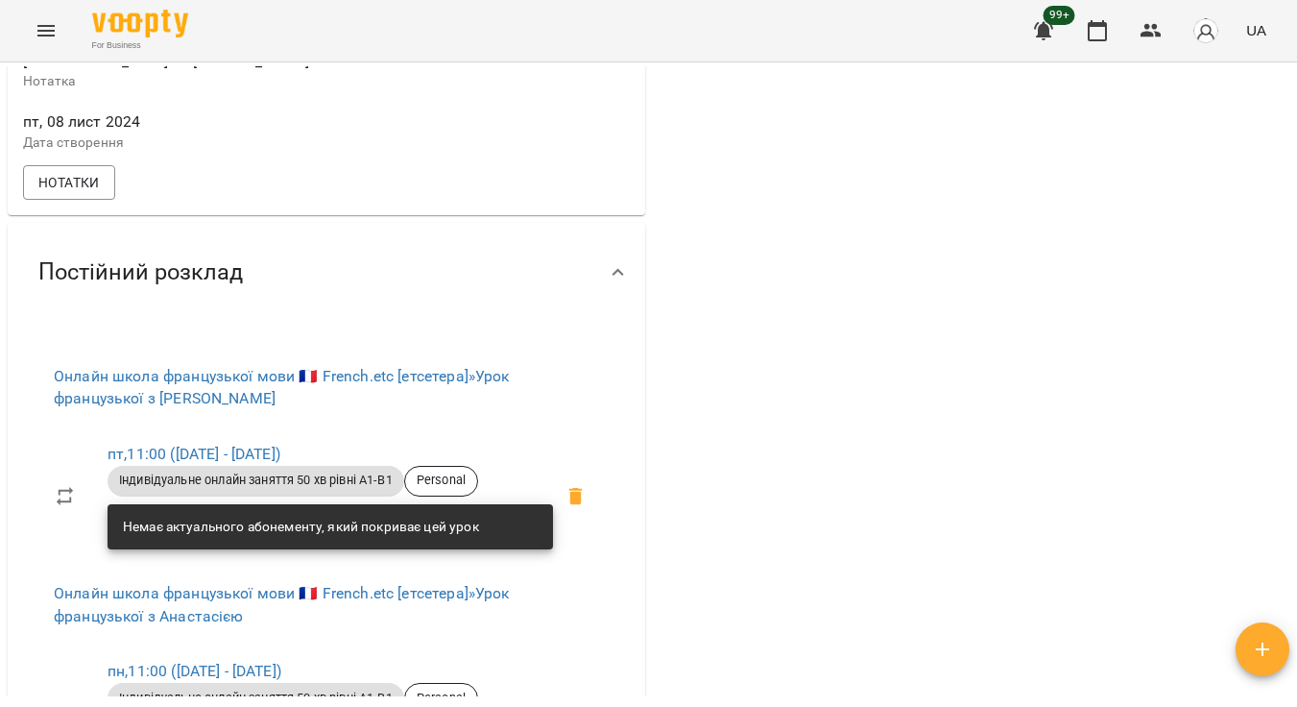
scroll to position [1228, 0]
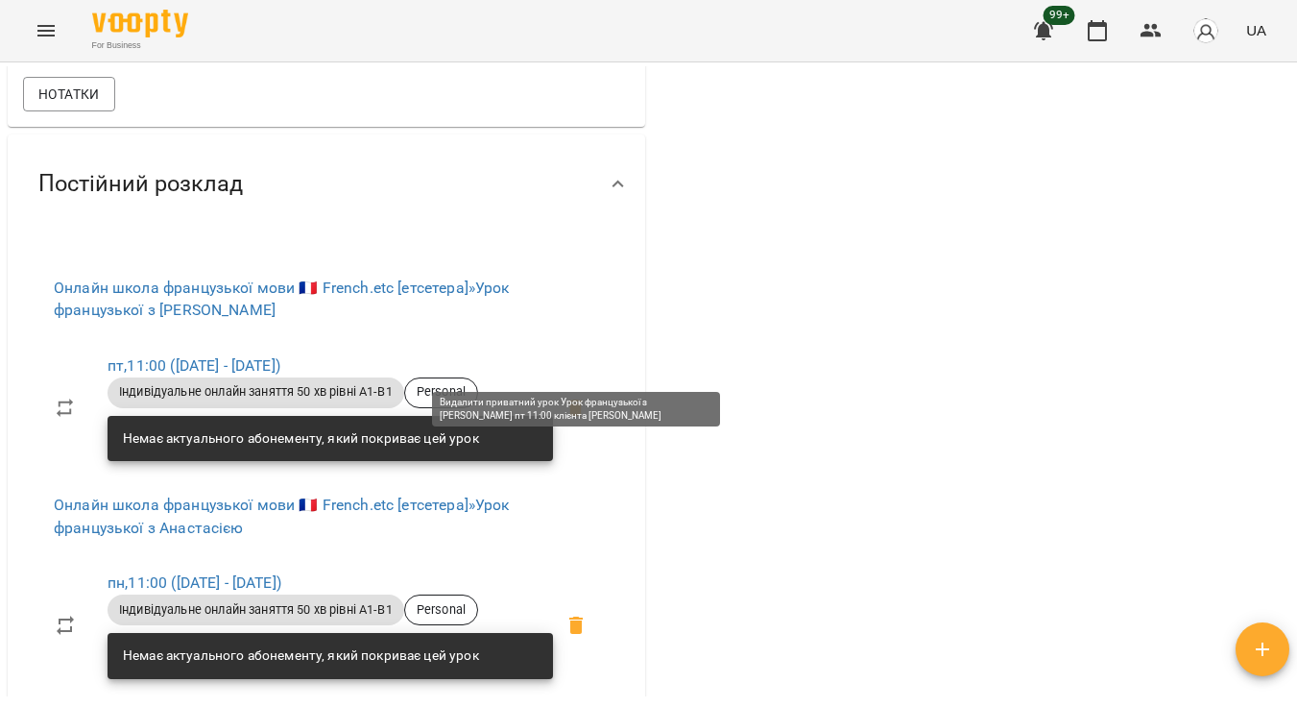
click at [580, 399] on icon at bounding box center [575, 407] width 13 height 17
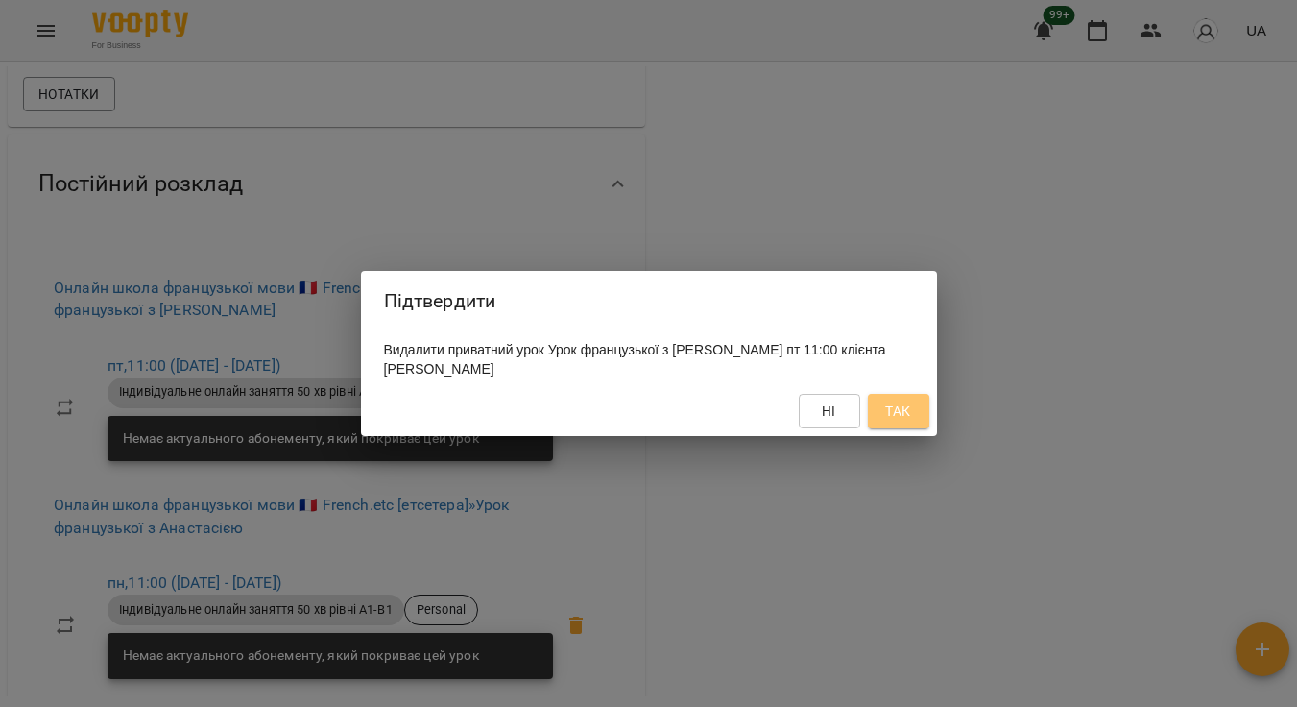
click at [901, 407] on span "Так" at bounding box center [897, 410] width 25 height 23
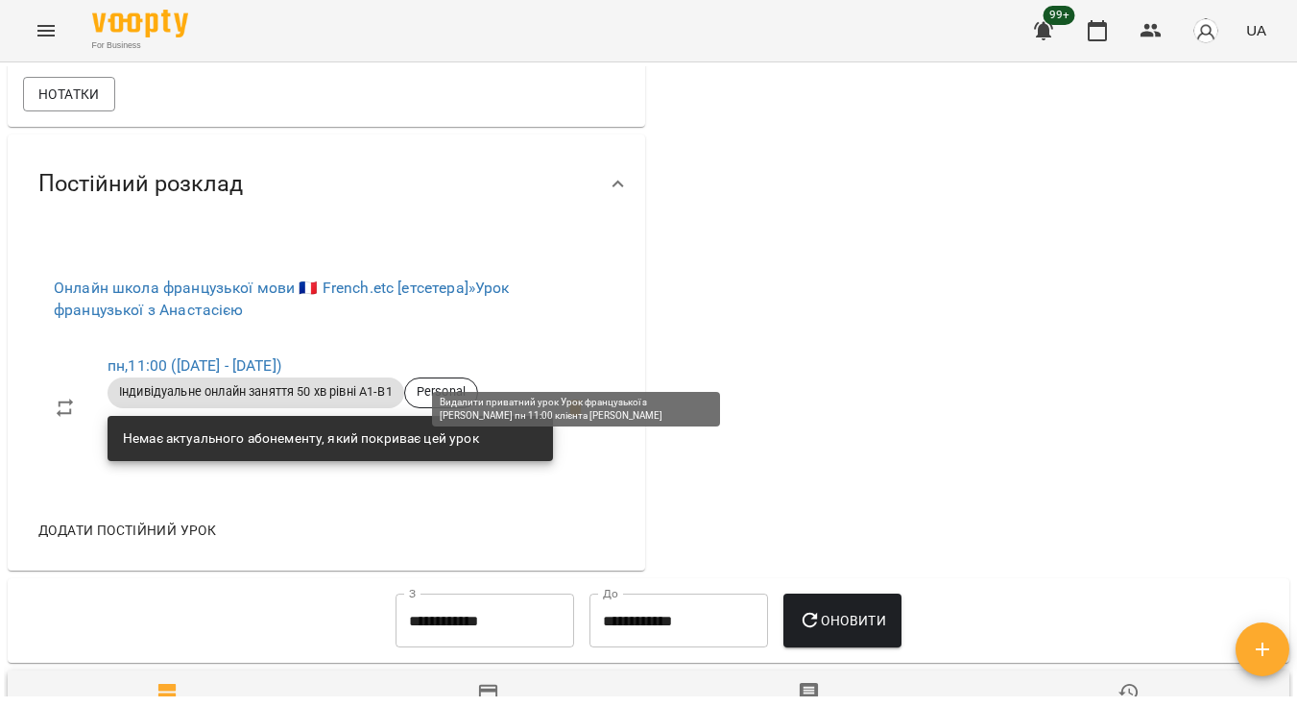
click at [586, 397] on icon at bounding box center [576, 408] width 23 height 23
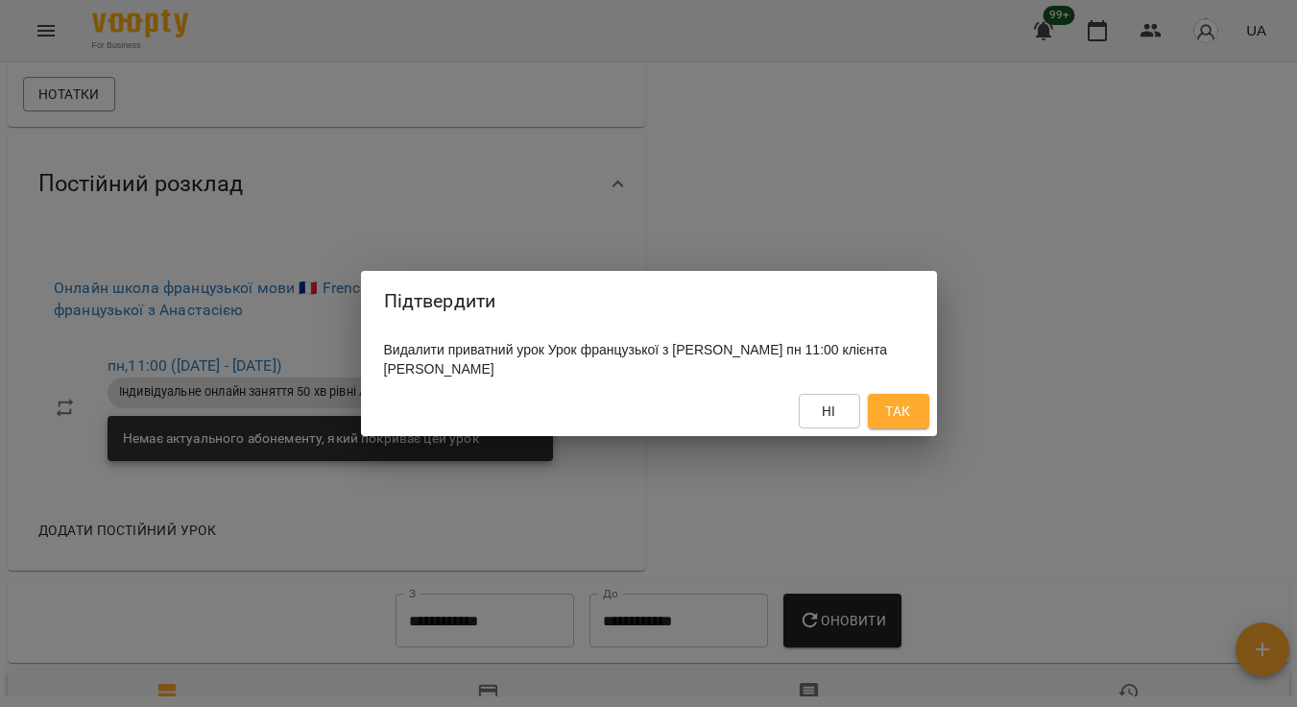
click at [915, 399] on button "Так" at bounding box center [898, 411] width 61 height 35
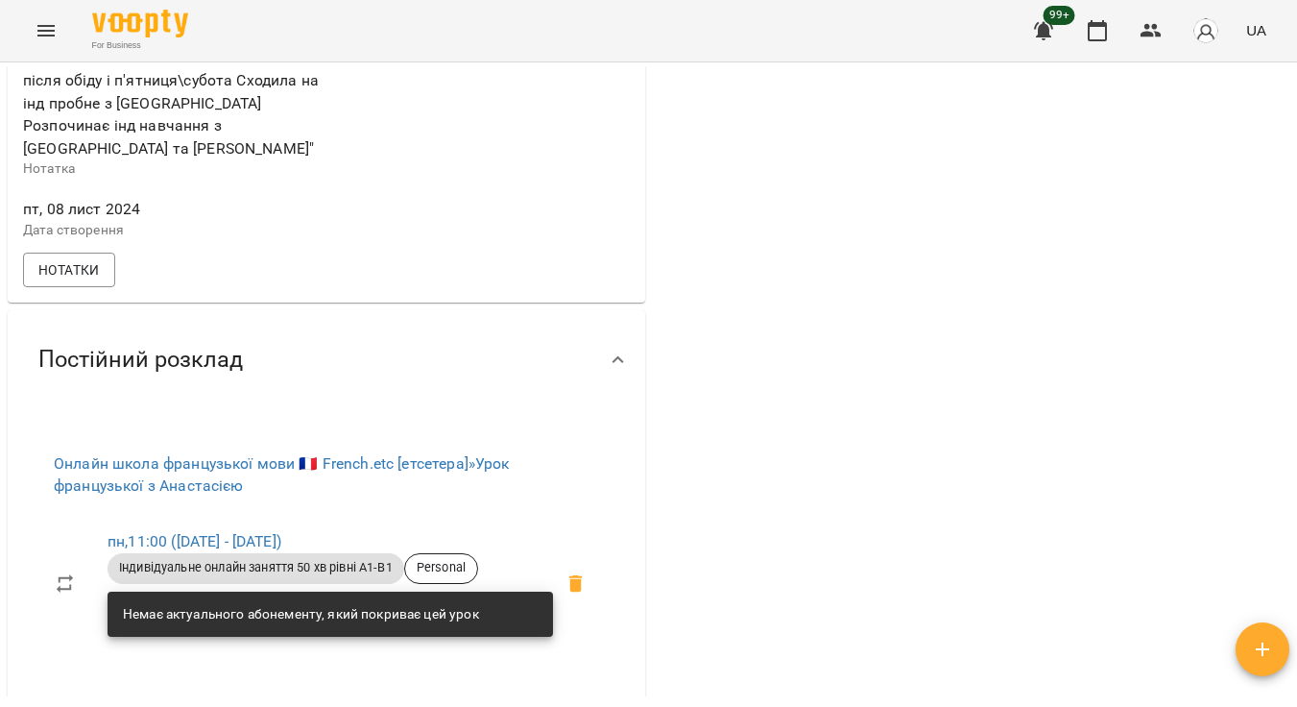
scroll to position [1042, 0]
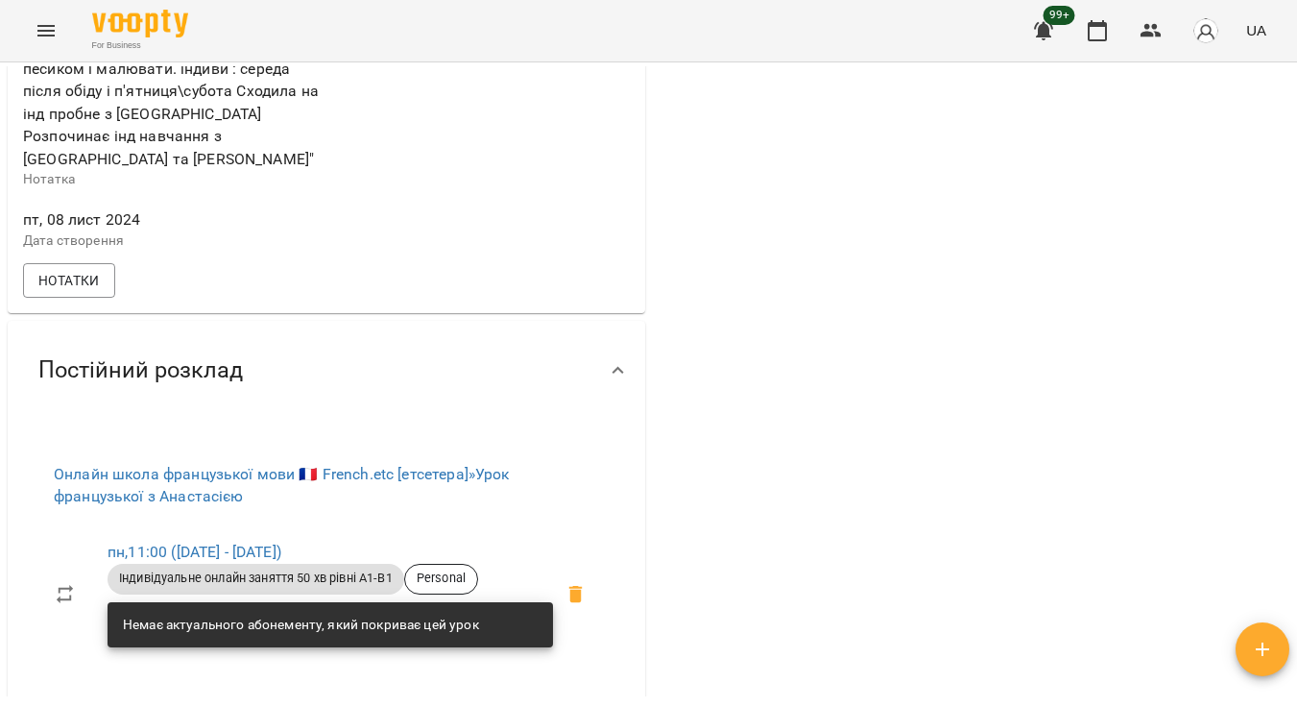
click at [571, 586] on icon at bounding box center [575, 594] width 13 height 17
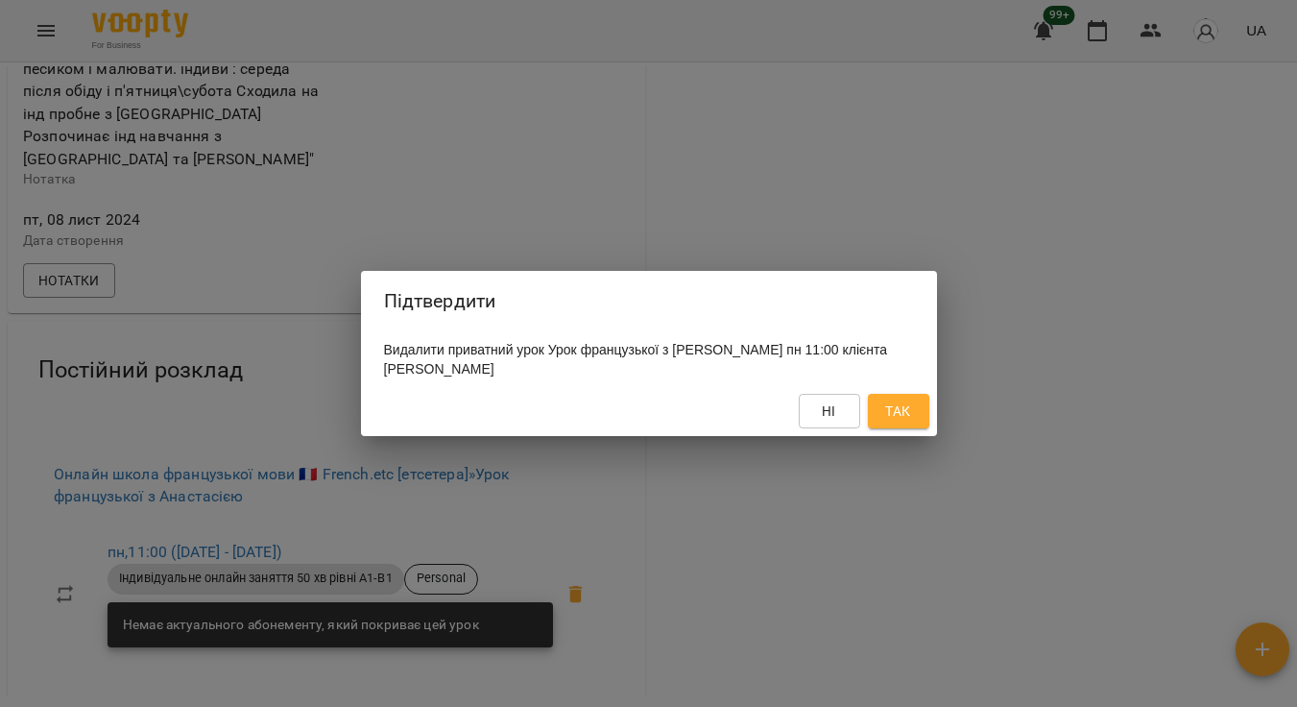
click at [883, 410] on span "Так" at bounding box center [898, 410] width 31 height 23
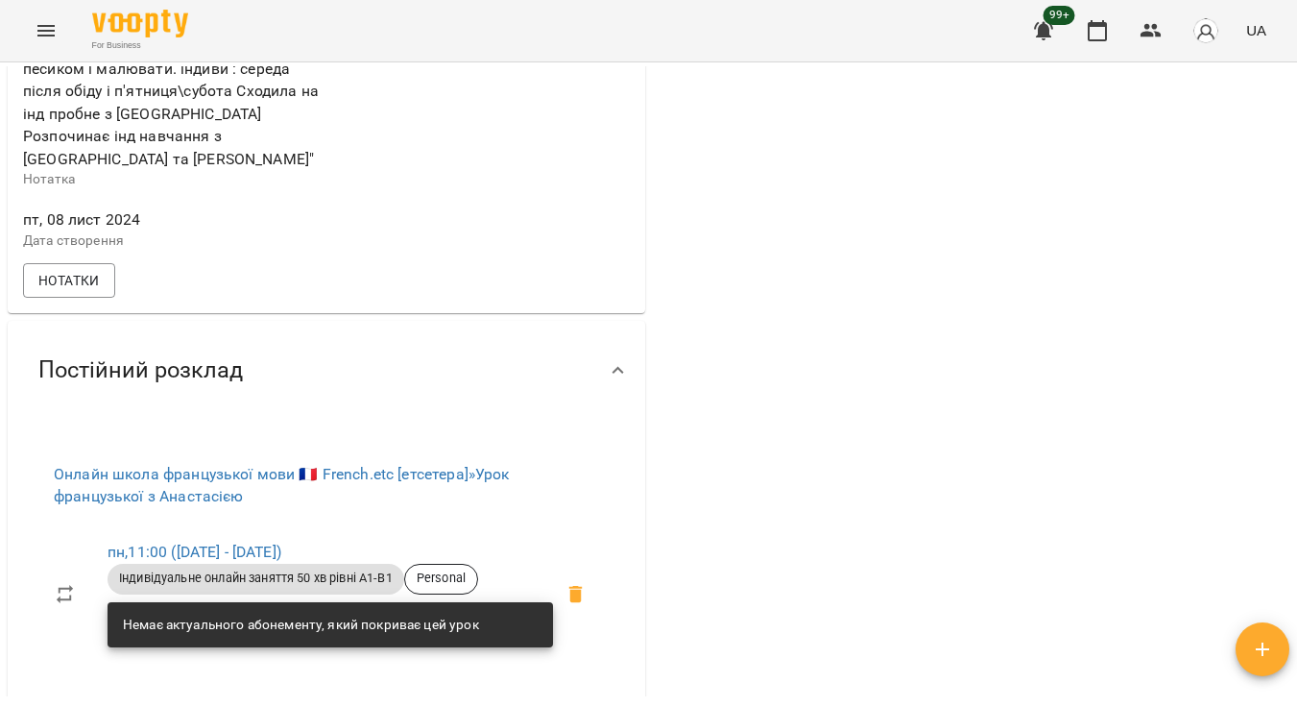
scroll to position [1052, 0]
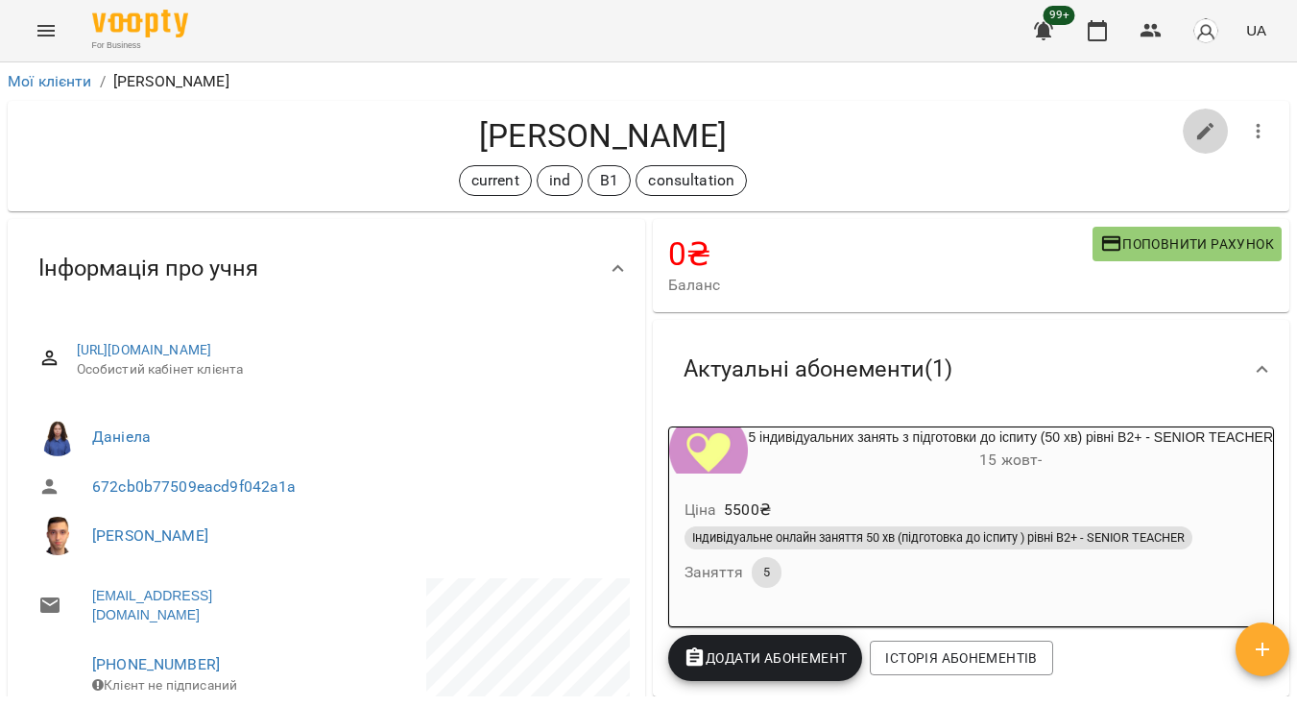
click at [1203, 128] on icon "button" at bounding box center [1205, 131] width 23 height 23
select select "**"
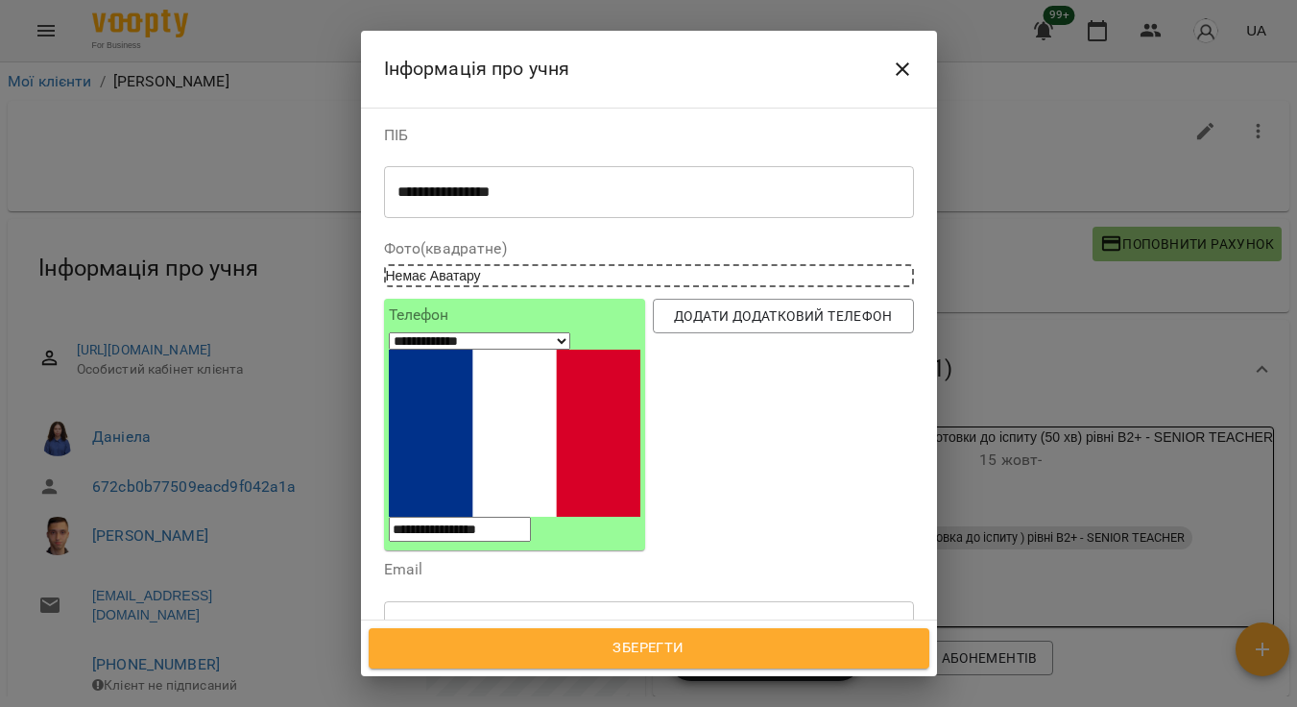
click at [646, 706] on icon at bounding box center [639, 716] width 13 height 13
click at [552, 706] on icon at bounding box center [545, 716] width 13 height 13
click at [901, 706] on icon at bounding box center [895, 717] width 19 height 19
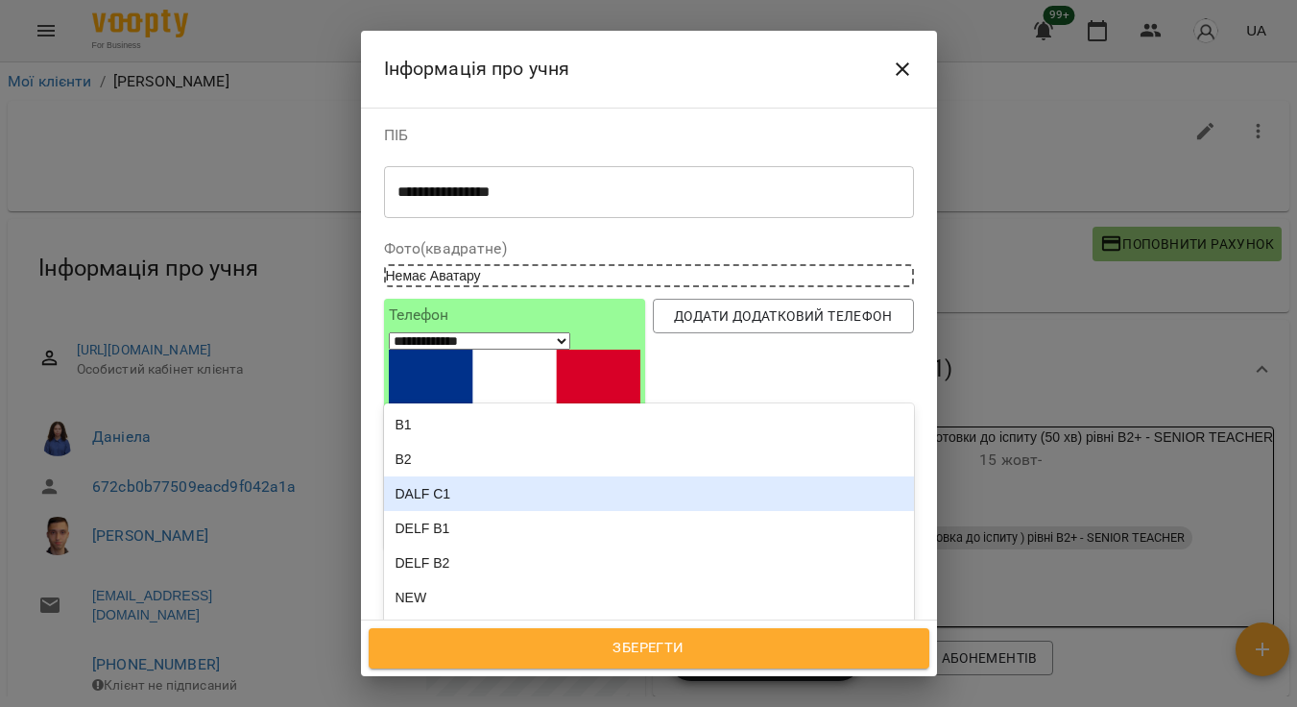
scroll to position [140, 0]
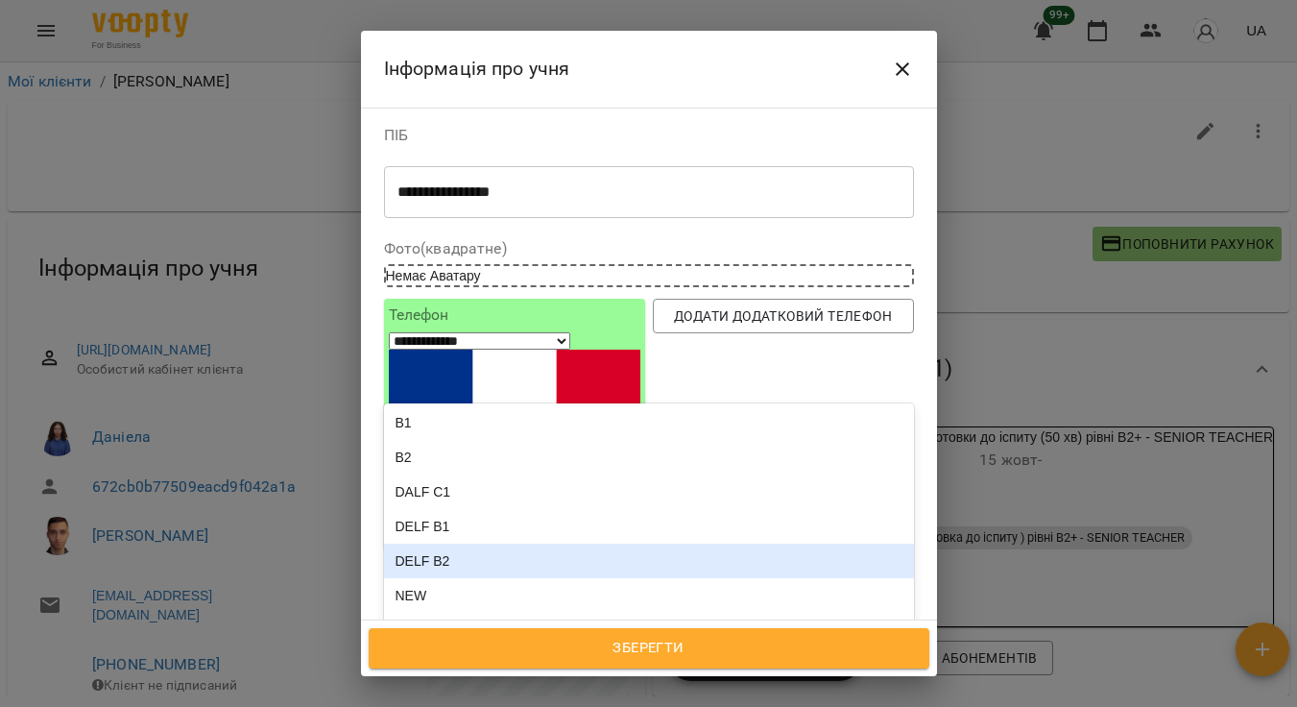
click at [678, 543] on div "DELF B2" at bounding box center [649, 560] width 530 height 35
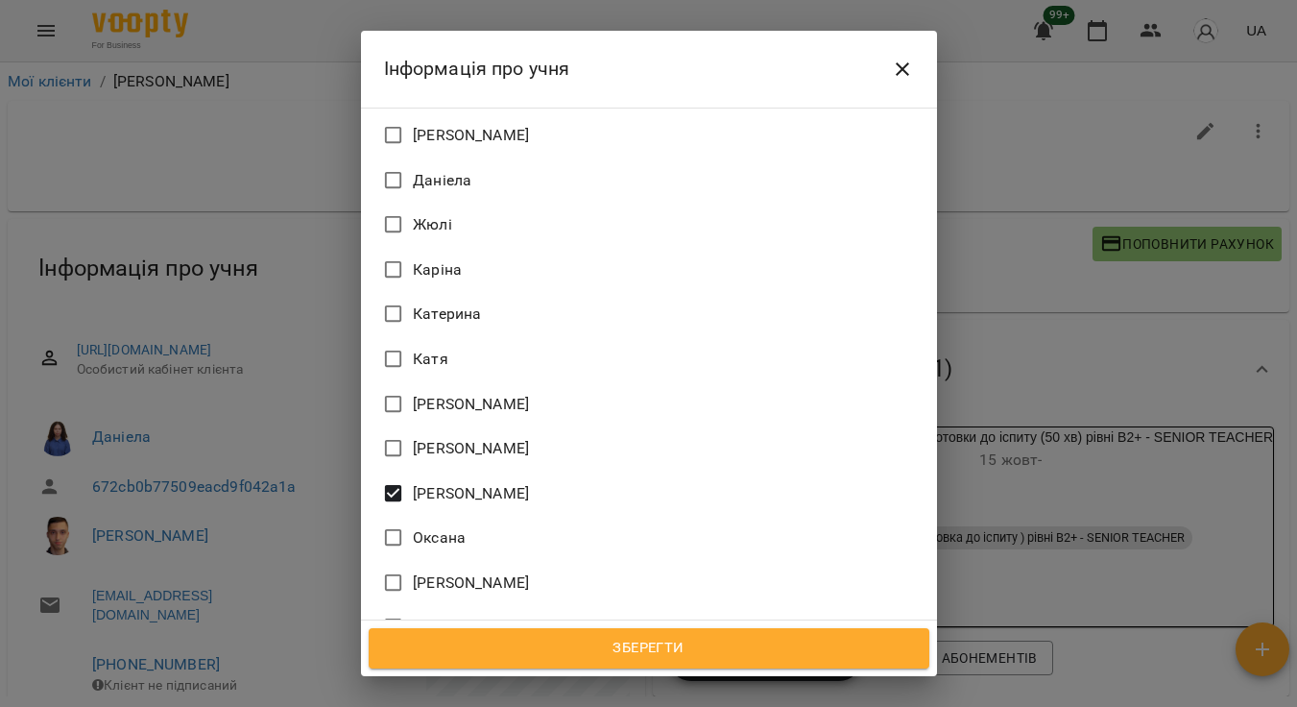
scroll to position [1407, 0]
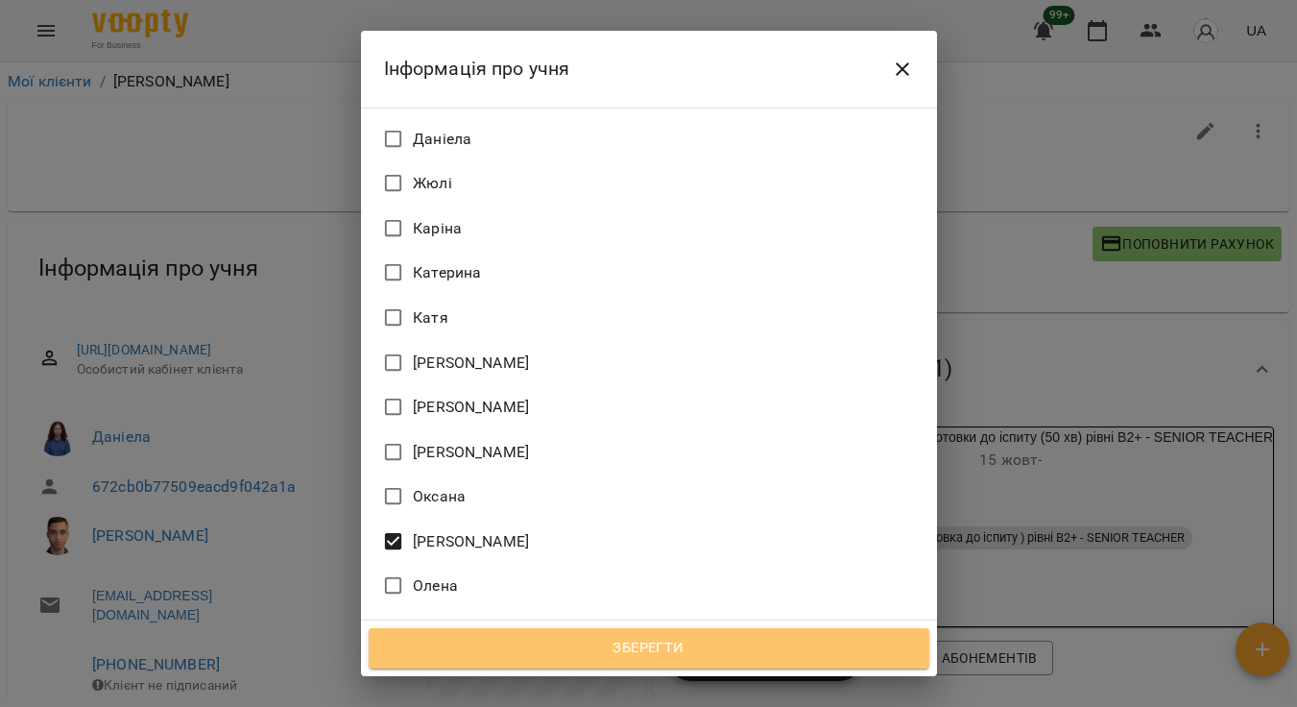
click at [539, 644] on span "Зберегти" at bounding box center [649, 648] width 518 height 25
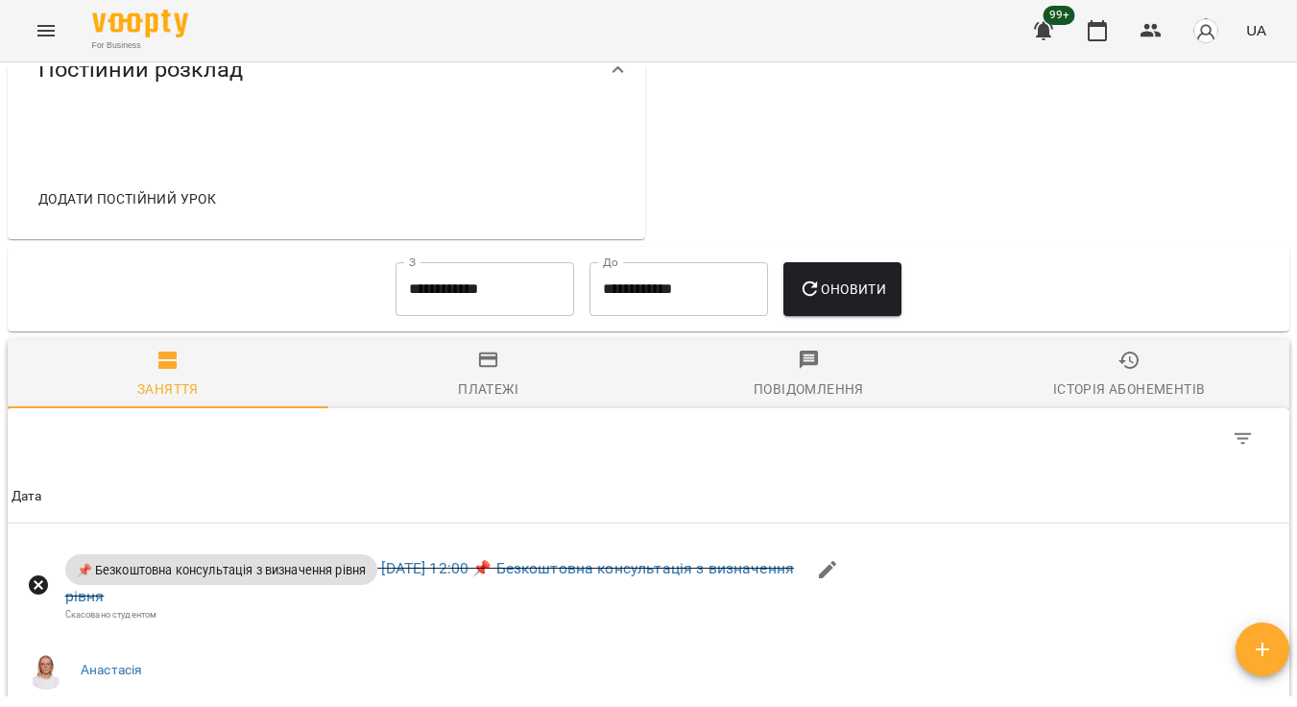
scroll to position [1335, 0]
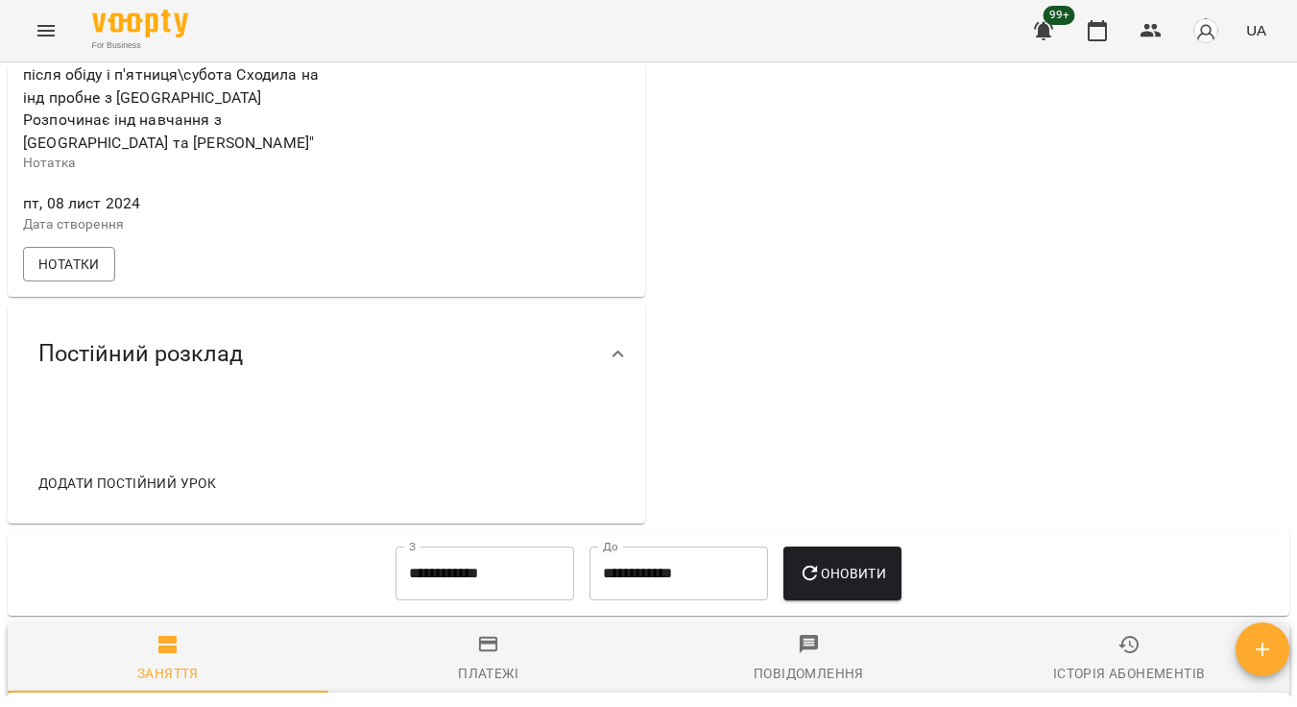
scroll to position [1020, 0]
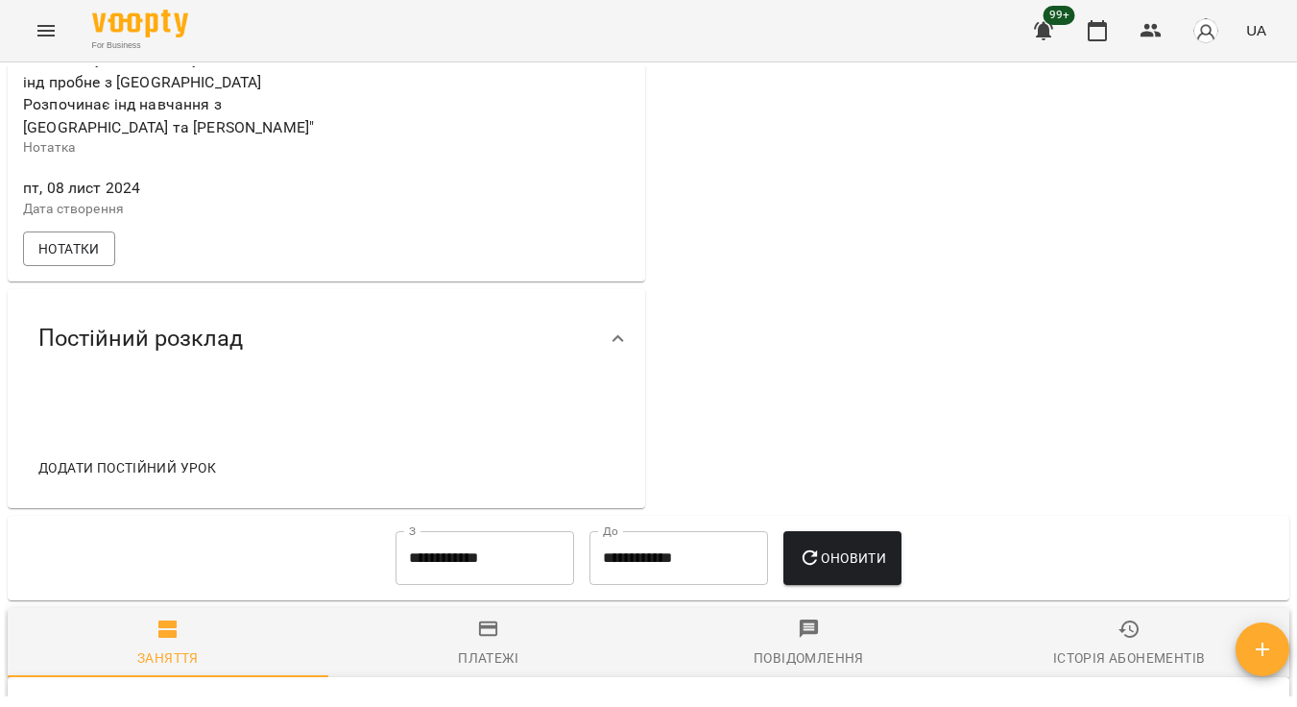
click at [186, 456] on span "Додати постійний урок" at bounding box center [127, 467] width 178 height 23
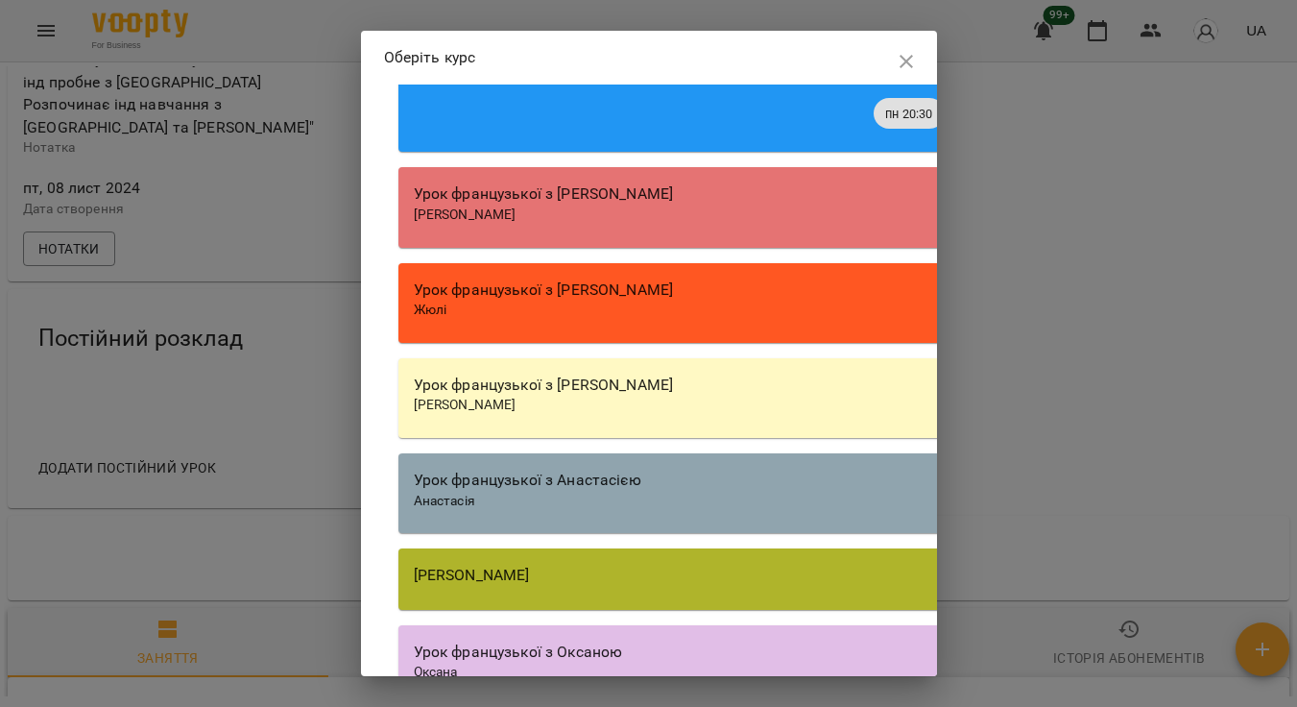
scroll to position [4822, 0]
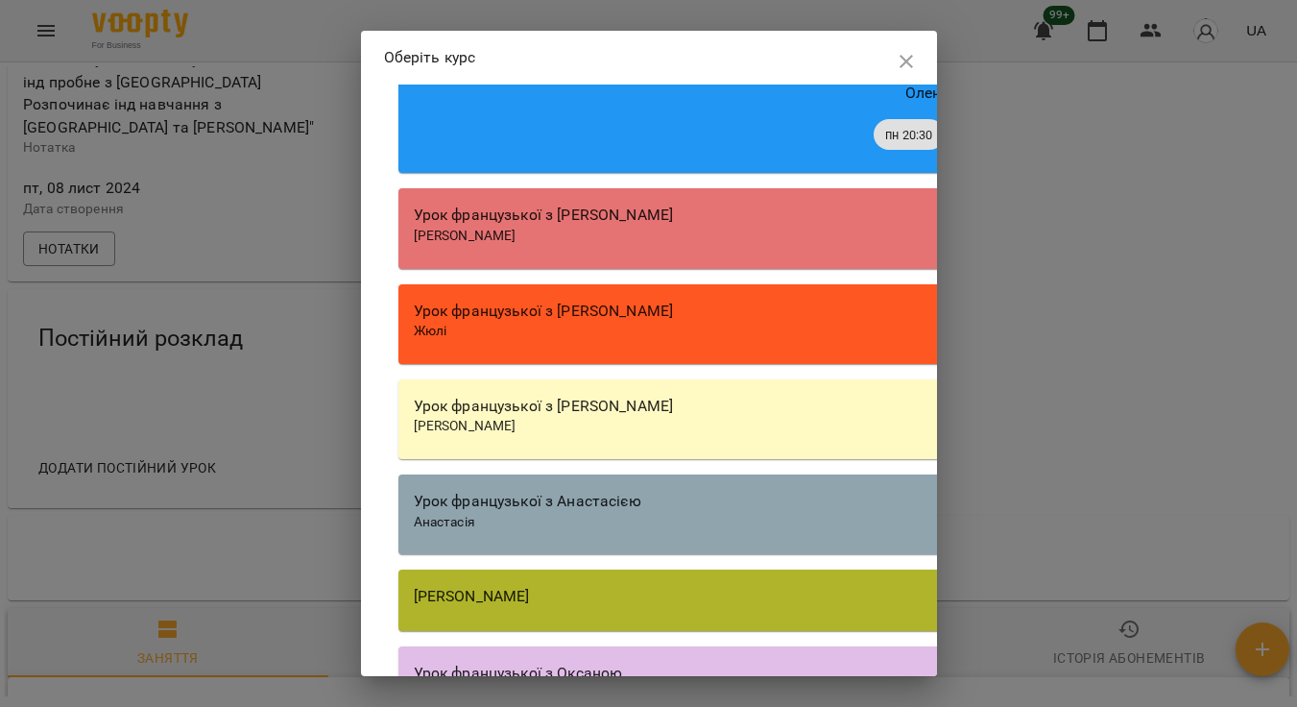
click at [638, 246] on div "[PERSON_NAME]" at bounding box center [946, 236] width 1064 height 19
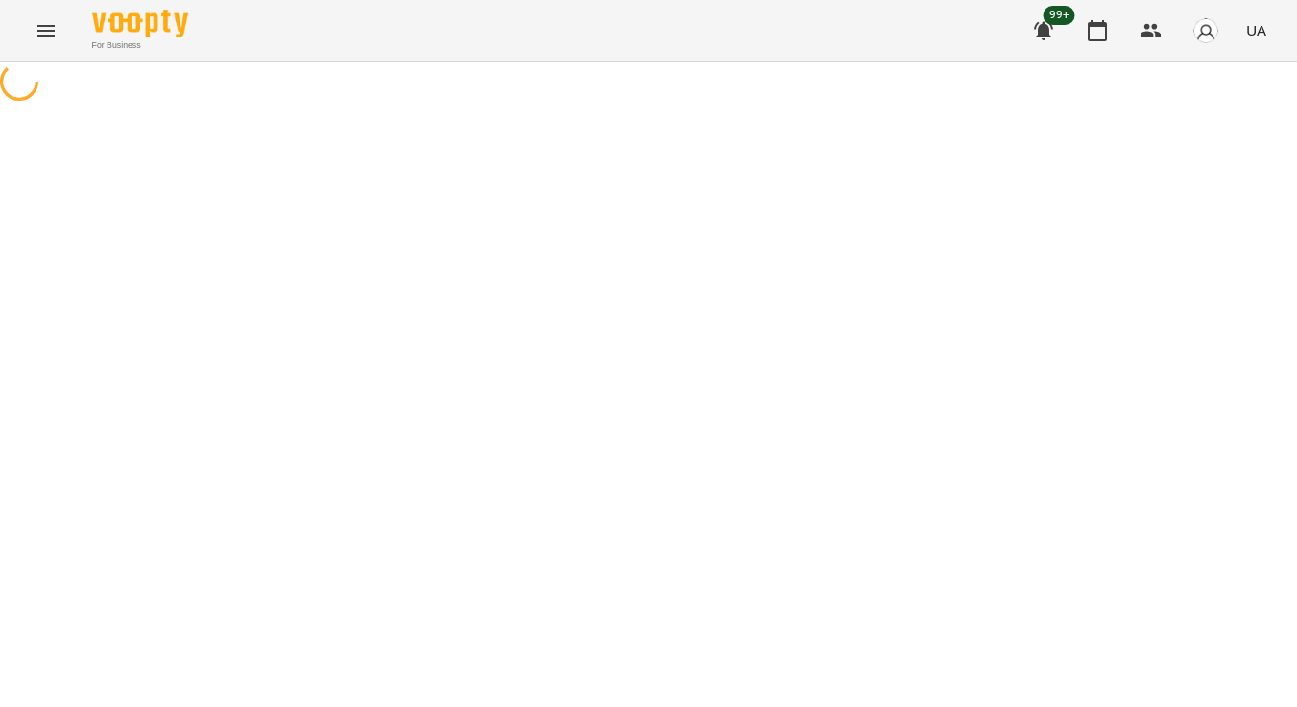
select select "********"
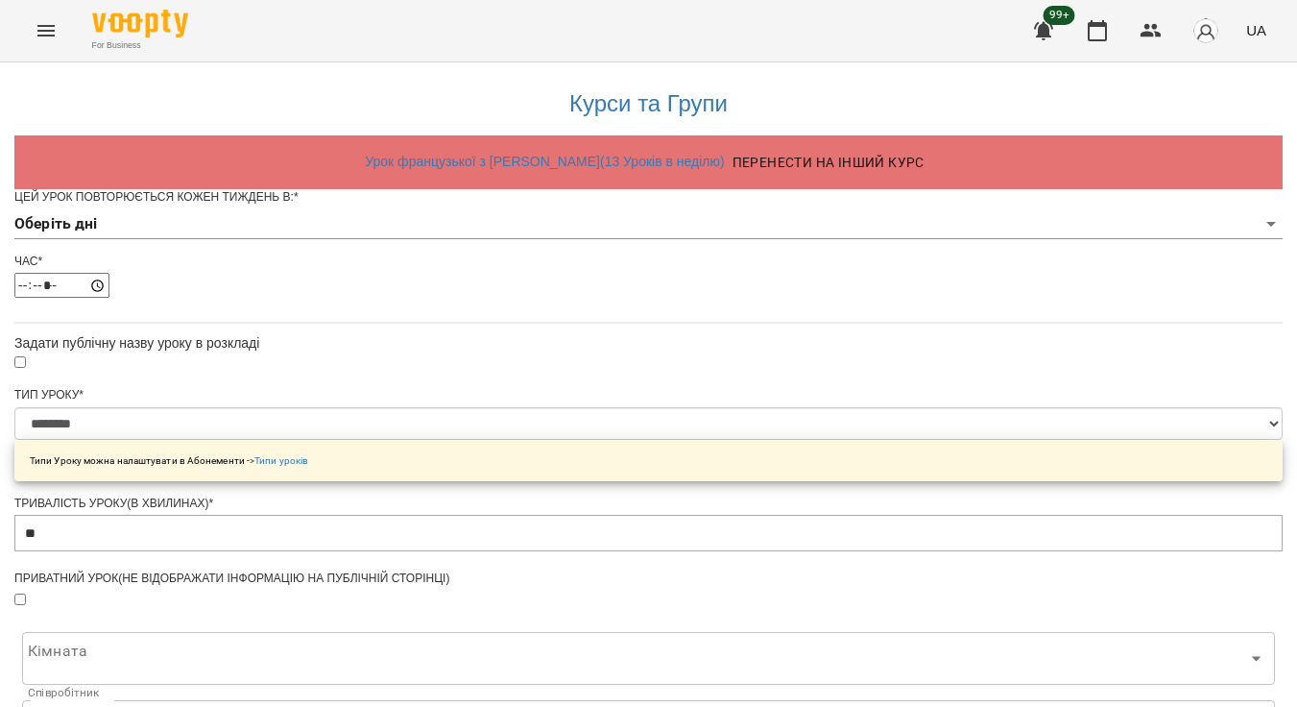
click at [556, 262] on body "**********" at bounding box center [648, 610] width 1297 height 1221
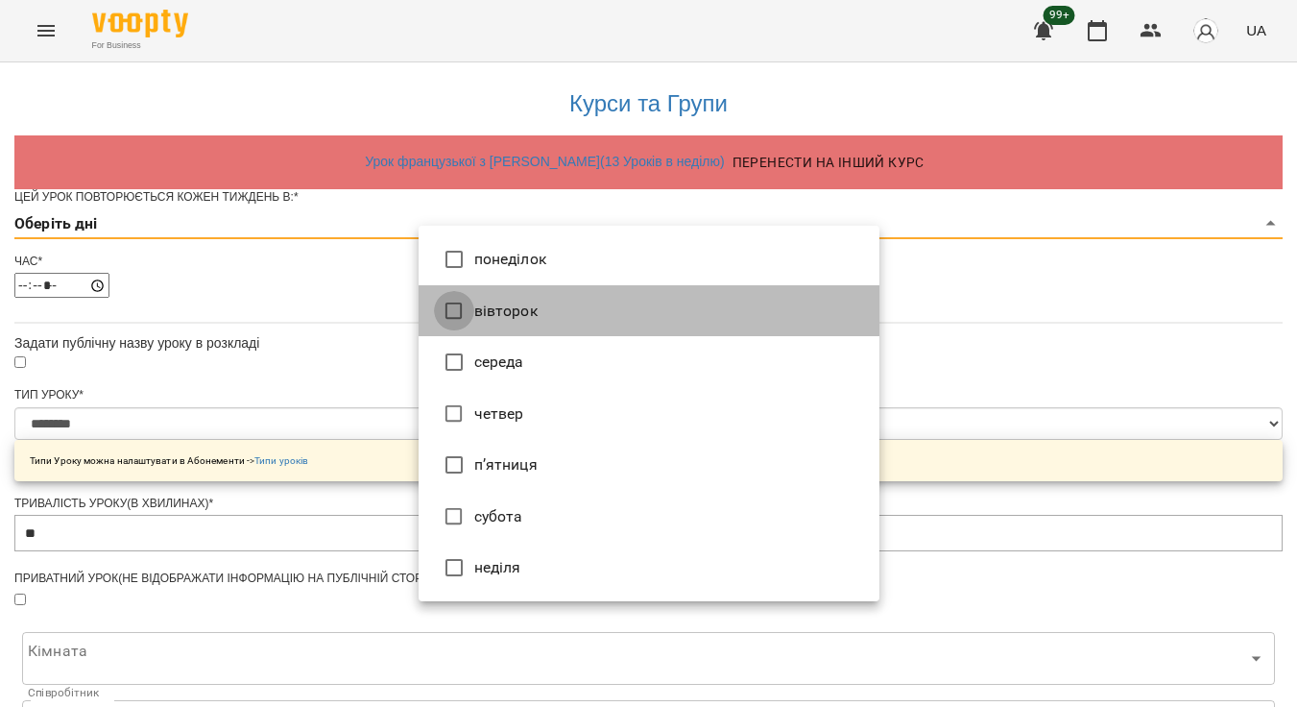
type input "*"
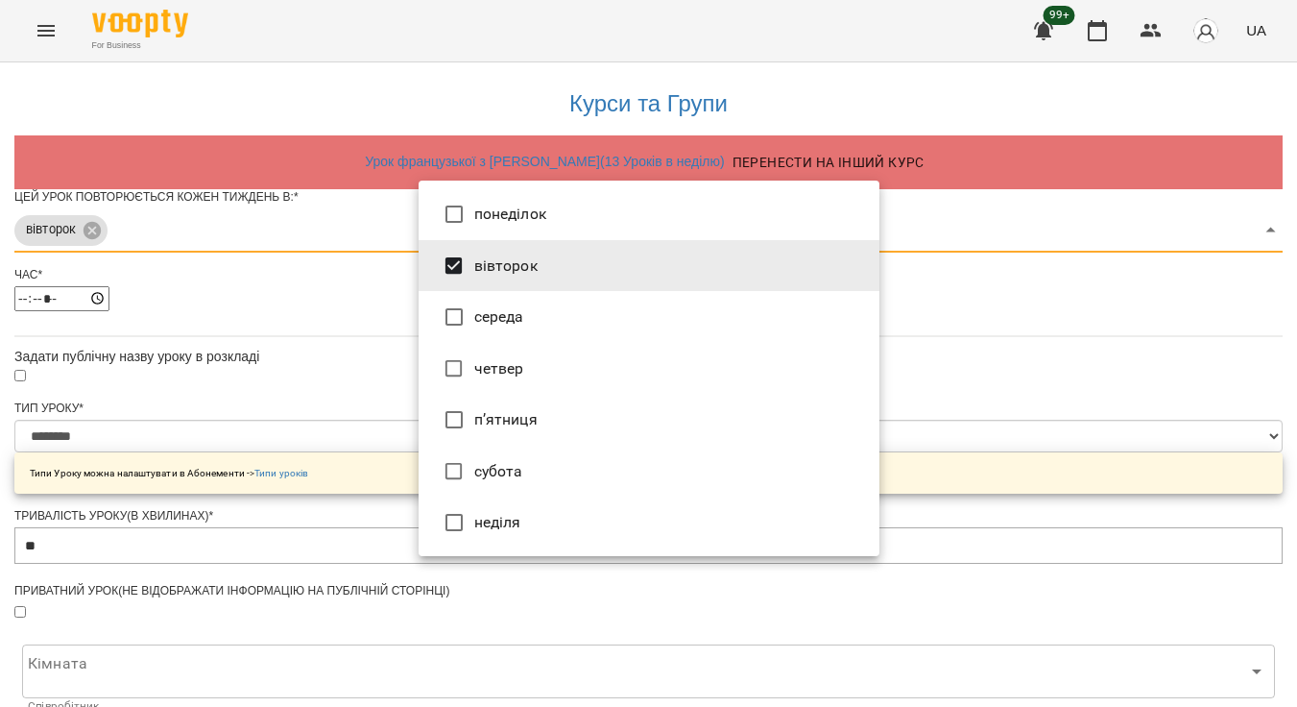
click at [333, 324] on div at bounding box center [648, 353] width 1297 height 707
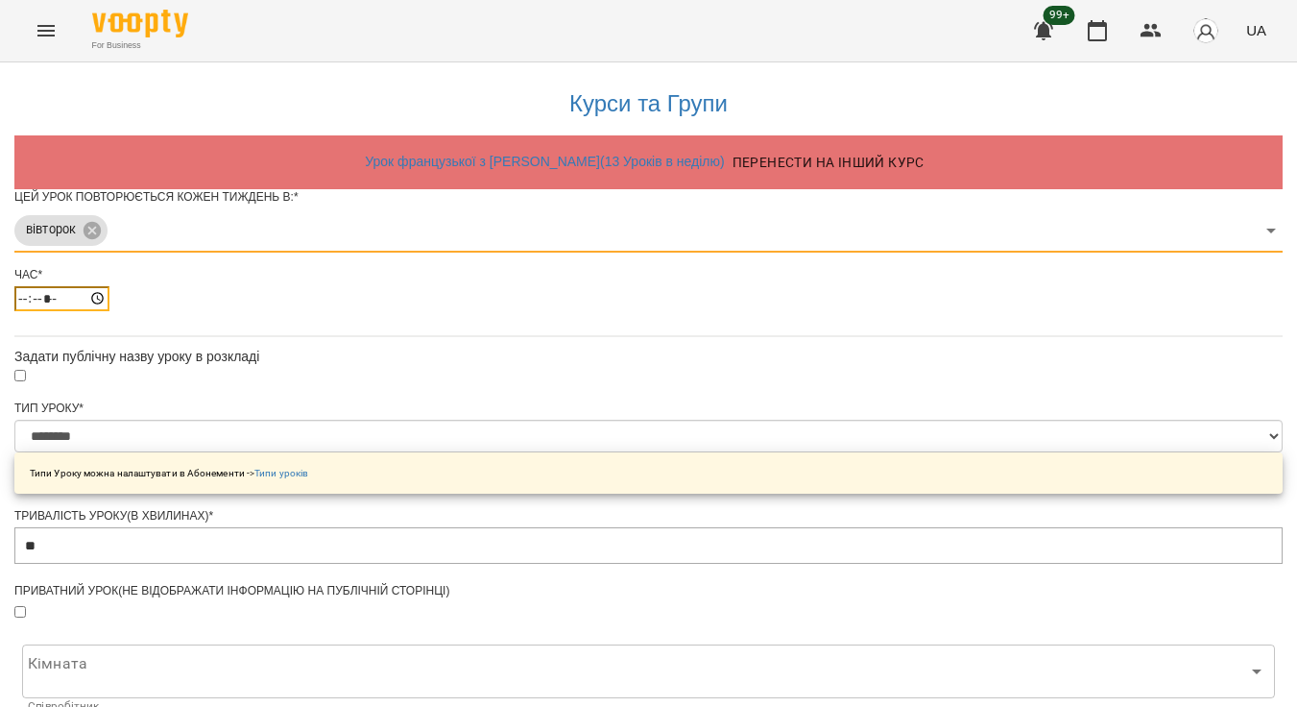
click at [109, 311] on input "*****" at bounding box center [61, 298] width 95 height 25
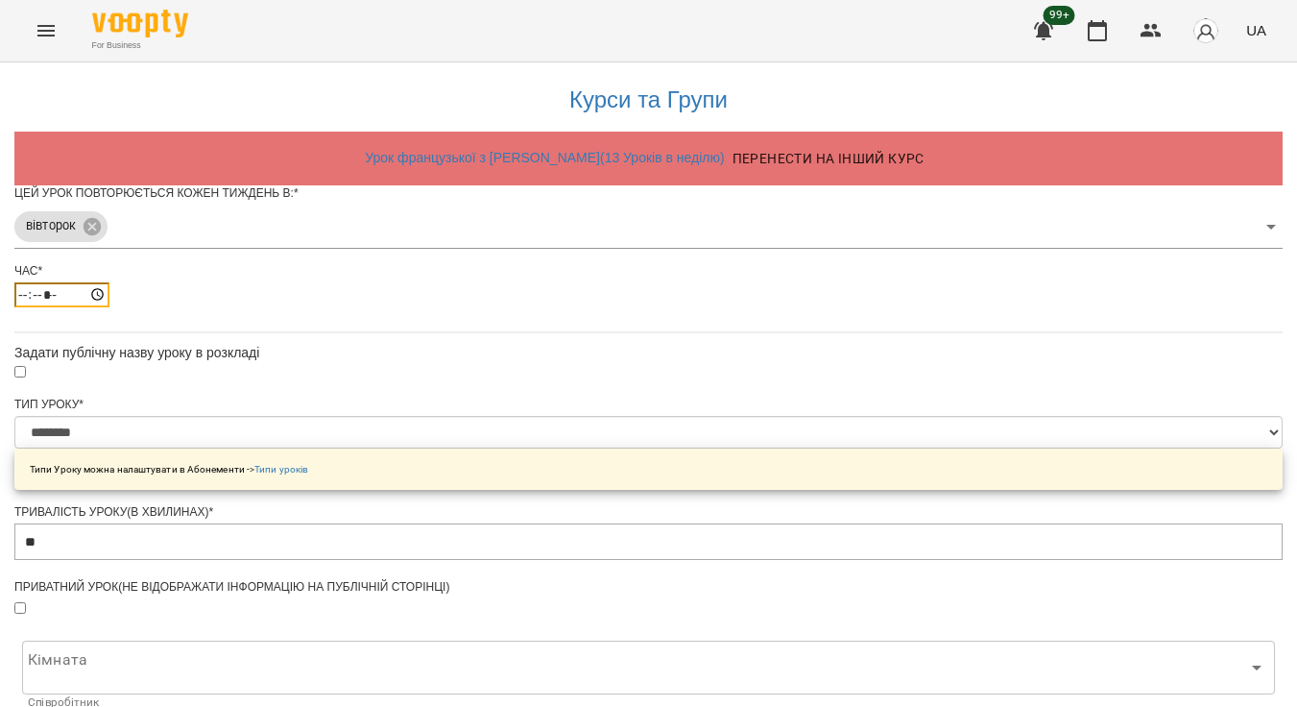
scroll to position [30, 0]
type input "*****"
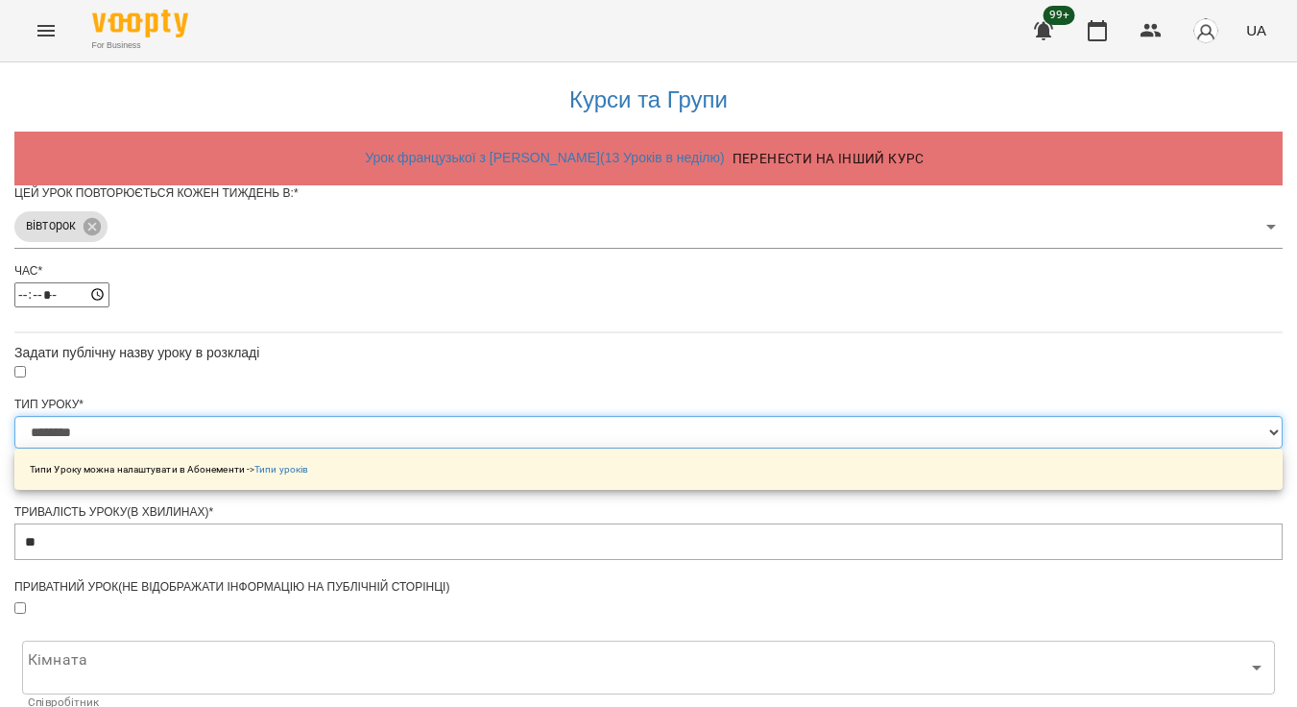
select select "**********"
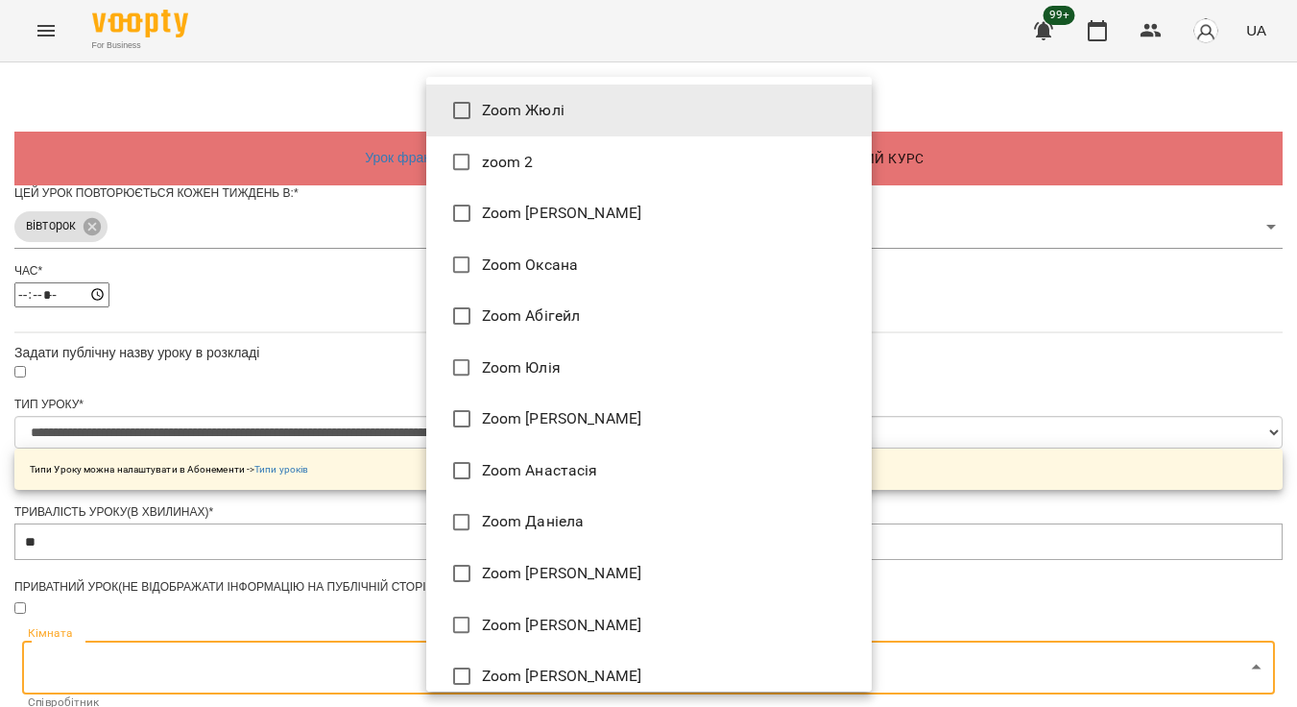
click at [528, 384] on body "**********" at bounding box center [648, 617] width 1297 height 1234
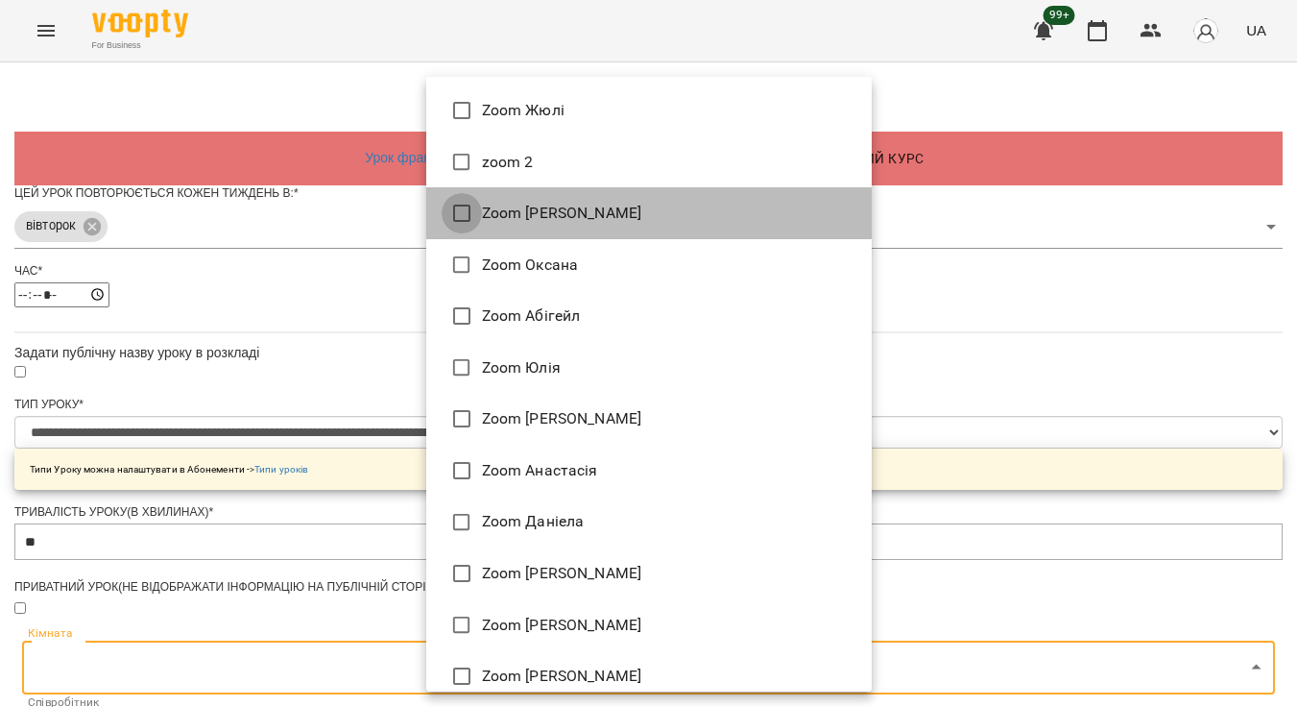
type input "**********"
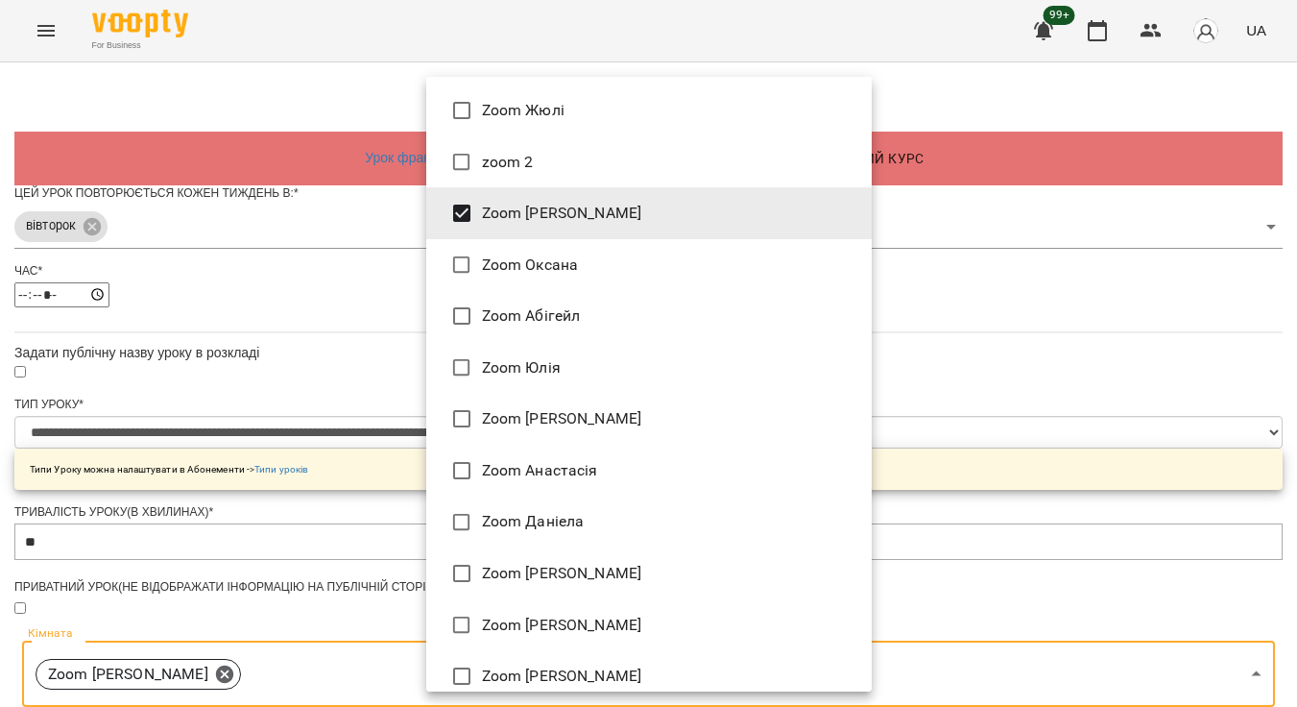
click at [1029, 429] on div at bounding box center [648, 353] width 1297 height 707
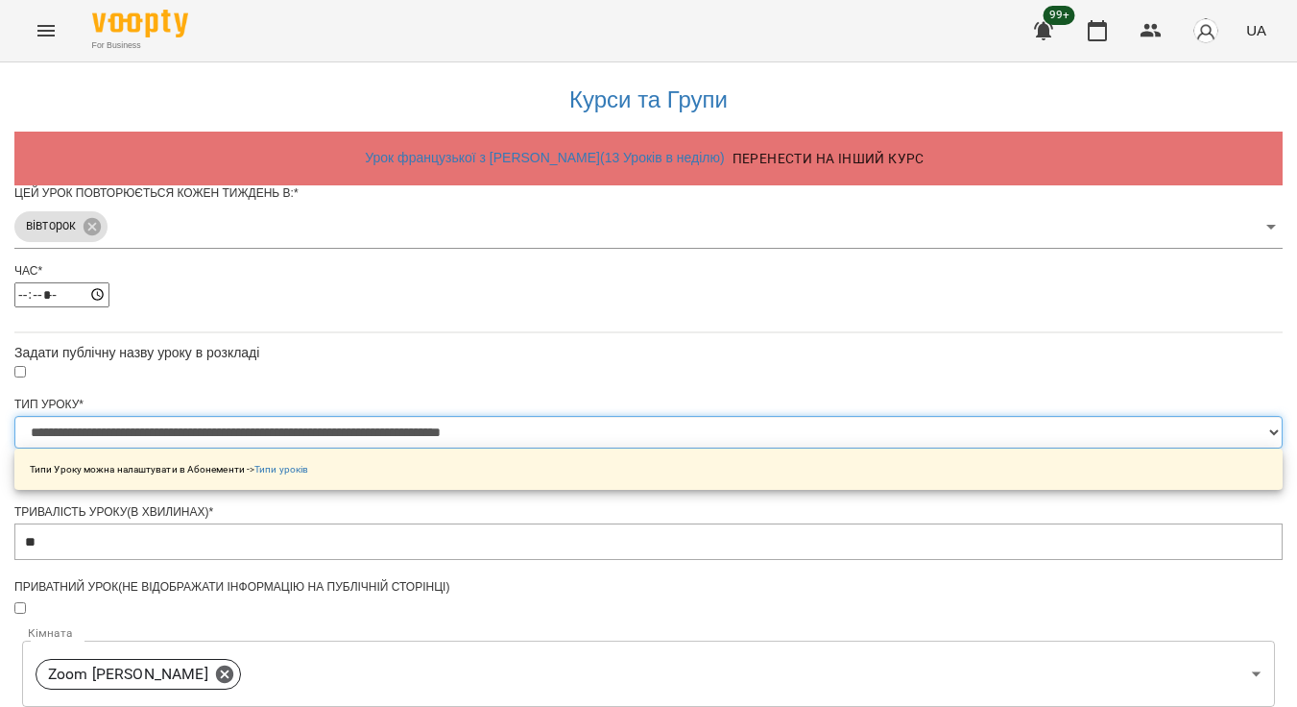
scroll to position [661, 0]
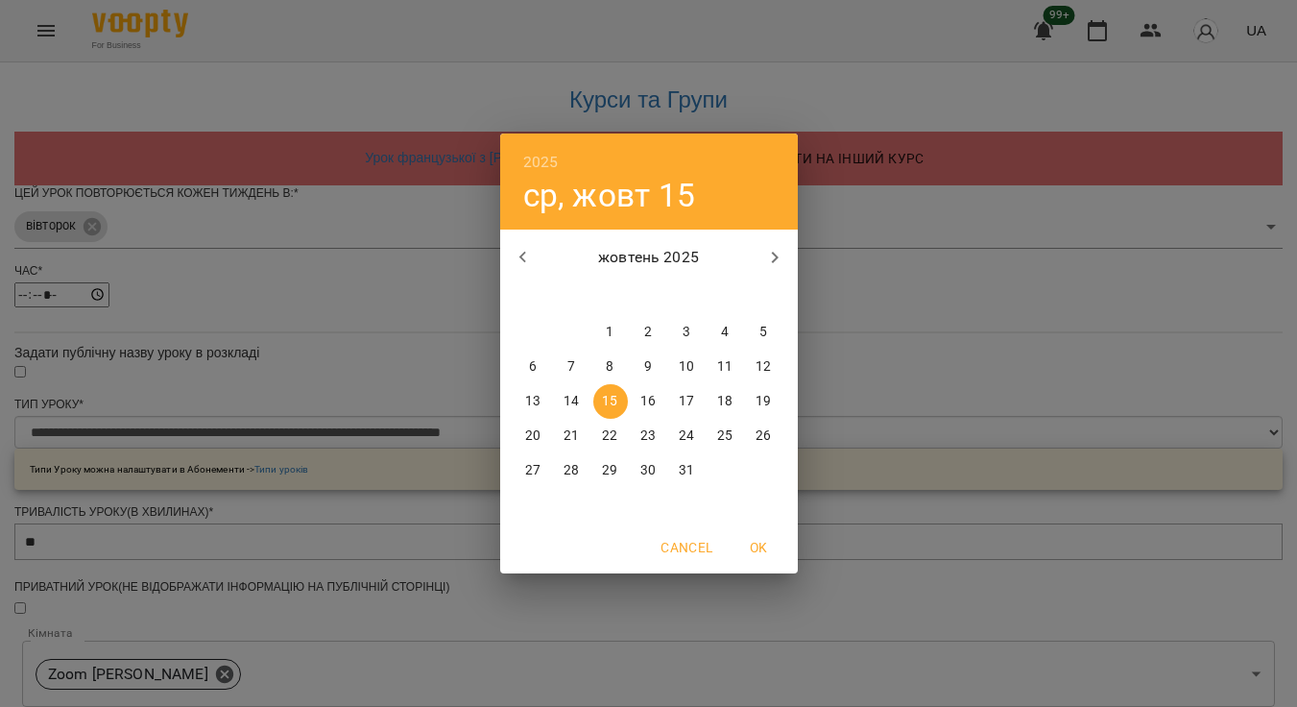
click at [761, 554] on span "OK" at bounding box center [759, 547] width 46 height 23
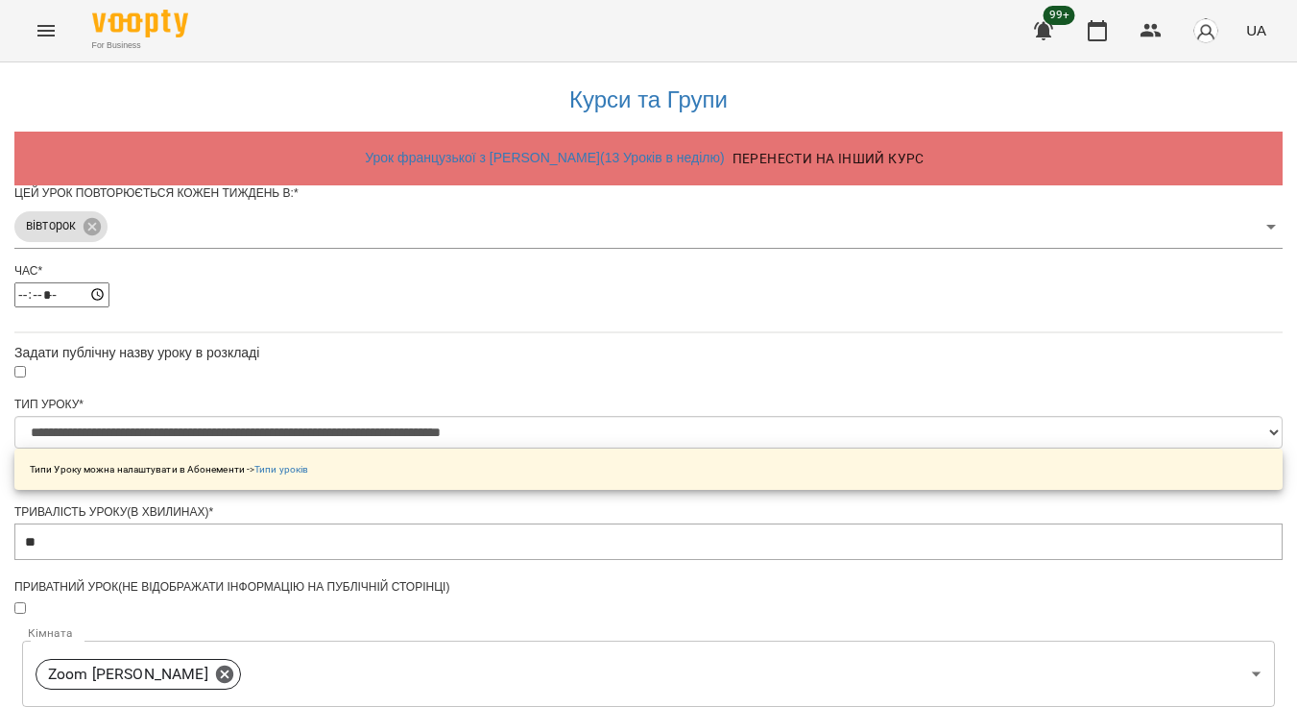
scroll to position [715, 0]
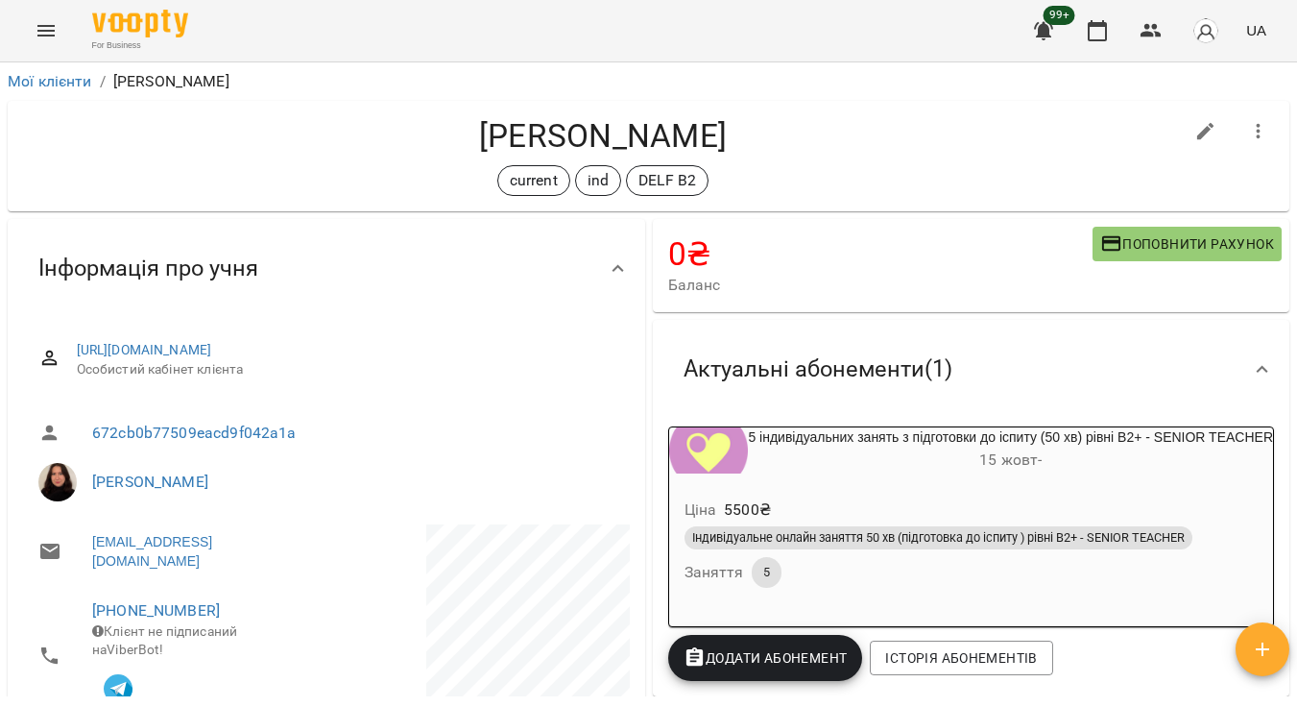
scroll to position [-2, 0]
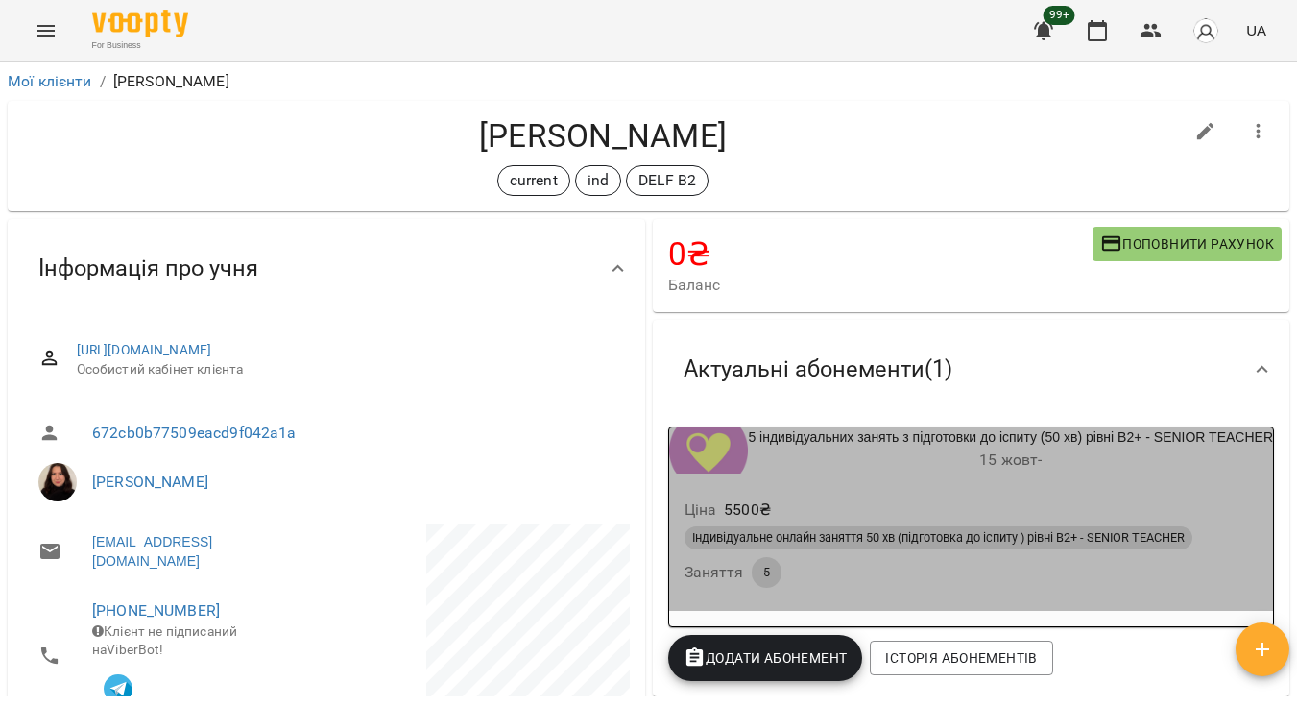
click at [925, 441] on div "5 індивідуальних занять з підготовки до іспиту (50 хв) рівні В2+ - SENIOR TEACH…" at bounding box center [1010, 450] width 525 height 46
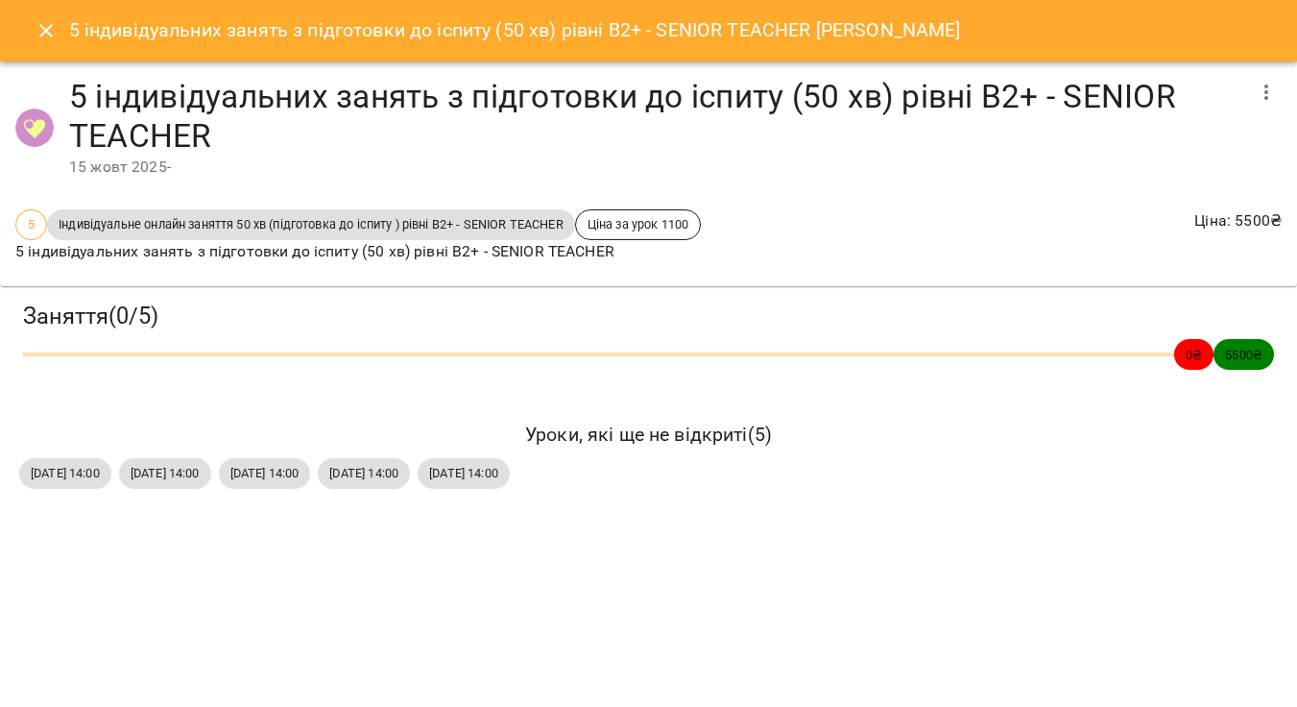
click at [53, 35] on icon "Close" at bounding box center [46, 30] width 23 height 23
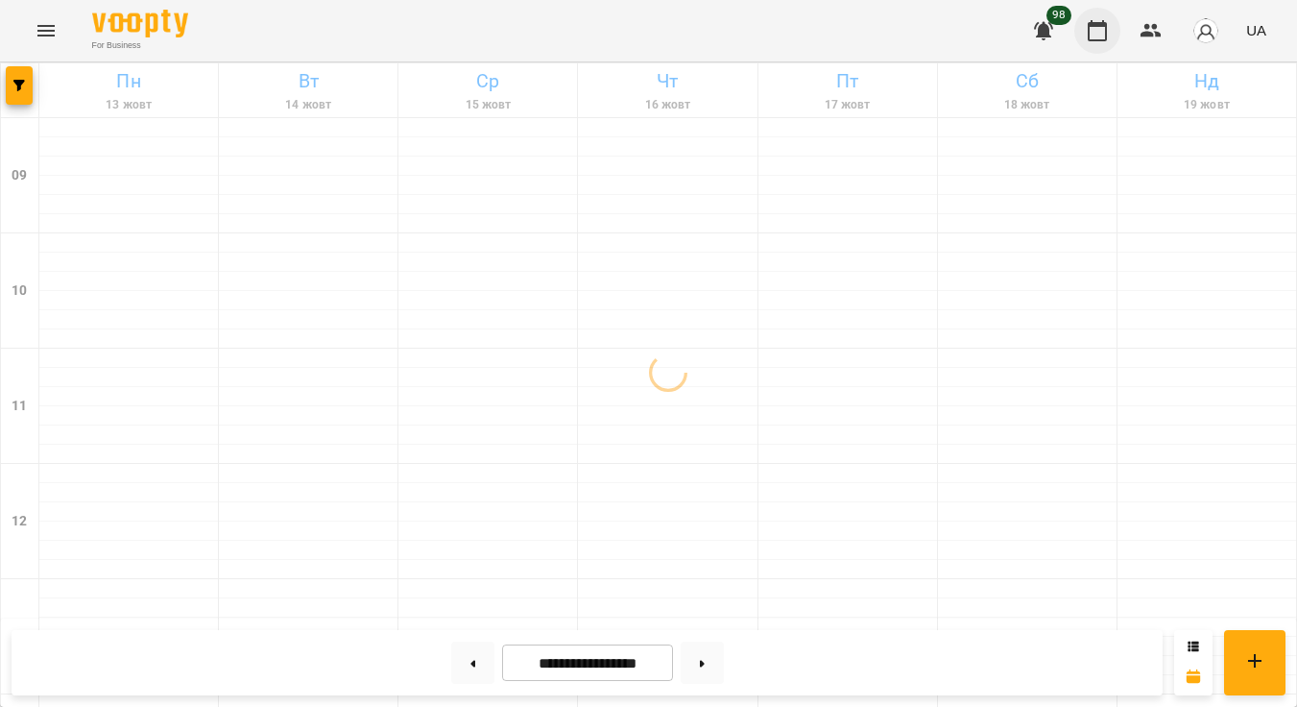
click at [1103, 25] on icon "button" at bounding box center [1097, 30] width 19 height 21
click at [1160, 35] on icon "button" at bounding box center [1151, 30] width 21 height 13
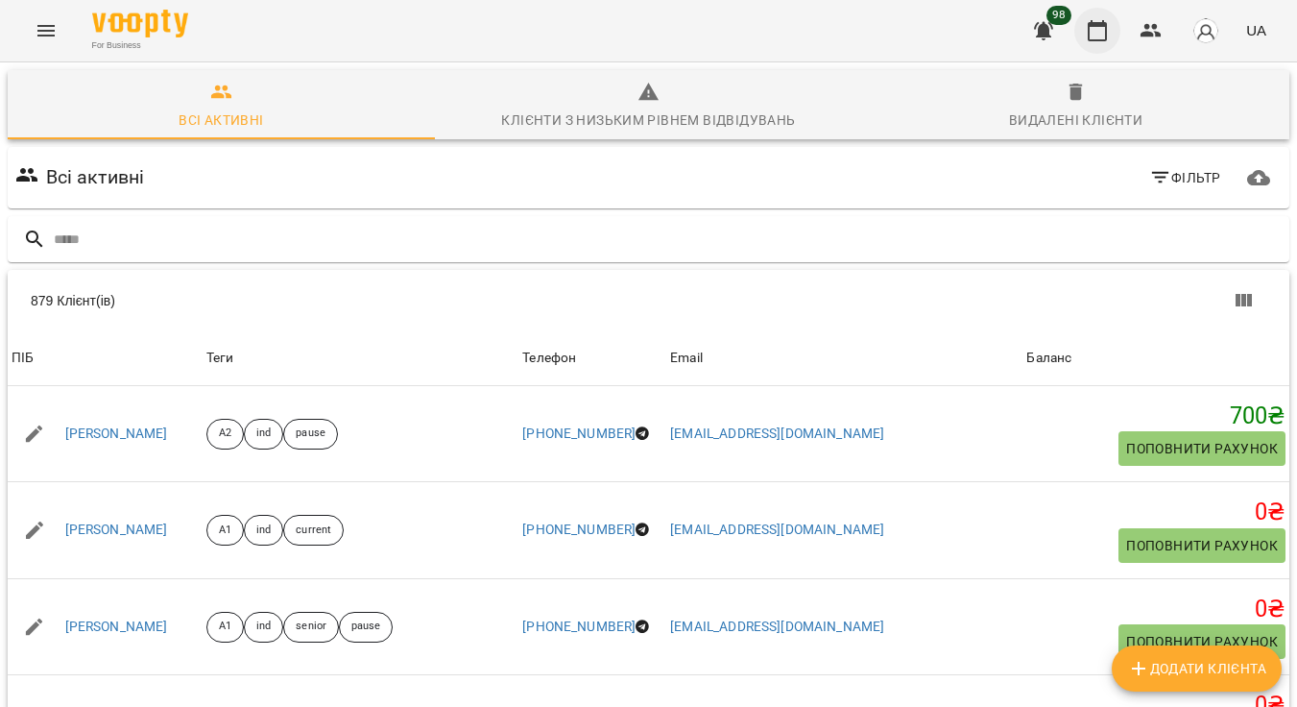
click at [1116, 27] on button "button" at bounding box center [1097, 31] width 46 height 46
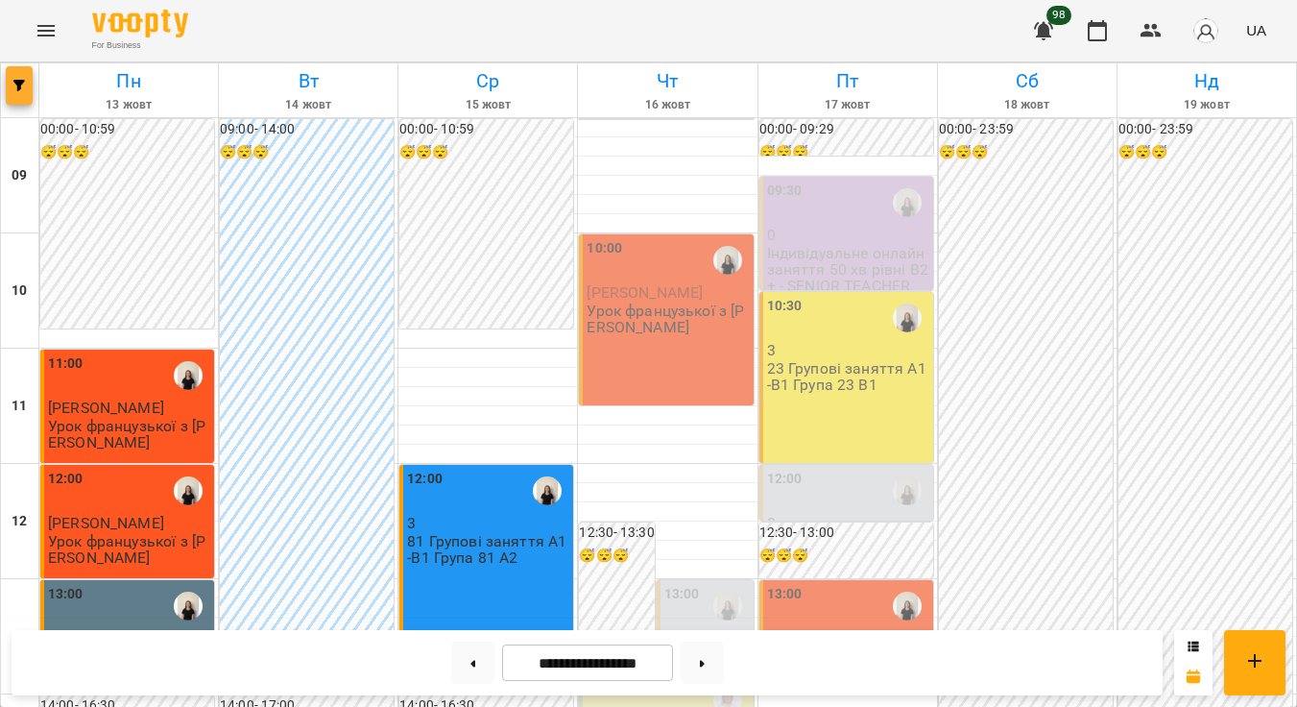
click at [28, 92] on button "button" at bounding box center [19, 85] width 27 height 38
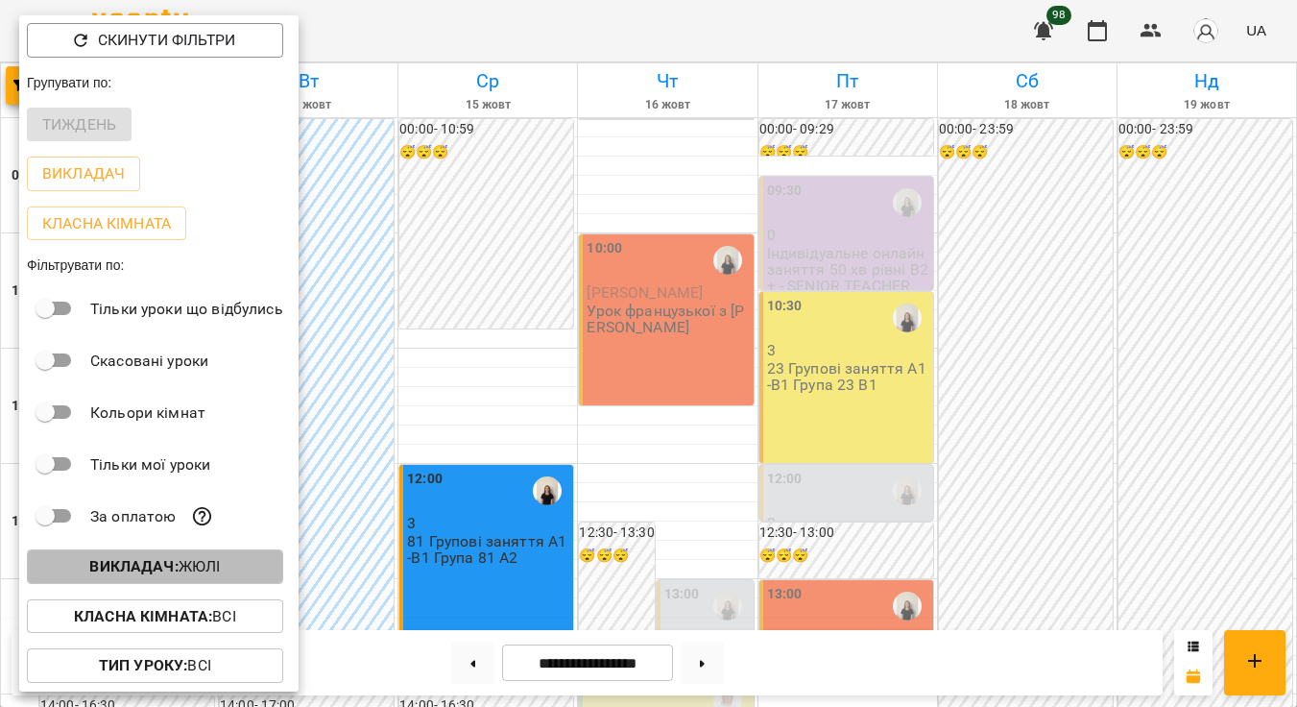
click at [230, 563] on span "Викладач : [PERSON_NAME]" at bounding box center [155, 566] width 226 height 23
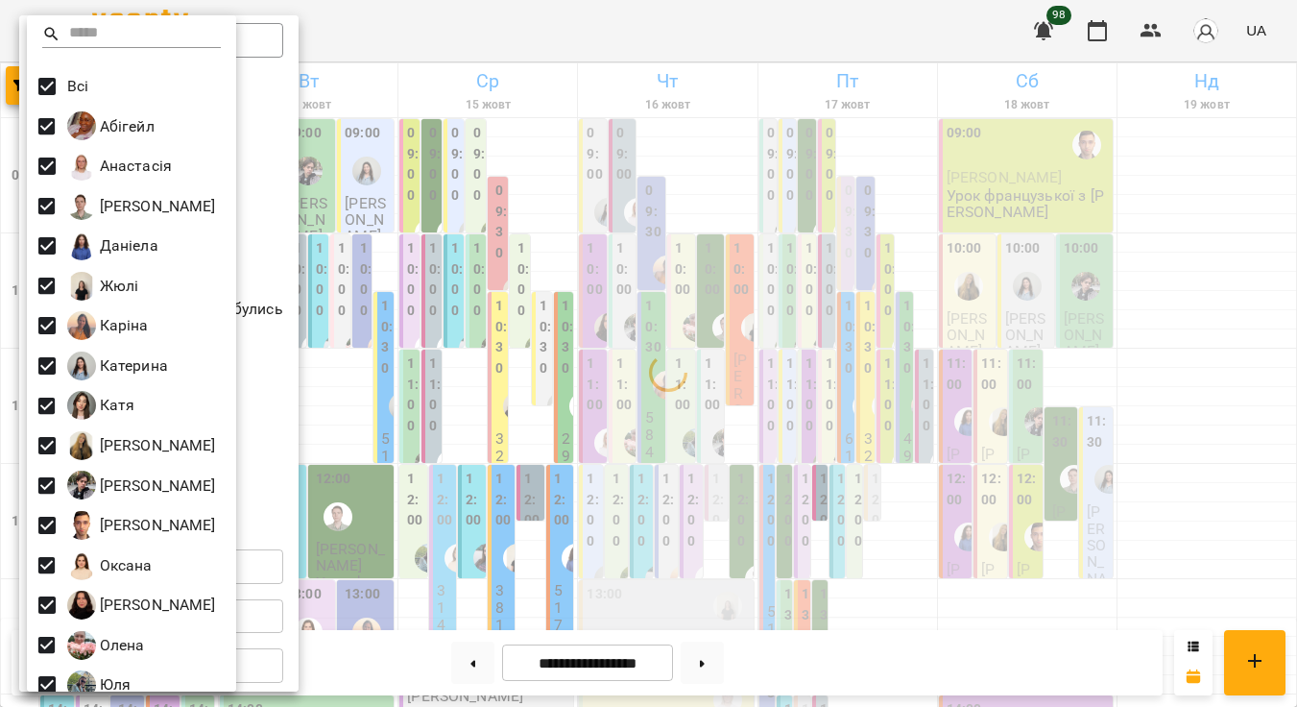
click at [257, 136] on div at bounding box center [648, 353] width 1297 height 707
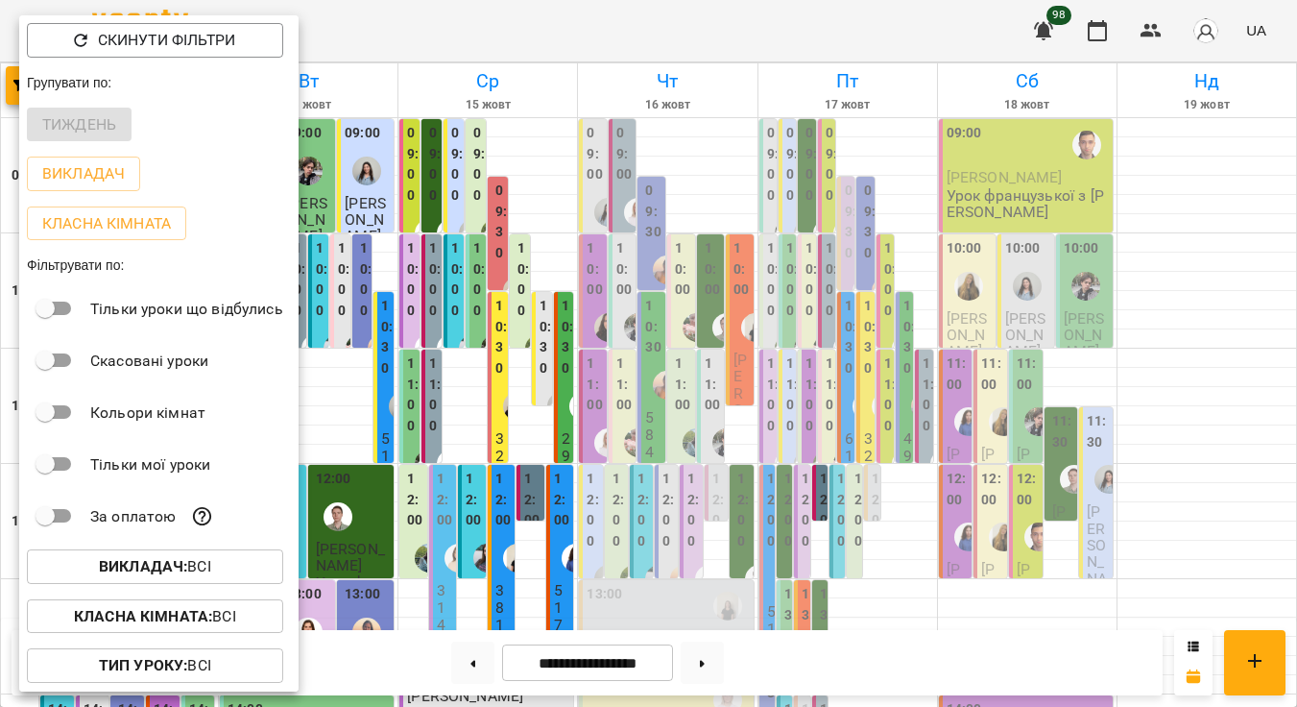
click at [201, 664] on p "Тип Уроку : Всі" at bounding box center [155, 665] width 112 height 23
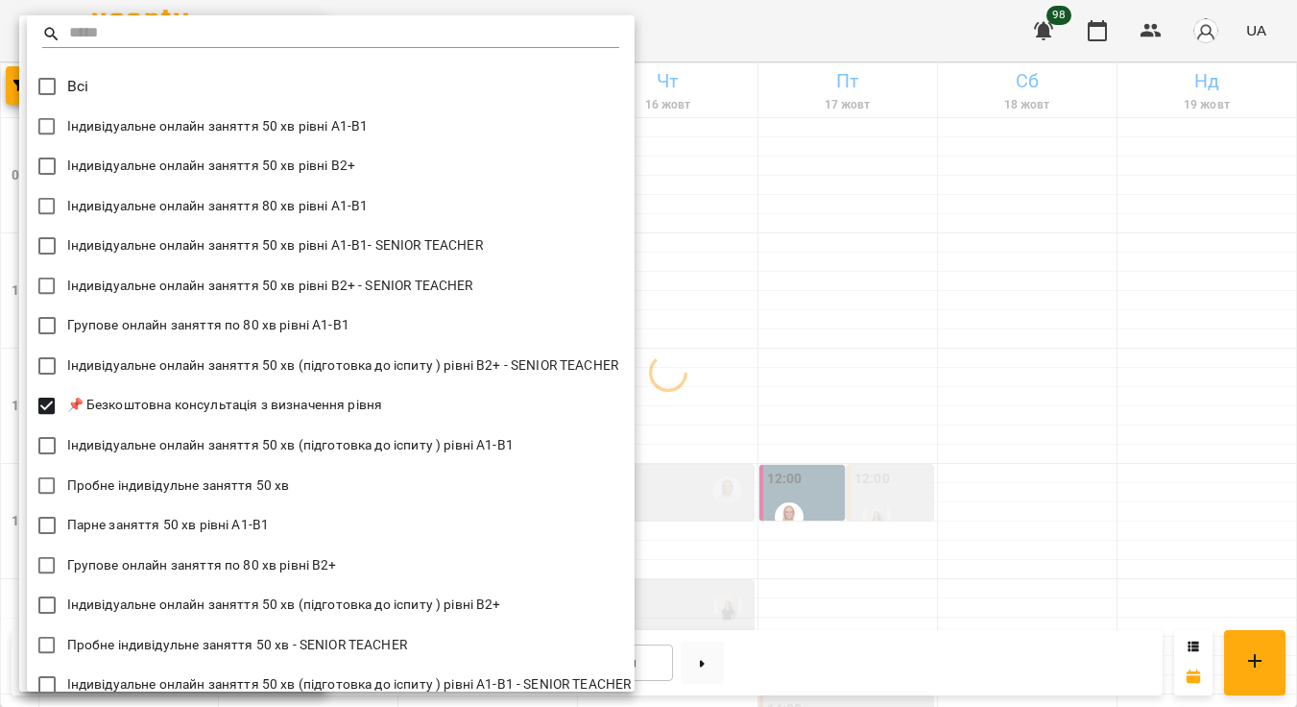
click at [1005, 385] on div at bounding box center [648, 353] width 1297 height 707
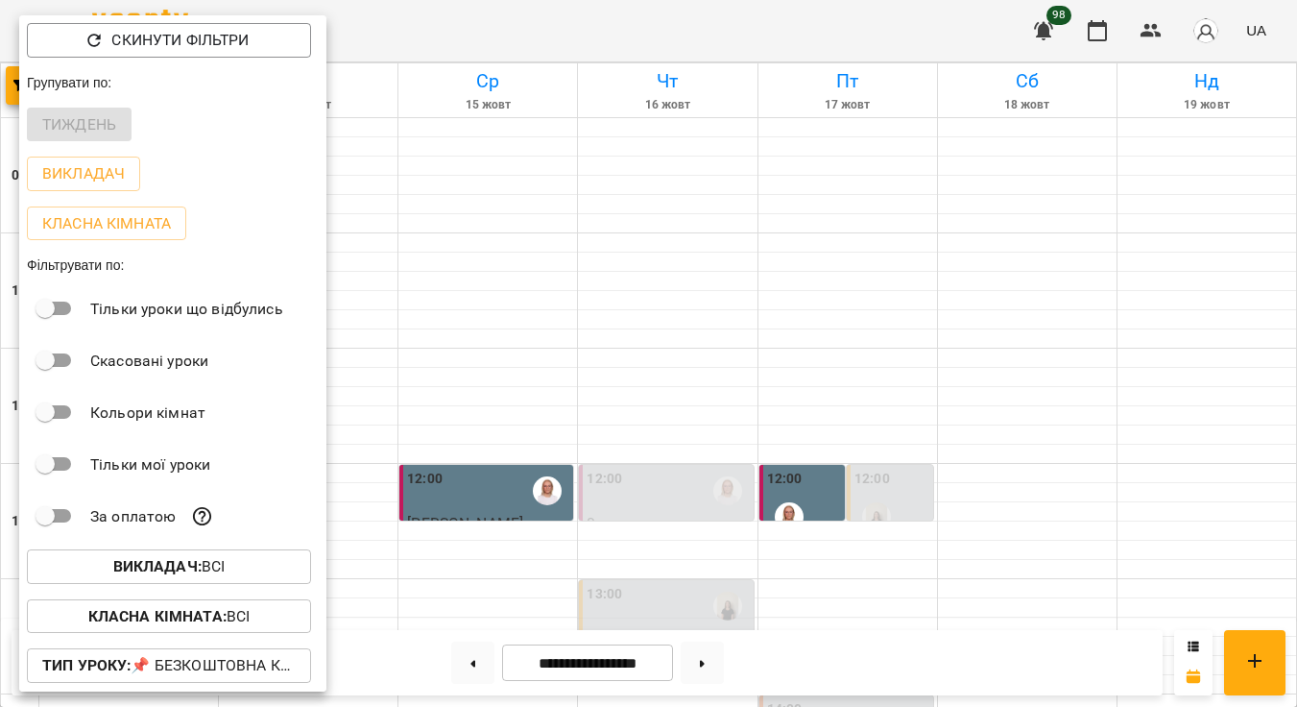
click at [1011, 386] on div at bounding box center [648, 353] width 1297 height 707
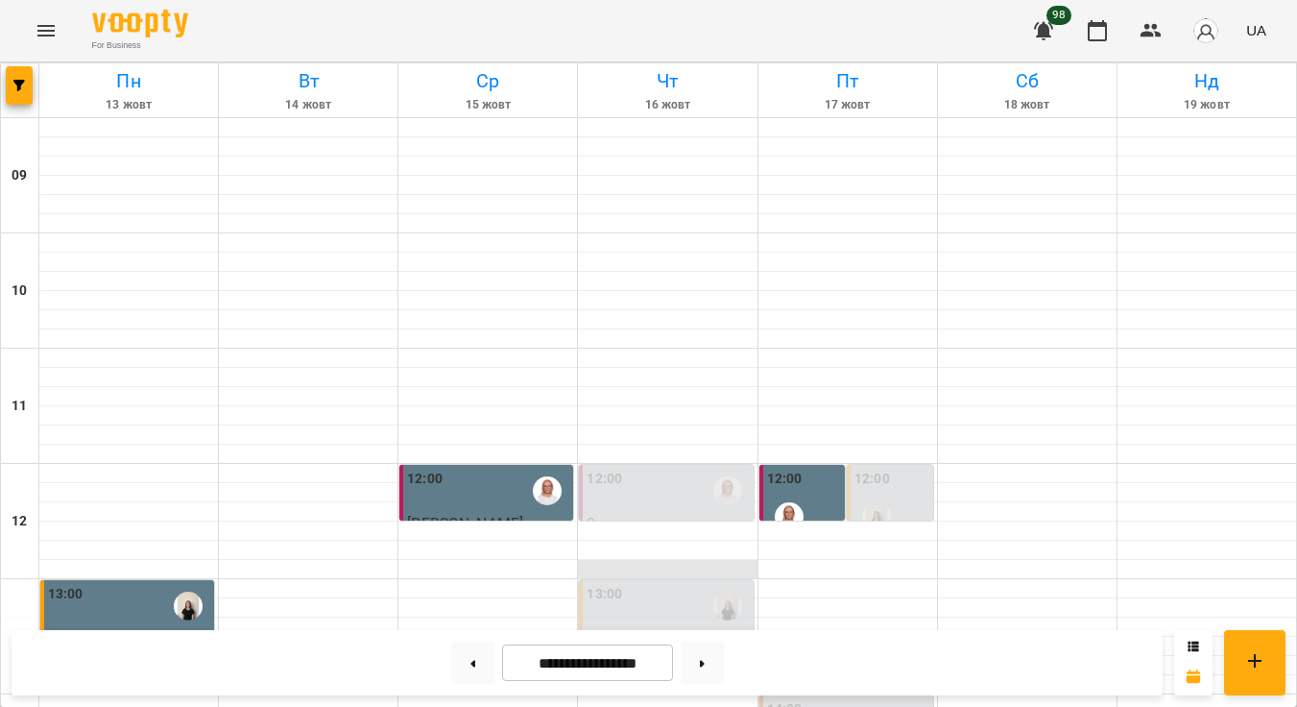
scroll to position [244, 0]
click at [688, 521] on div at bounding box center [667, 530] width 179 height 19
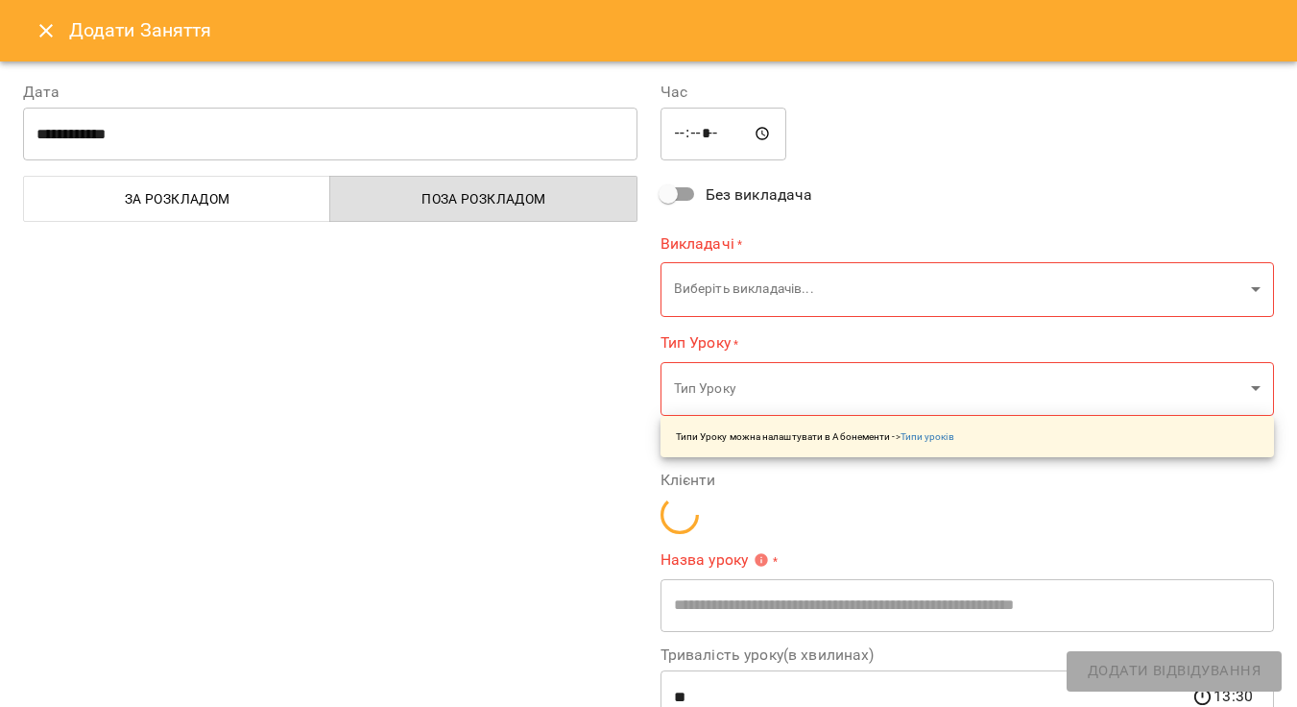
type input "**********"
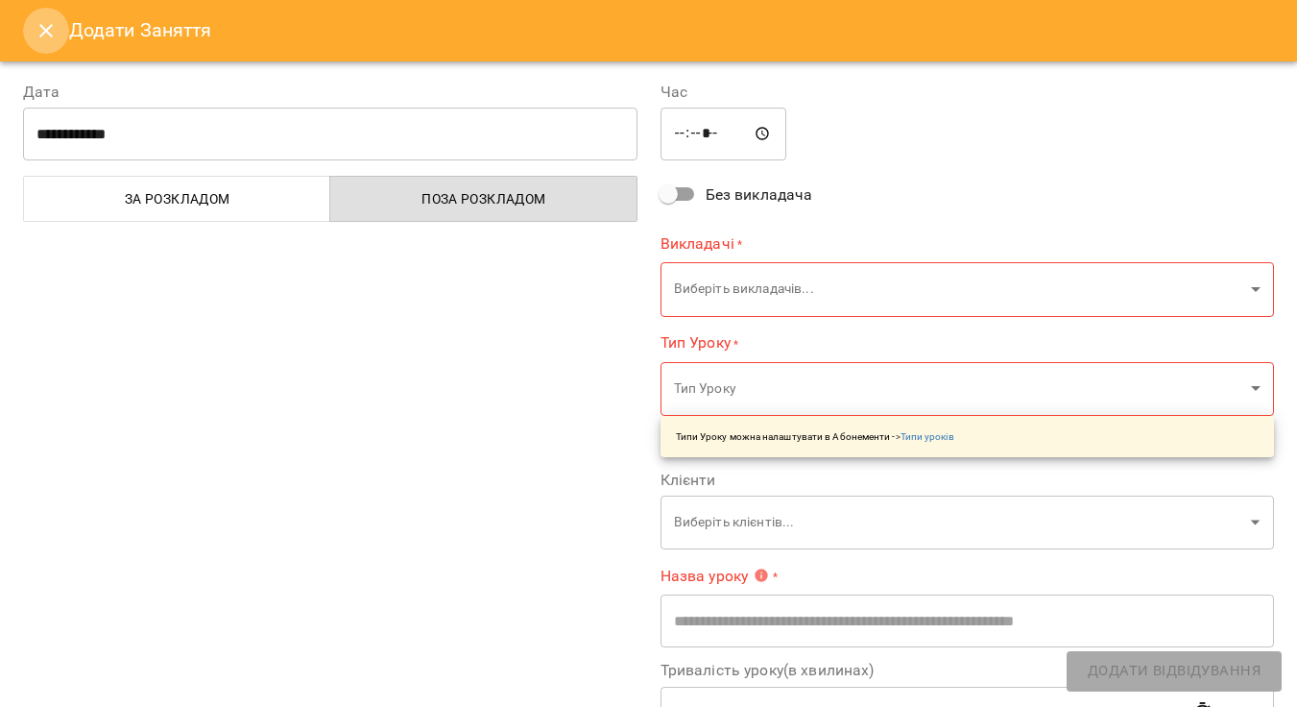
click at [46, 38] on icon "Close" at bounding box center [46, 30] width 23 height 23
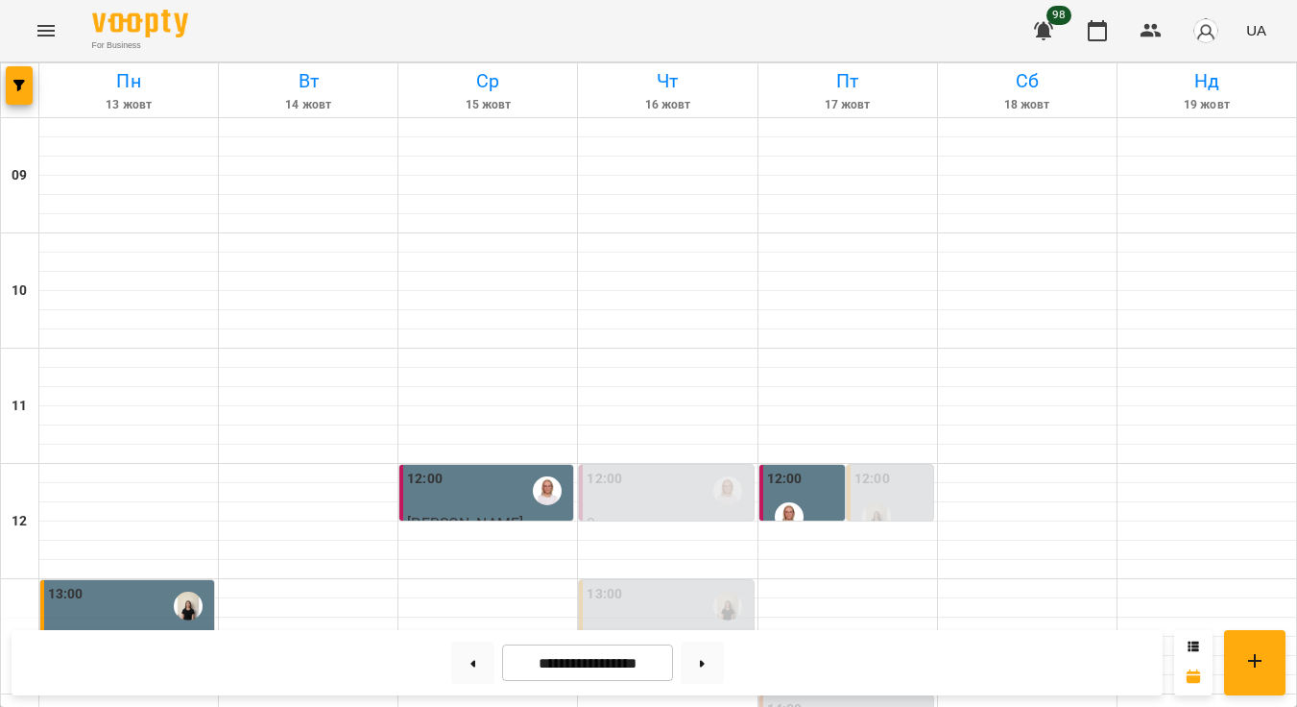
click at [654, 469] on div "12:00" at bounding box center [668, 491] width 162 height 44
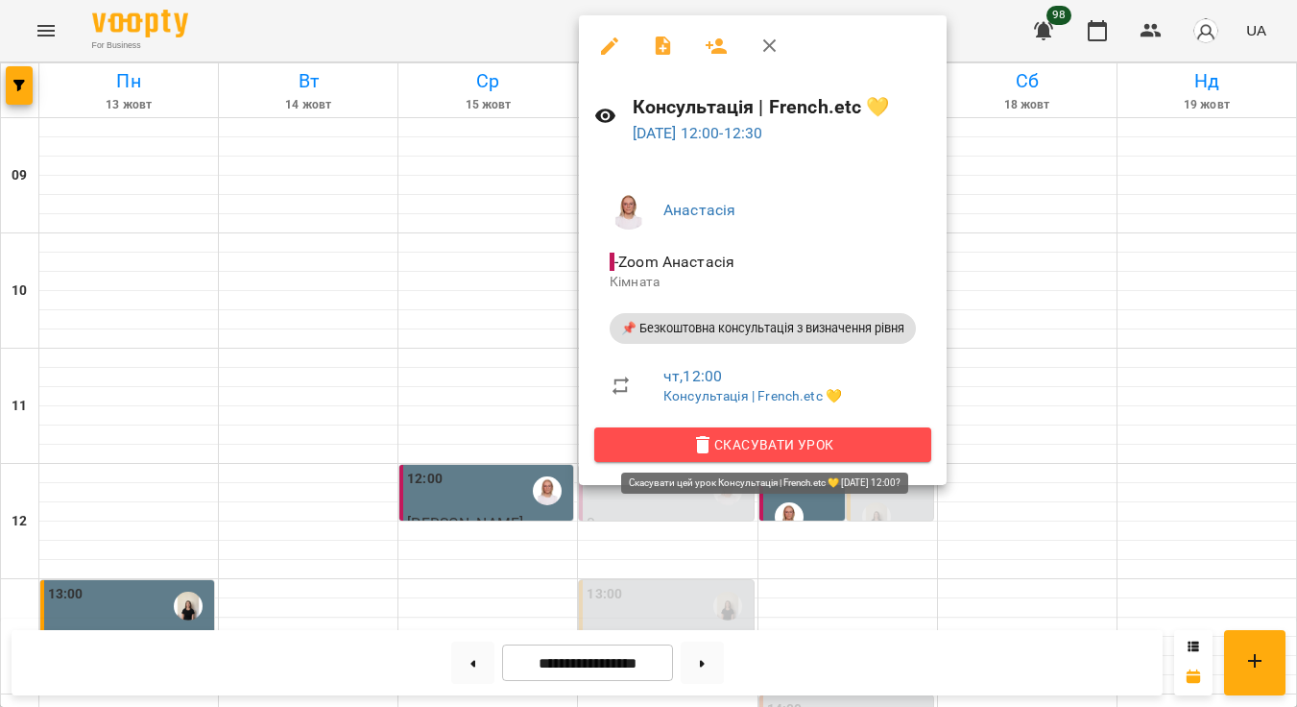
click at [782, 443] on span "Скасувати Урок" at bounding box center [763, 444] width 306 height 23
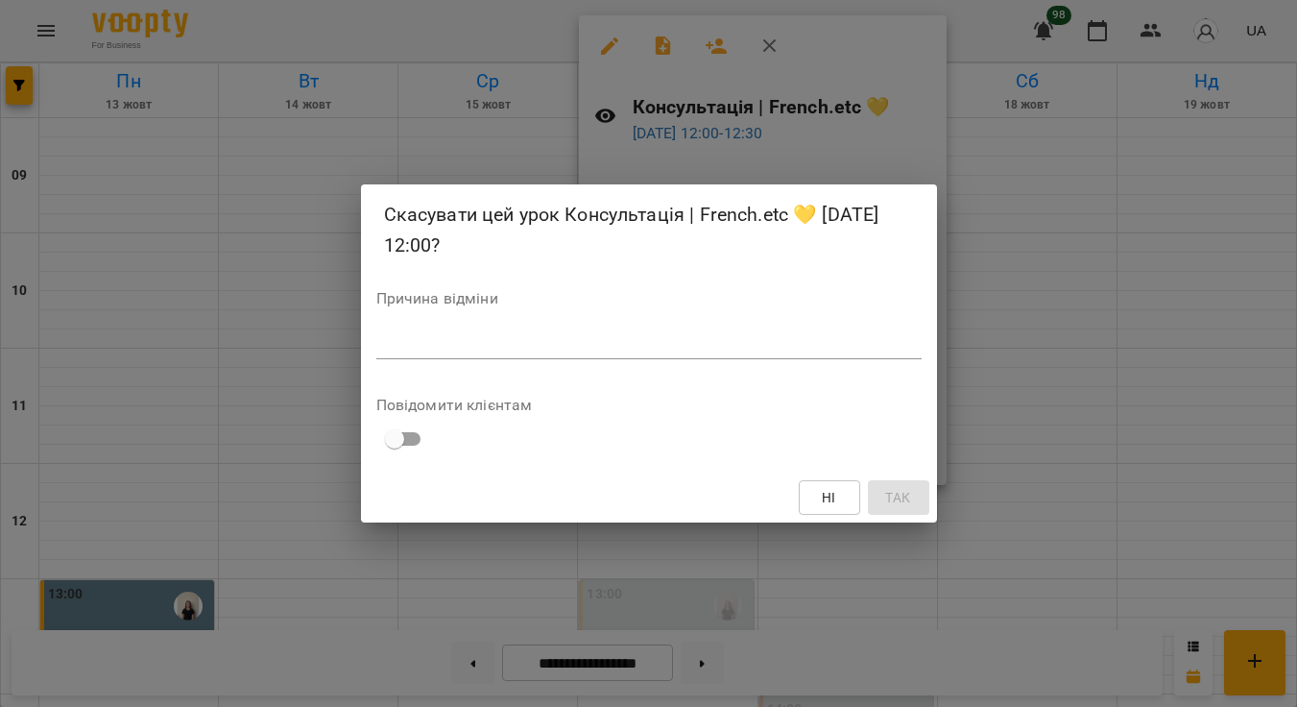
click at [820, 332] on div "*" at bounding box center [648, 344] width 545 height 30
type textarea "*"
click at [910, 503] on span "Так" at bounding box center [897, 497] width 25 height 23
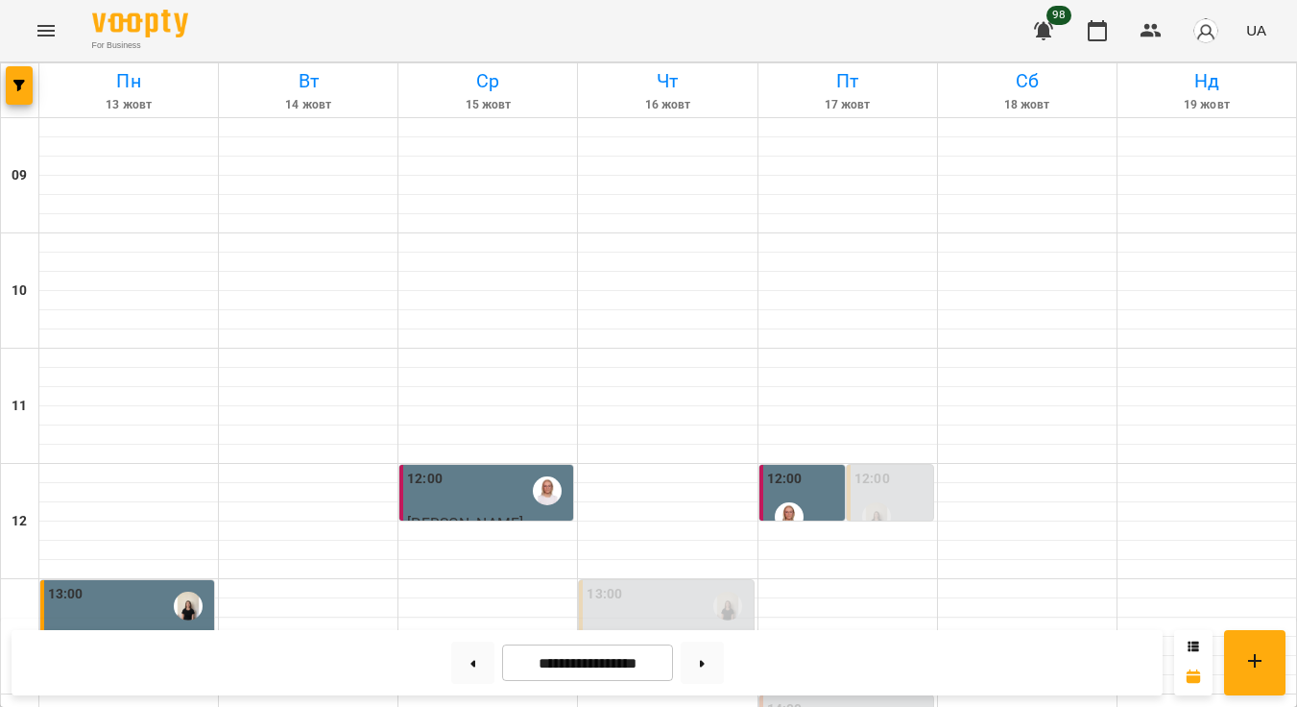
click at [712, 584] on div at bounding box center [728, 606] width 44 height 44
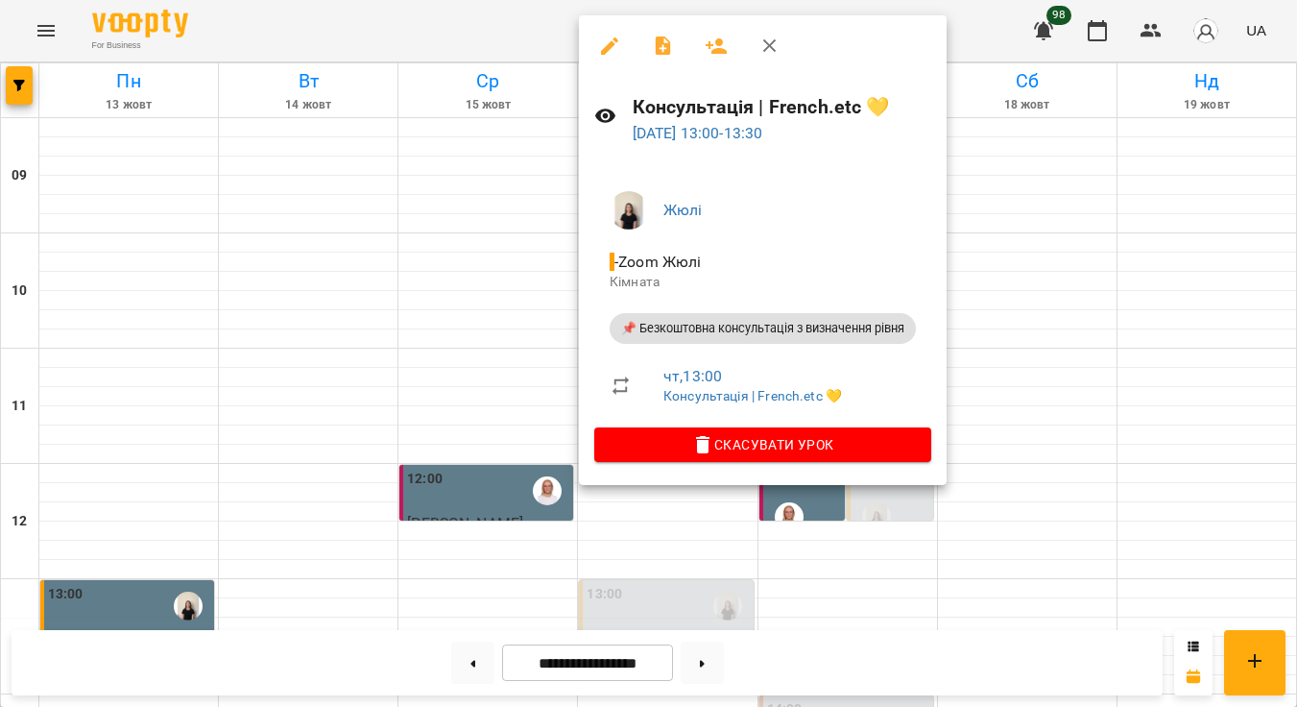
click at [801, 437] on span "Скасувати Урок" at bounding box center [763, 444] width 306 height 23
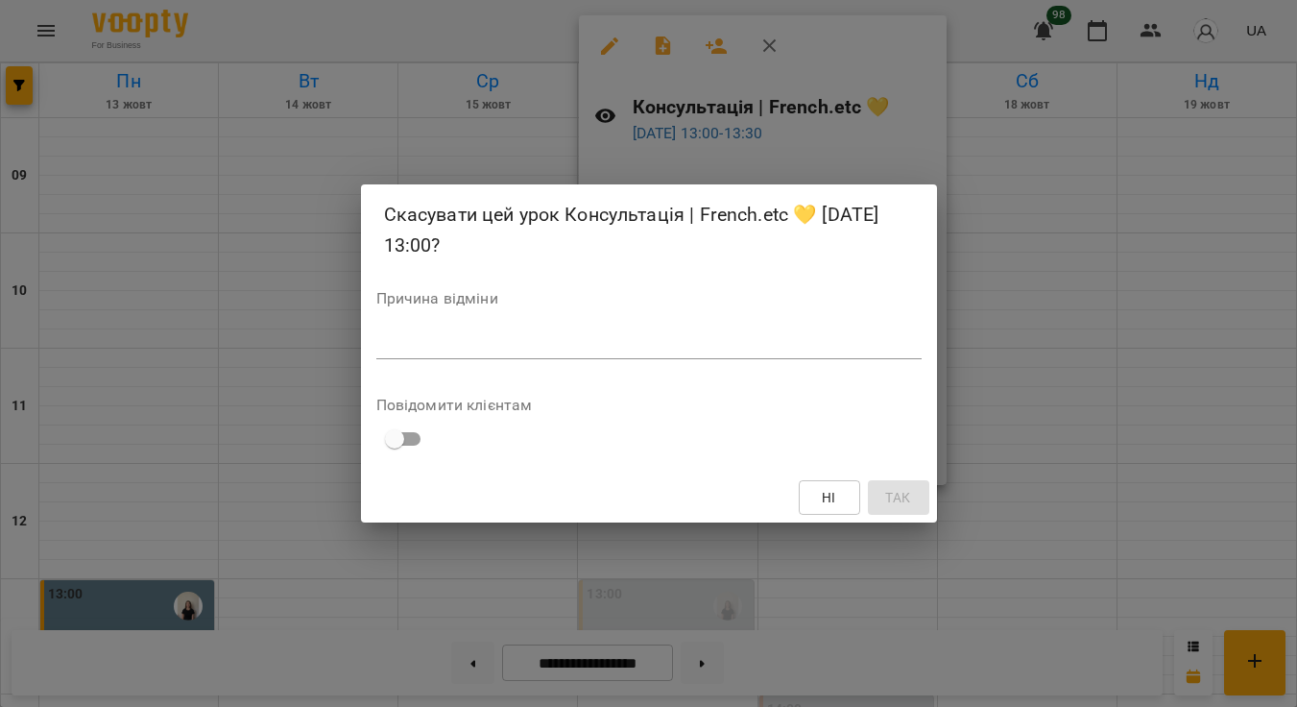
click at [770, 335] on textarea at bounding box center [648, 343] width 545 height 17
type textarea "*"
click at [910, 499] on span "Так" at bounding box center [897, 497] width 25 height 23
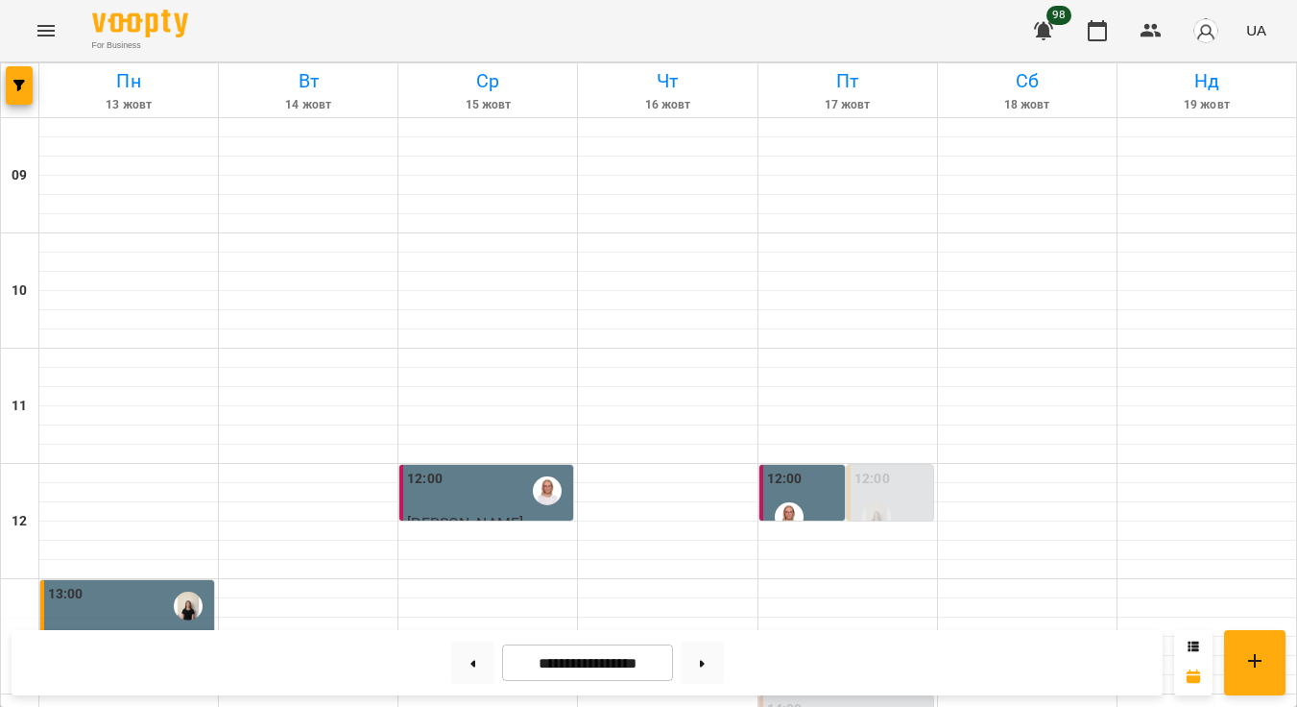
scroll to position [660, 0]
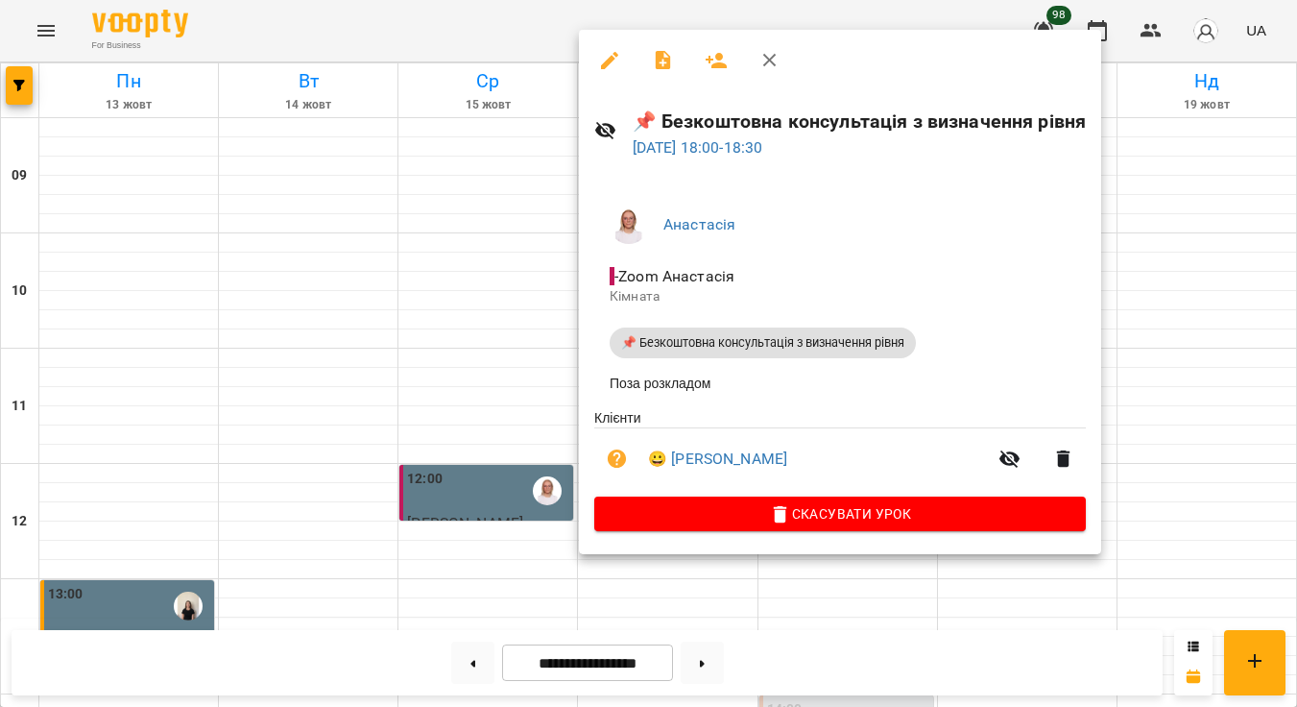
click at [1167, 326] on div at bounding box center [648, 353] width 1297 height 707
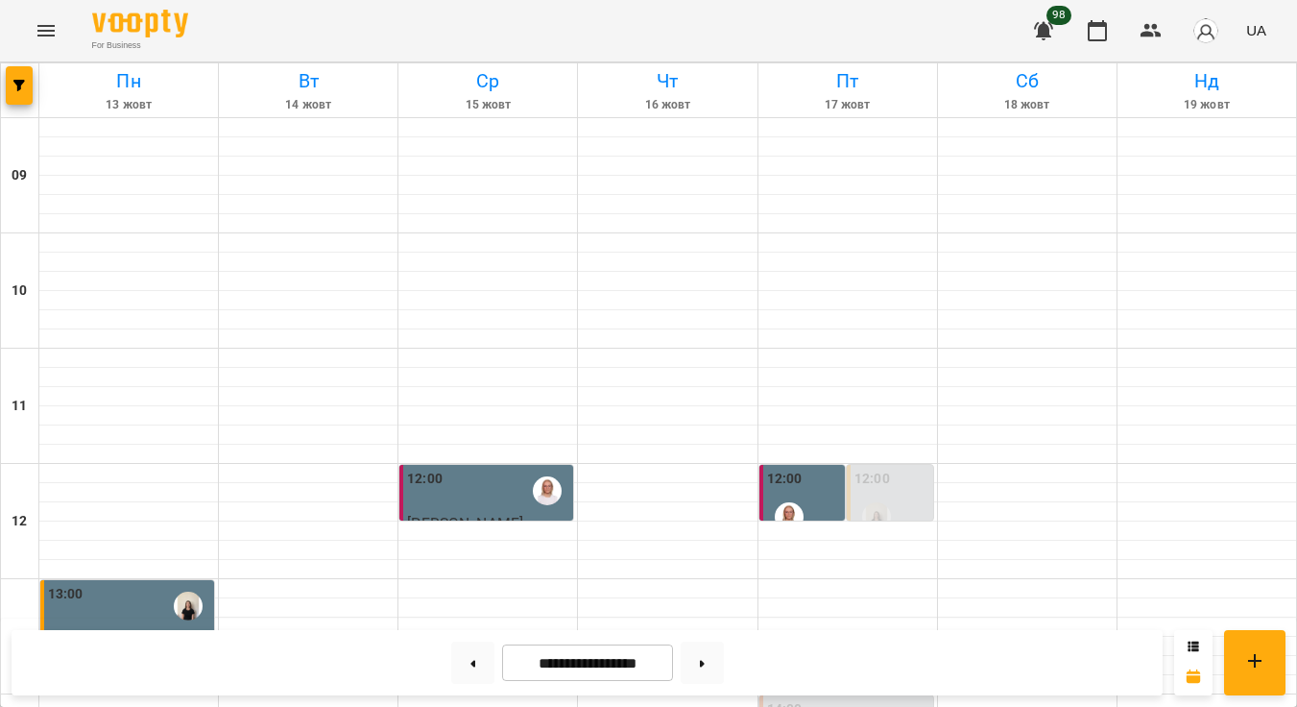
scroll to position [654, 0]
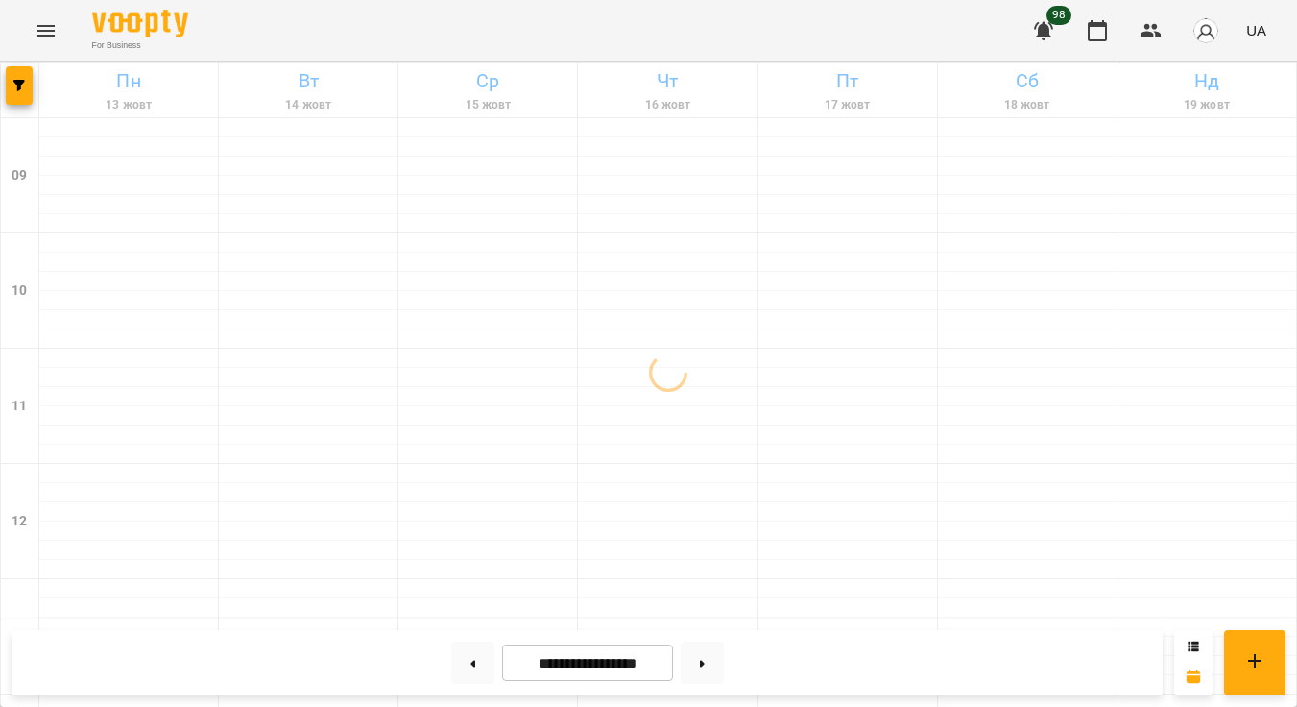
scroll to position [794, 0]
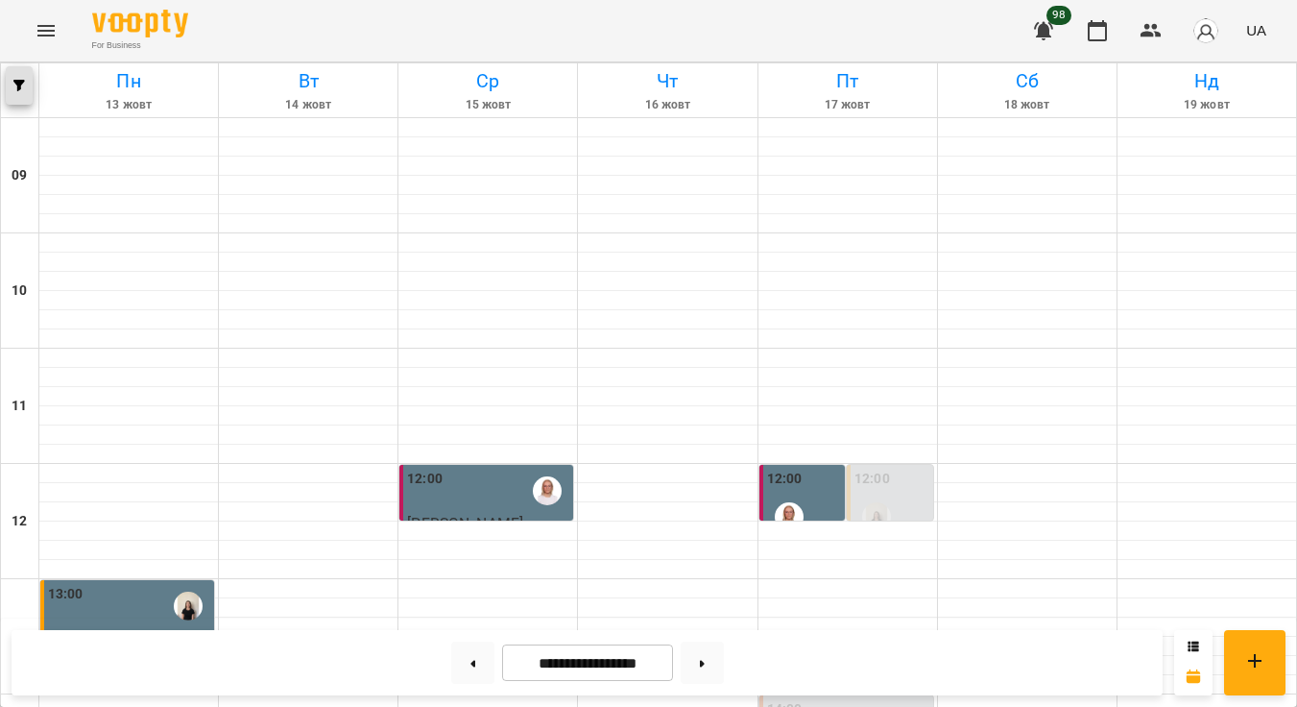
click at [8, 77] on button "button" at bounding box center [19, 85] width 27 height 38
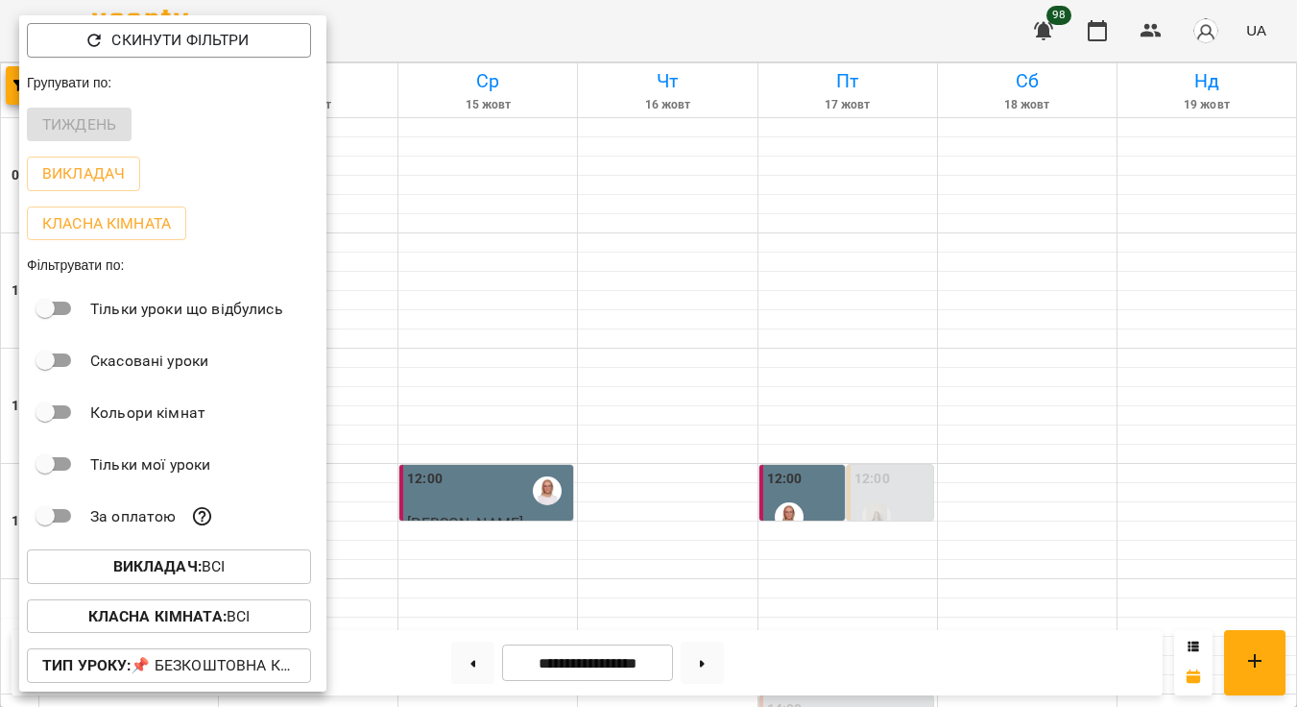
click at [193, 565] on b "Викладач :" at bounding box center [157, 566] width 88 height 18
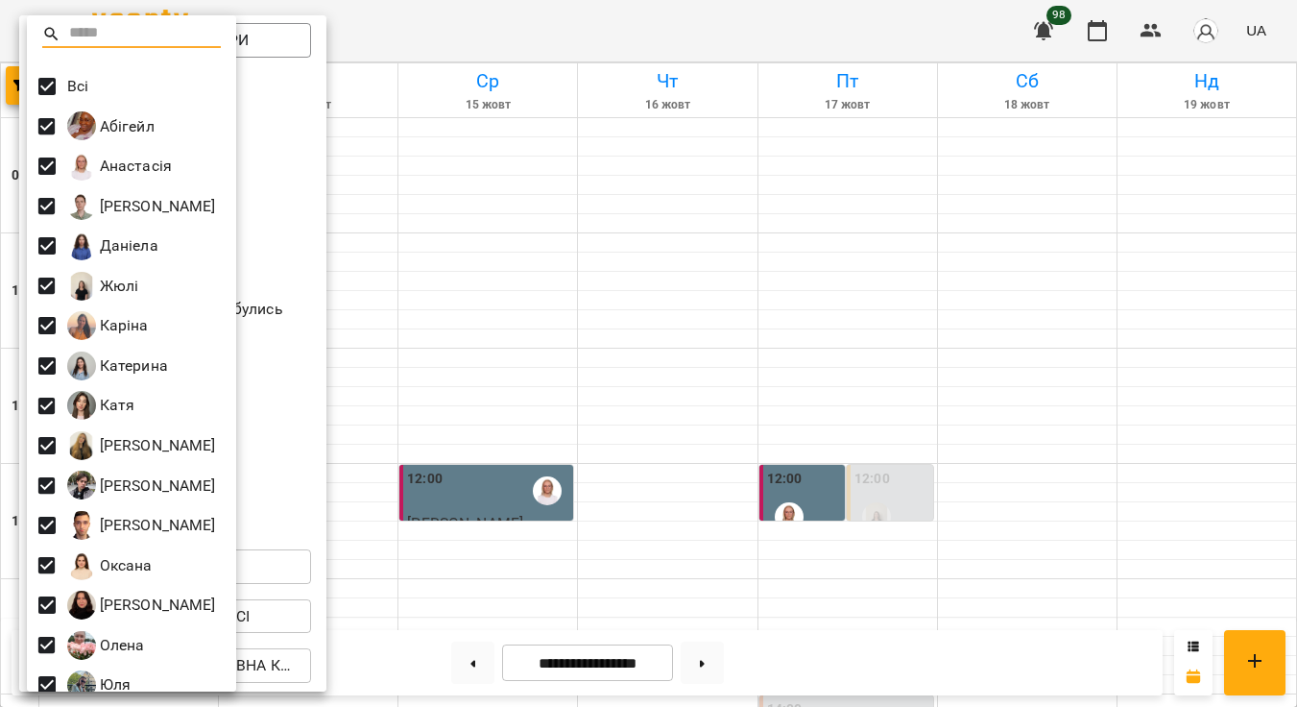
click at [301, 168] on div at bounding box center [648, 353] width 1297 height 707
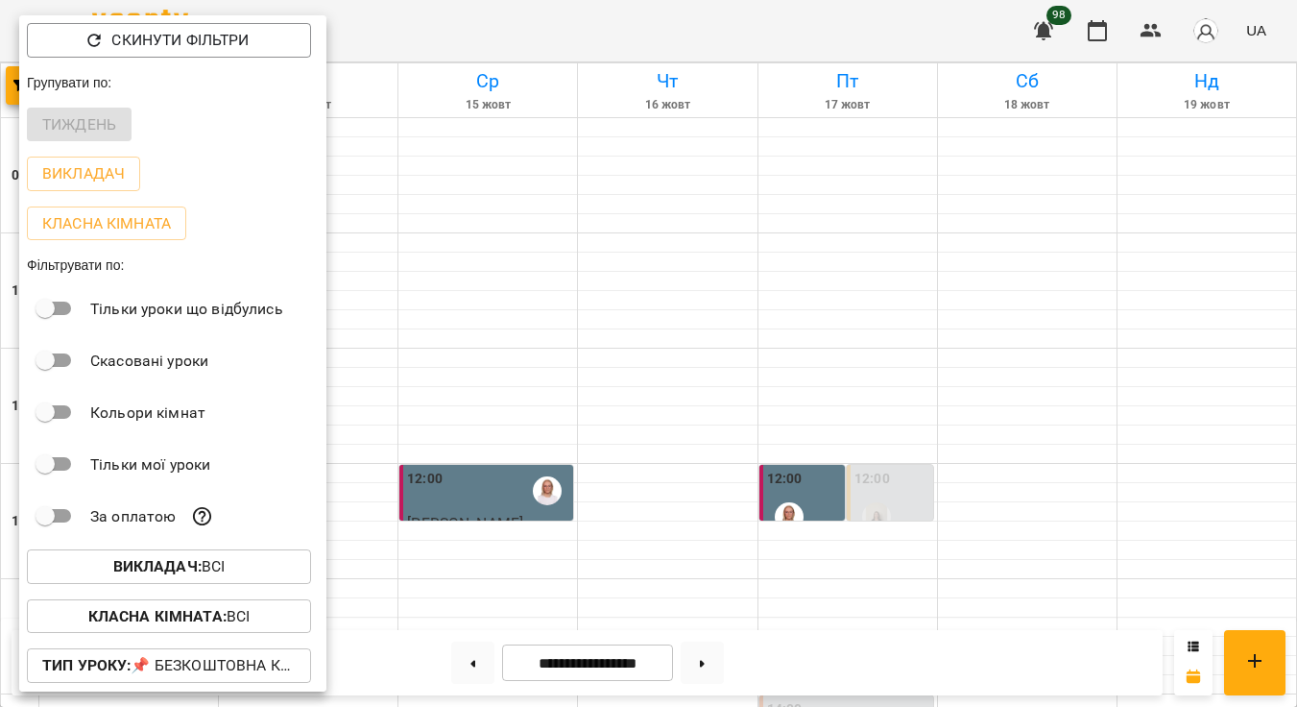
click at [230, 667] on p "Тип Уроку : 📌 Безкоштовна консультація з визначення рівня" at bounding box center [168, 665] width 253 height 23
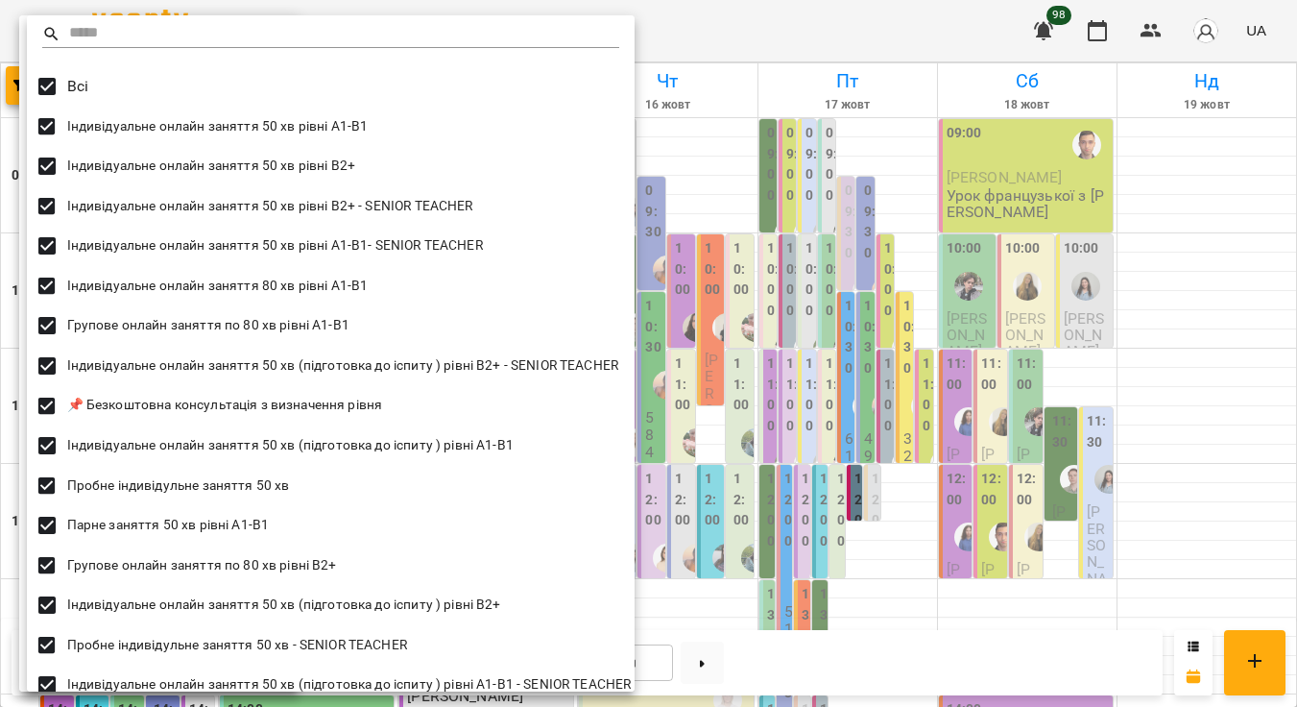
click at [707, 163] on div at bounding box center [648, 353] width 1297 height 707
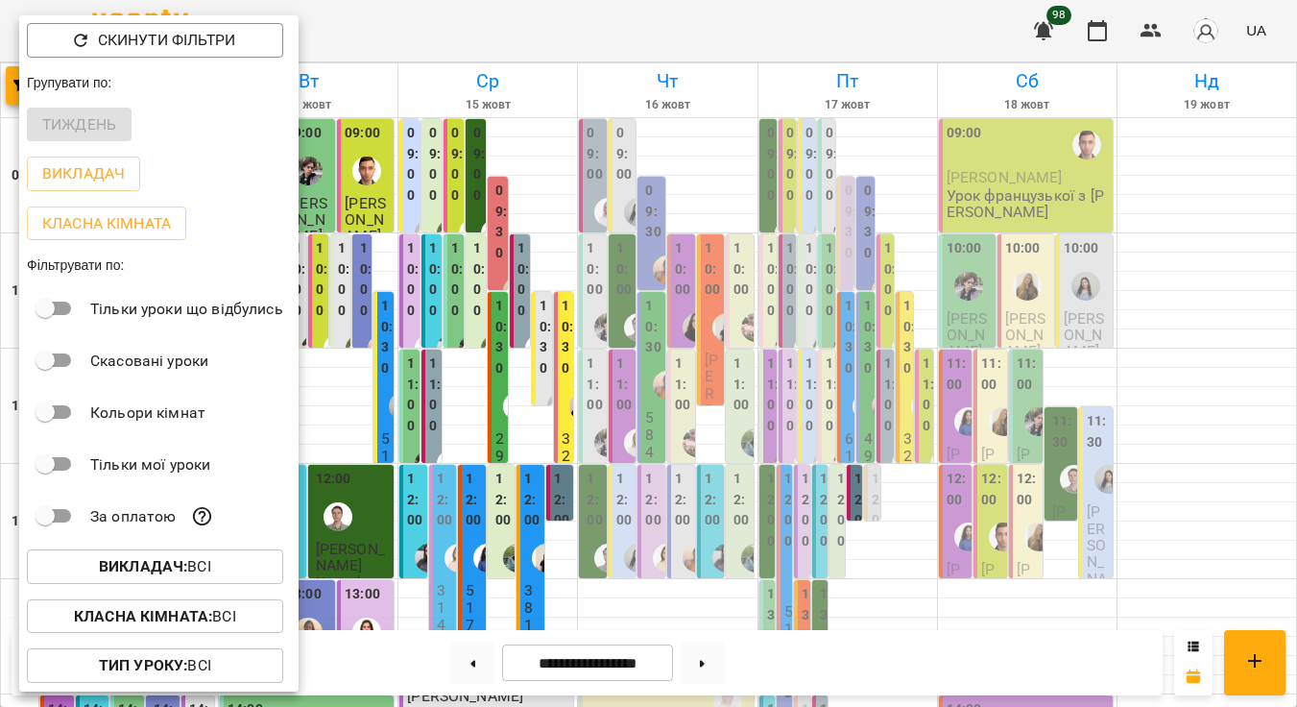
click at [221, 567] on span "Викладач : Всі" at bounding box center [155, 566] width 226 height 23
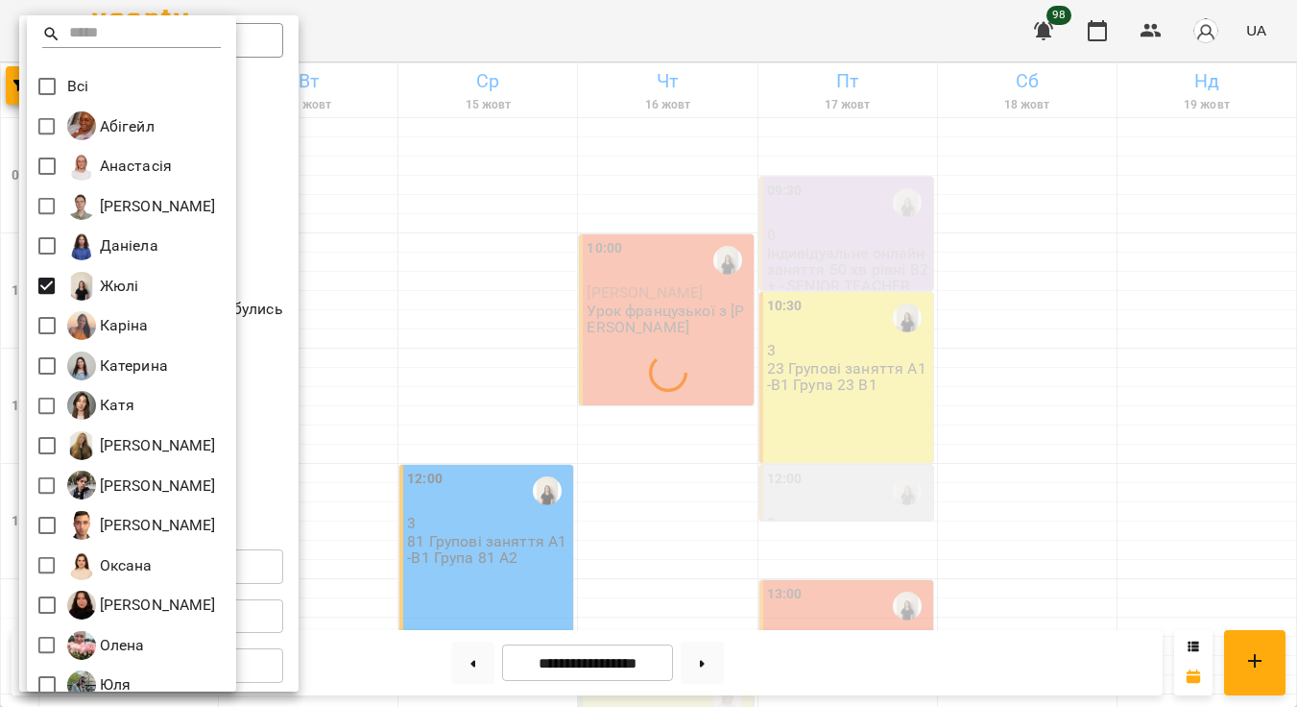
click at [744, 303] on div at bounding box center [648, 353] width 1297 height 707
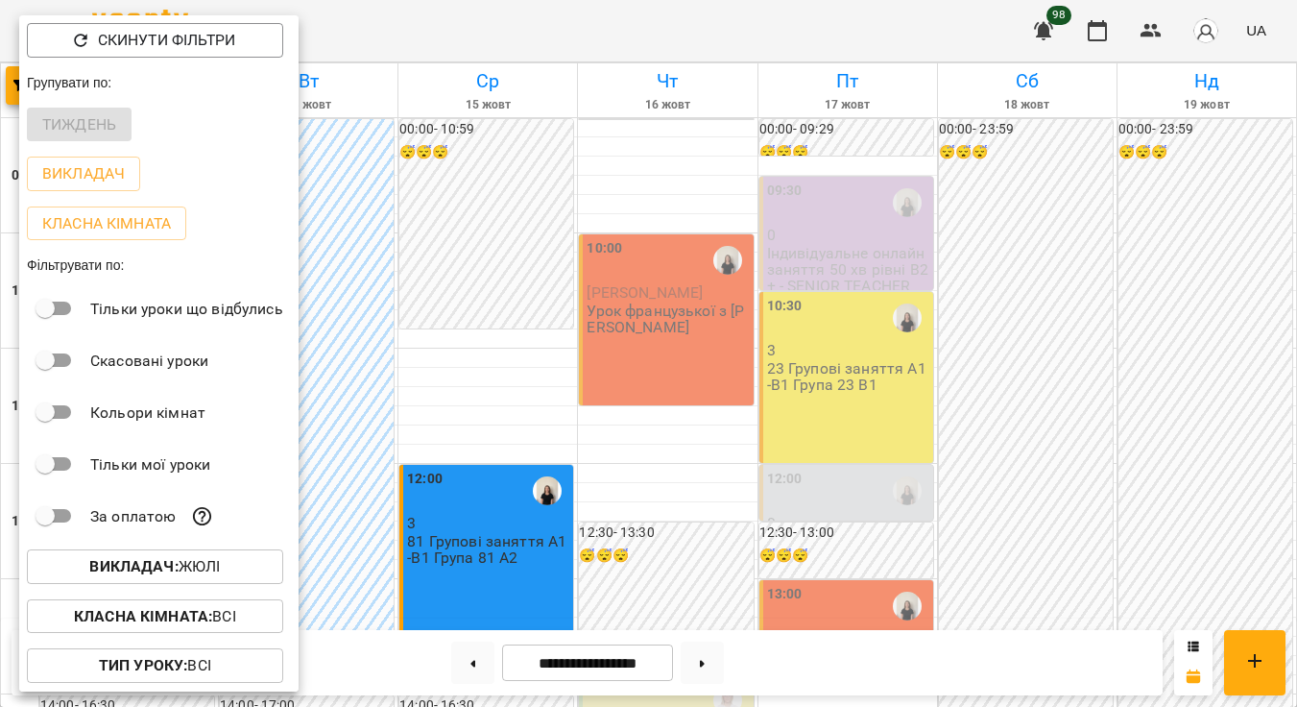
click at [1046, 382] on div at bounding box center [648, 353] width 1297 height 707
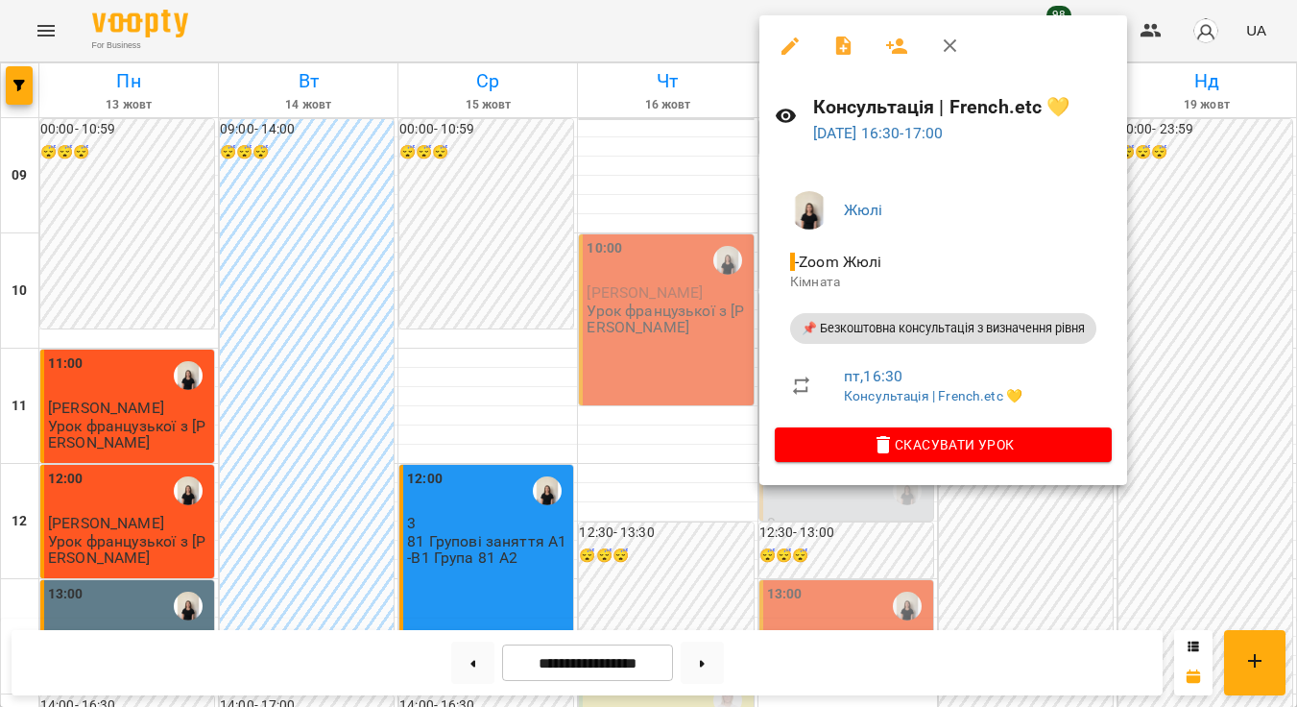
click at [1184, 350] on div at bounding box center [648, 353] width 1297 height 707
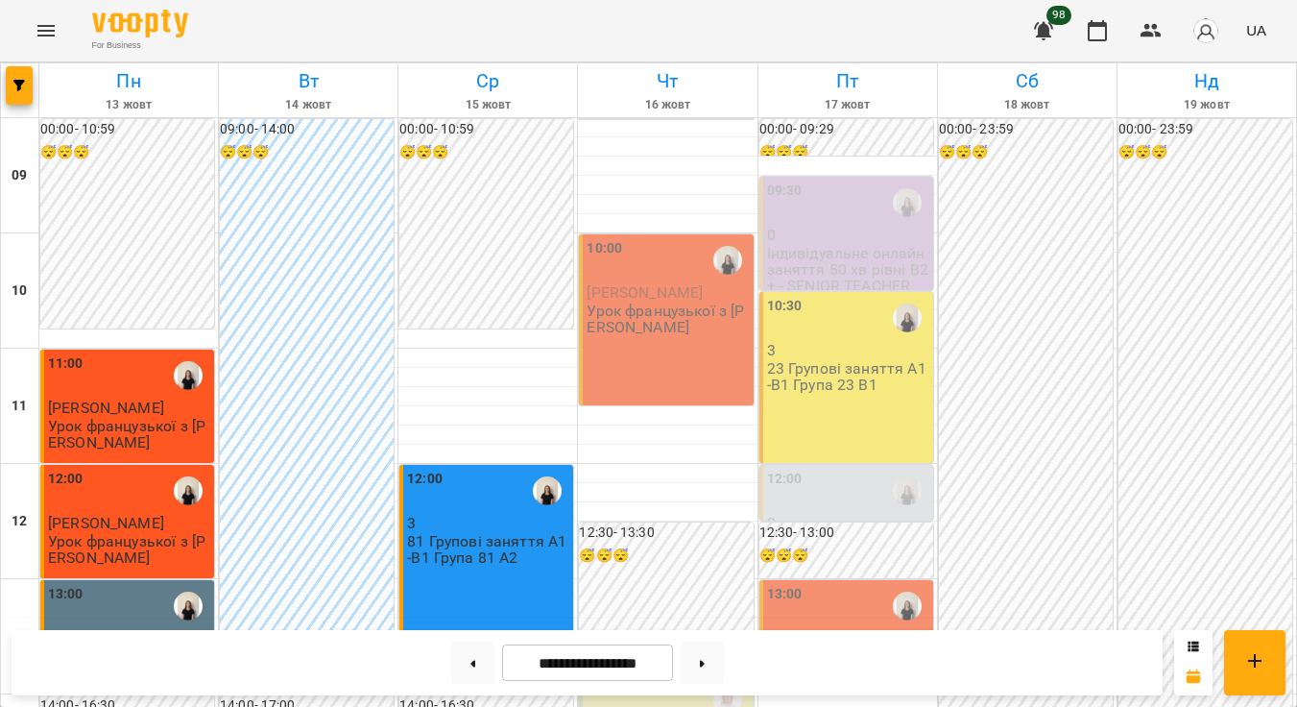
scroll to position [931, 0]
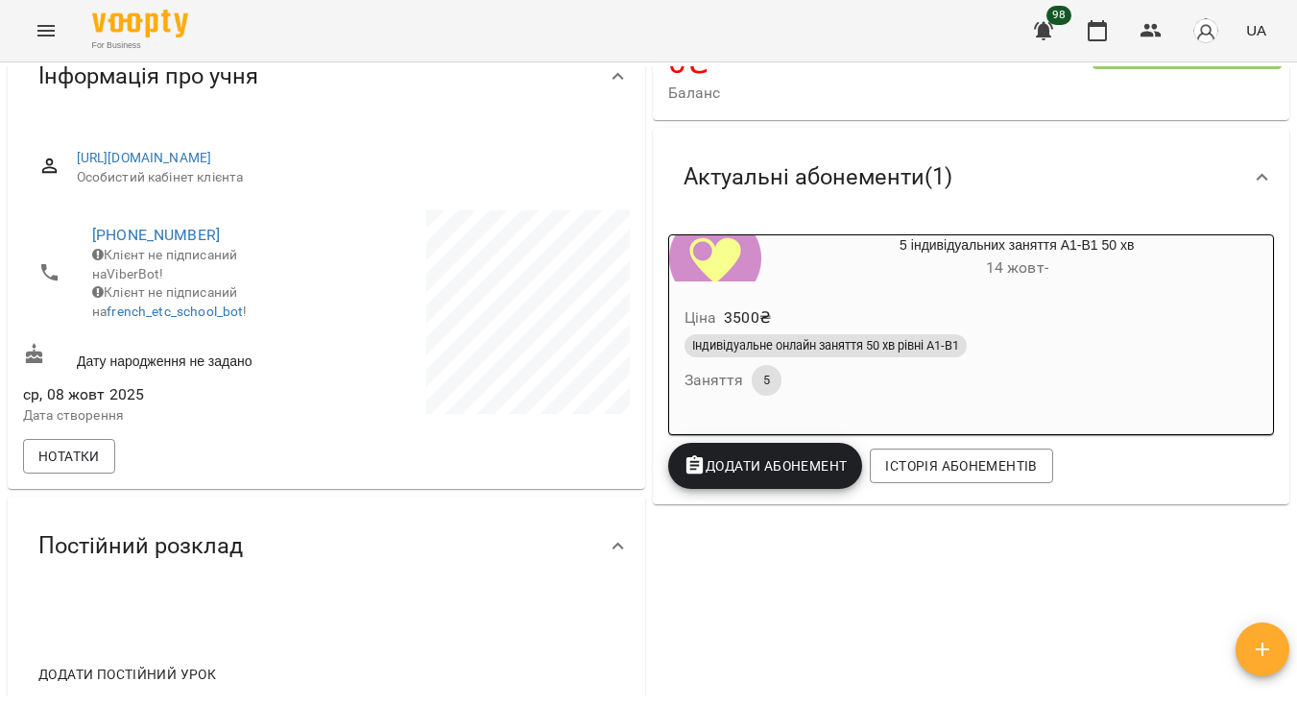
scroll to position [267, 0]
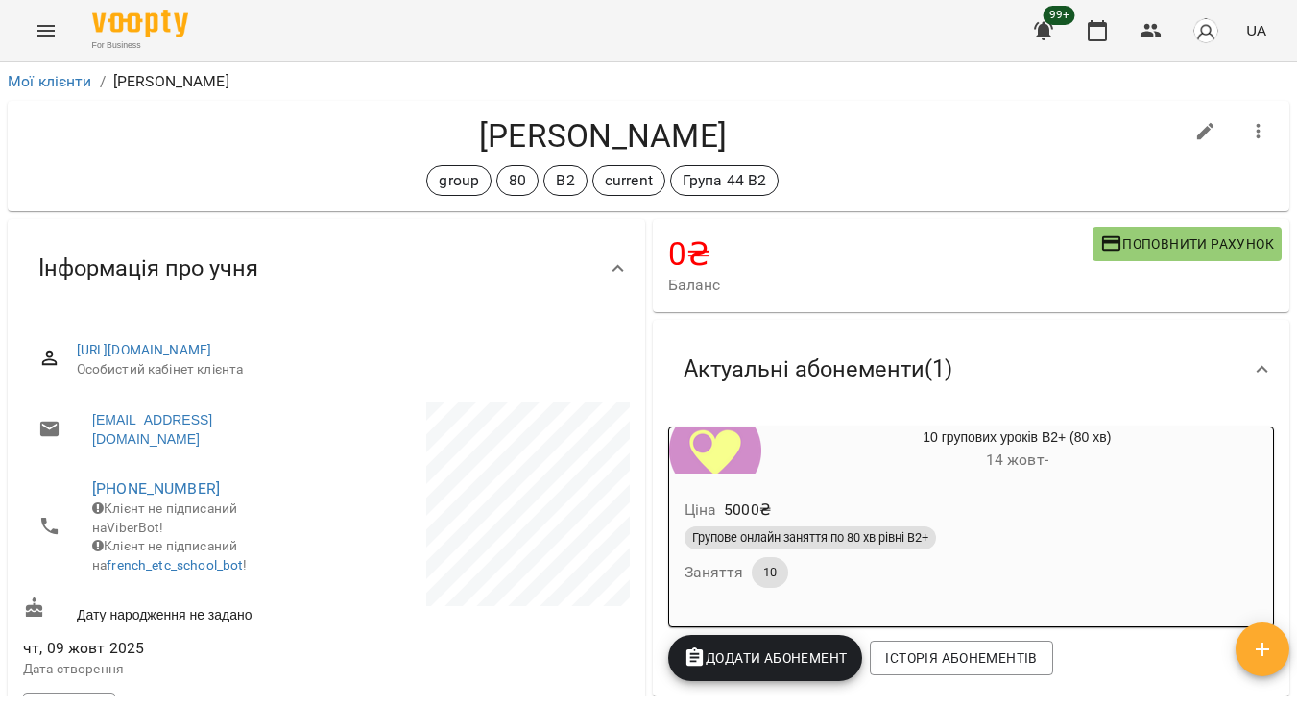
scroll to position [97, 0]
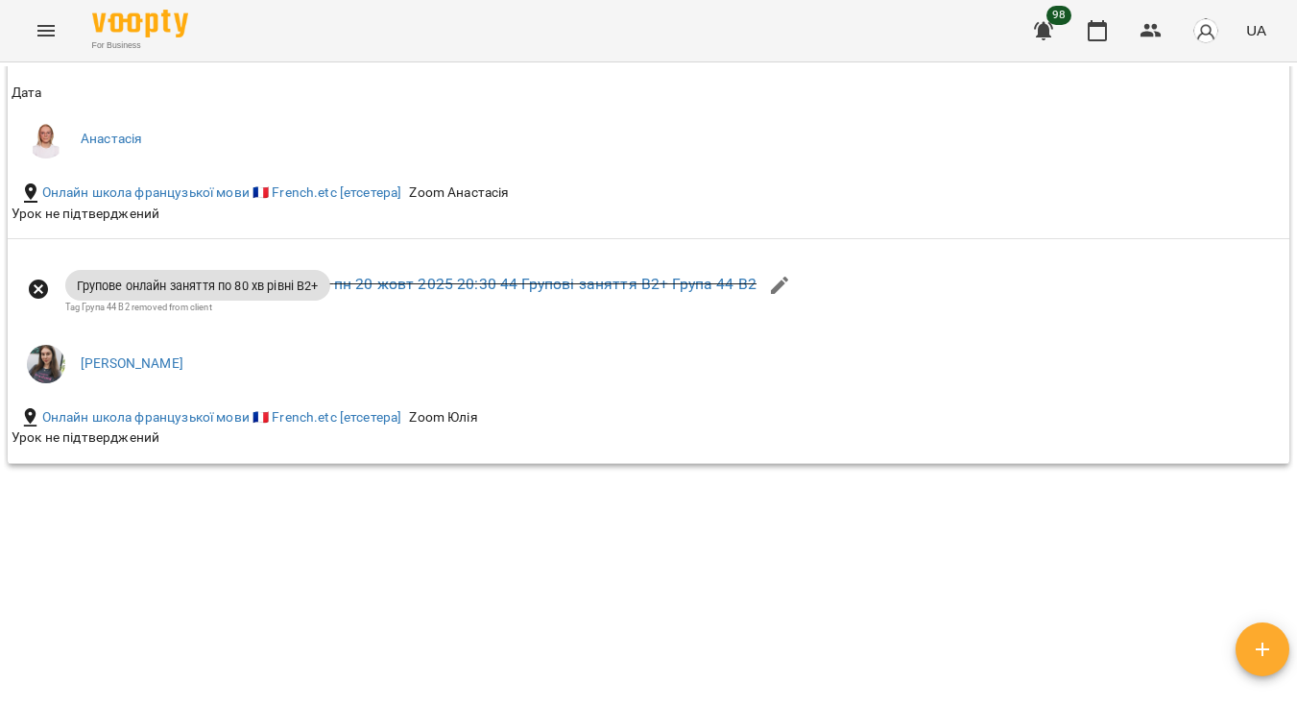
scroll to position [2140, 0]
